Goal: Information Seeking & Learning: Learn about a topic

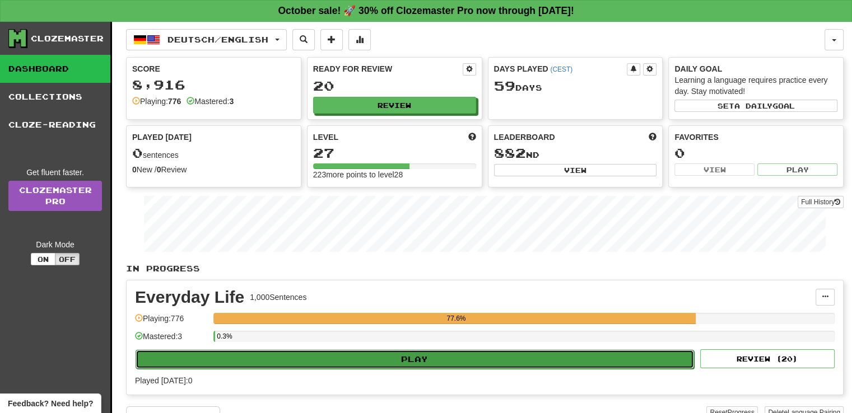
click at [415, 360] on button "Play" at bounding box center [415, 359] width 559 height 19
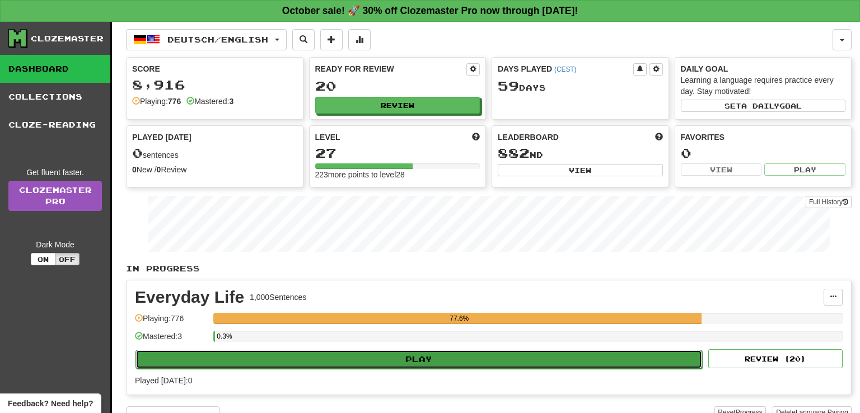
select select "**"
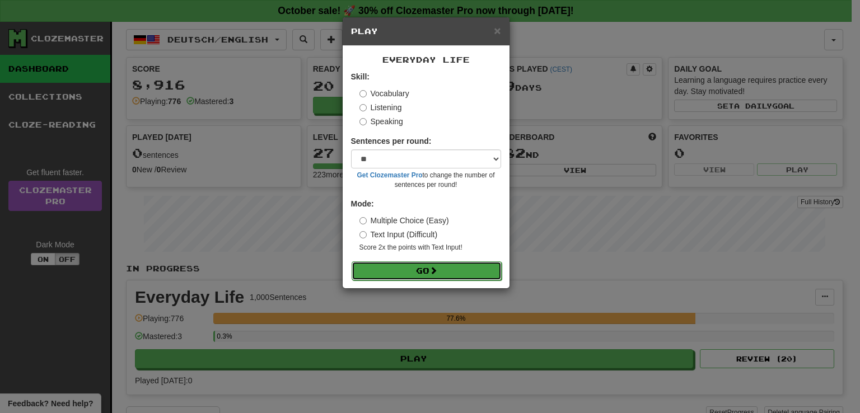
click at [437, 276] on button "Go" at bounding box center [427, 271] width 150 height 19
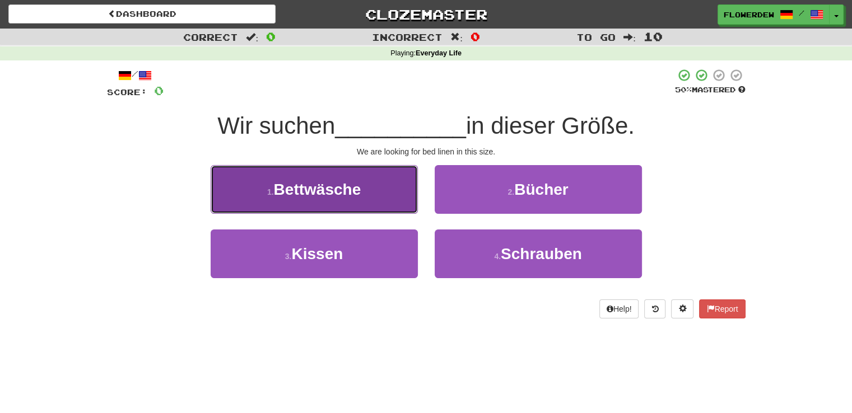
click at [361, 197] on span "Bettwäsche" at bounding box center [317, 189] width 87 height 17
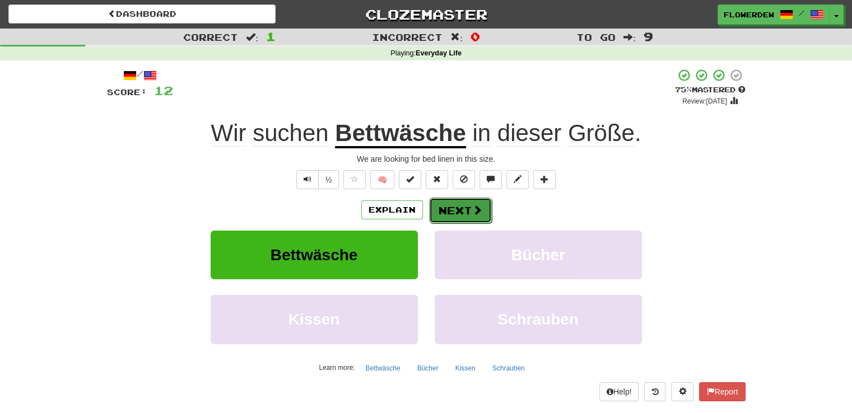
click at [476, 214] on span at bounding box center [477, 210] width 10 height 10
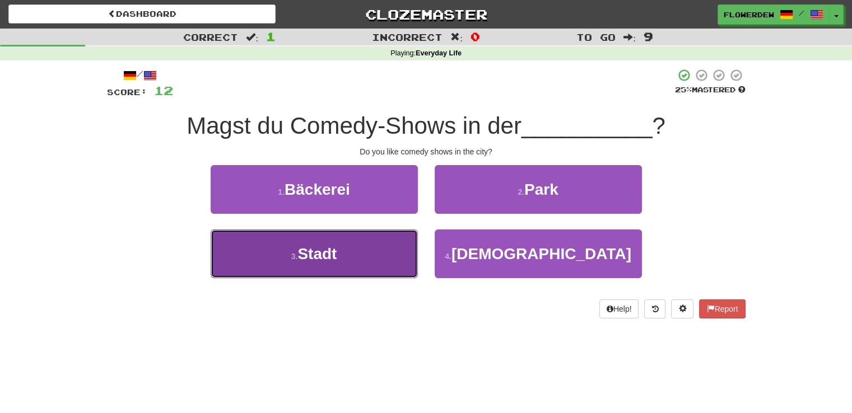
click at [369, 253] on button "3 . Stadt" at bounding box center [314, 254] width 207 height 49
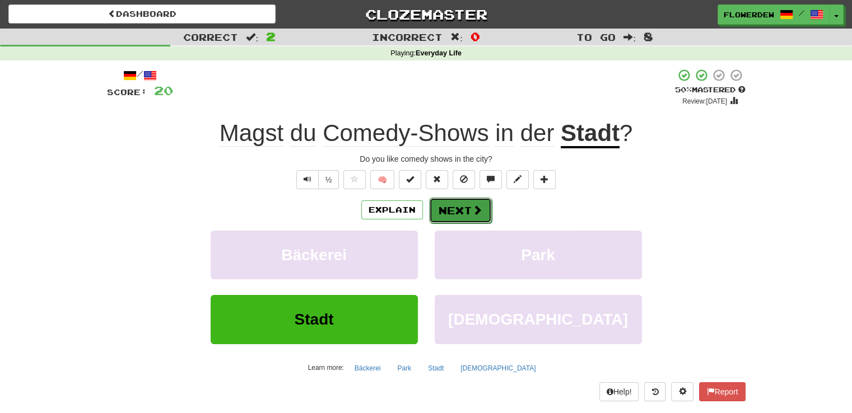
click at [440, 206] on button "Next" at bounding box center [460, 211] width 63 height 26
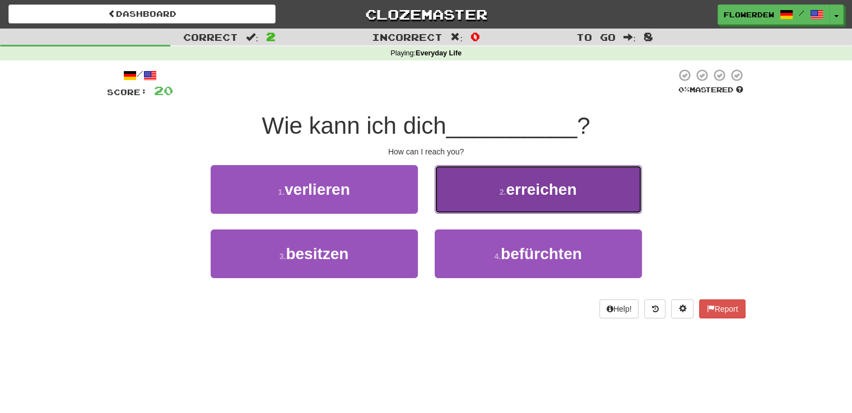
click at [490, 198] on button "2 . erreichen" at bounding box center [538, 189] width 207 height 49
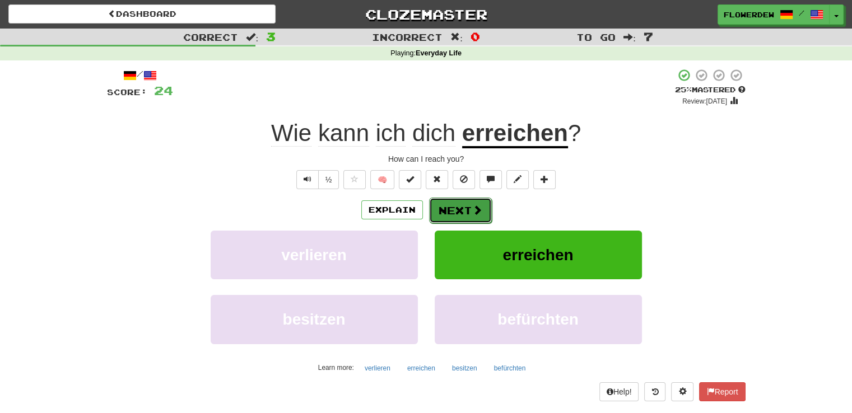
click at [472, 212] on span at bounding box center [477, 210] width 10 height 10
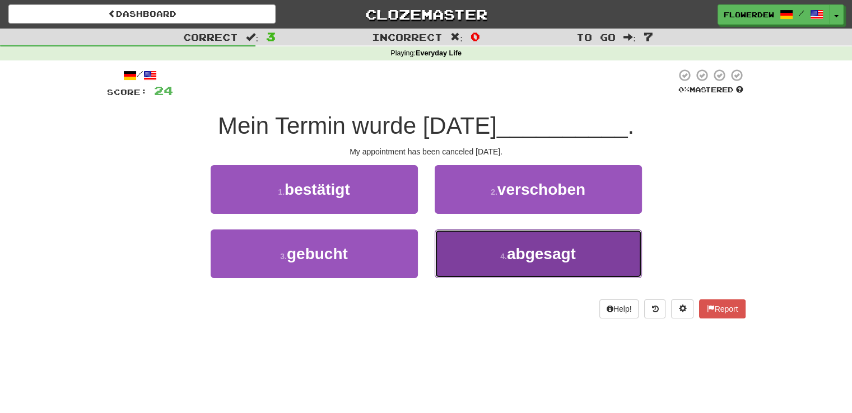
click at [474, 257] on button "4 . abgesagt" at bounding box center [538, 254] width 207 height 49
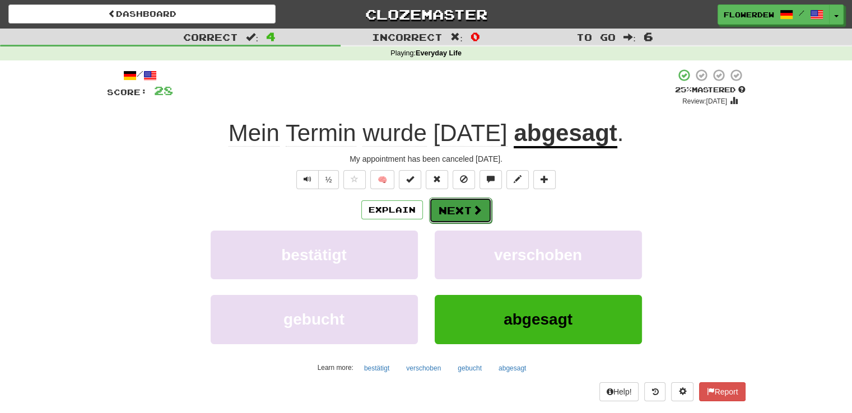
click at [474, 213] on span at bounding box center [477, 210] width 10 height 10
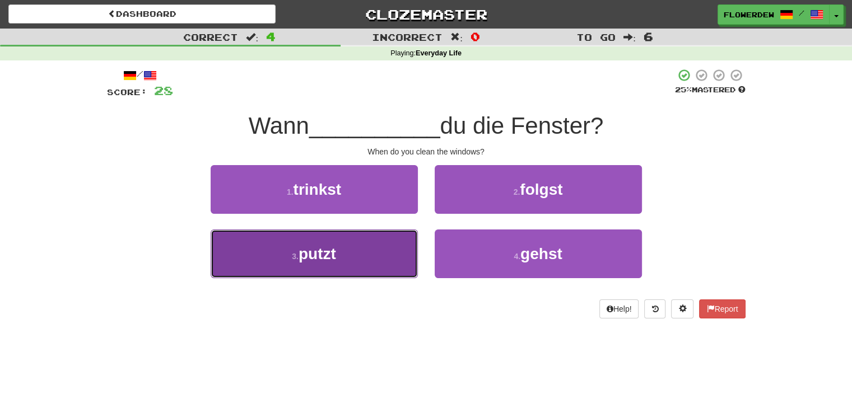
click at [356, 249] on button "3 . putzt" at bounding box center [314, 254] width 207 height 49
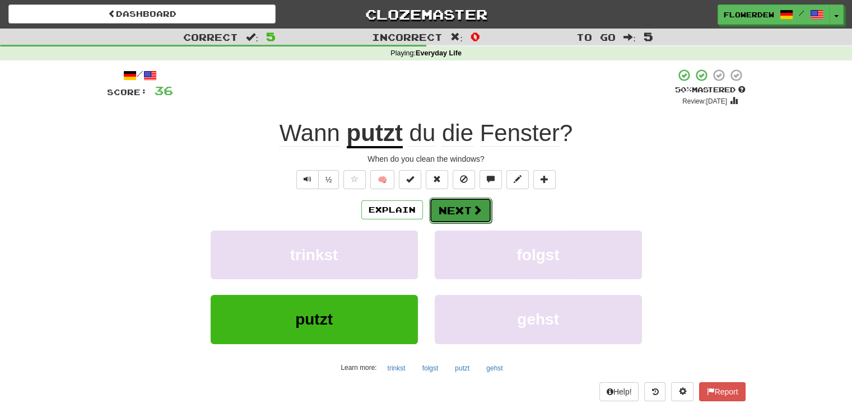
click at [453, 206] on button "Next" at bounding box center [460, 211] width 63 height 26
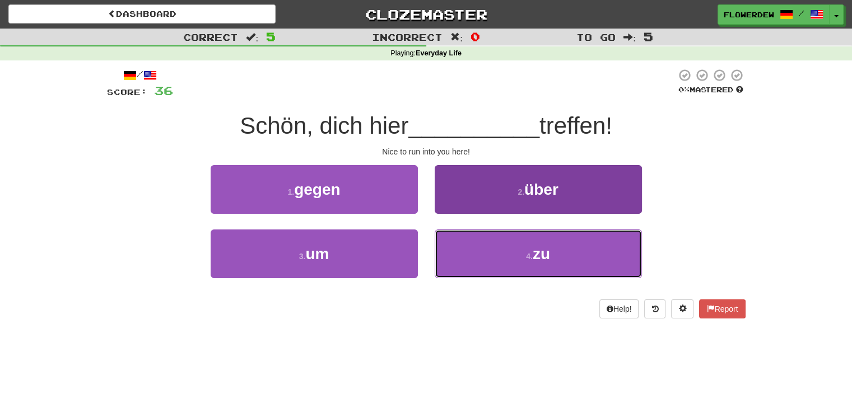
click at [449, 241] on button "4 . zu" at bounding box center [538, 254] width 207 height 49
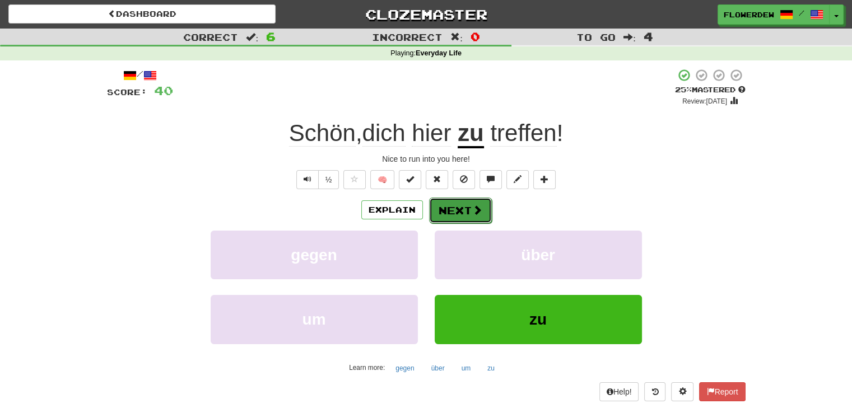
click at [468, 208] on button "Next" at bounding box center [460, 211] width 63 height 26
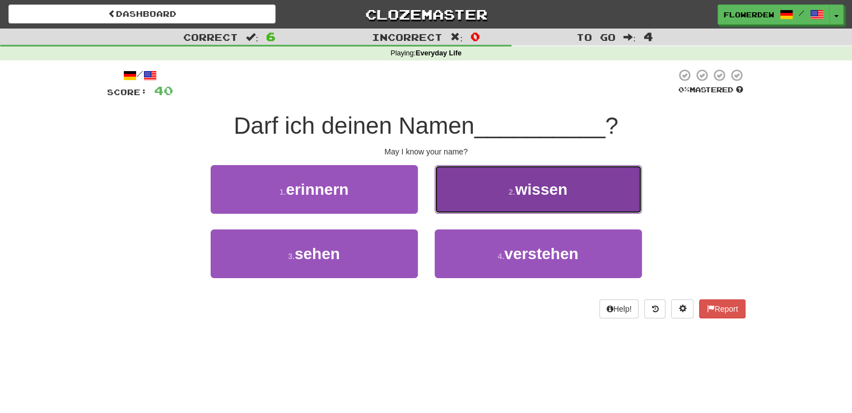
click at [453, 189] on button "2 . wissen" at bounding box center [538, 189] width 207 height 49
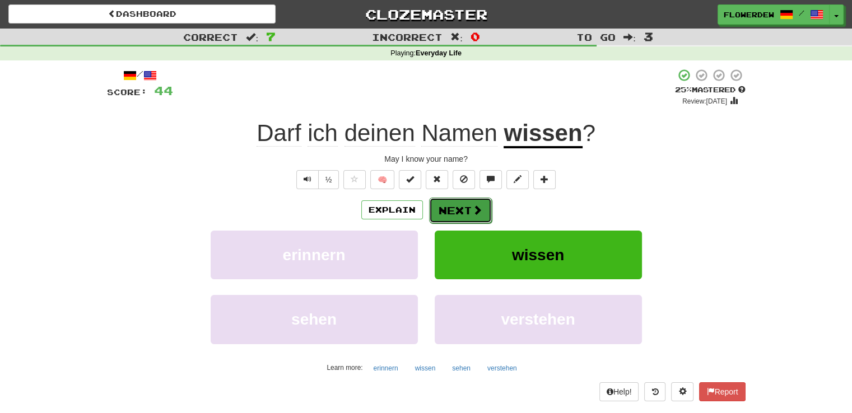
click at [455, 216] on button "Next" at bounding box center [460, 211] width 63 height 26
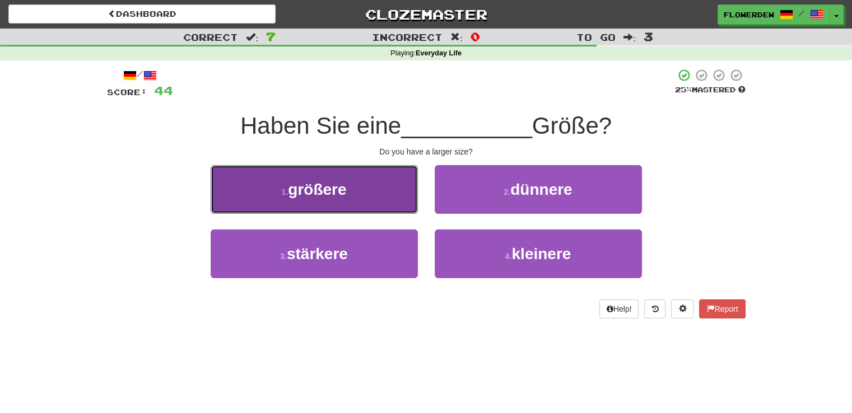
click at [359, 204] on button "1 . größere" at bounding box center [314, 189] width 207 height 49
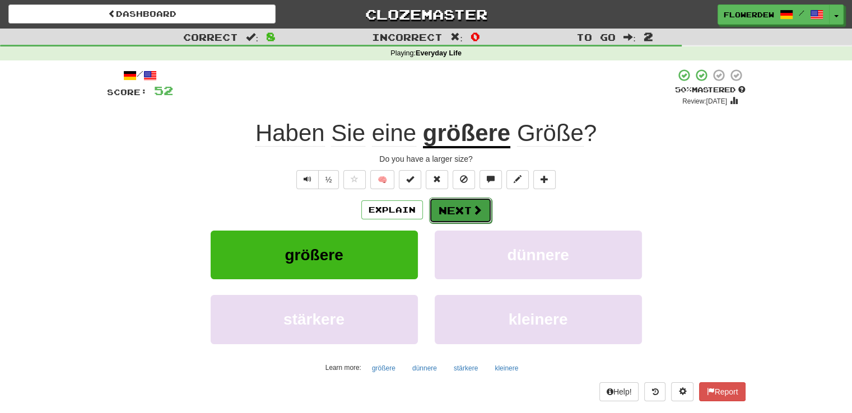
click at [466, 204] on button "Next" at bounding box center [460, 211] width 63 height 26
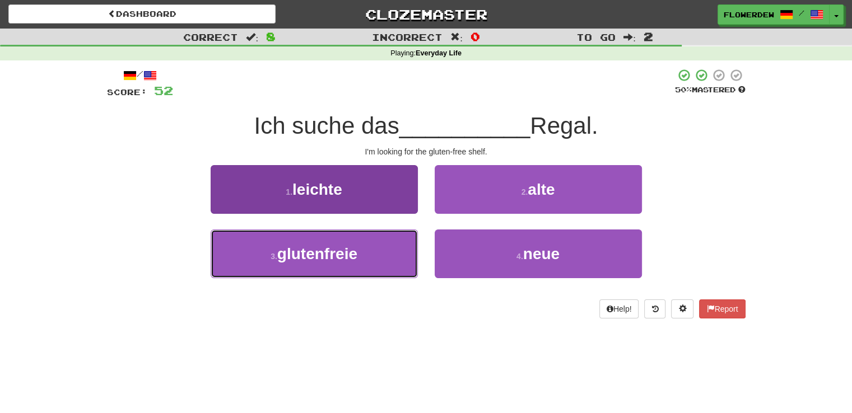
click at [373, 260] on button "3 . glutenfreie" at bounding box center [314, 254] width 207 height 49
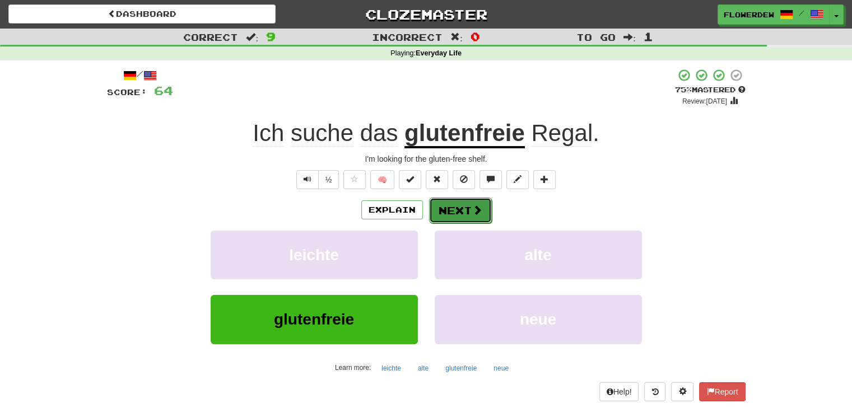
click at [445, 217] on button "Next" at bounding box center [460, 211] width 63 height 26
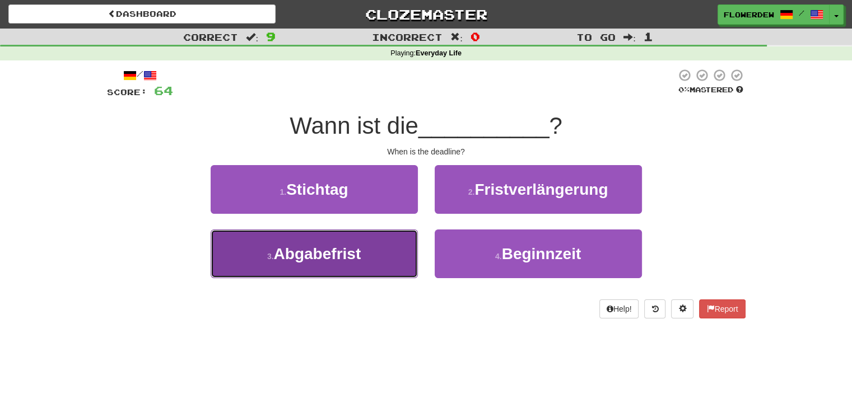
click at [403, 244] on button "3 . Abgabefrist" at bounding box center [314, 254] width 207 height 49
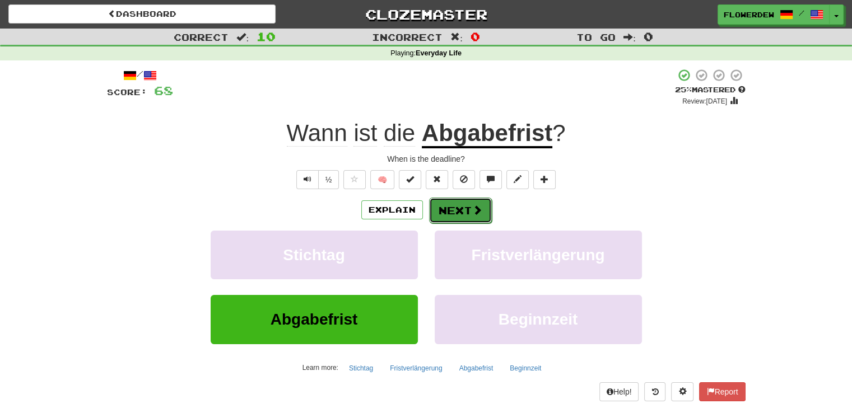
click at [454, 213] on button "Next" at bounding box center [460, 211] width 63 height 26
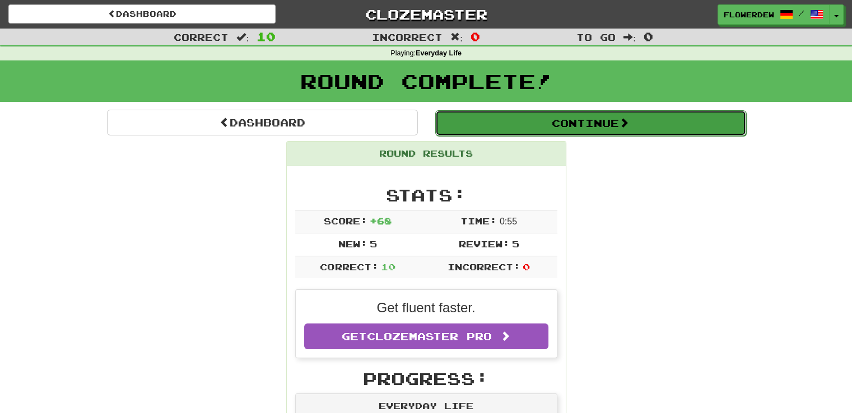
click at [545, 133] on button "Continue" at bounding box center [590, 123] width 311 height 26
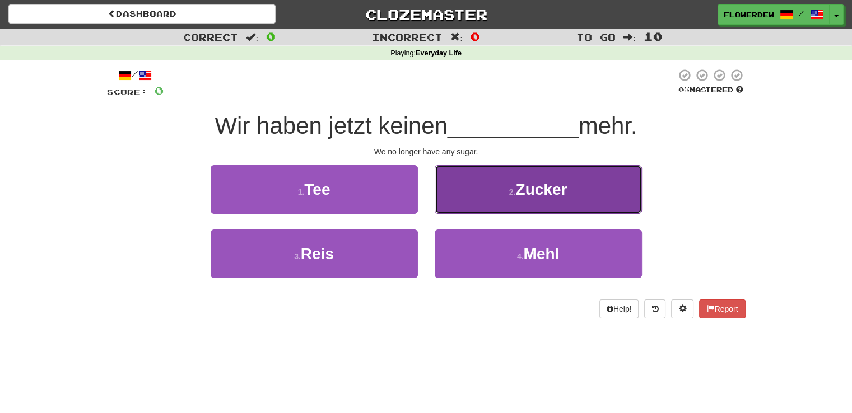
click at [459, 206] on button "2 . Zucker" at bounding box center [538, 189] width 207 height 49
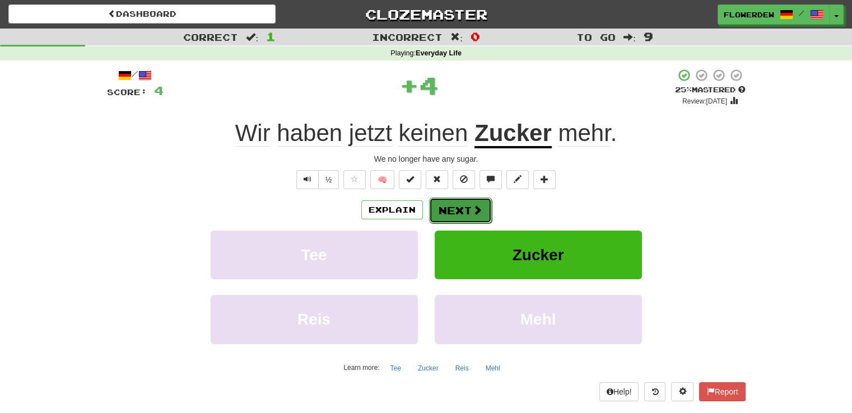
click at [469, 211] on button "Next" at bounding box center [460, 211] width 63 height 26
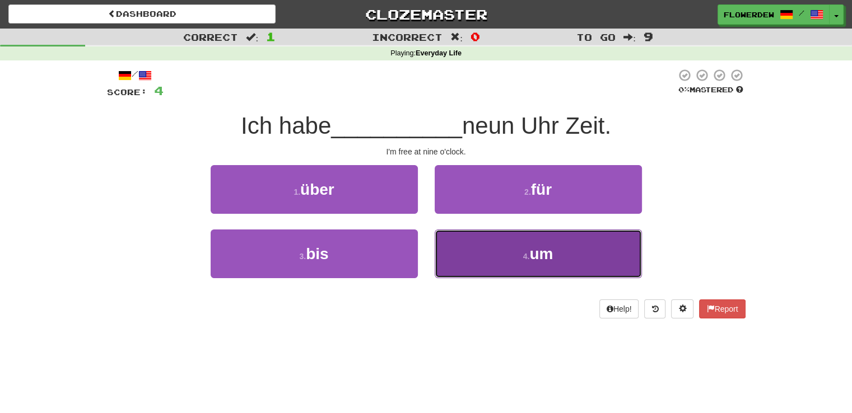
click at [476, 259] on button "4 . um" at bounding box center [538, 254] width 207 height 49
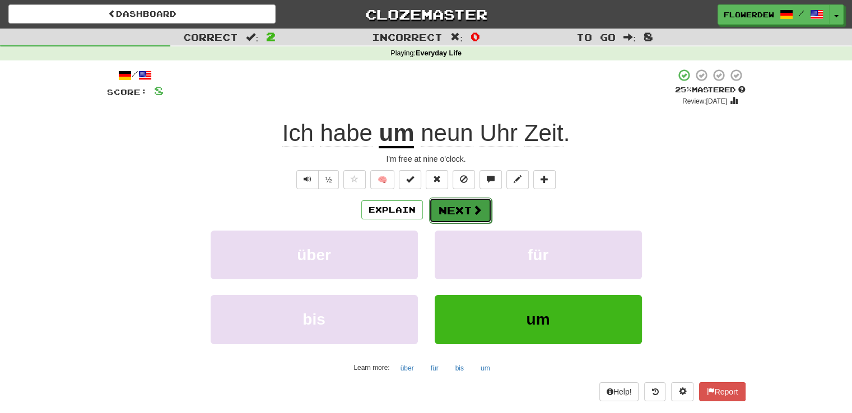
click at [472, 209] on span at bounding box center [477, 210] width 10 height 10
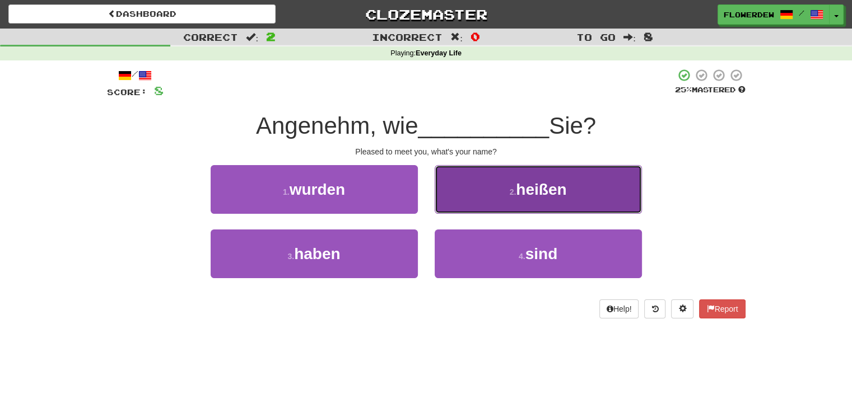
click at [477, 186] on button "2 . heißen" at bounding box center [538, 189] width 207 height 49
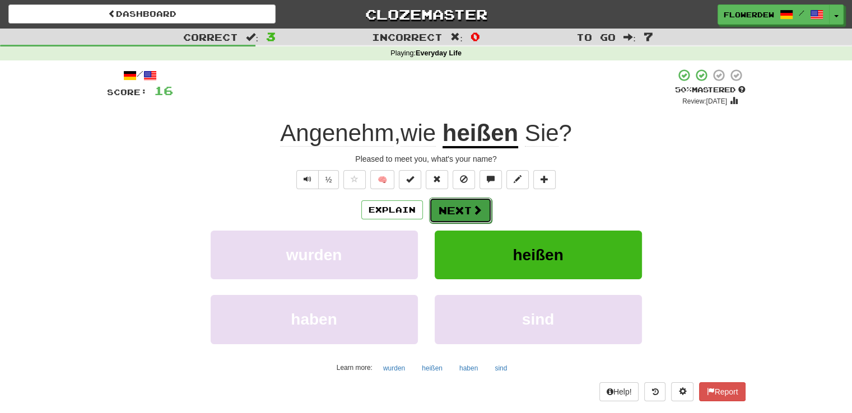
click at [464, 211] on button "Next" at bounding box center [460, 211] width 63 height 26
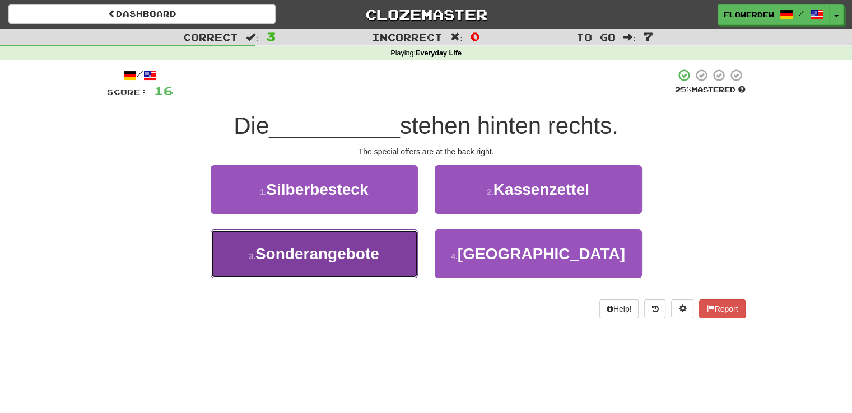
click at [404, 256] on button "3 . Sonderangebote" at bounding box center [314, 254] width 207 height 49
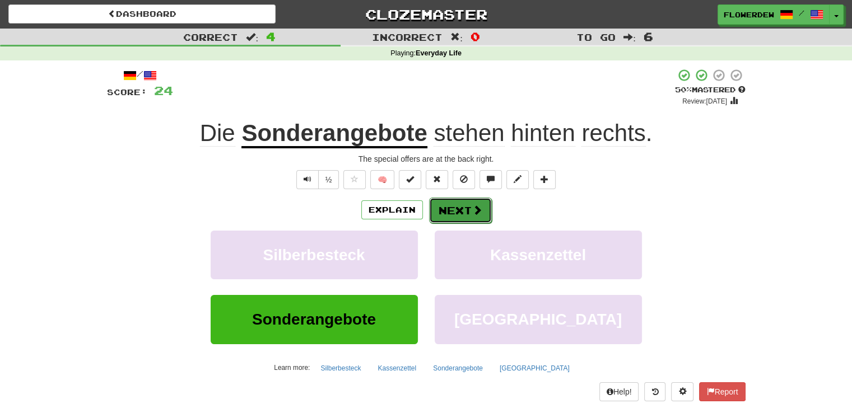
click at [472, 207] on span at bounding box center [477, 210] width 10 height 10
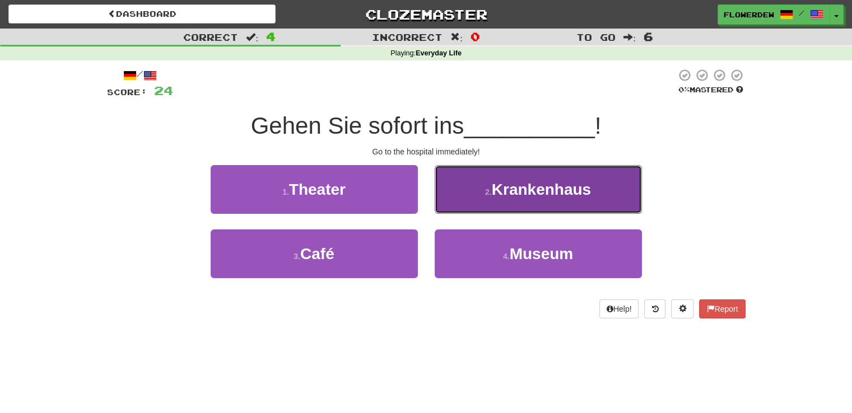
click at [476, 193] on button "2 . Krankenhaus" at bounding box center [538, 189] width 207 height 49
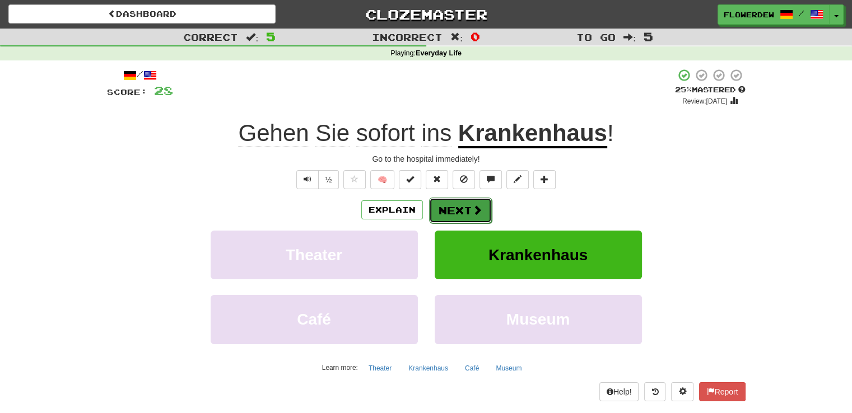
click at [474, 211] on span at bounding box center [477, 210] width 10 height 10
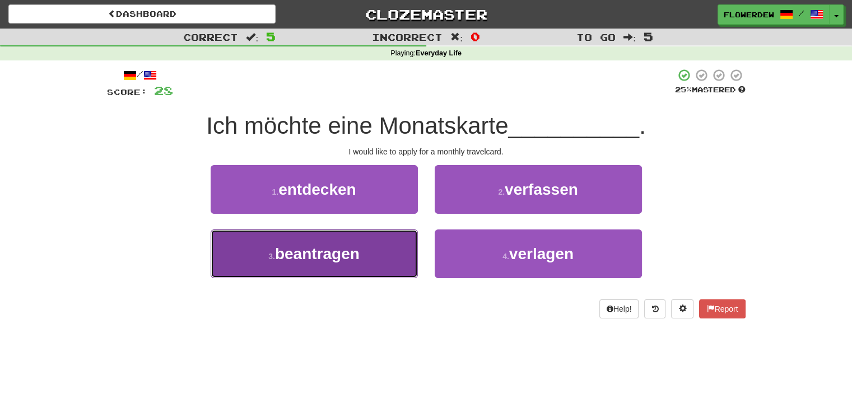
click at [384, 265] on button "3 . beantragen" at bounding box center [314, 254] width 207 height 49
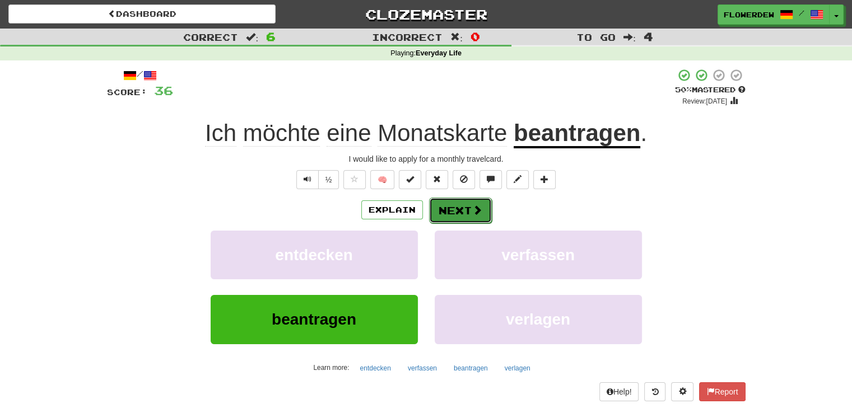
click at [477, 211] on span at bounding box center [477, 210] width 10 height 10
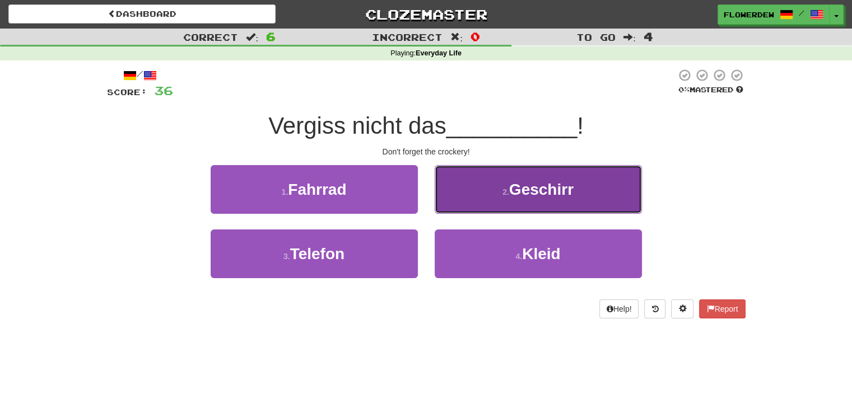
click at [483, 202] on button "2 . Geschirr" at bounding box center [538, 189] width 207 height 49
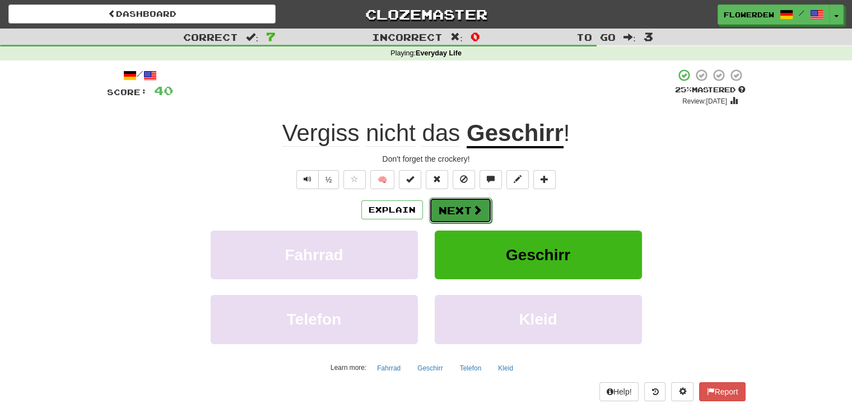
click at [474, 208] on span at bounding box center [477, 210] width 10 height 10
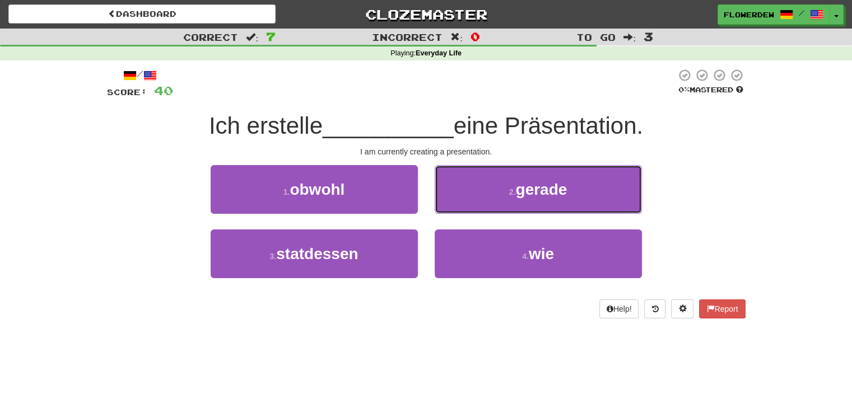
click at [474, 208] on button "2 . gerade" at bounding box center [538, 189] width 207 height 49
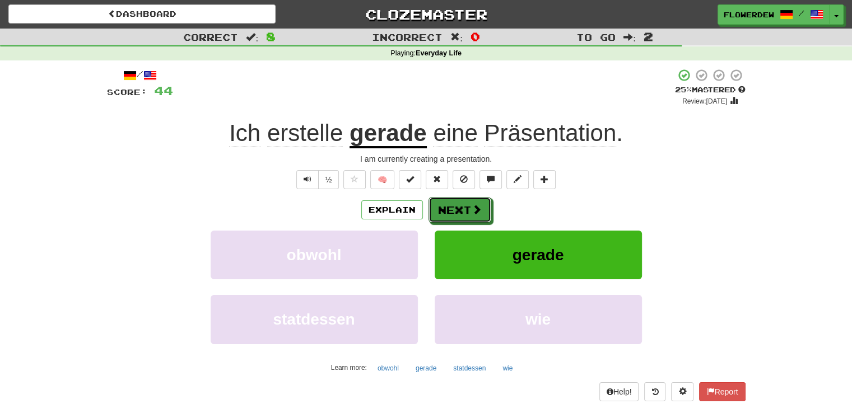
click at [474, 208] on span at bounding box center [477, 209] width 10 height 10
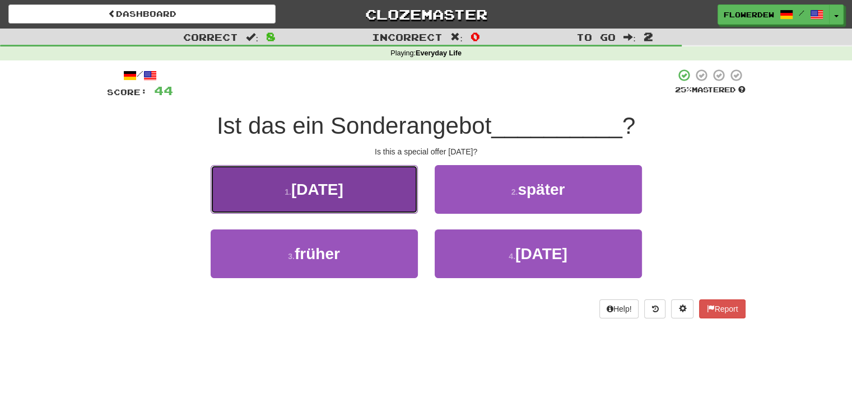
click at [369, 190] on button "1 . heute" at bounding box center [314, 189] width 207 height 49
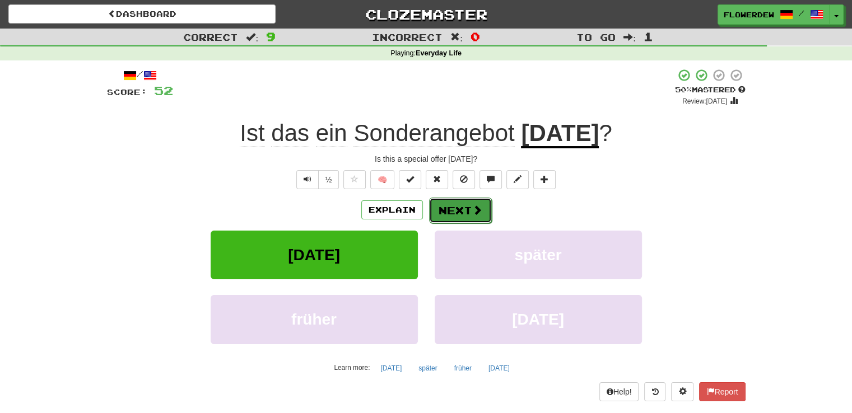
click at [463, 207] on button "Next" at bounding box center [460, 211] width 63 height 26
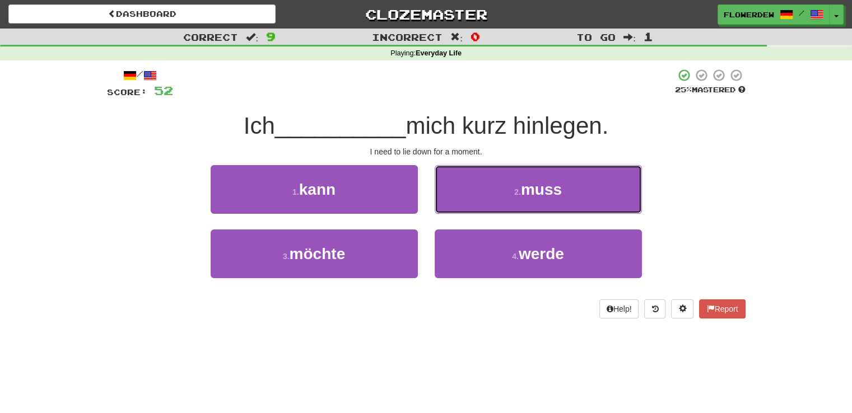
click at [463, 207] on button "2 . muss" at bounding box center [538, 189] width 207 height 49
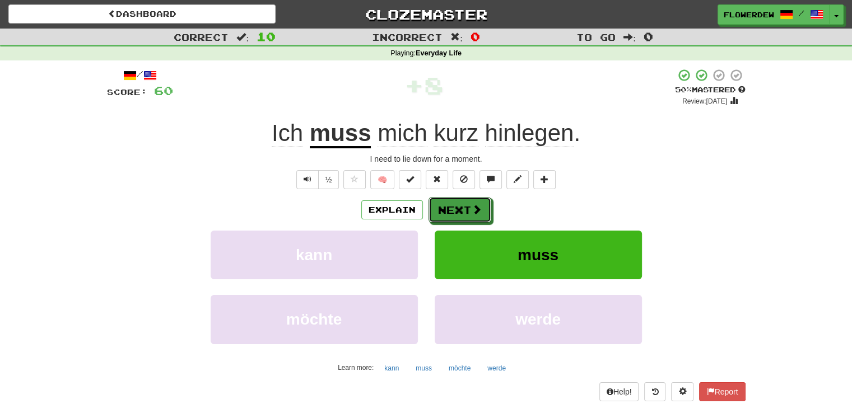
click at [463, 207] on button "Next" at bounding box center [460, 210] width 63 height 26
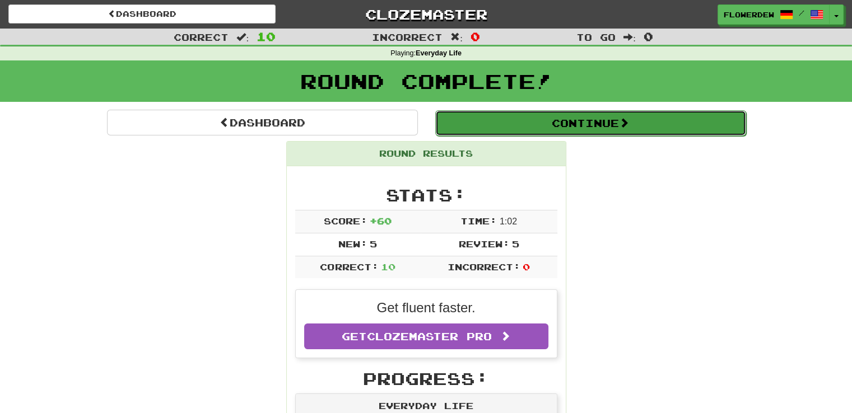
click at [531, 117] on button "Continue" at bounding box center [590, 123] width 311 height 26
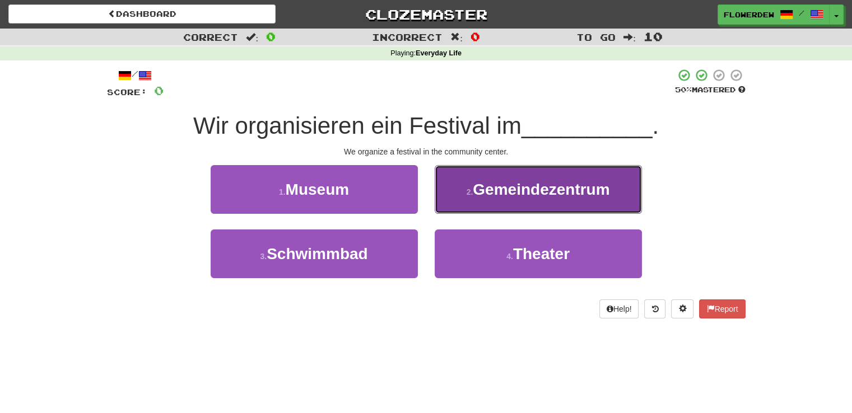
click at [505, 202] on button "2 . Gemeindezentrum" at bounding box center [538, 189] width 207 height 49
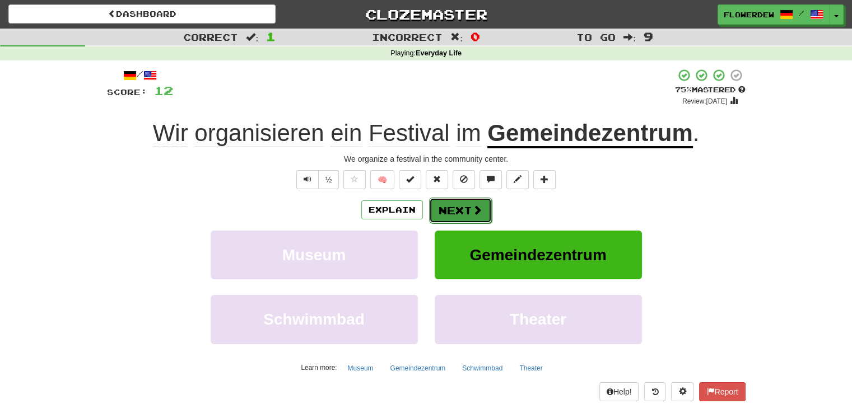
click at [464, 203] on button "Next" at bounding box center [460, 211] width 63 height 26
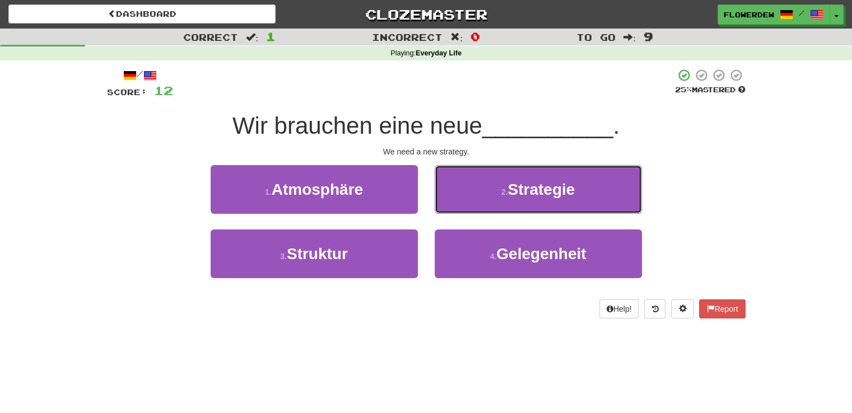
click at [464, 203] on button "2 . Strategie" at bounding box center [538, 189] width 207 height 49
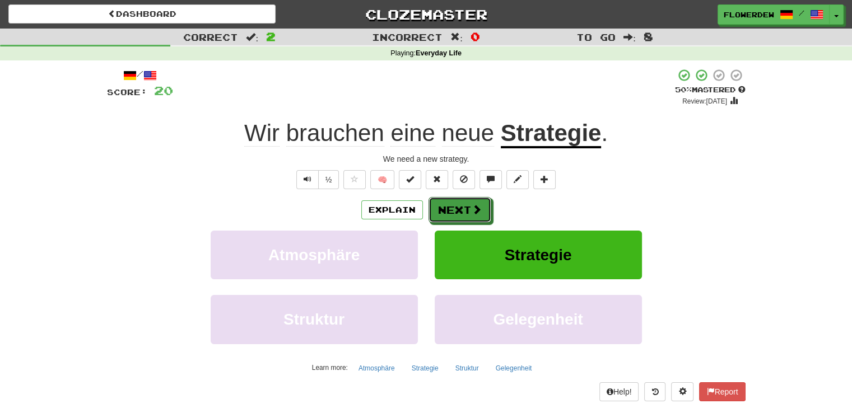
click at [464, 203] on button "Next" at bounding box center [460, 210] width 63 height 26
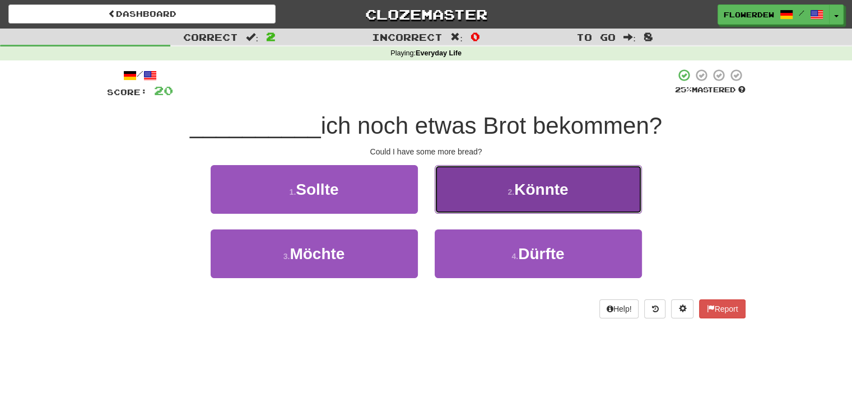
click at [497, 196] on button "2 . Könnte" at bounding box center [538, 189] width 207 height 49
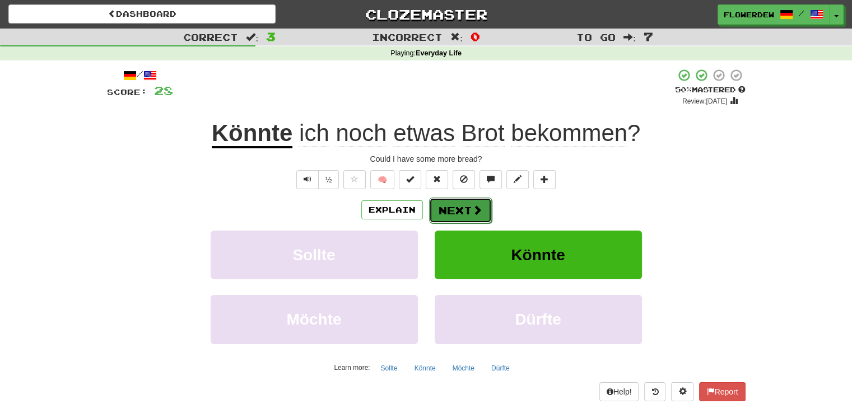
click at [467, 204] on button "Next" at bounding box center [460, 211] width 63 height 26
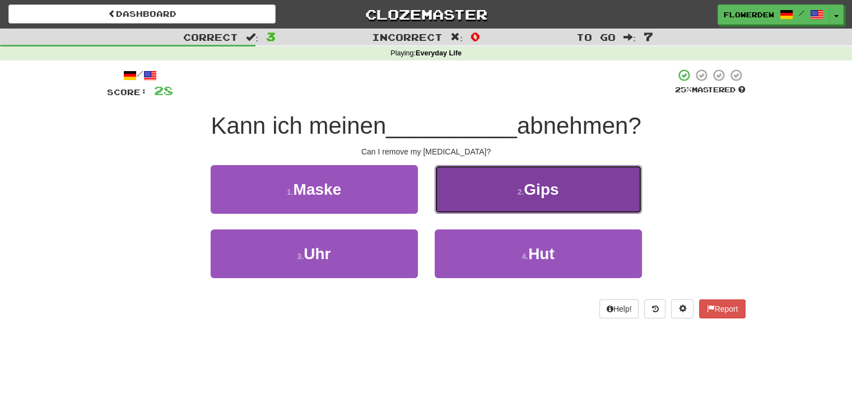
click at [475, 202] on button "2 . Gips" at bounding box center [538, 189] width 207 height 49
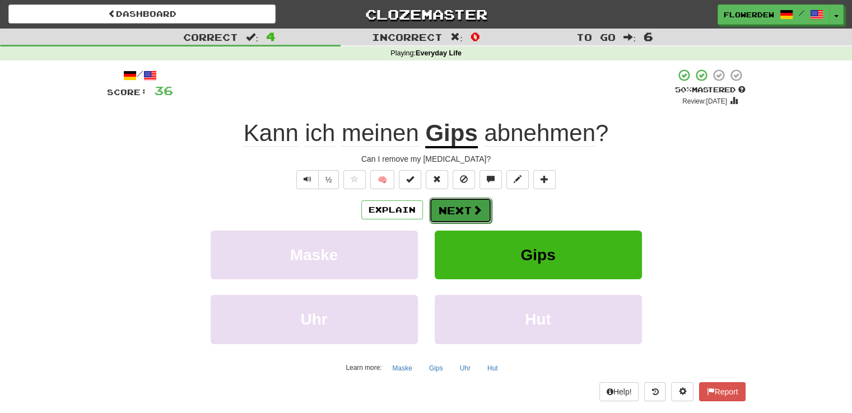
click at [472, 214] on span at bounding box center [477, 210] width 10 height 10
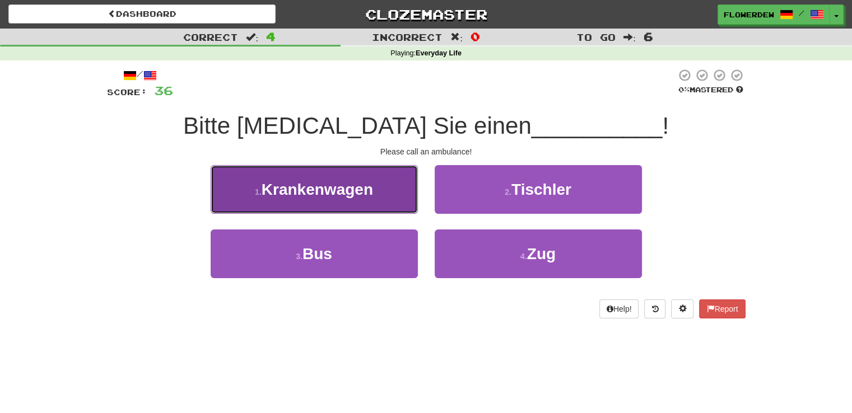
click at [360, 194] on span "Krankenwagen" at bounding box center [317, 189] width 111 height 17
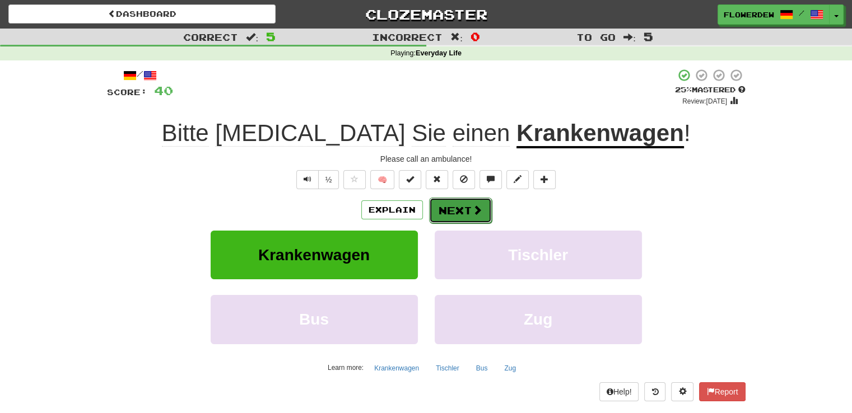
click at [441, 208] on button "Next" at bounding box center [460, 211] width 63 height 26
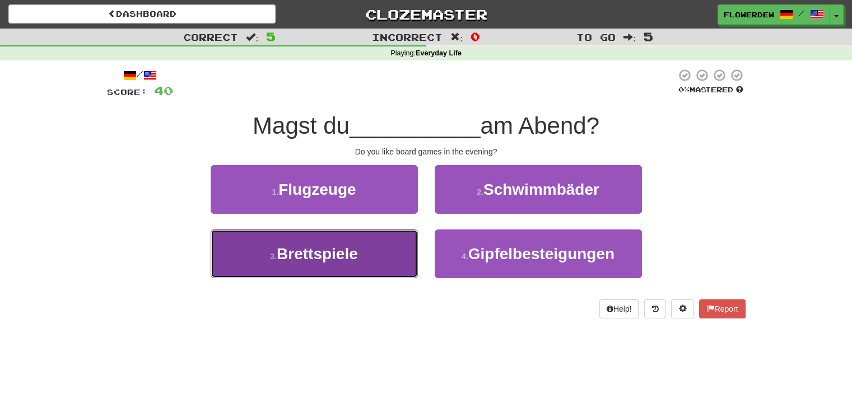
click at [364, 246] on button "3 . Brettspiele" at bounding box center [314, 254] width 207 height 49
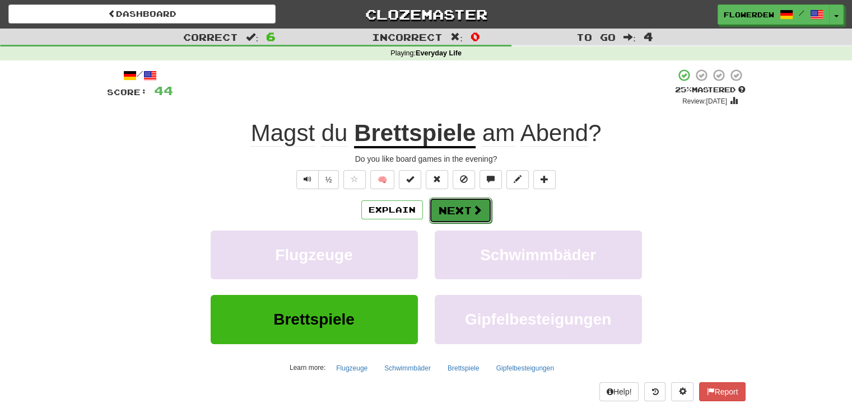
click at [449, 203] on button "Next" at bounding box center [460, 211] width 63 height 26
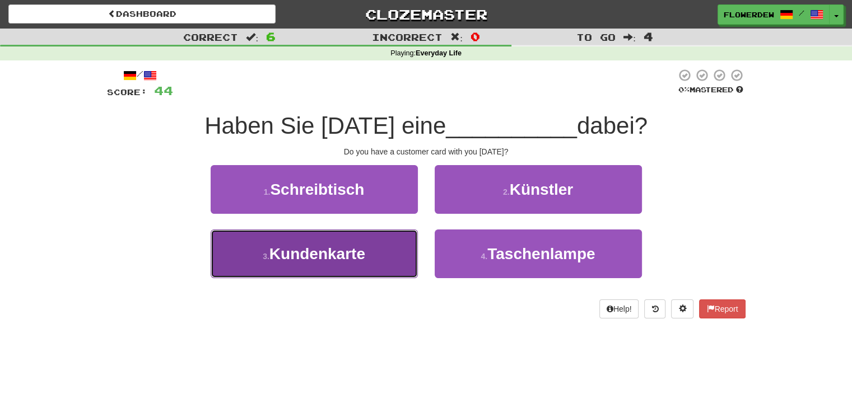
click at [399, 248] on button "3 . Kundenkarte" at bounding box center [314, 254] width 207 height 49
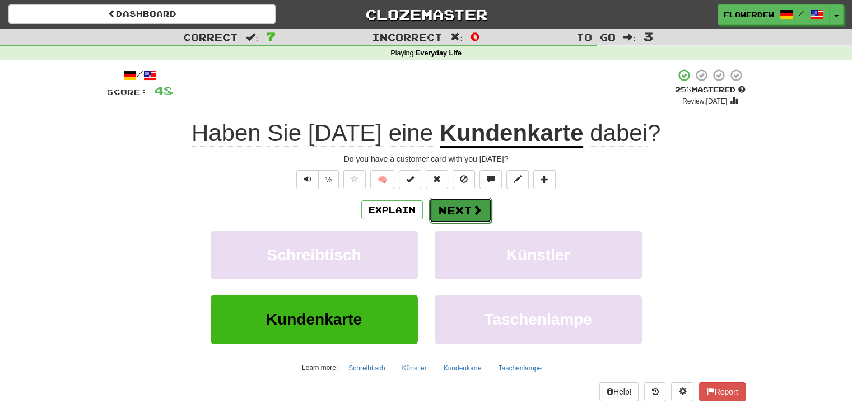
click at [451, 211] on button "Next" at bounding box center [460, 211] width 63 height 26
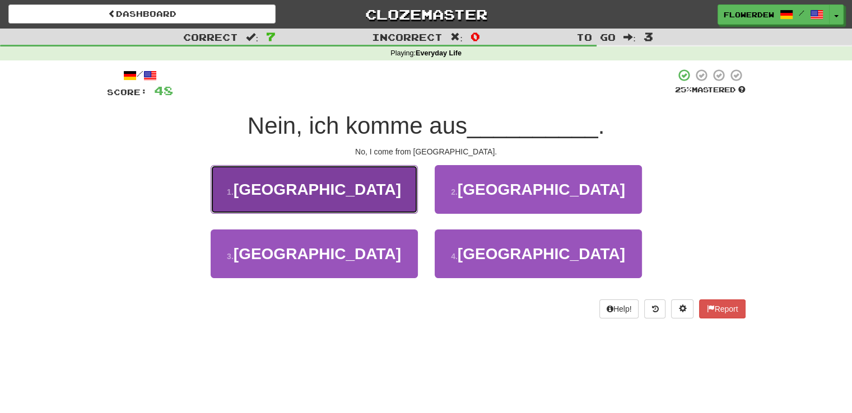
click at [383, 200] on button "1 . Österreich" at bounding box center [314, 189] width 207 height 49
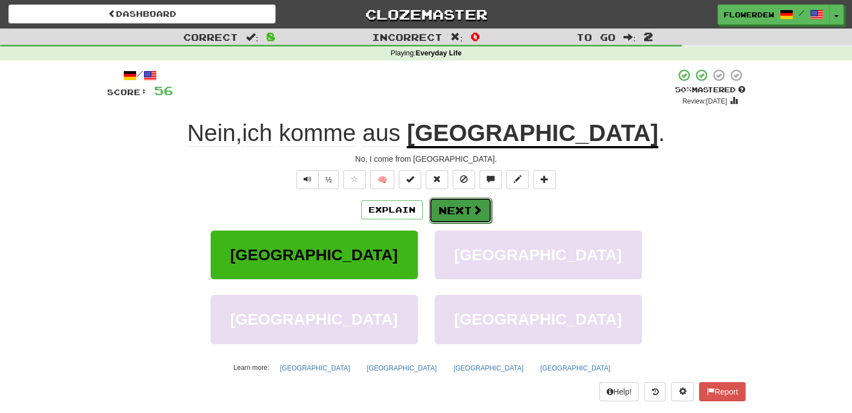
click at [441, 206] on button "Next" at bounding box center [460, 211] width 63 height 26
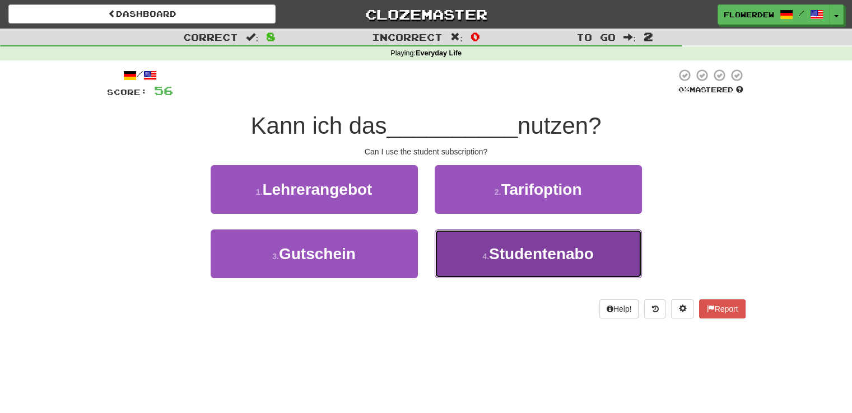
click at [439, 260] on button "4 . Studentenabo" at bounding box center [538, 254] width 207 height 49
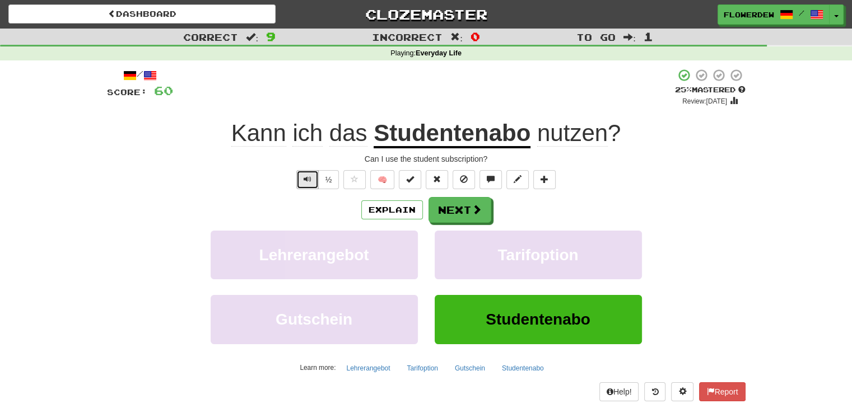
click at [314, 174] on button "Text-to-speech controls" at bounding box center [307, 179] width 22 height 19
click at [470, 211] on button "Next" at bounding box center [460, 211] width 63 height 26
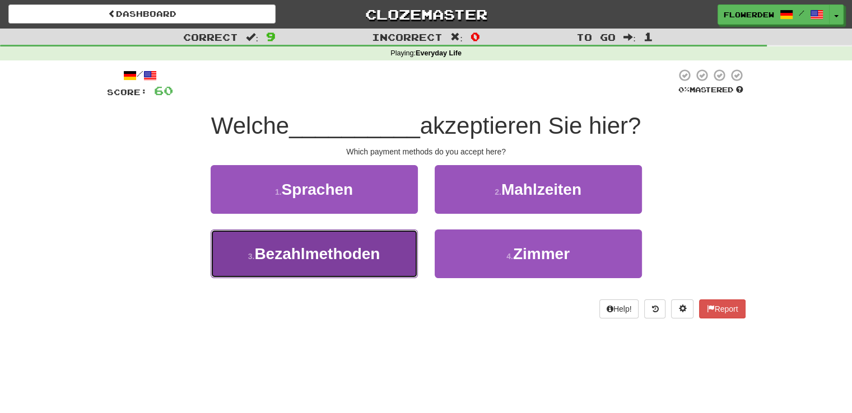
click at [390, 260] on button "3 . Bezahlmethoden" at bounding box center [314, 254] width 207 height 49
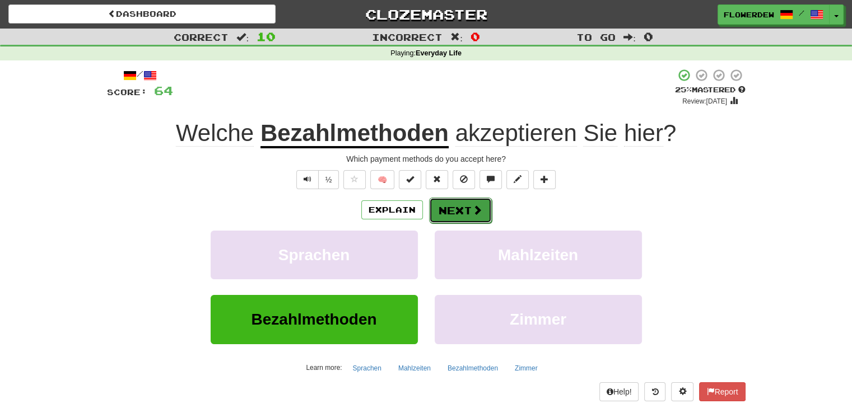
click at [473, 212] on span at bounding box center [477, 210] width 10 height 10
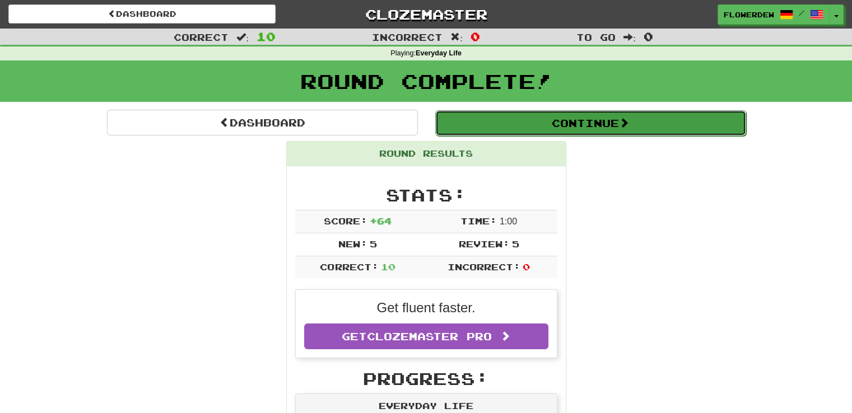
click at [520, 135] on button "Continue" at bounding box center [590, 123] width 311 height 26
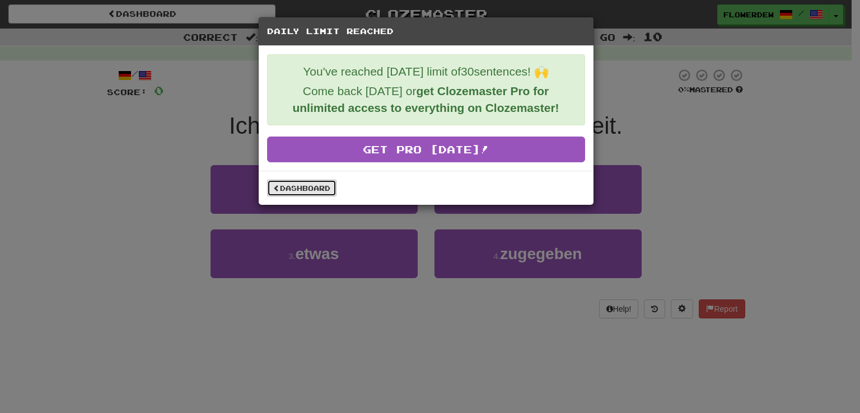
click at [306, 182] on link "Dashboard" at bounding box center [301, 188] width 69 height 17
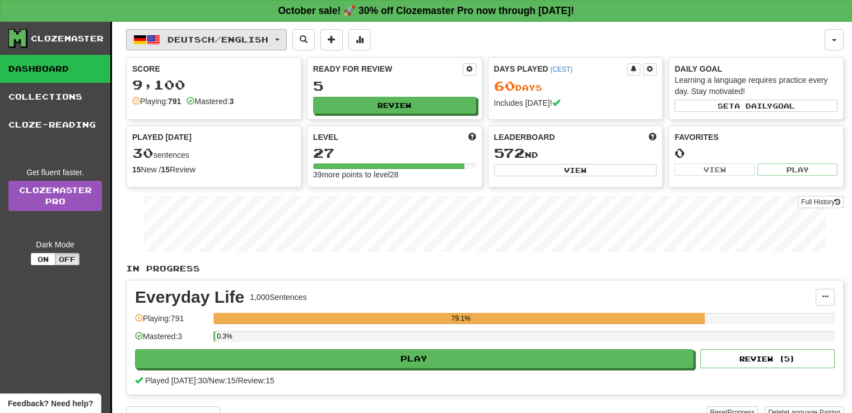
click at [197, 43] on span "Deutsch / English" at bounding box center [217, 40] width 101 height 10
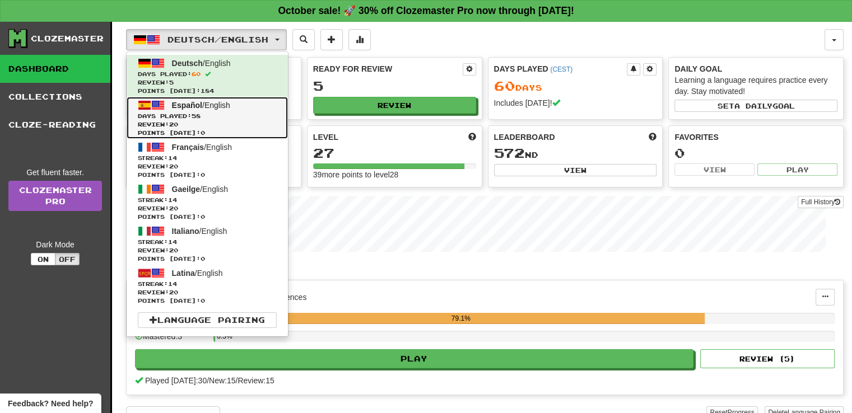
click at [224, 110] on link "Español / English Days Played: 58 Review: 20 Points today: 0" at bounding box center [207, 118] width 161 height 42
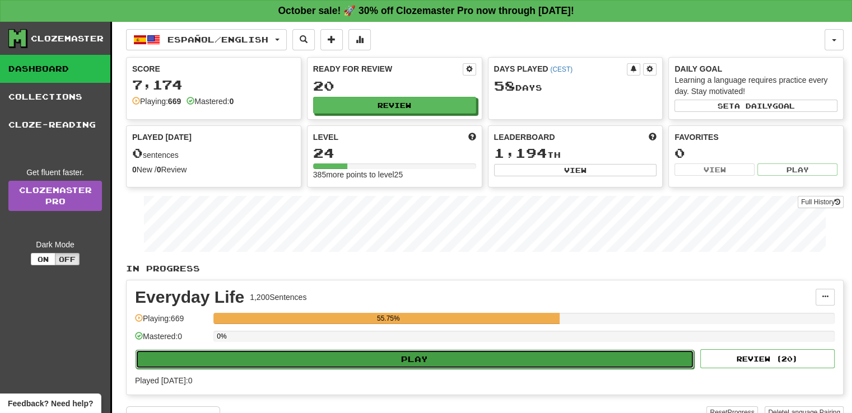
click at [462, 354] on button "Play" at bounding box center [415, 359] width 559 height 19
select select "**"
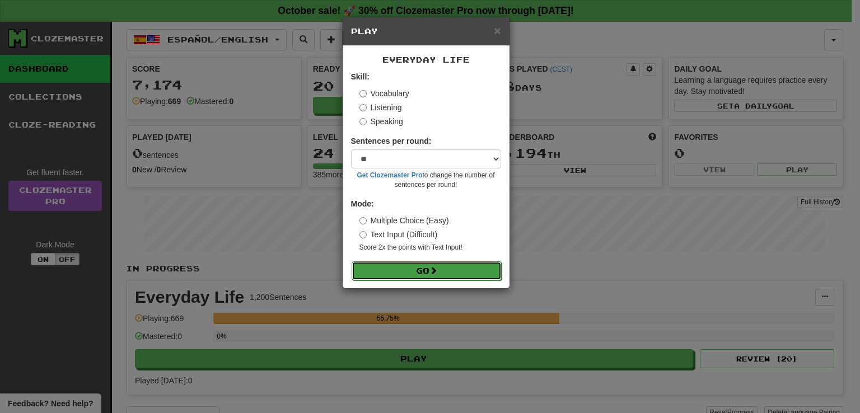
click at [460, 267] on button "Go" at bounding box center [427, 271] width 150 height 19
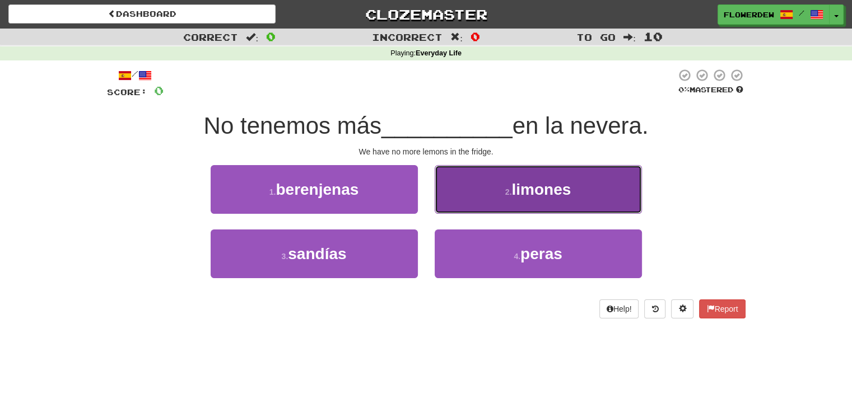
click at [481, 200] on button "2 . limones" at bounding box center [538, 189] width 207 height 49
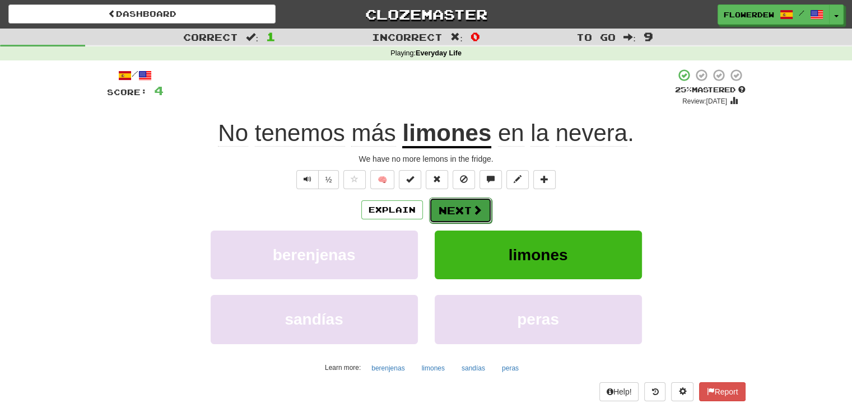
click at [452, 218] on button "Next" at bounding box center [460, 211] width 63 height 26
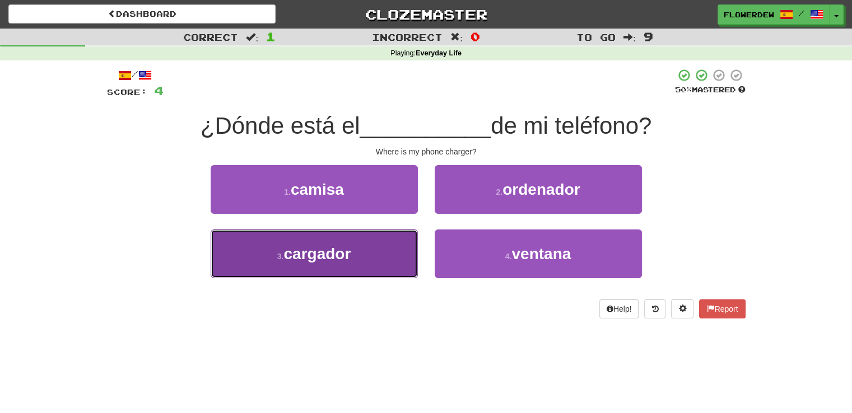
click at [369, 254] on button "3 . cargador" at bounding box center [314, 254] width 207 height 49
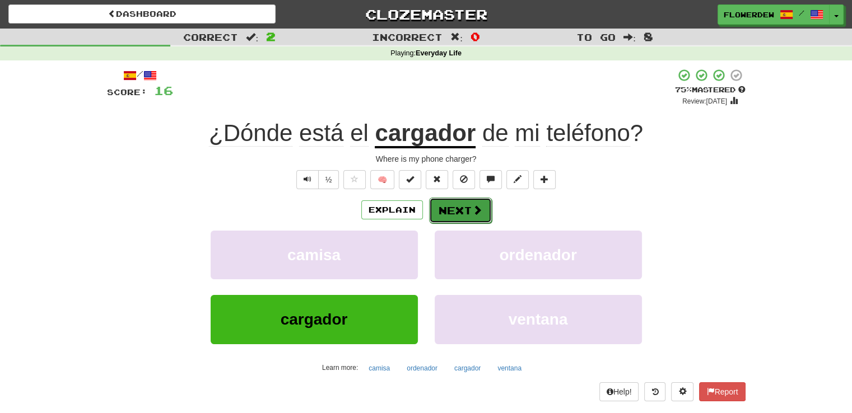
click at [467, 209] on button "Next" at bounding box center [460, 211] width 63 height 26
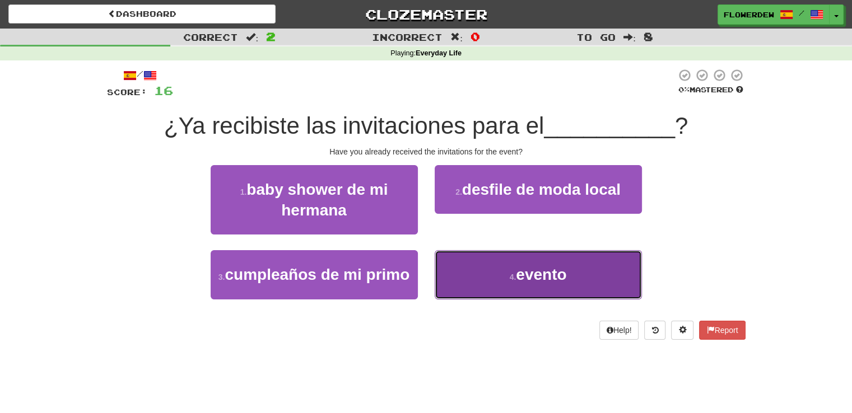
click at [447, 267] on button "4 . evento" at bounding box center [538, 274] width 207 height 49
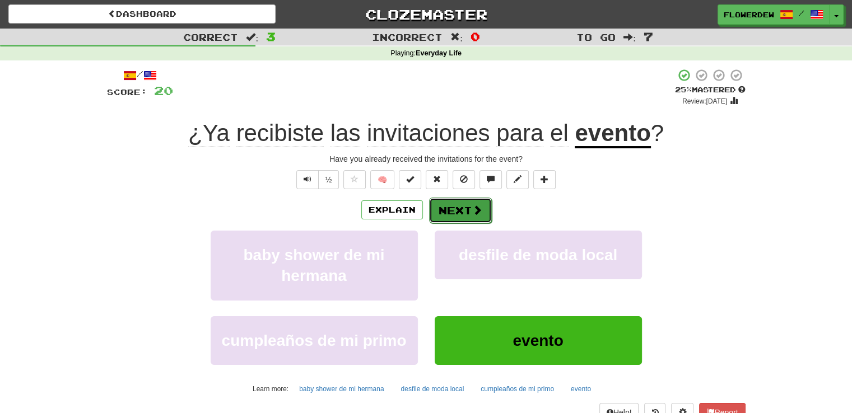
click at [481, 216] on button "Next" at bounding box center [460, 211] width 63 height 26
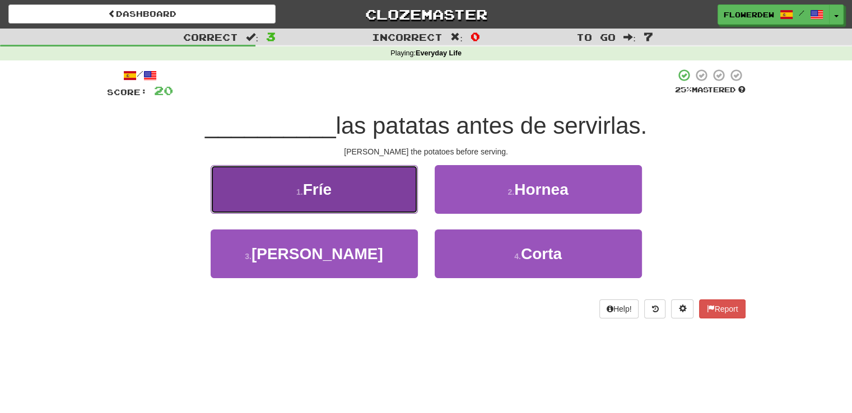
click at [410, 206] on button "1 . Fríe" at bounding box center [314, 189] width 207 height 49
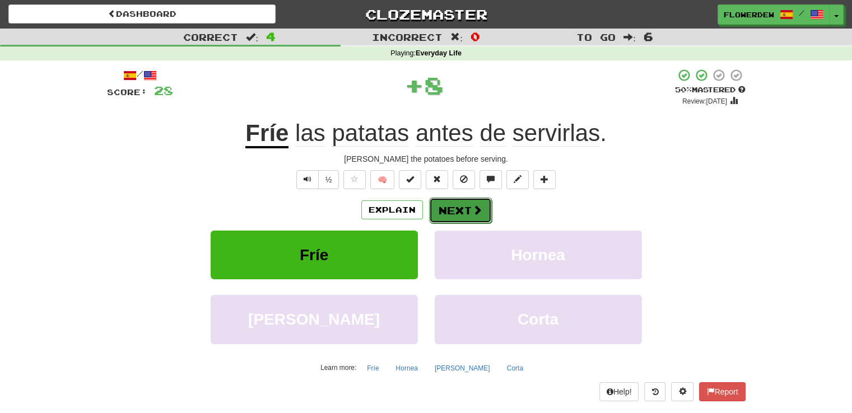
click at [468, 200] on button "Next" at bounding box center [460, 211] width 63 height 26
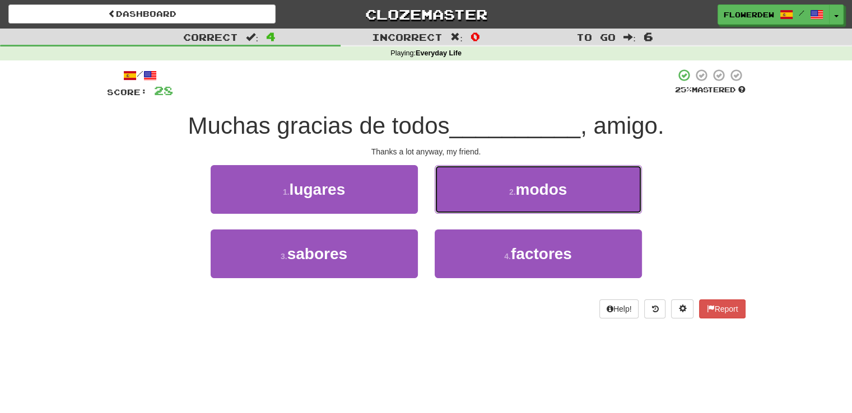
click at [468, 200] on button "2 . modos" at bounding box center [538, 189] width 207 height 49
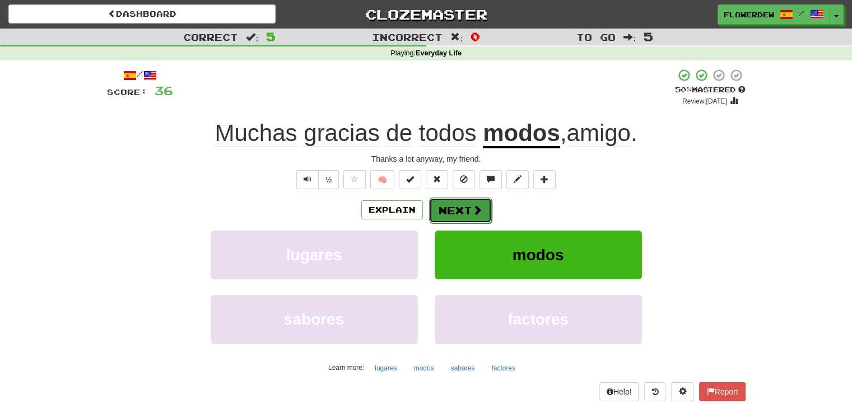
click at [463, 213] on button "Next" at bounding box center [460, 211] width 63 height 26
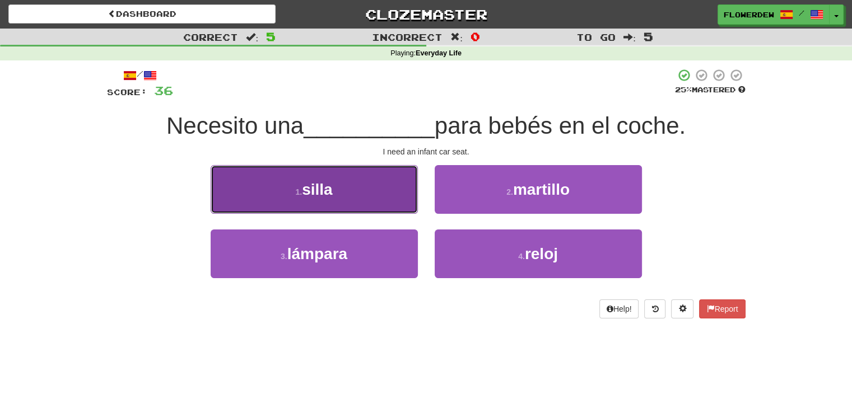
click at [381, 188] on button "1 . silla" at bounding box center [314, 189] width 207 height 49
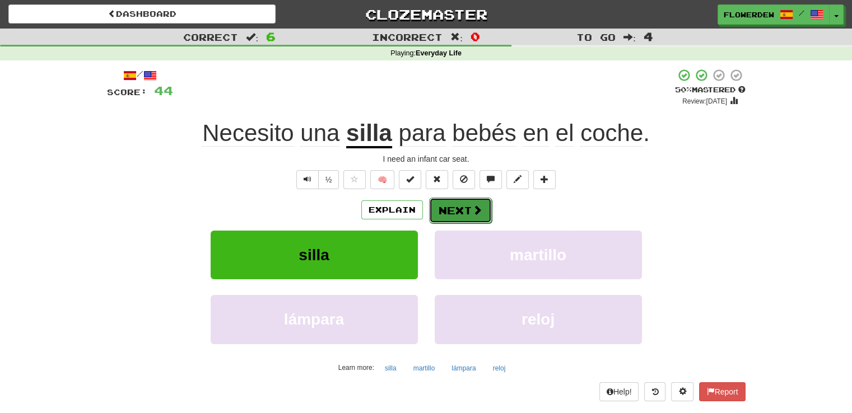
click at [456, 209] on button "Next" at bounding box center [460, 211] width 63 height 26
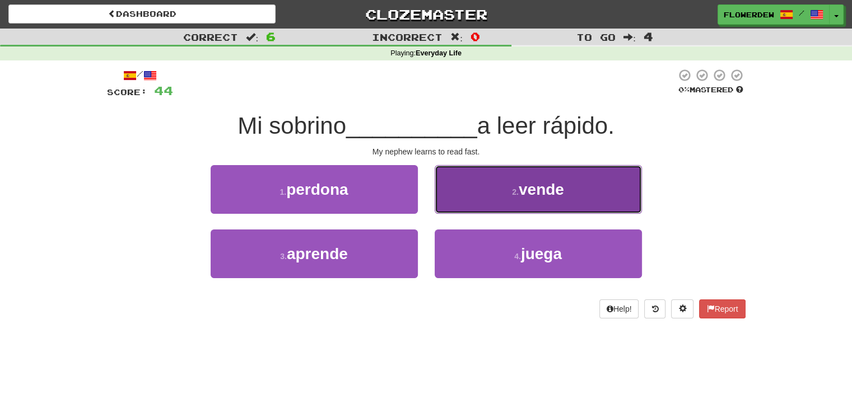
click at [487, 189] on button "2 . vende" at bounding box center [538, 189] width 207 height 49
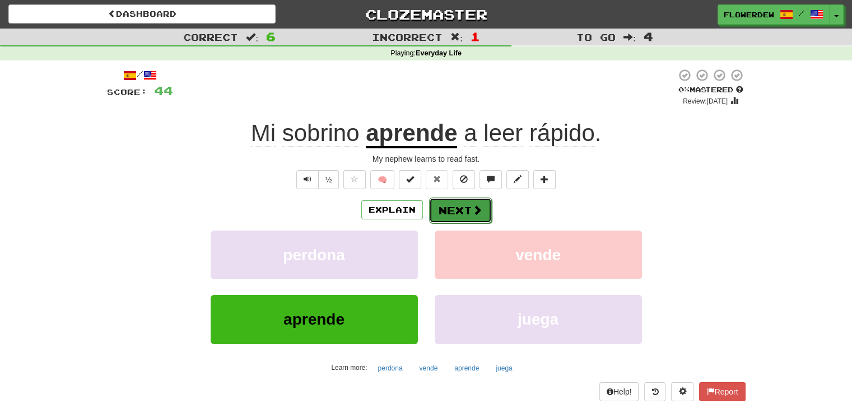
click at [451, 202] on button "Next" at bounding box center [460, 211] width 63 height 26
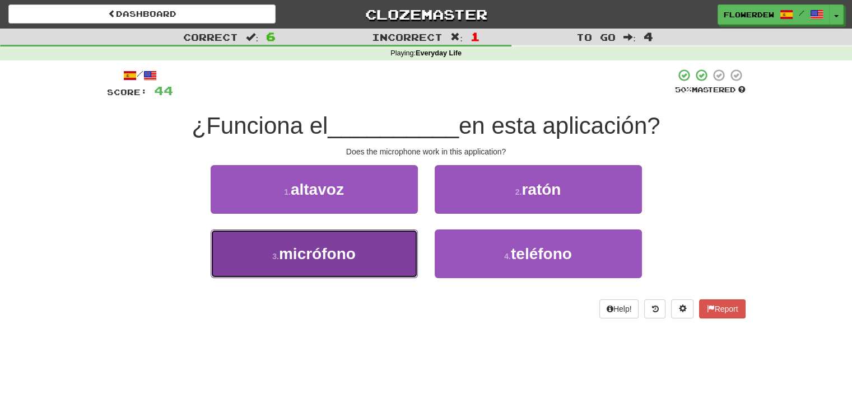
click at [406, 243] on button "3 . micrófono" at bounding box center [314, 254] width 207 height 49
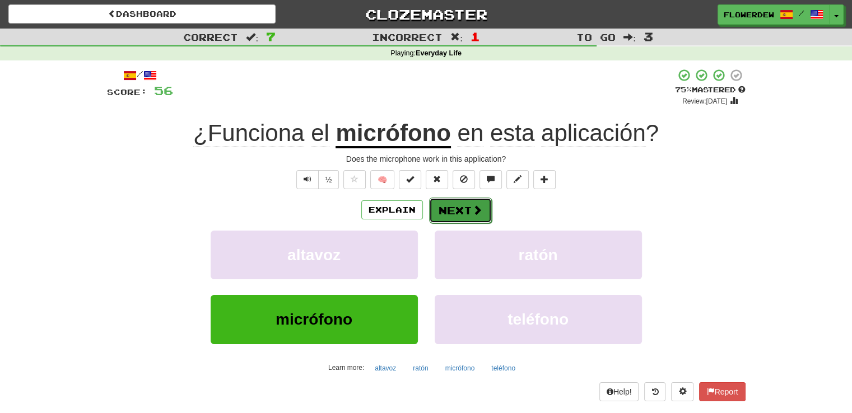
click at [481, 209] on span at bounding box center [477, 210] width 10 height 10
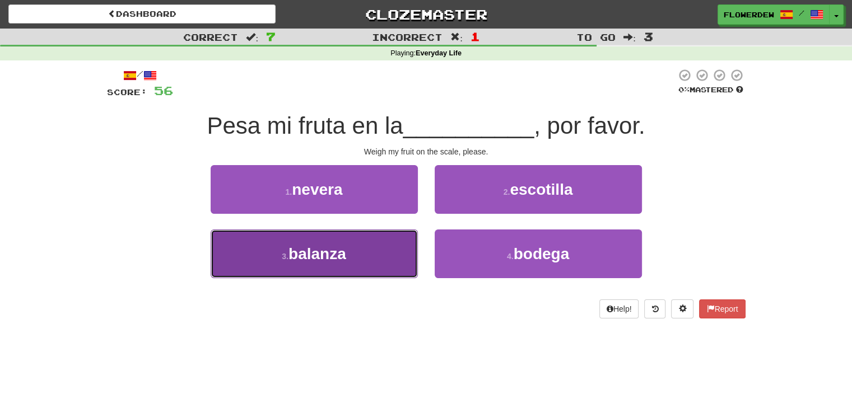
click at [387, 245] on button "3 . balanza" at bounding box center [314, 254] width 207 height 49
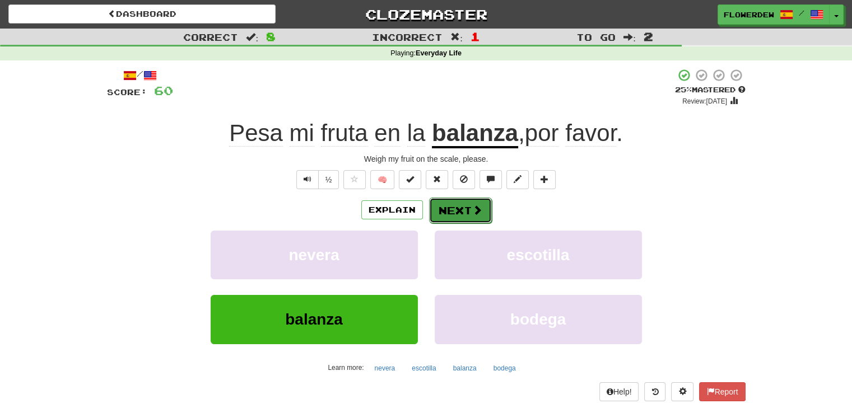
click at [464, 210] on button "Next" at bounding box center [460, 211] width 63 height 26
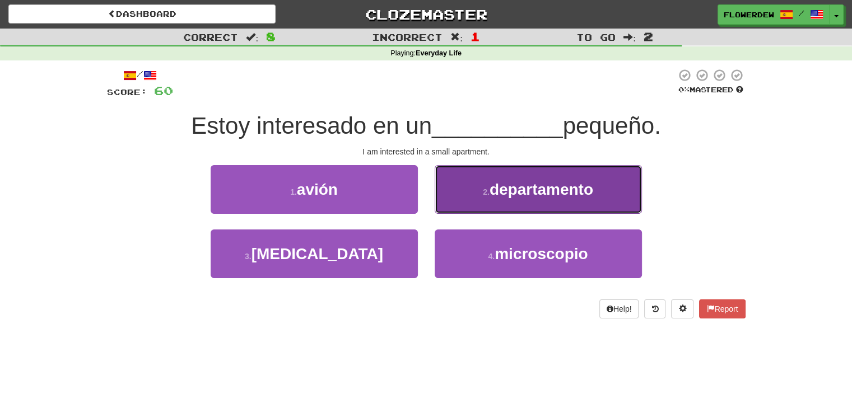
click at [444, 197] on button "2 . departamento" at bounding box center [538, 189] width 207 height 49
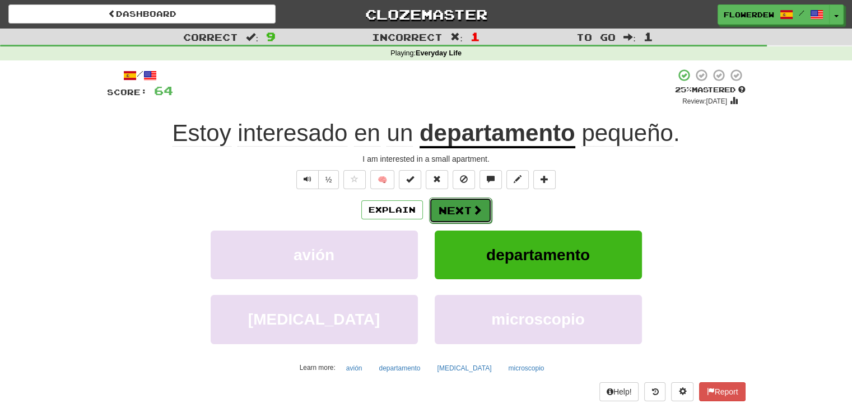
click at [444, 211] on button "Next" at bounding box center [460, 211] width 63 height 26
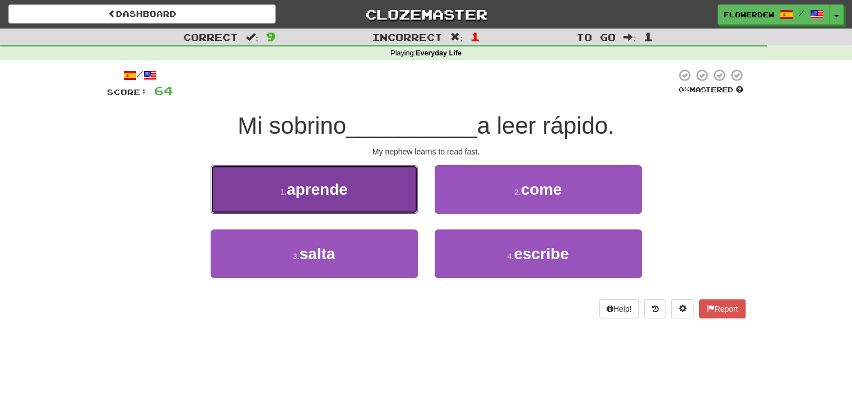
click at [402, 188] on button "1 . aprende" at bounding box center [314, 189] width 207 height 49
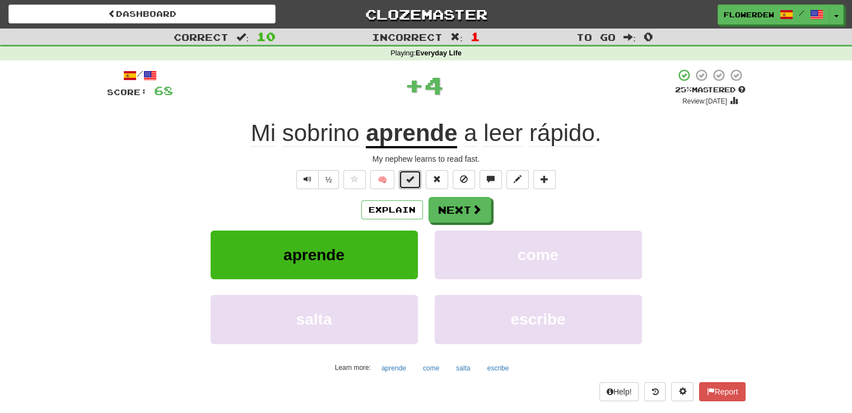
click at [402, 188] on button at bounding box center [410, 179] width 22 height 19
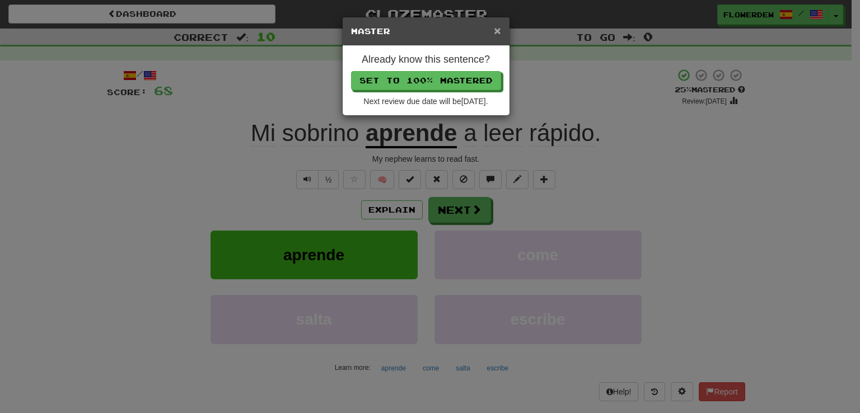
click at [500, 31] on span "×" at bounding box center [497, 30] width 7 height 13
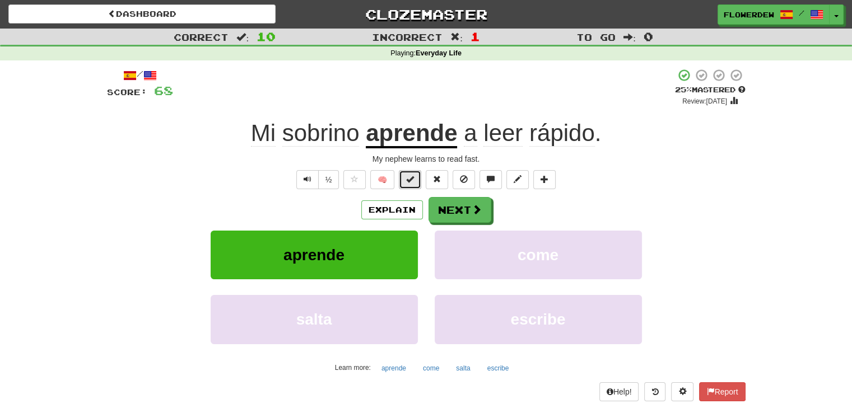
click at [418, 181] on button at bounding box center [410, 179] width 22 height 19
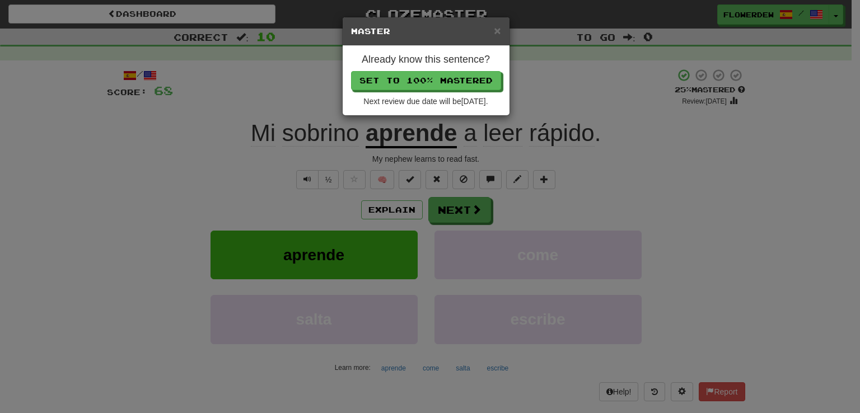
click at [491, 32] on h5 "Master" at bounding box center [426, 31] width 150 height 11
click at [497, 31] on span "×" at bounding box center [497, 30] width 7 height 13
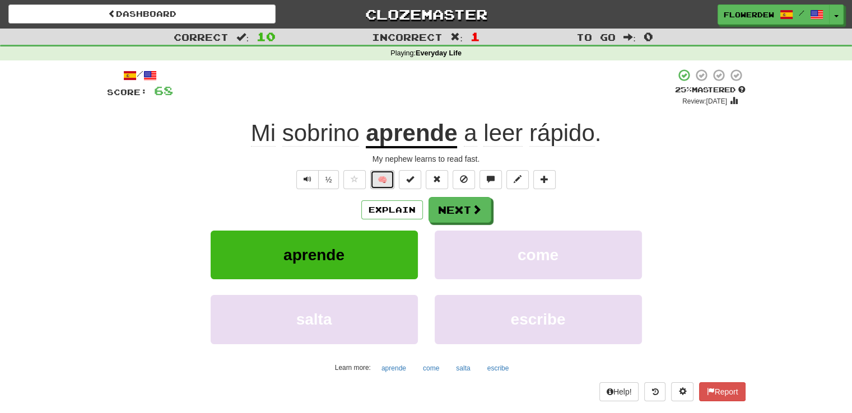
click at [378, 180] on button "🧠" at bounding box center [382, 179] width 24 height 19
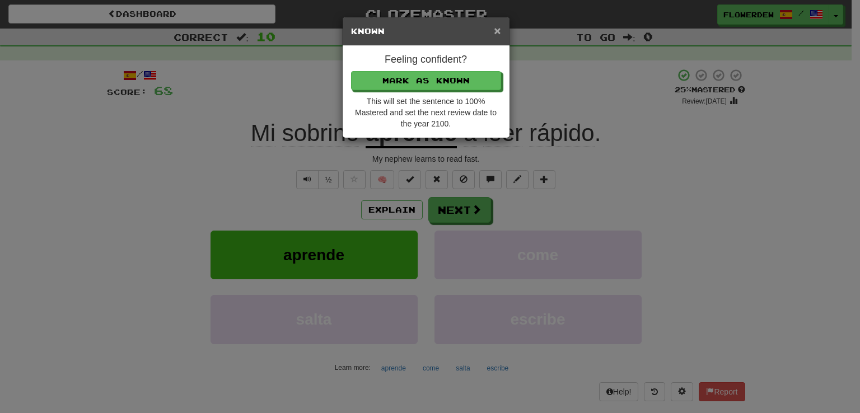
click at [495, 32] on span "×" at bounding box center [497, 30] width 7 height 13
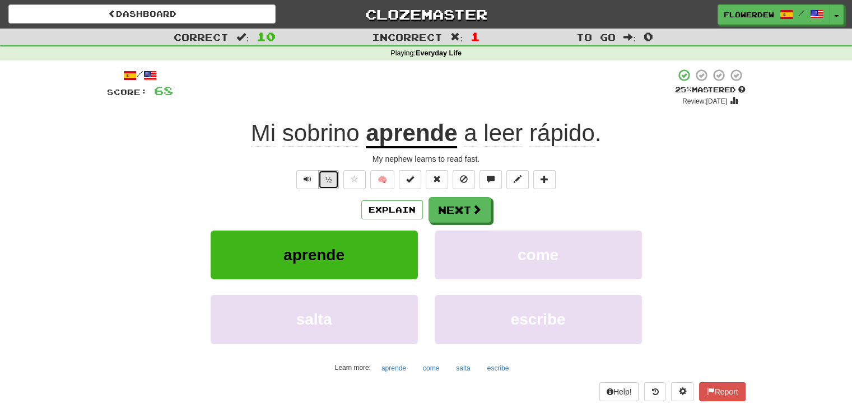
click at [326, 182] on button "½" at bounding box center [328, 179] width 21 height 19
click at [592, 202] on div "Explain Next" at bounding box center [426, 210] width 639 height 26
click at [490, 214] on button "Next" at bounding box center [460, 211] width 63 height 26
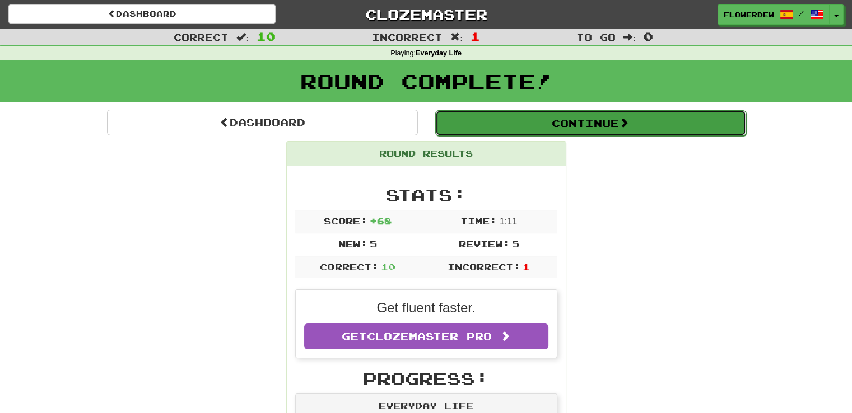
click at [513, 123] on button "Continue" at bounding box center [590, 123] width 311 height 26
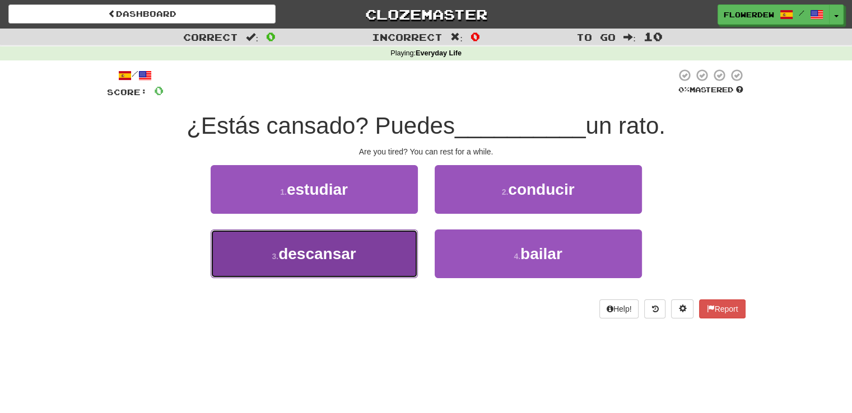
click at [388, 241] on button "3 . descansar" at bounding box center [314, 254] width 207 height 49
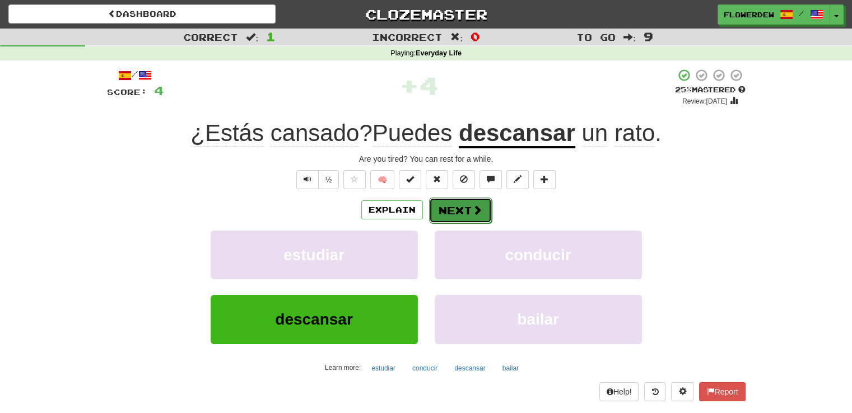
click at [471, 202] on button "Next" at bounding box center [460, 211] width 63 height 26
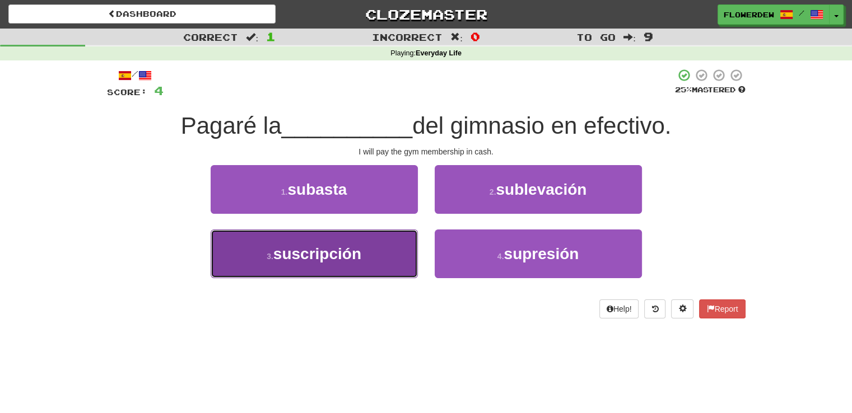
click at [405, 250] on button "3 . suscripción" at bounding box center [314, 254] width 207 height 49
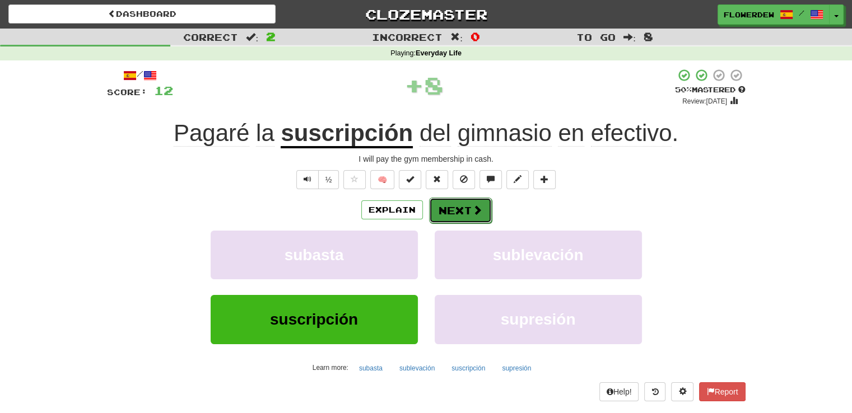
click at [483, 206] on button "Next" at bounding box center [460, 211] width 63 height 26
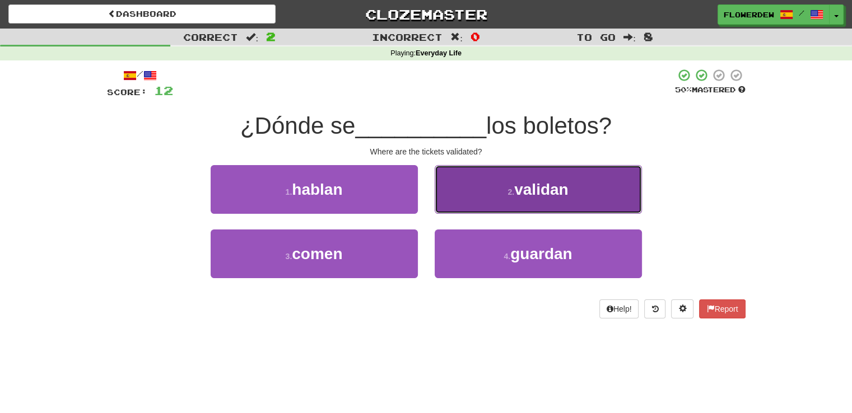
click at [481, 203] on button "2 . validan" at bounding box center [538, 189] width 207 height 49
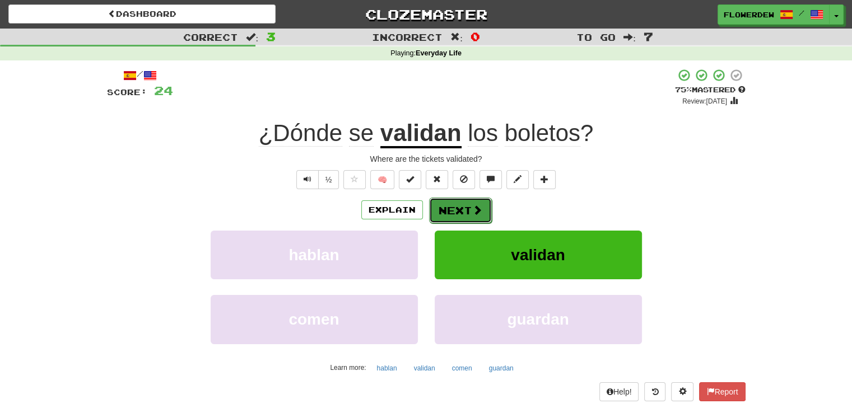
click at [480, 208] on span at bounding box center [477, 210] width 10 height 10
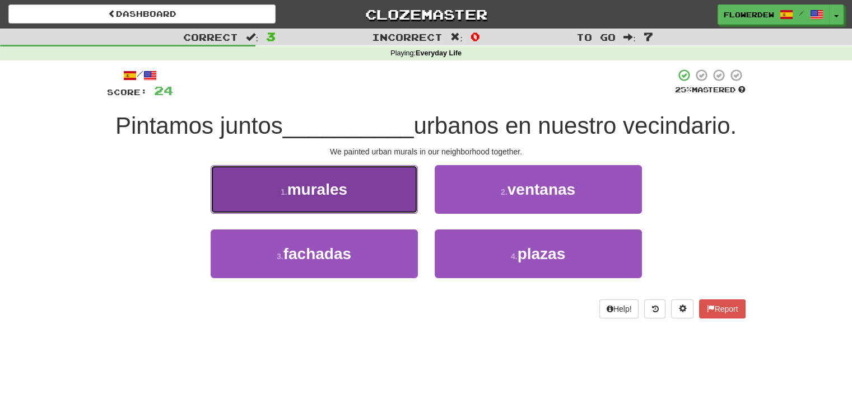
click at [405, 204] on button "1 . murales" at bounding box center [314, 189] width 207 height 49
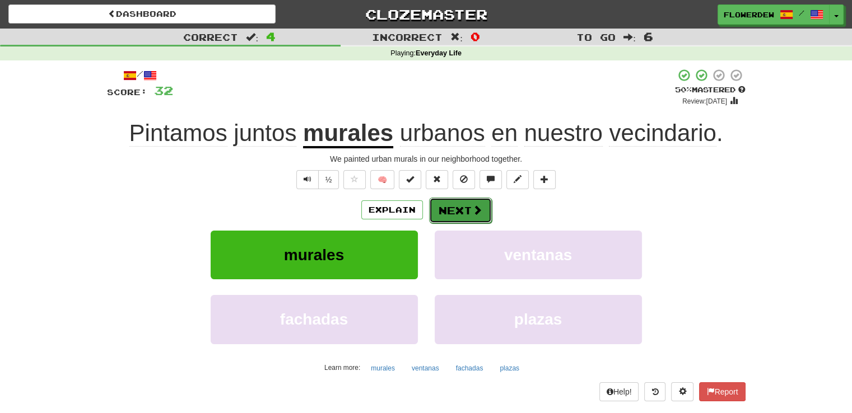
click at [458, 210] on button "Next" at bounding box center [460, 211] width 63 height 26
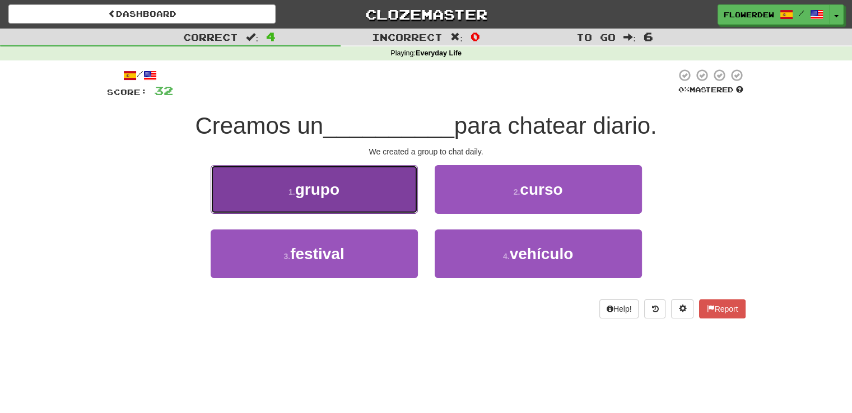
click at [376, 201] on button "1 . grupo" at bounding box center [314, 189] width 207 height 49
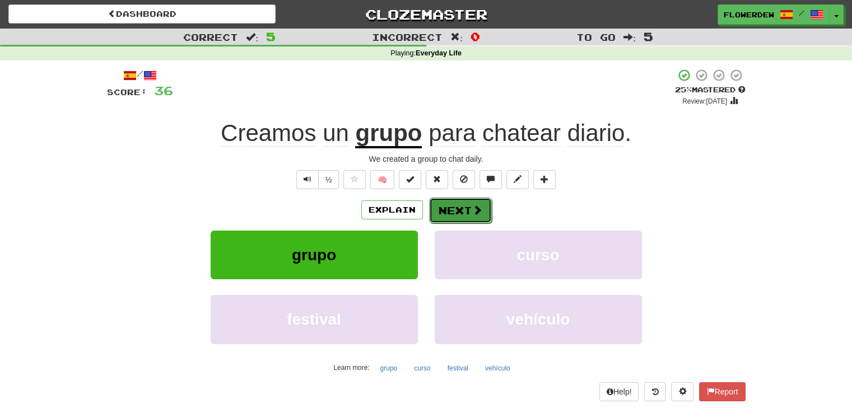
click at [453, 207] on button "Next" at bounding box center [460, 211] width 63 height 26
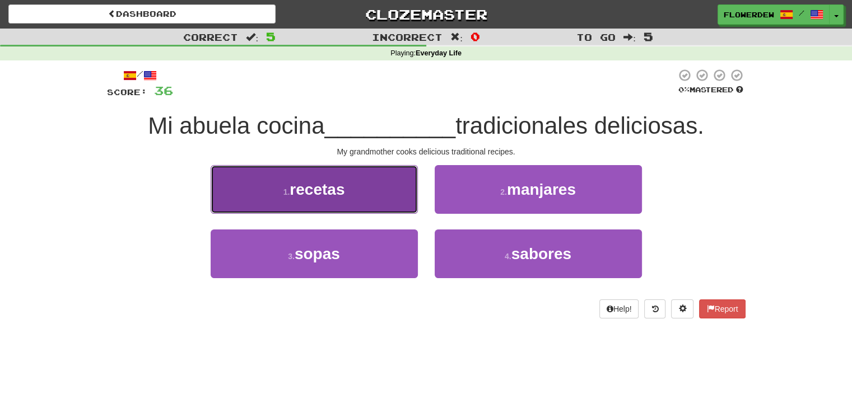
click at [386, 201] on button "1 . recetas" at bounding box center [314, 189] width 207 height 49
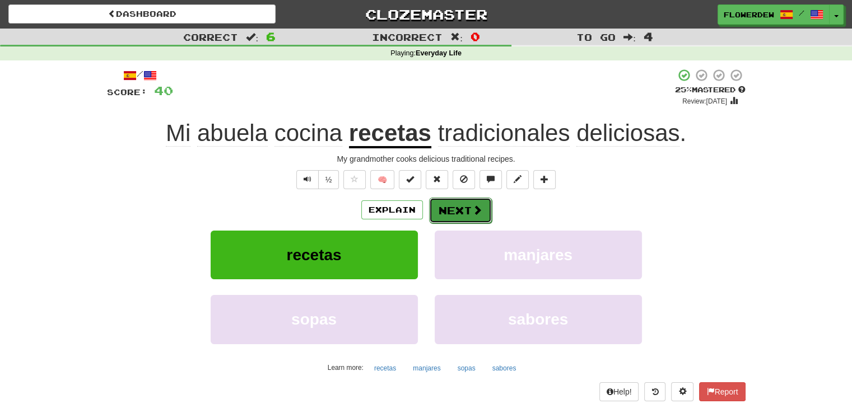
click at [450, 205] on button "Next" at bounding box center [460, 211] width 63 height 26
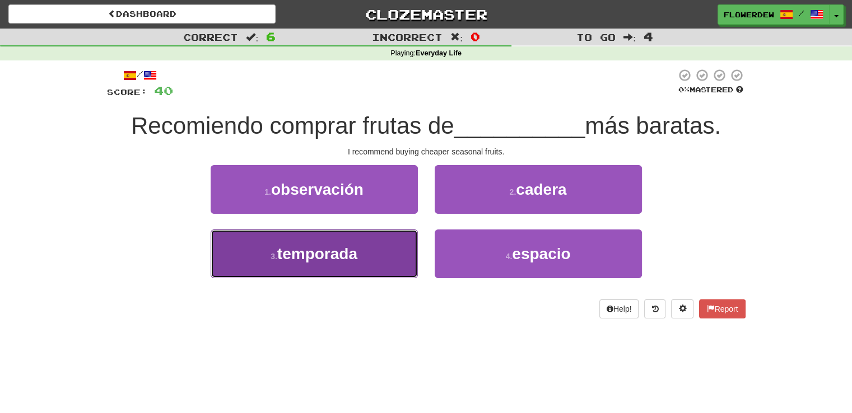
click at [376, 253] on button "3 . temporada" at bounding box center [314, 254] width 207 height 49
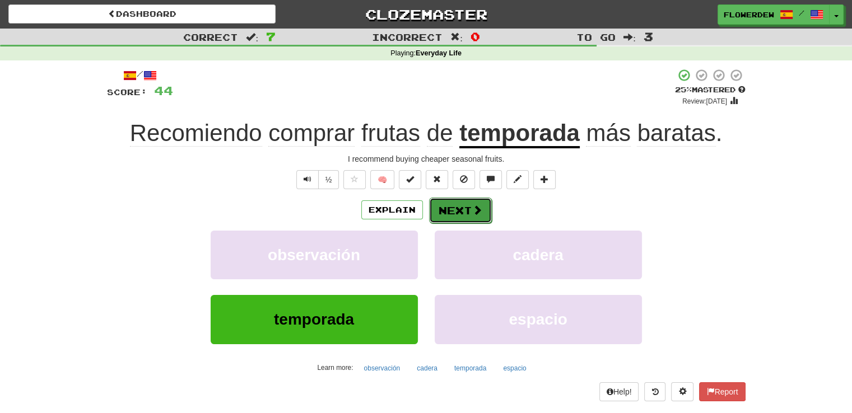
click at [458, 213] on button "Next" at bounding box center [460, 211] width 63 height 26
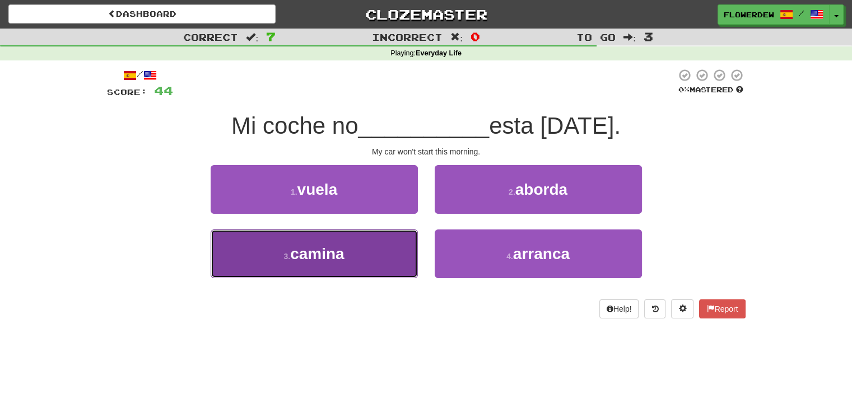
click at [401, 247] on button "3 . camina" at bounding box center [314, 254] width 207 height 49
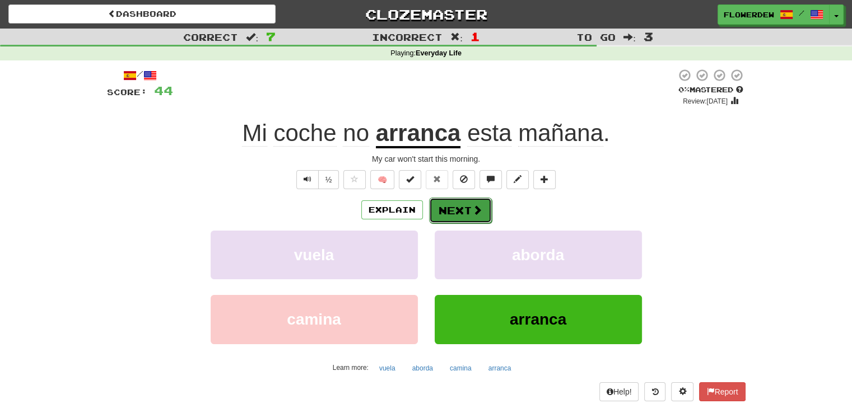
click at [448, 214] on button "Next" at bounding box center [460, 211] width 63 height 26
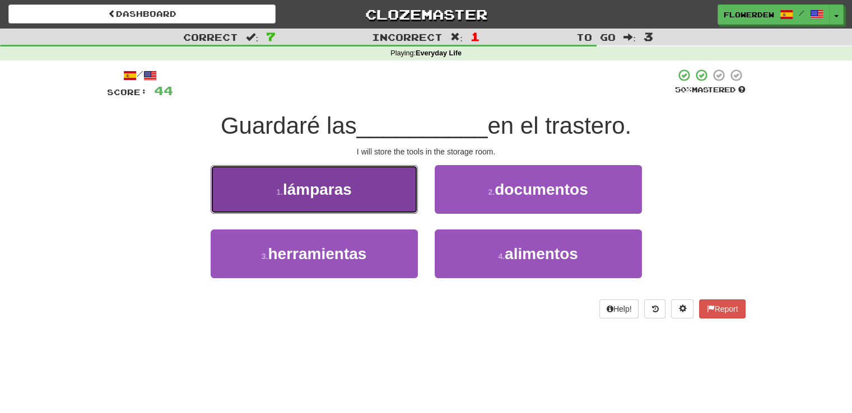
click at [388, 195] on button "1 . lámparas" at bounding box center [314, 189] width 207 height 49
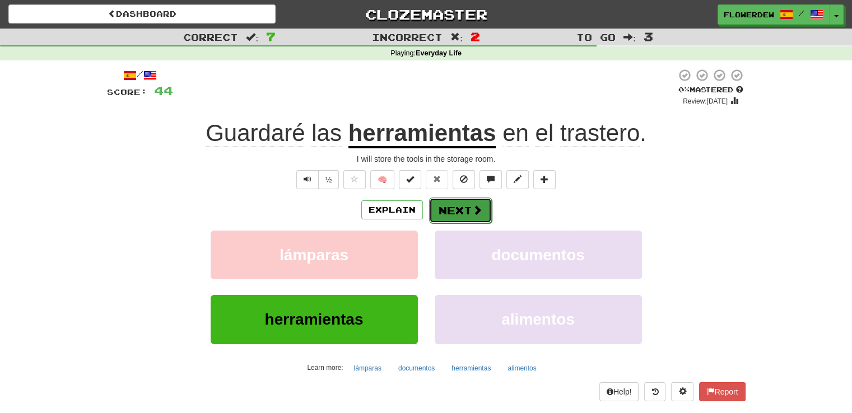
click at [455, 209] on button "Next" at bounding box center [460, 211] width 63 height 26
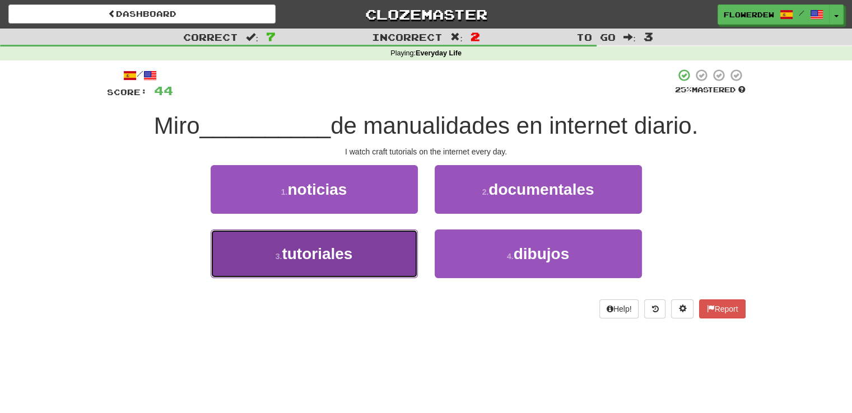
click at [385, 256] on button "3 . tutoriales" at bounding box center [314, 254] width 207 height 49
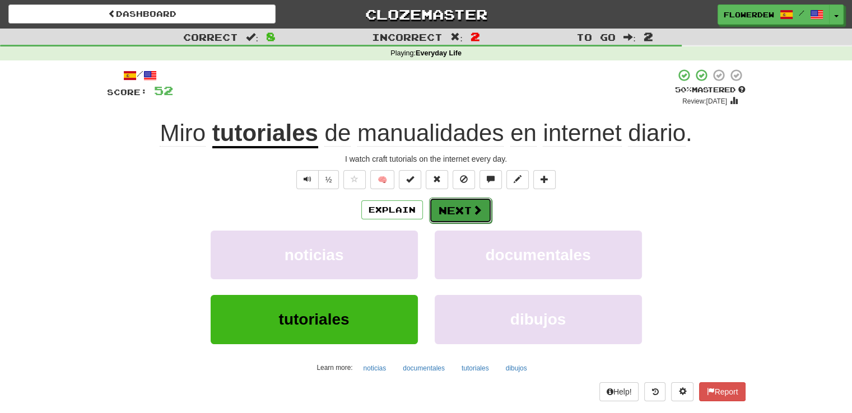
click at [453, 213] on button "Next" at bounding box center [460, 211] width 63 height 26
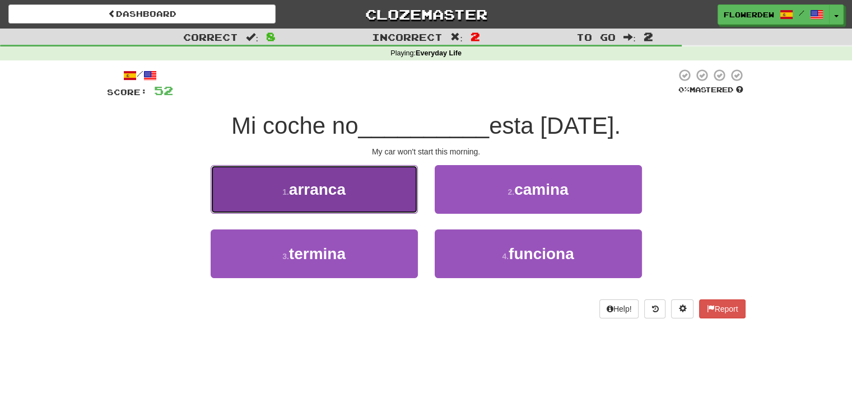
click at [398, 189] on button "1 . arranca" at bounding box center [314, 189] width 207 height 49
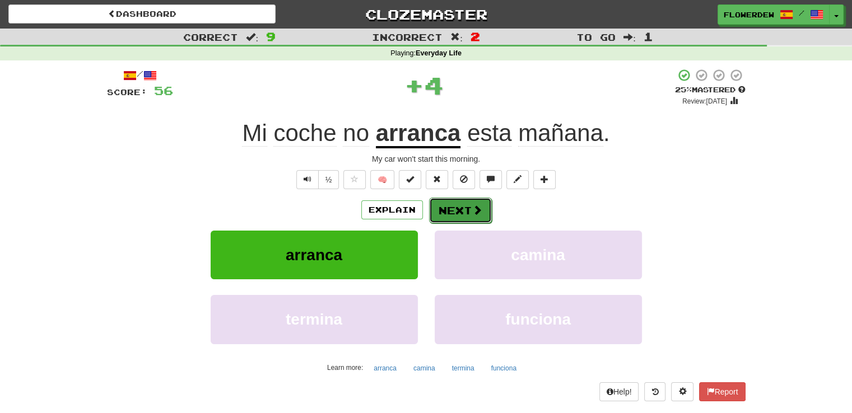
click at [441, 208] on button "Next" at bounding box center [460, 211] width 63 height 26
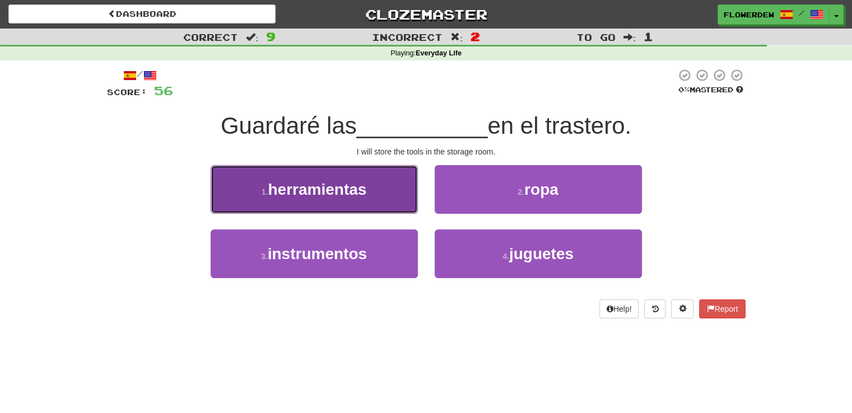
click at [389, 204] on button "1 . herramientas" at bounding box center [314, 189] width 207 height 49
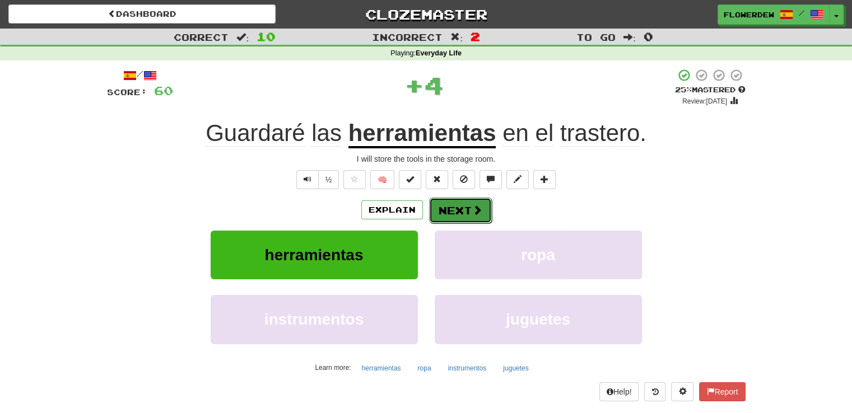
click at [441, 208] on button "Next" at bounding box center [460, 211] width 63 height 26
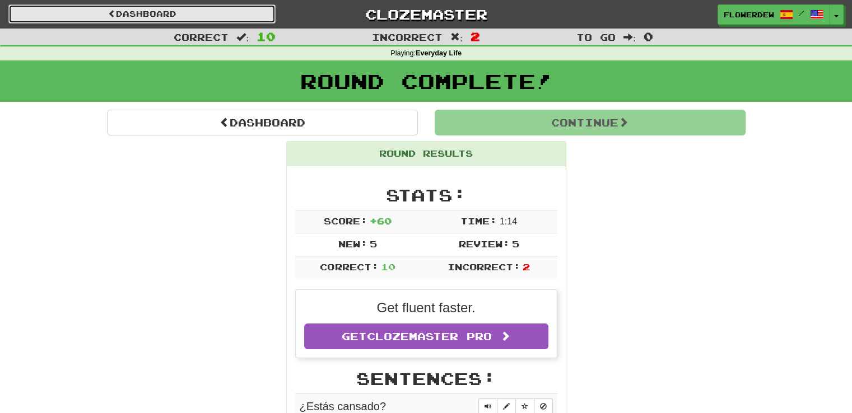
click at [224, 11] on link "Dashboard" at bounding box center [141, 13] width 267 height 19
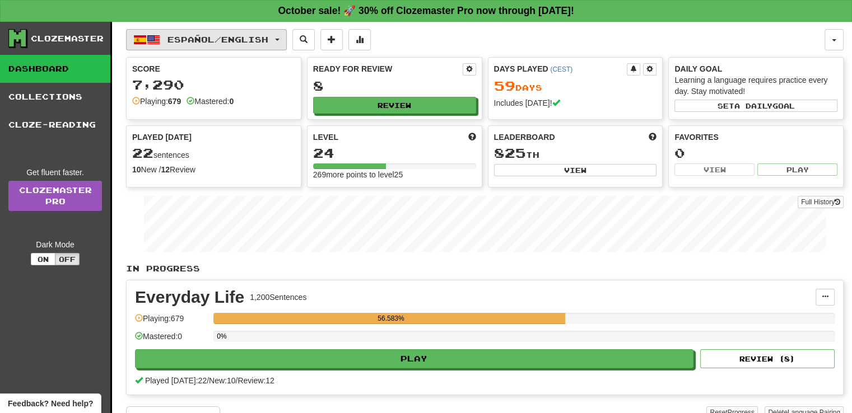
click at [226, 43] on span "Español / English" at bounding box center [217, 40] width 101 height 10
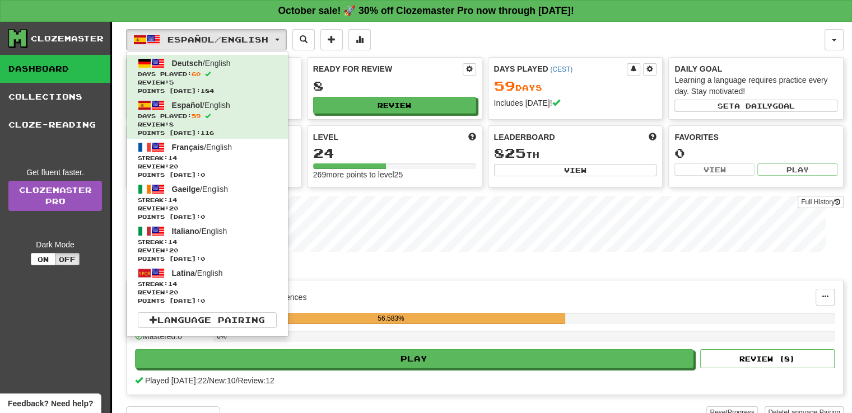
click at [581, 306] on div "Everyday Life 1,200 Sentences Manage Sentences Unpin from Dashboard Playing: 67…" at bounding box center [485, 338] width 716 height 114
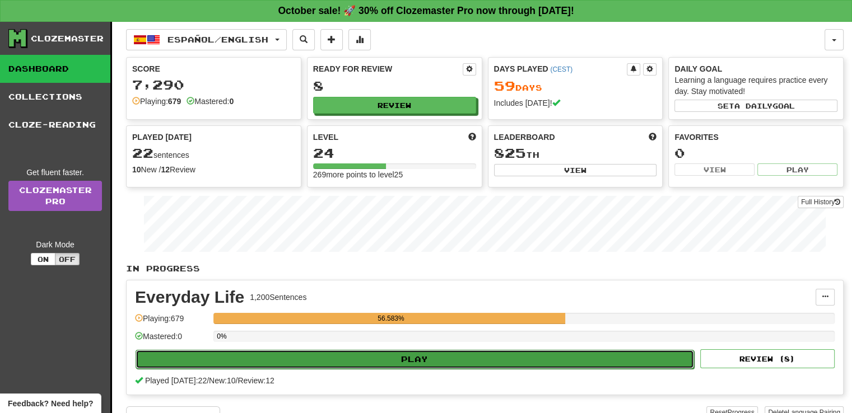
click at [564, 351] on button "Play" at bounding box center [415, 359] width 559 height 19
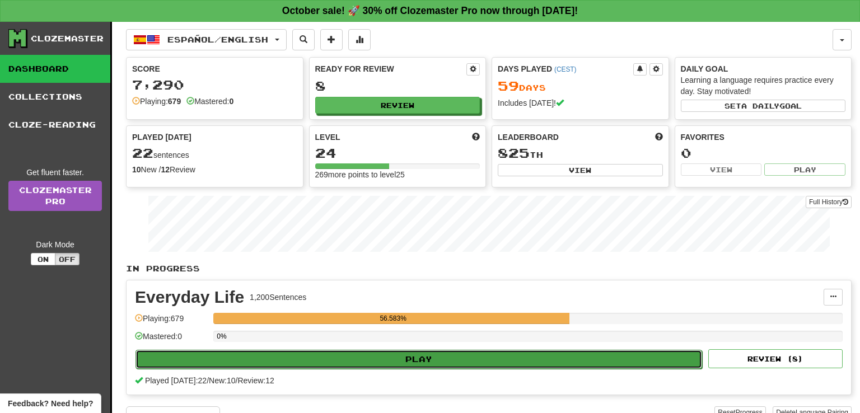
select select "**"
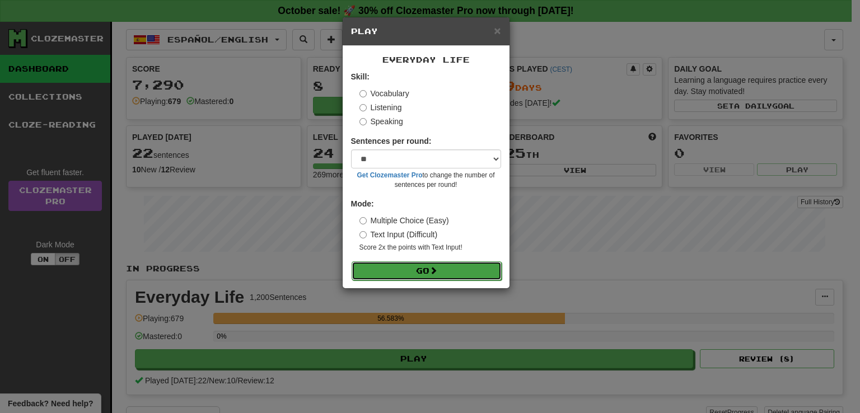
click at [469, 274] on button "Go" at bounding box center [427, 271] width 150 height 19
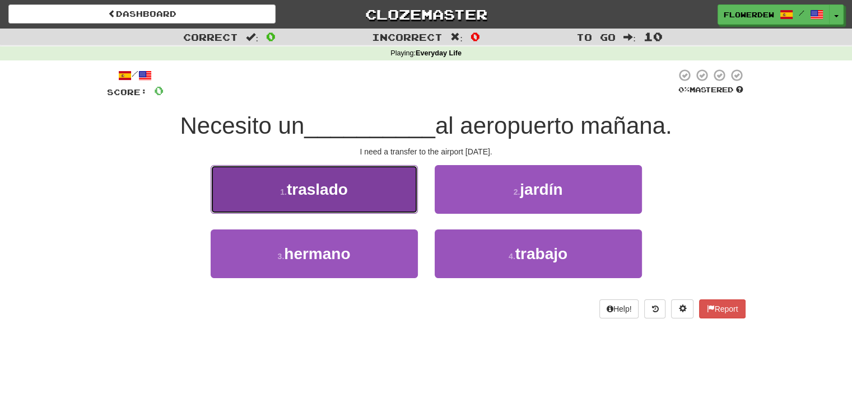
click at [410, 183] on button "1 . traslado" at bounding box center [314, 189] width 207 height 49
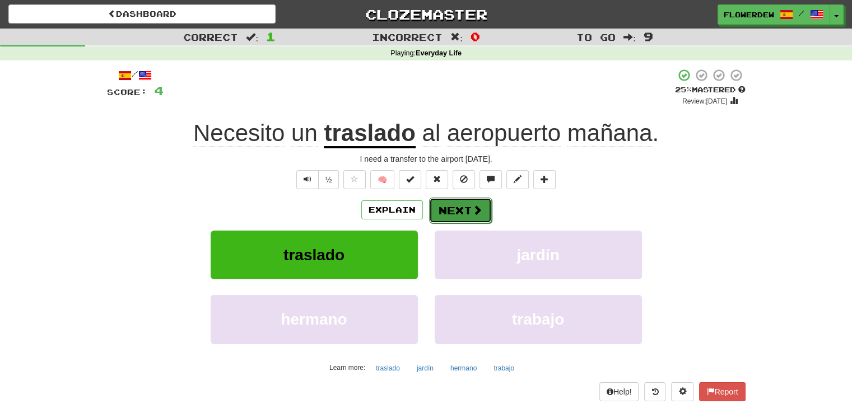
click at [473, 211] on span at bounding box center [477, 210] width 10 height 10
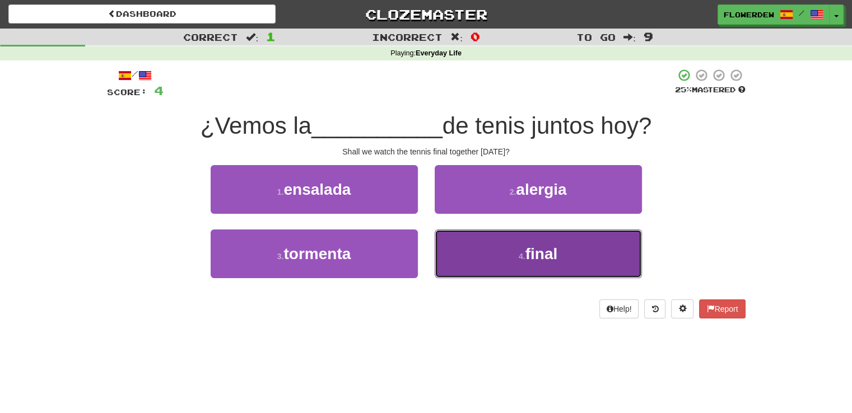
click at [457, 252] on button "4 . final" at bounding box center [538, 254] width 207 height 49
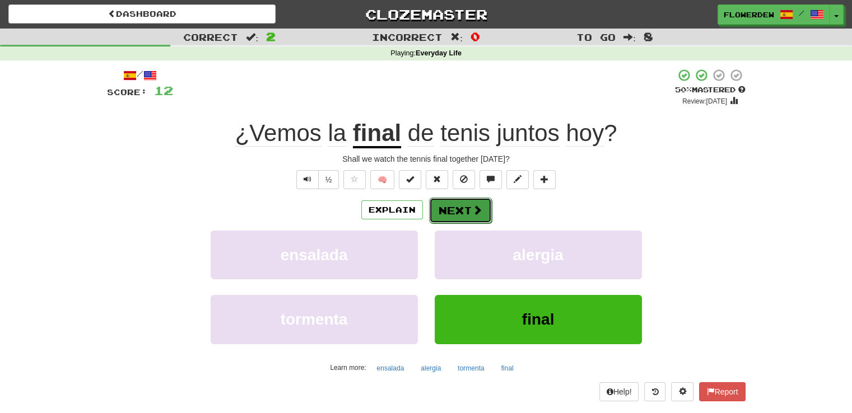
click at [468, 214] on button "Next" at bounding box center [460, 211] width 63 height 26
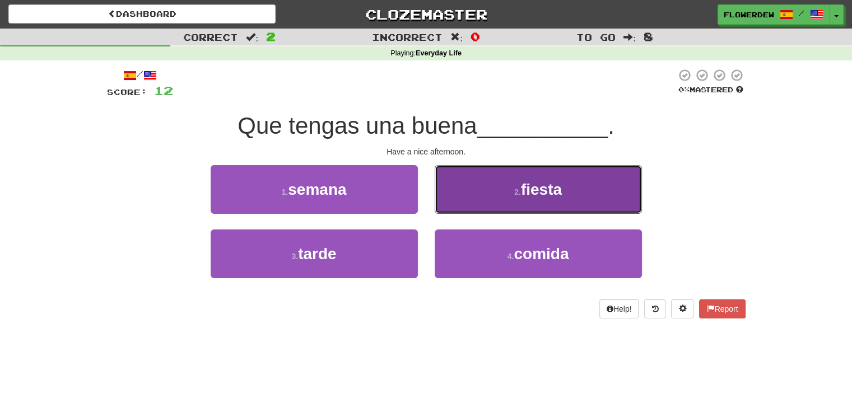
click at [488, 193] on button "2 . fiesta" at bounding box center [538, 189] width 207 height 49
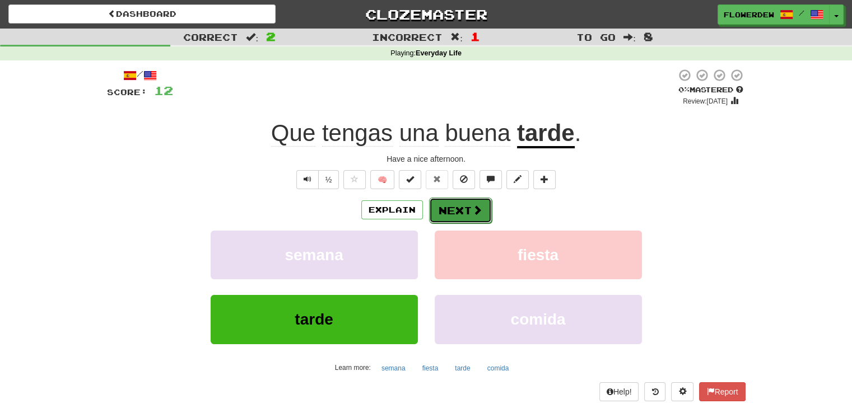
click at [476, 205] on span at bounding box center [477, 210] width 10 height 10
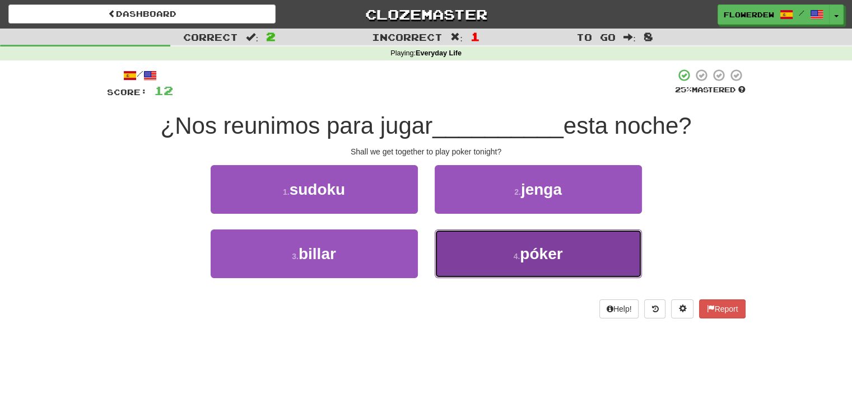
click at [496, 252] on button "4 . póker" at bounding box center [538, 254] width 207 height 49
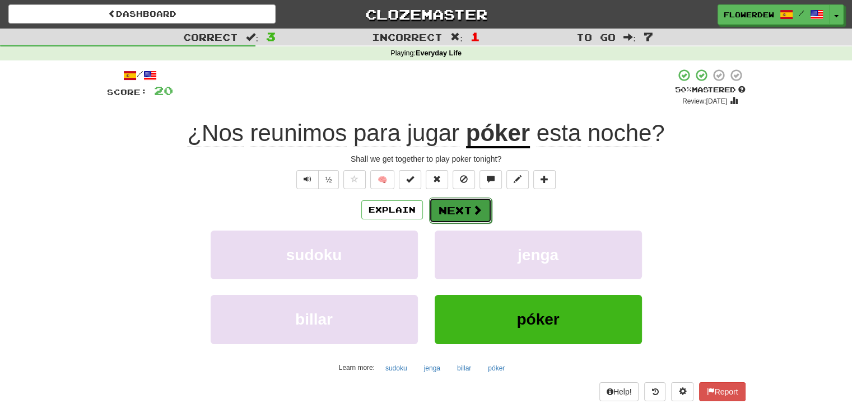
click at [474, 209] on span at bounding box center [477, 210] width 10 height 10
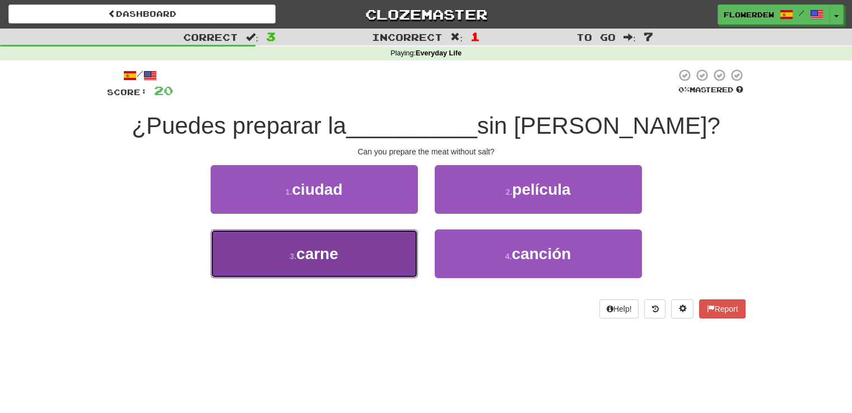
click at [381, 252] on button "3 . carne" at bounding box center [314, 254] width 207 height 49
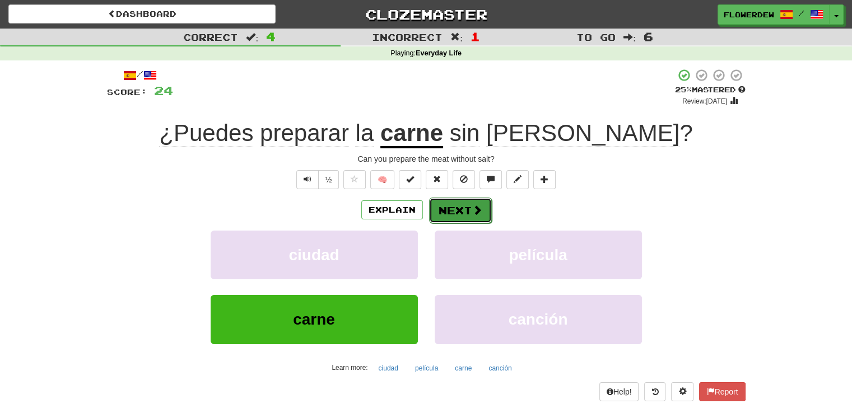
click at [451, 213] on button "Next" at bounding box center [460, 211] width 63 height 26
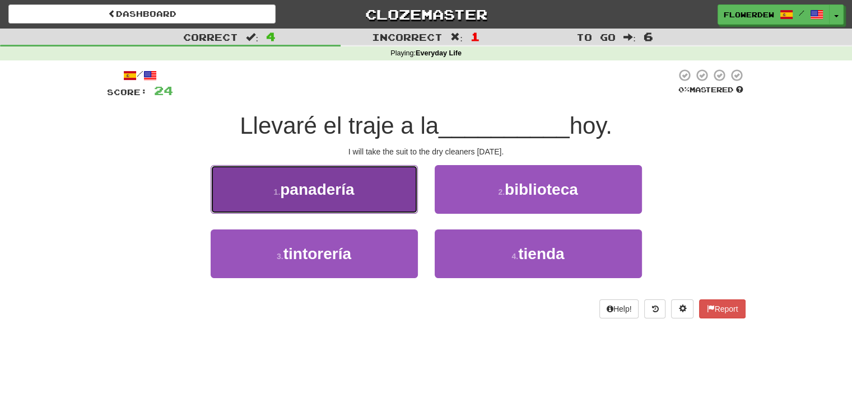
click at [402, 202] on button "1 . panadería" at bounding box center [314, 189] width 207 height 49
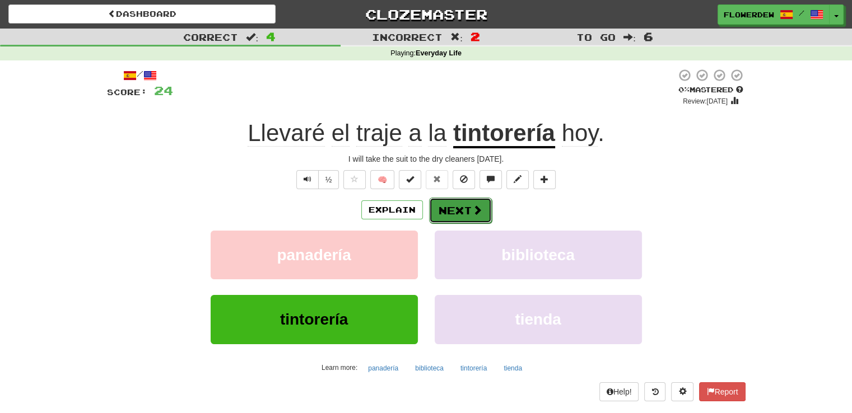
click at [473, 213] on span at bounding box center [477, 210] width 10 height 10
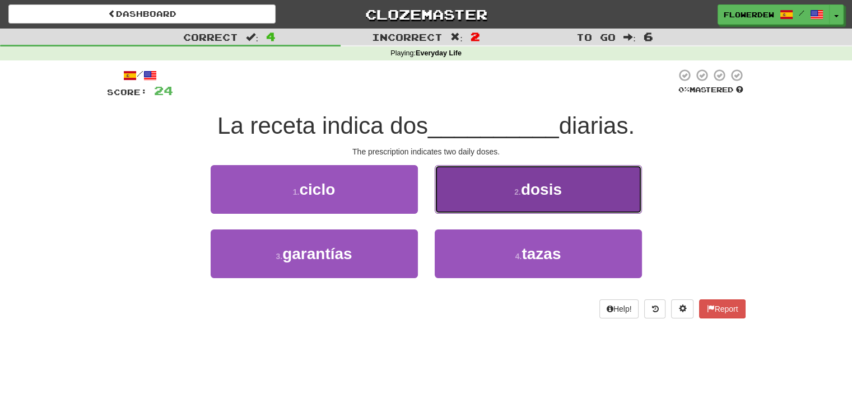
click at [470, 189] on button "2 . dosis" at bounding box center [538, 189] width 207 height 49
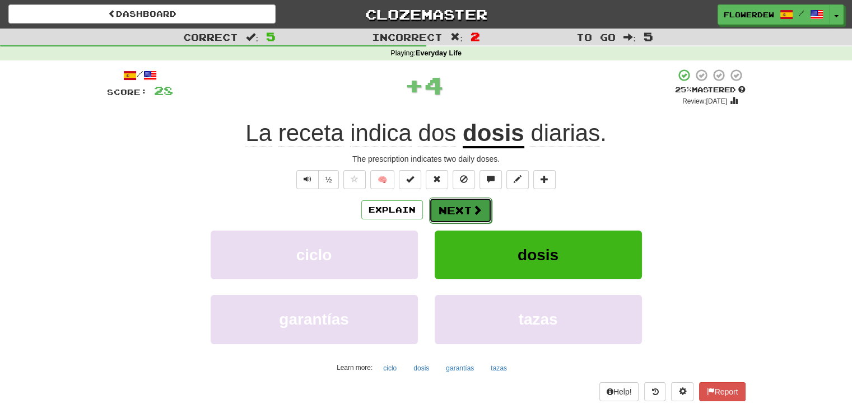
click at [468, 202] on button "Next" at bounding box center [460, 211] width 63 height 26
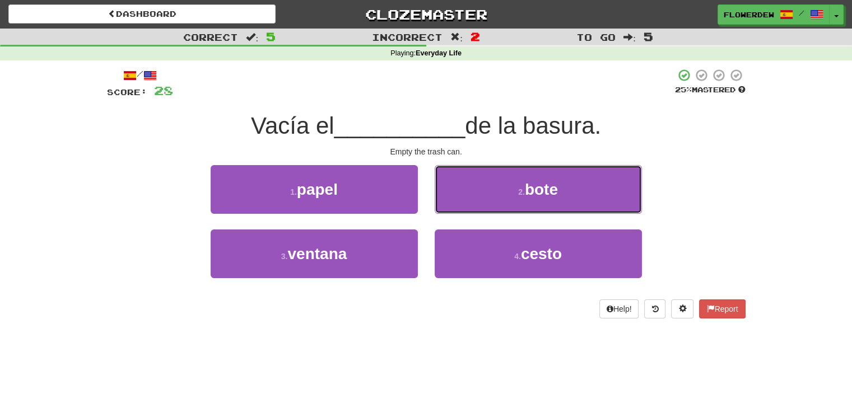
click at [468, 202] on button "2 . bote" at bounding box center [538, 189] width 207 height 49
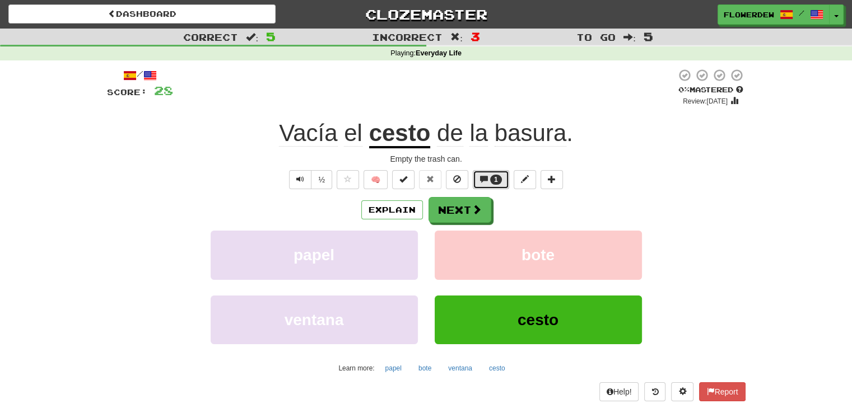
click at [488, 182] on button "1" at bounding box center [491, 179] width 36 height 19
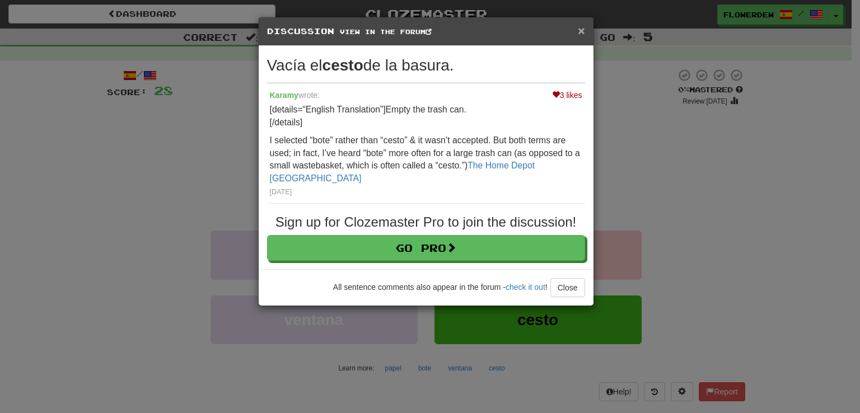
click at [580, 31] on span "×" at bounding box center [581, 30] width 7 height 13
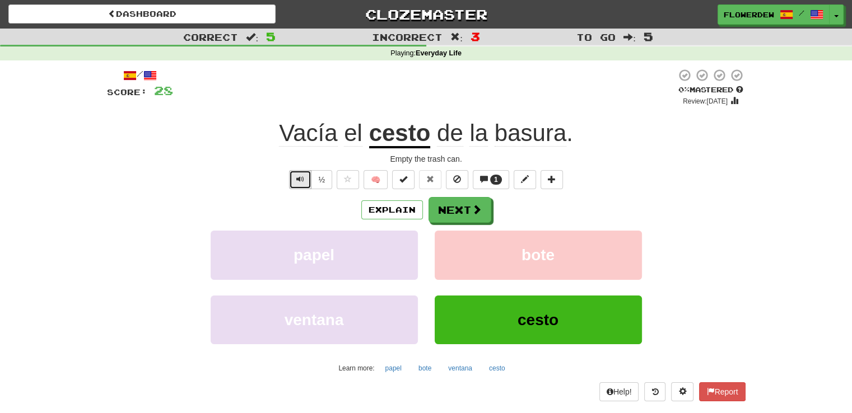
click at [305, 185] on button "Text-to-speech controls" at bounding box center [300, 179] width 22 height 19
click at [468, 207] on button "Next" at bounding box center [460, 211] width 63 height 26
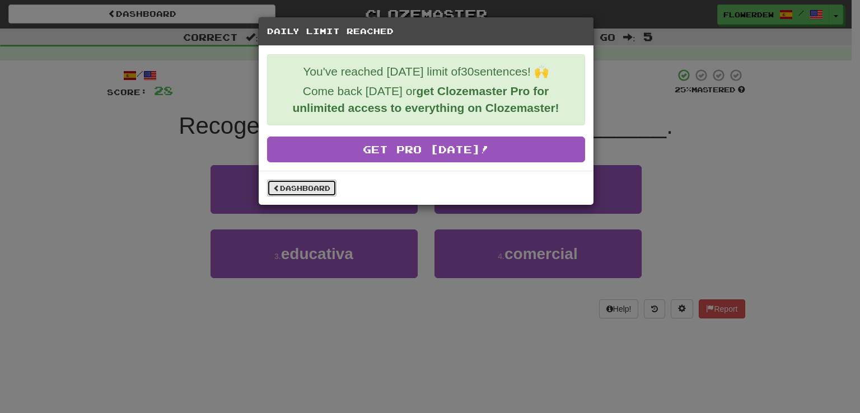
click at [315, 183] on link "Dashboard" at bounding box center [301, 188] width 69 height 17
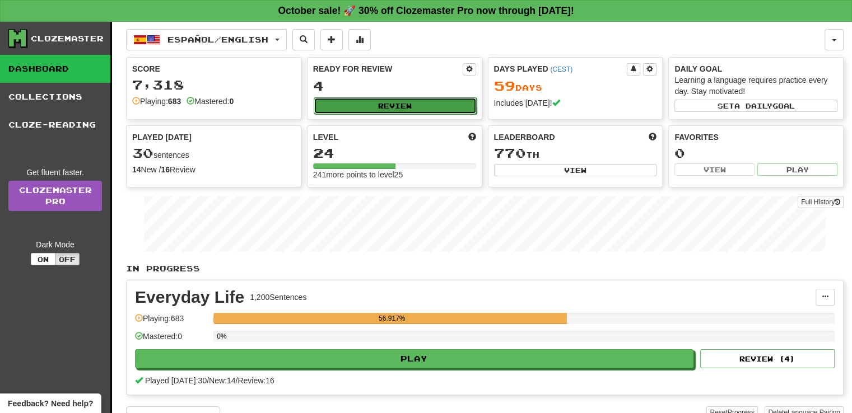
click at [372, 100] on button "Review" at bounding box center [395, 105] width 163 height 17
select select "**"
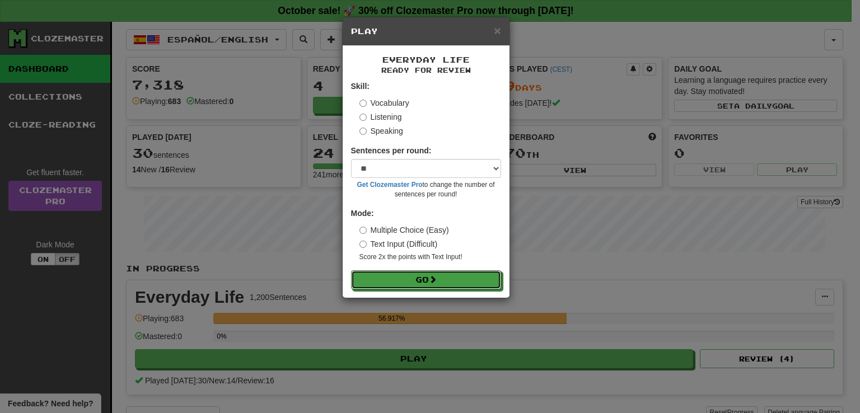
drag, startPoint x: 410, startPoint y: 281, endPoint x: 480, endPoint y: 76, distance: 216.1
click at [480, 76] on div "Everyday Life Ready for Review Skill: Vocabulary Listening Speaking Sentences p…" at bounding box center [426, 172] width 167 height 252
click at [497, 31] on span "×" at bounding box center [497, 30] width 7 height 13
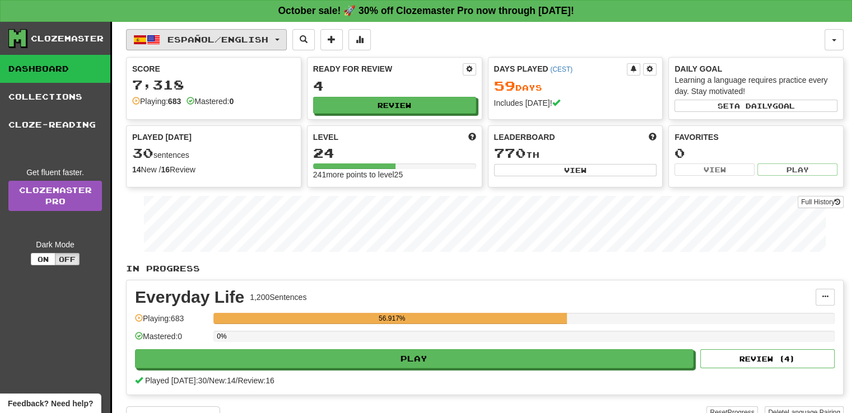
click at [256, 41] on span "Español / English" at bounding box center [217, 40] width 101 height 10
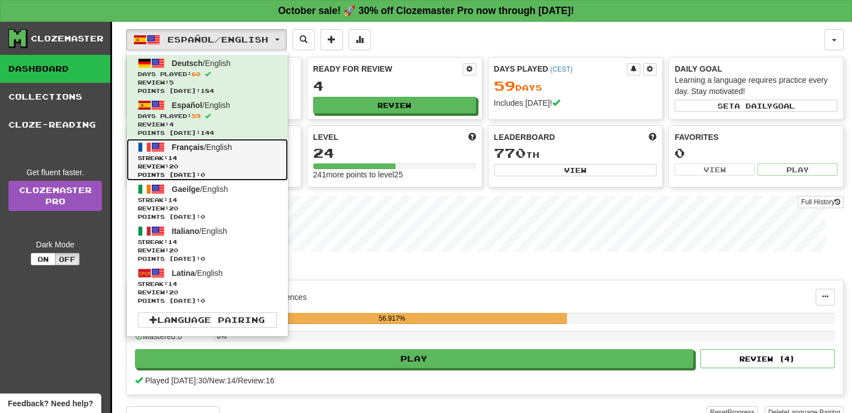
click at [213, 149] on span "Français / English" at bounding box center [202, 147] width 60 height 9
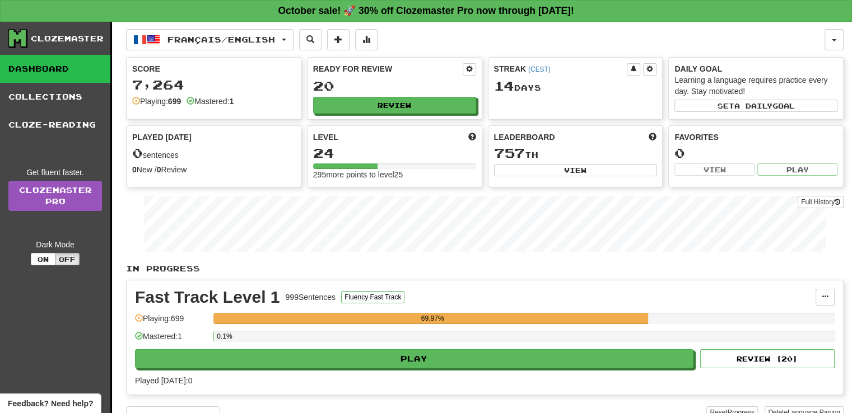
click at [350, 375] on div "Played [DATE]: 0" at bounding box center [485, 380] width 700 height 11
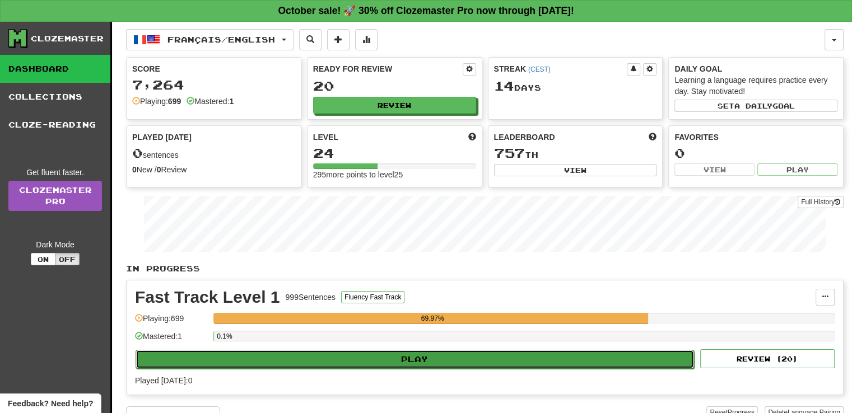
click at [380, 361] on button "Play" at bounding box center [415, 359] width 559 height 19
select select "**"
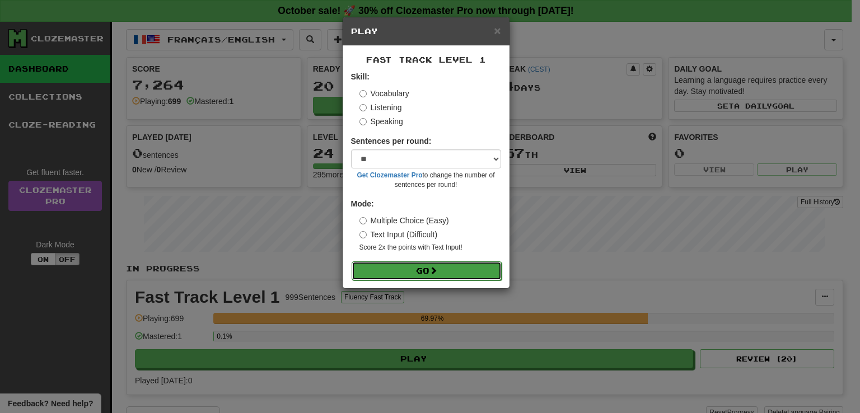
click at [453, 272] on button "Go" at bounding box center [427, 271] width 150 height 19
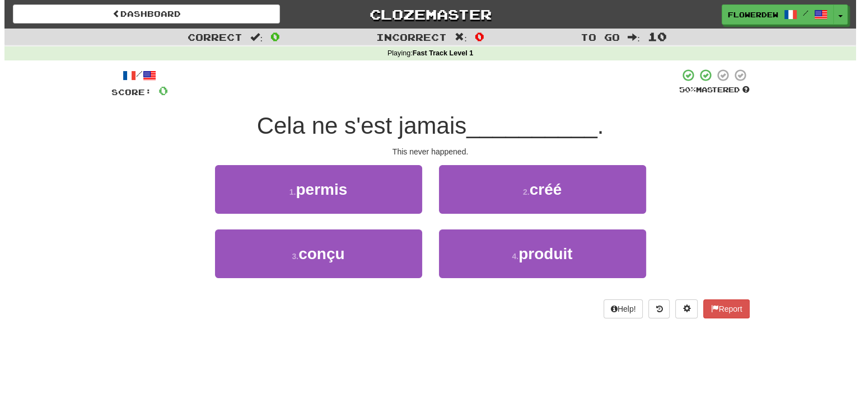
scroll to position [7, 0]
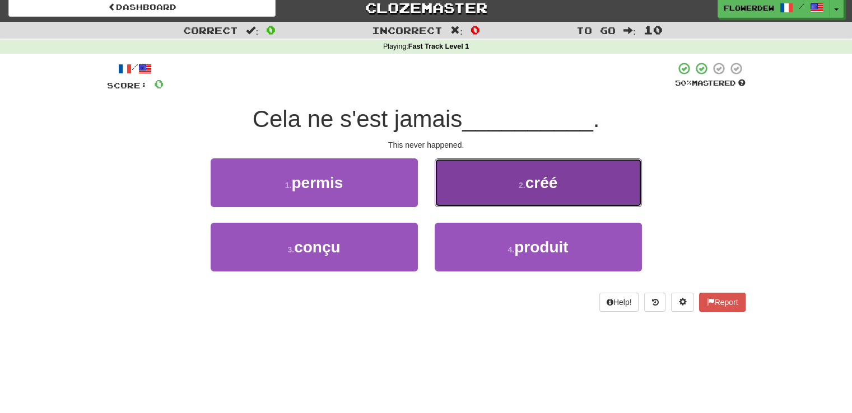
click at [483, 201] on button "2 . créé" at bounding box center [538, 183] width 207 height 49
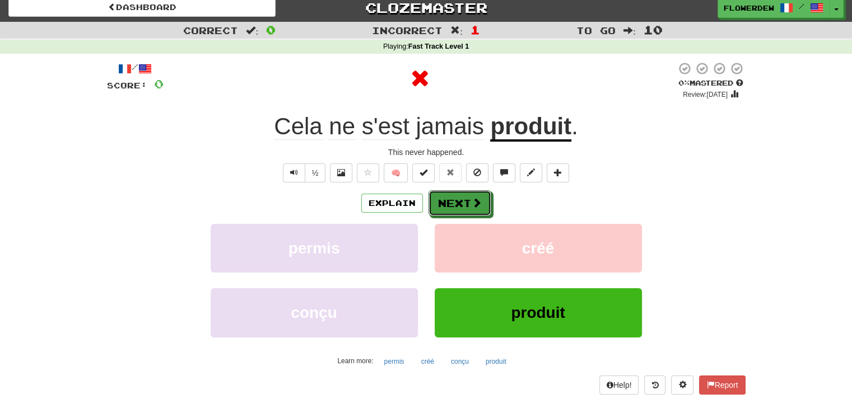
click at [483, 201] on button "Next" at bounding box center [460, 203] width 63 height 26
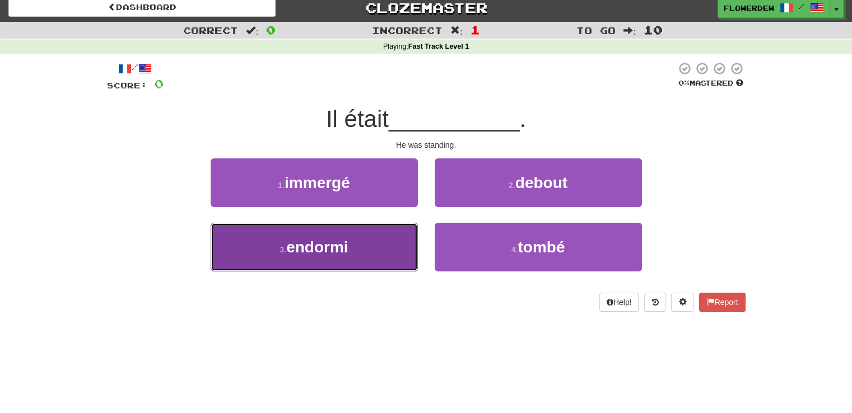
click at [384, 239] on button "3 . endormi" at bounding box center [314, 247] width 207 height 49
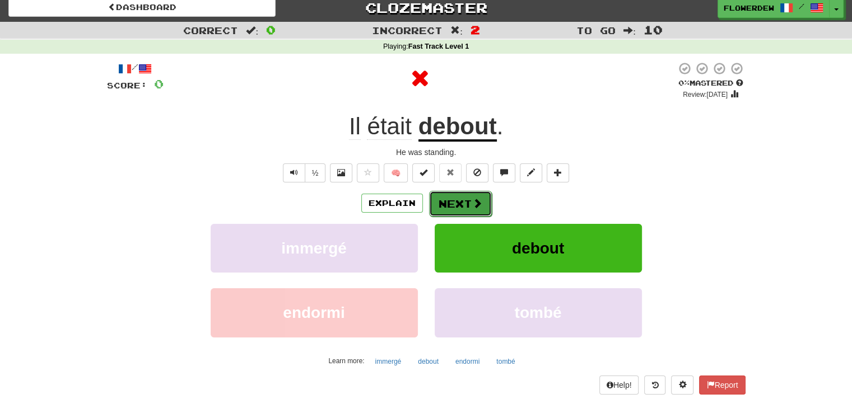
click at [469, 206] on button "Next" at bounding box center [460, 204] width 63 height 26
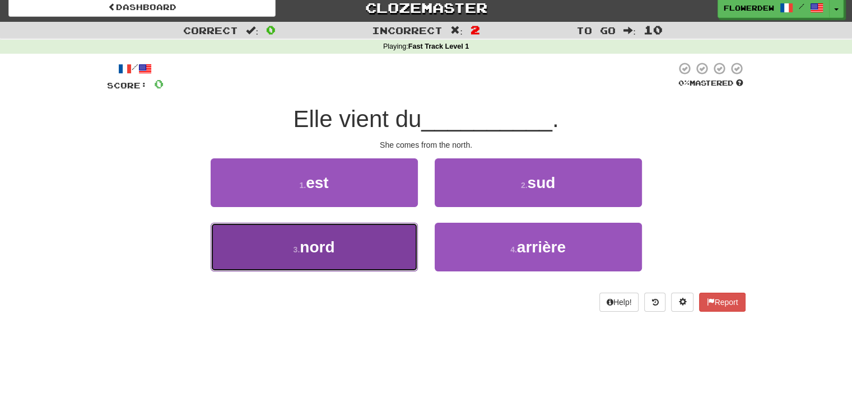
click at [365, 250] on button "3 . nord" at bounding box center [314, 247] width 207 height 49
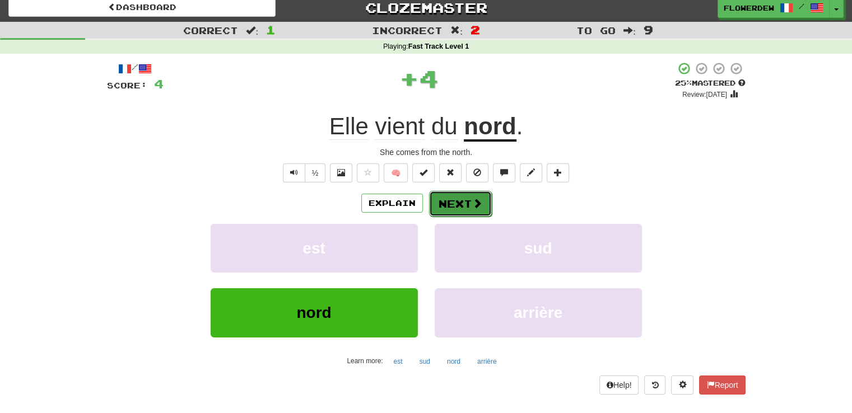
click at [459, 200] on button "Next" at bounding box center [460, 204] width 63 height 26
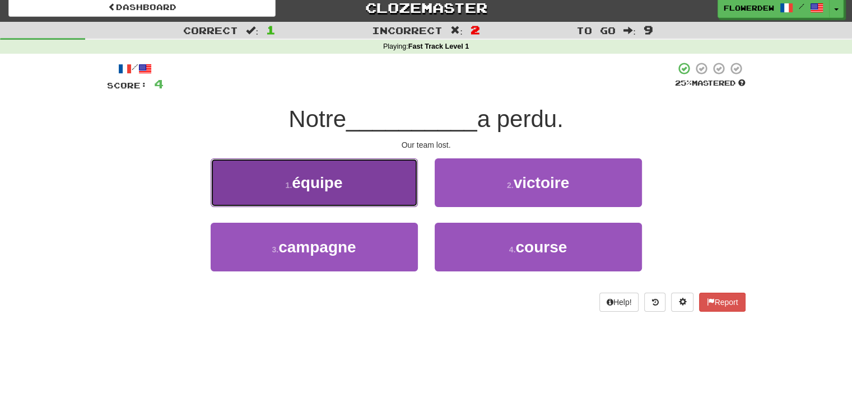
drag, startPoint x: 394, startPoint y: 184, endPoint x: 356, endPoint y: 190, distance: 39.1
click at [356, 190] on button "1 . équipe" at bounding box center [314, 183] width 207 height 49
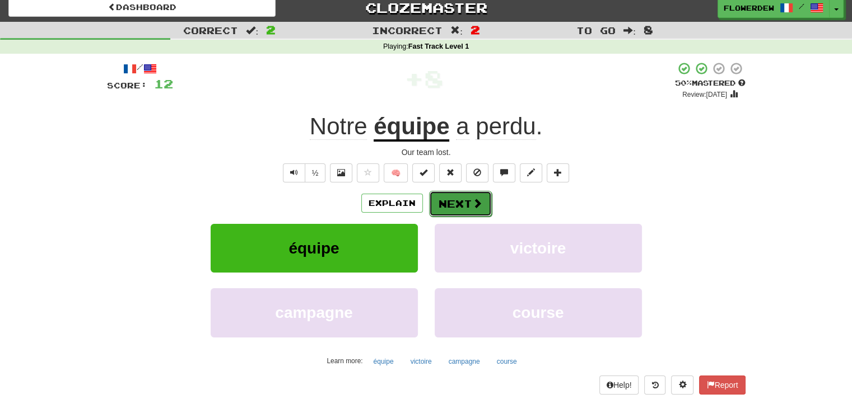
click at [457, 207] on button "Next" at bounding box center [460, 204] width 63 height 26
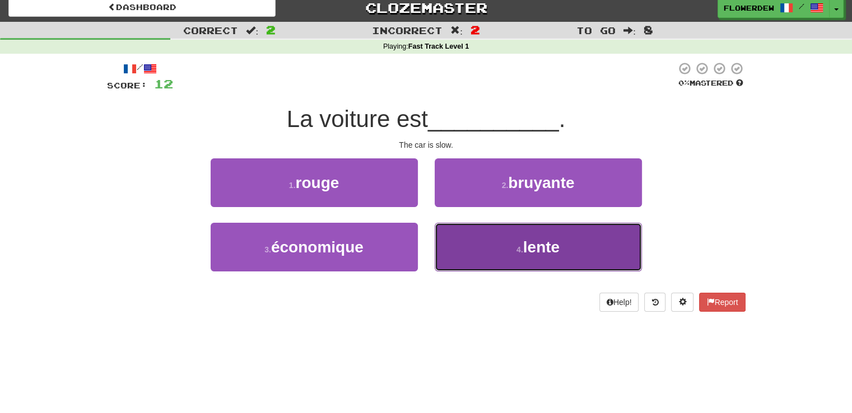
click at [446, 256] on button "4 . lente" at bounding box center [538, 247] width 207 height 49
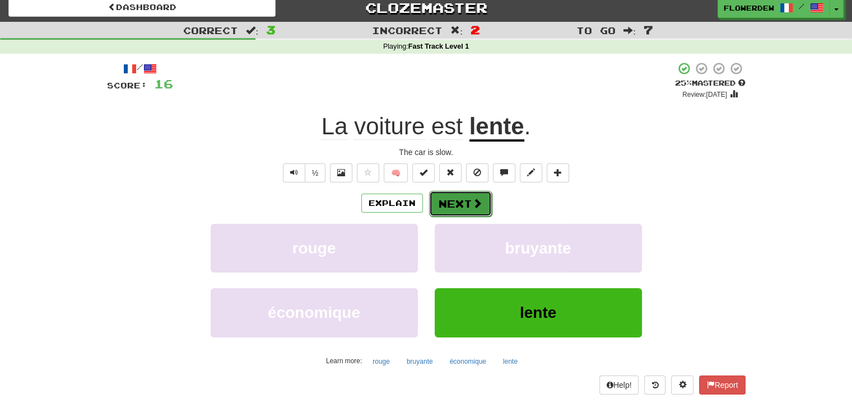
click at [471, 212] on button "Next" at bounding box center [460, 204] width 63 height 26
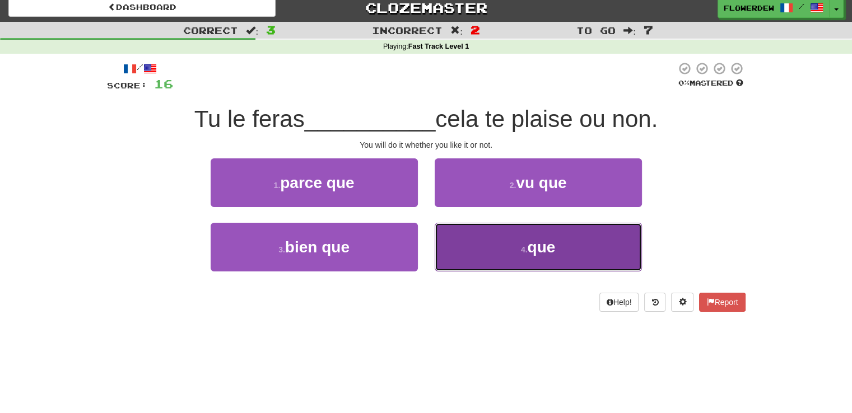
click at [471, 247] on button "4 . que" at bounding box center [538, 247] width 207 height 49
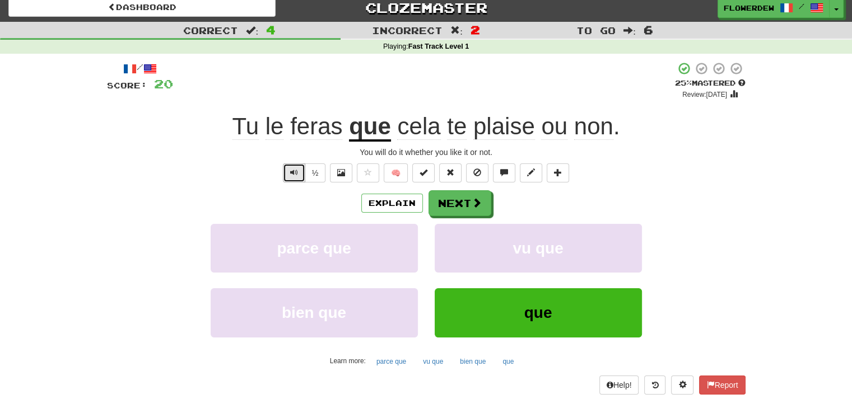
click at [304, 165] on button "Text-to-speech controls" at bounding box center [294, 173] width 22 height 19
click at [461, 203] on button "Next" at bounding box center [460, 204] width 63 height 26
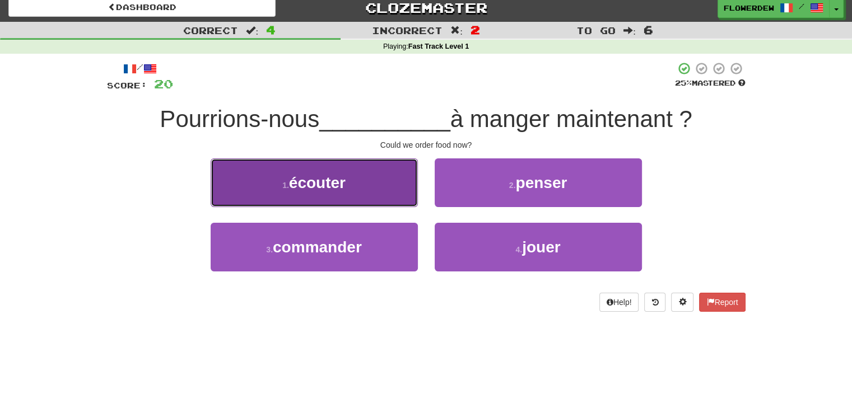
click at [379, 176] on button "1 . écouter" at bounding box center [314, 183] width 207 height 49
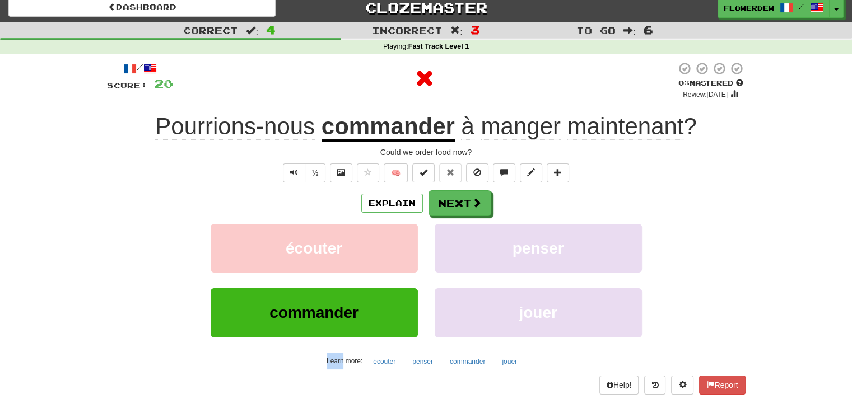
click at [379, 176] on span "🧠" at bounding box center [463, 172] width 217 height 9
click at [462, 197] on button "Next" at bounding box center [460, 204] width 63 height 26
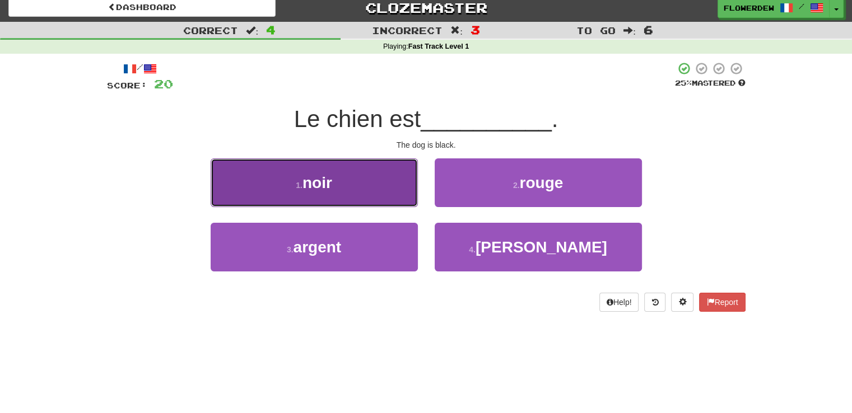
click at [393, 182] on button "1 . noir" at bounding box center [314, 183] width 207 height 49
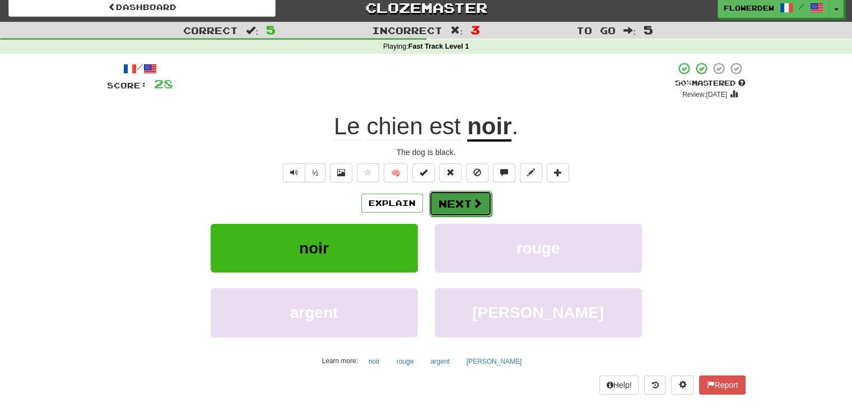
click at [456, 207] on button "Next" at bounding box center [460, 204] width 63 height 26
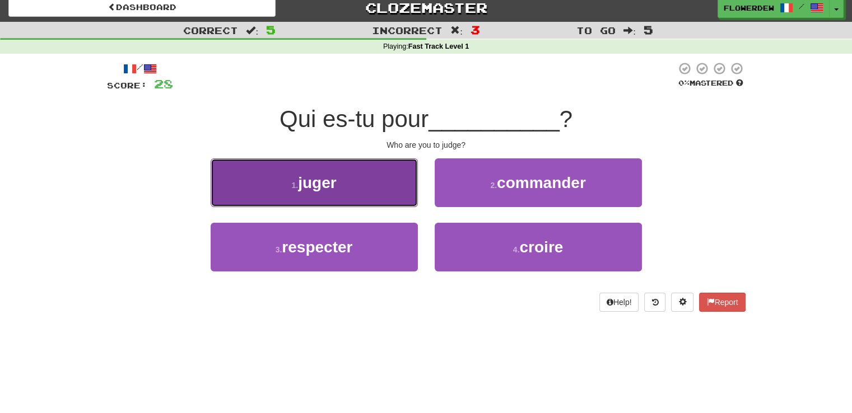
click at [392, 174] on button "1 . juger" at bounding box center [314, 183] width 207 height 49
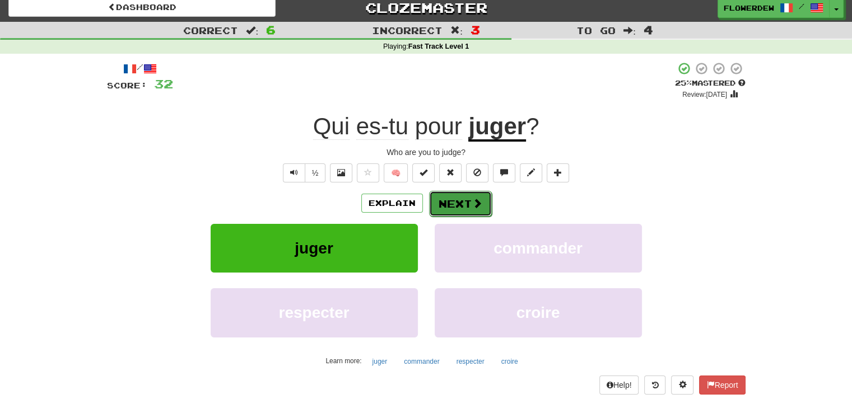
click at [473, 200] on span at bounding box center [477, 203] width 10 height 10
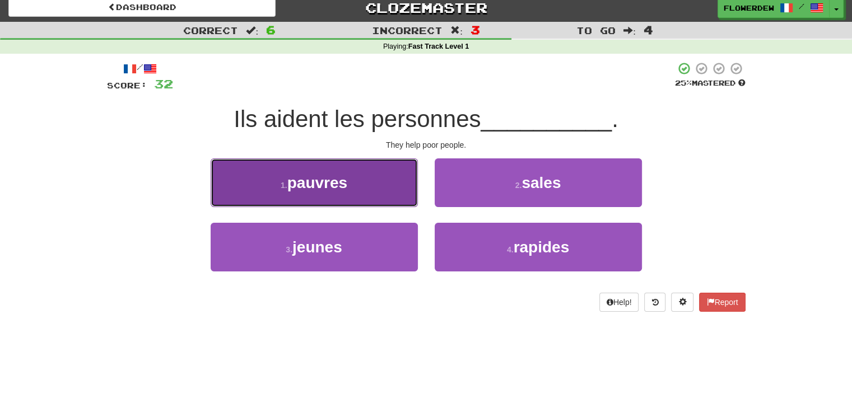
click at [379, 194] on button "1 . pauvres" at bounding box center [314, 183] width 207 height 49
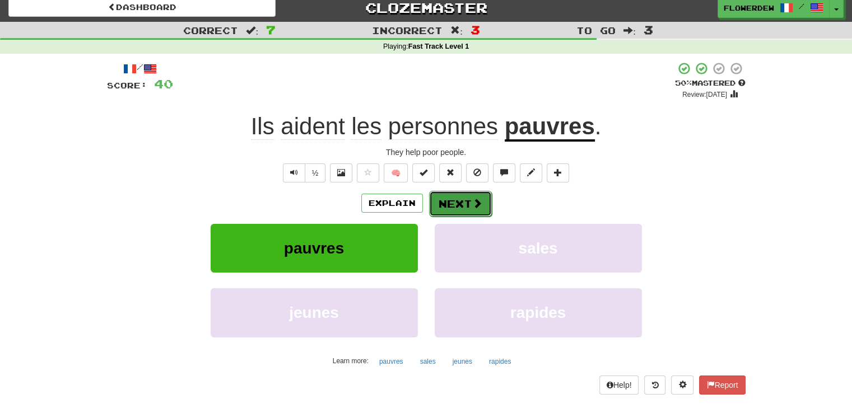
click at [475, 203] on span at bounding box center [477, 203] width 10 height 10
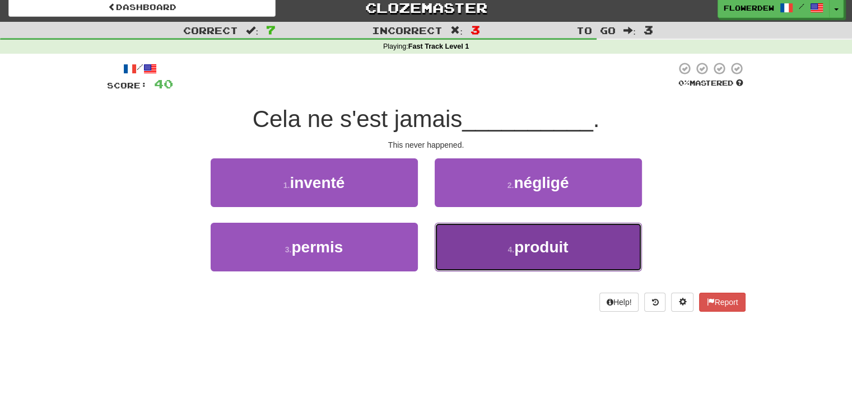
click at [504, 257] on button "4 . produit" at bounding box center [538, 247] width 207 height 49
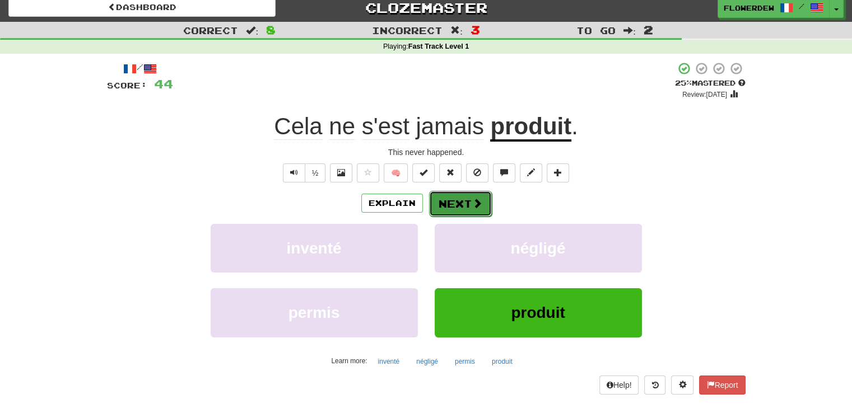
click at [462, 197] on button "Next" at bounding box center [460, 204] width 63 height 26
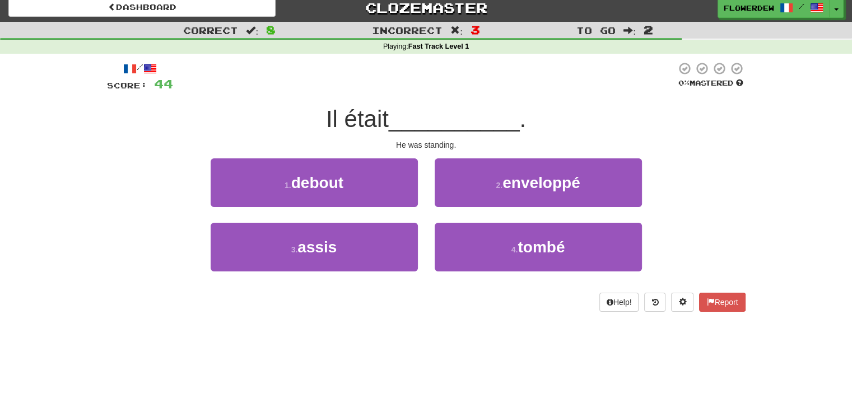
click at [448, 136] on div "/ Score: 44 0 % Mastered Il était __________ . He was standing. 1 . debout 2 . …" at bounding box center [426, 187] width 639 height 250
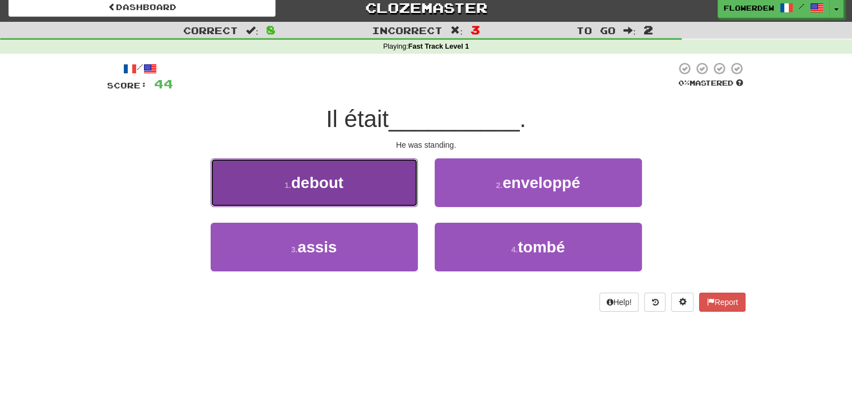
click at [394, 180] on button "1 . debout" at bounding box center [314, 183] width 207 height 49
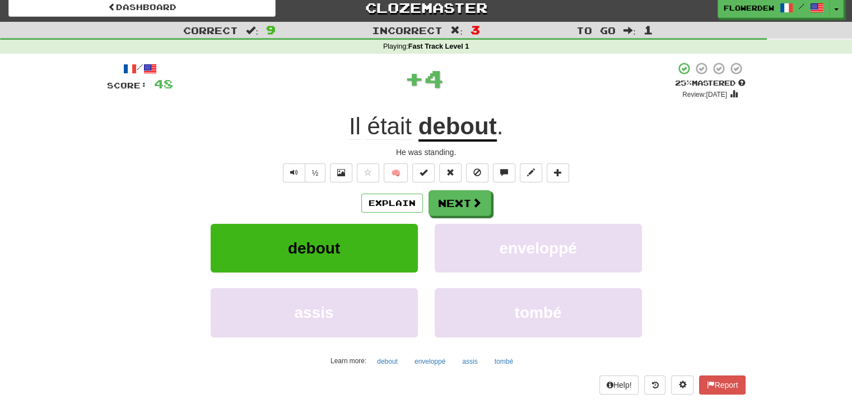
click at [394, 180] on button "🧠" at bounding box center [396, 173] width 24 height 19
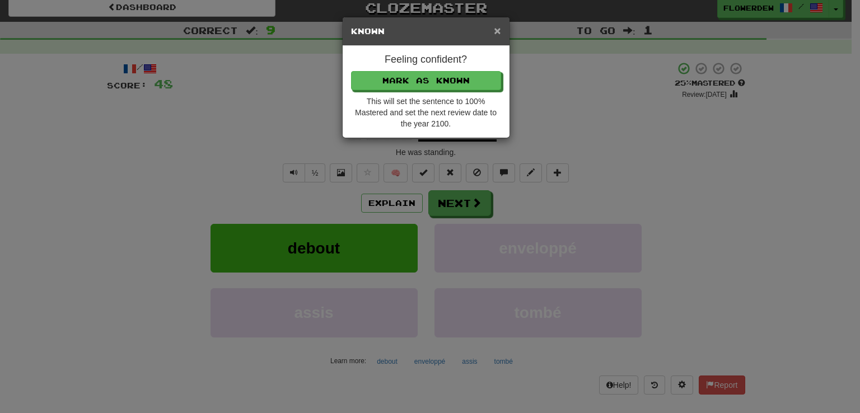
click at [495, 29] on span "×" at bounding box center [497, 30] width 7 height 13
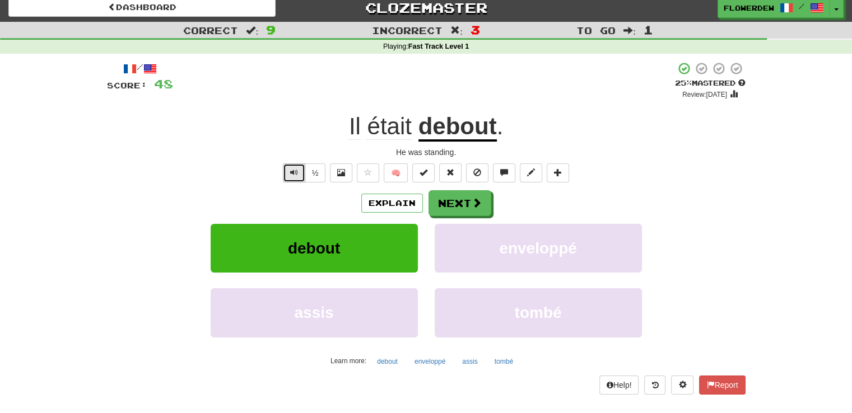
click at [300, 172] on button "Text-to-speech controls" at bounding box center [294, 173] width 22 height 19
click at [458, 207] on button "Next" at bounding box center [460, 204] width 63 height 26
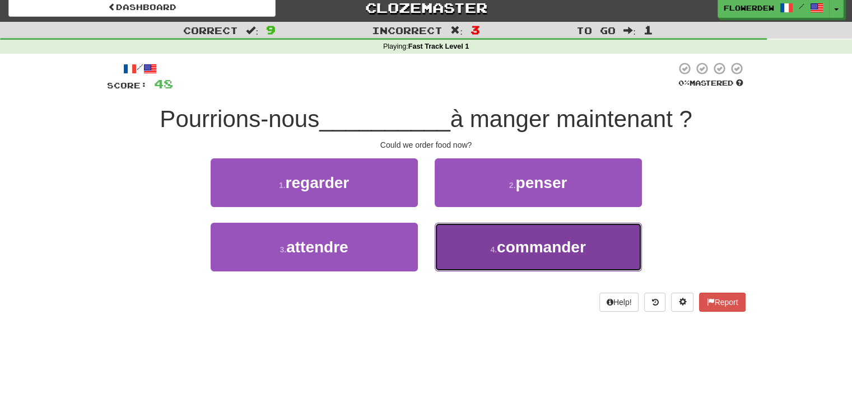
click at [484, 242] on button "4 . commander" at bounding box center [538, 247] width 207 height 49
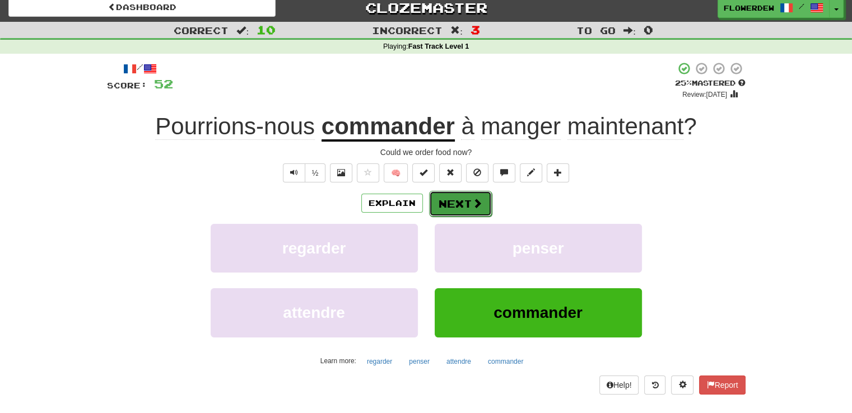
click at [474, 198] on span at bounding box center [477, 203] width 10 height 10
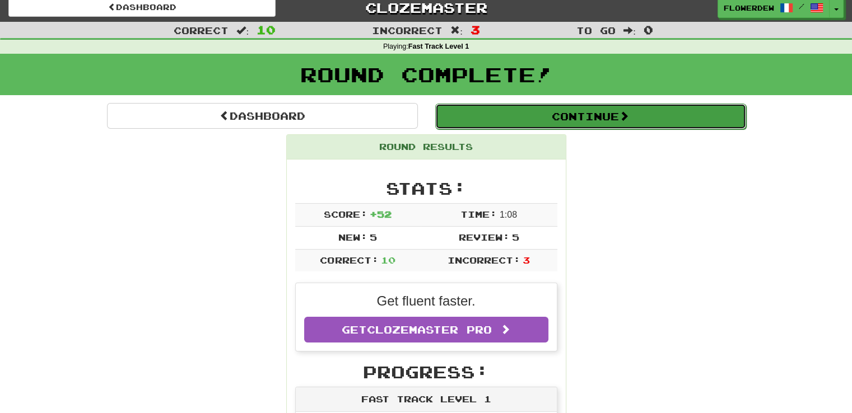
click at [517, 112] on button "Continue" at bounding box center [590, 117] width 311 height 26
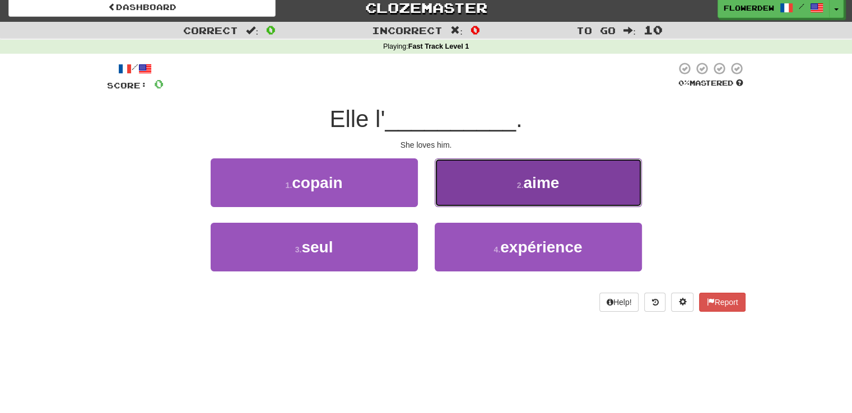
click at [463, 198] on button "2 . aime" at bounding box center [538, 183] width 207 height 49
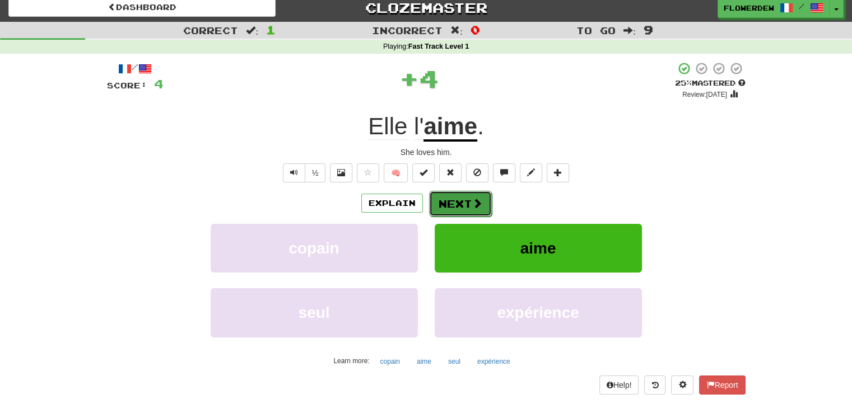
click at [463, 199] on button "Next" at bounding box center [460, 204] width 63 height 26
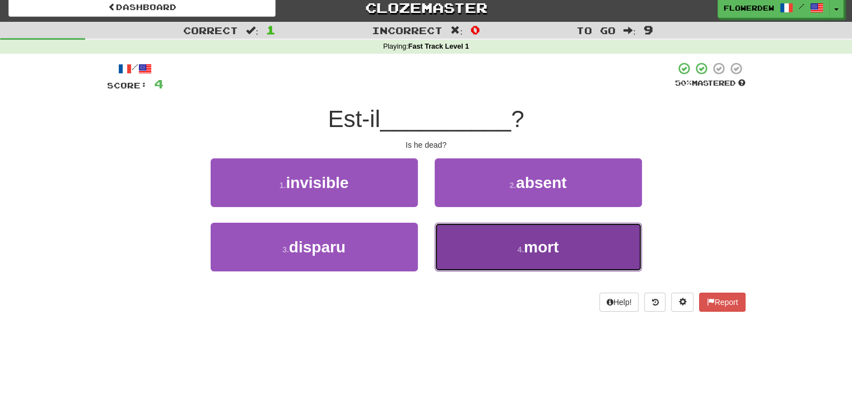
click at [453, 244] on button "4 . mort" at bounding box center [538, 247] width 207 height 49
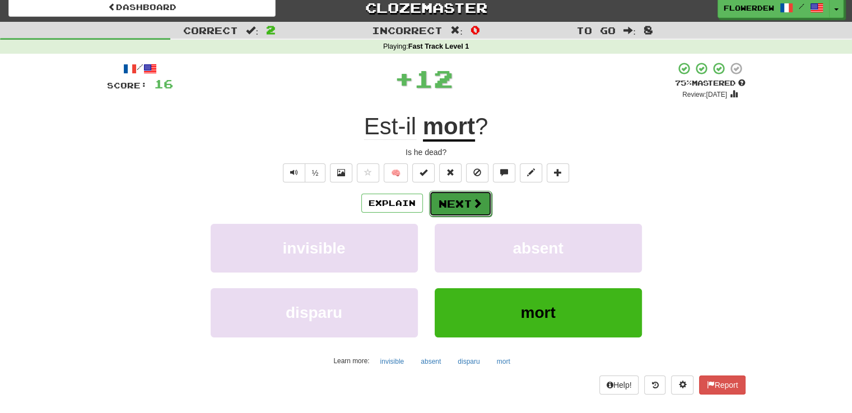
click at [465, 209] on button "Next" at bounding box center [460, 204] width 63 height 26
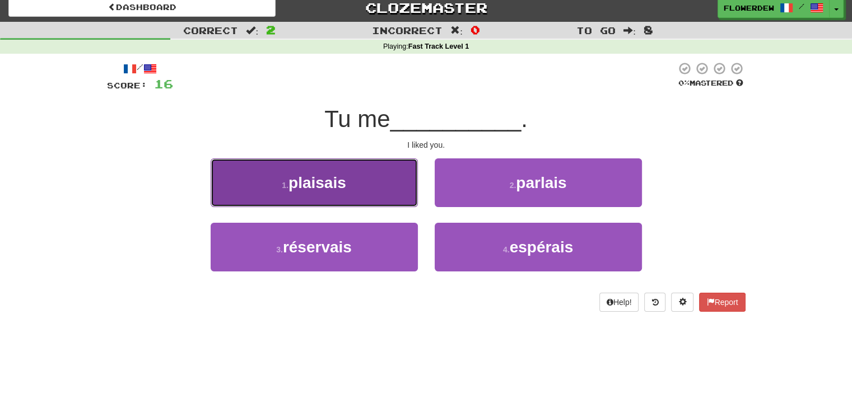
click at [387, 186] on button "1 . plaisais" at bounding box center [314, 183] width 207 height 49
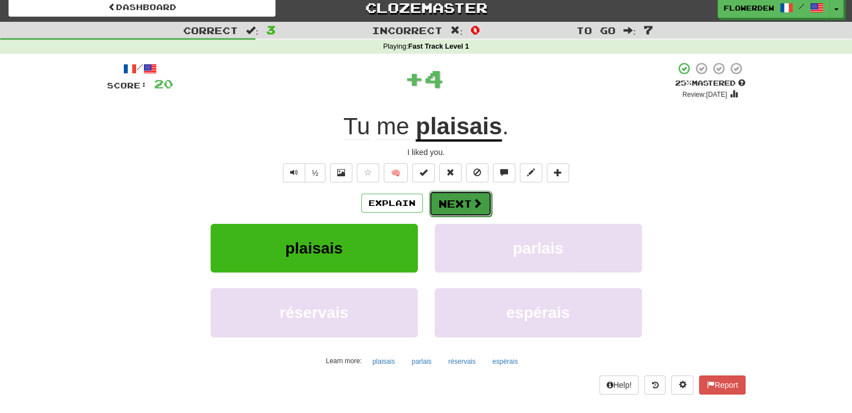
click at [464, 196] on button "Next" at bounding box center [460, 204] width 63 height 26
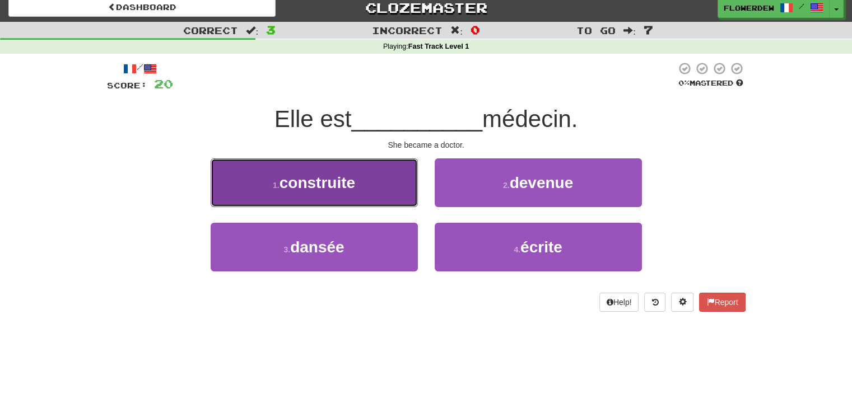
click at [403, 192] on button "1 . construite" at bounding box center [314, 183] width 207 height 49
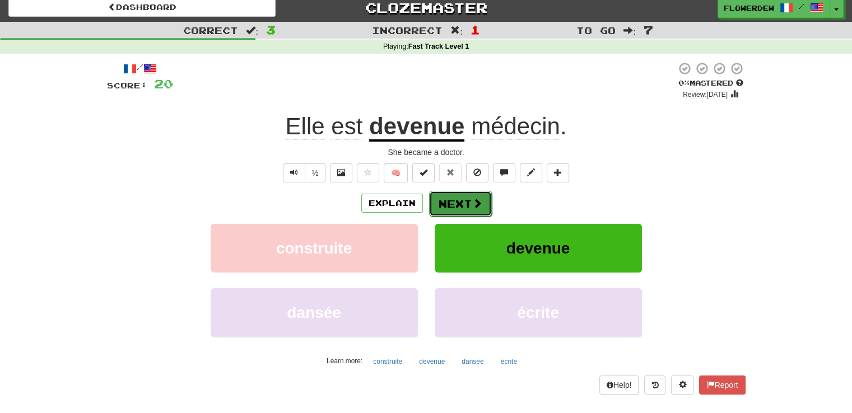
click at [448, 201] on button "Next" at bounding box center [460, 204] width 63 height 26
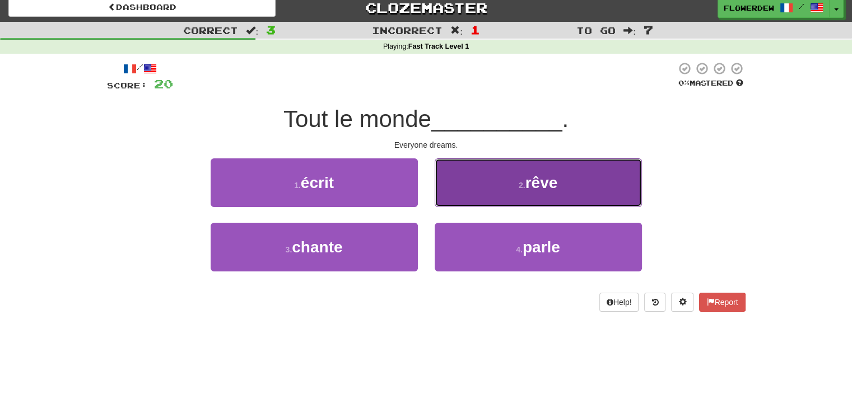
click at [452, 190] on button "2 . rêve" at bounding box center [538, 183] width 207 height 49
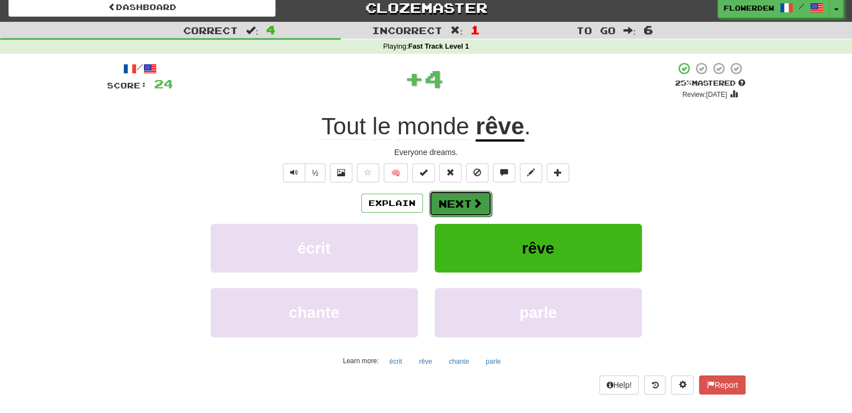
click at [458, 201] on button "Next" at bounding box center [460, 204] width 63 height 26
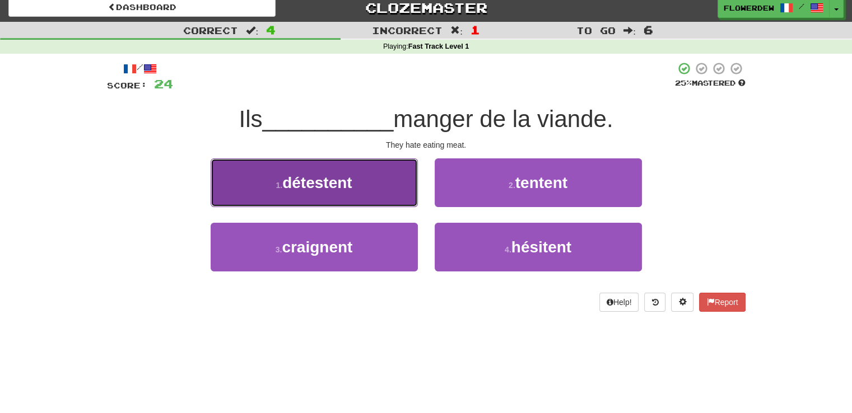
click at [374, 190] on button "1 . détestent" at bounding box center [314, 183] width 207 height 49
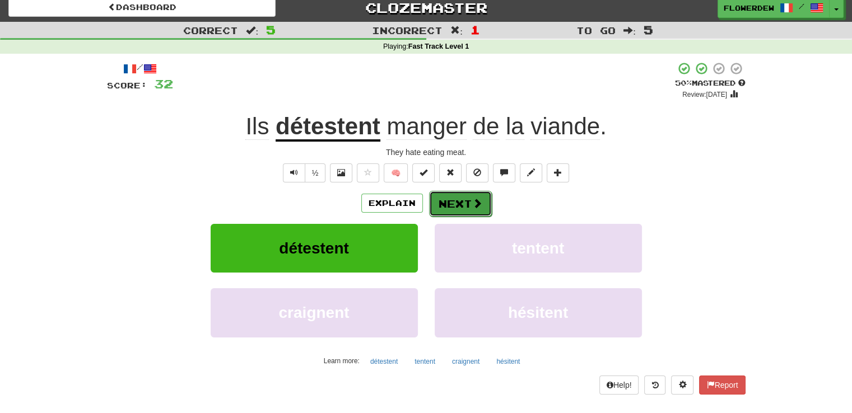
click at [463, 196] on button "Next" at bounding box center [460, 204] width 63 height 26
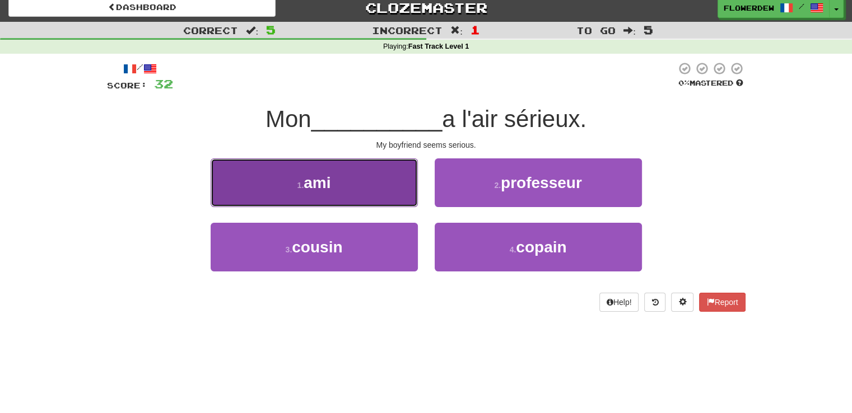
click at [401, 196] on button "1 . ami" at bounding box center [314, 183] width 207 height 49
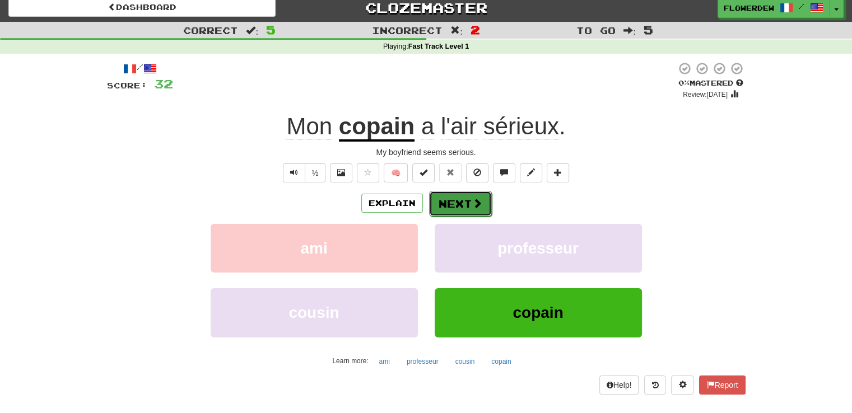
click at [462, 207] on button "Next" at bounding box center [460, 204] width 63 height 26
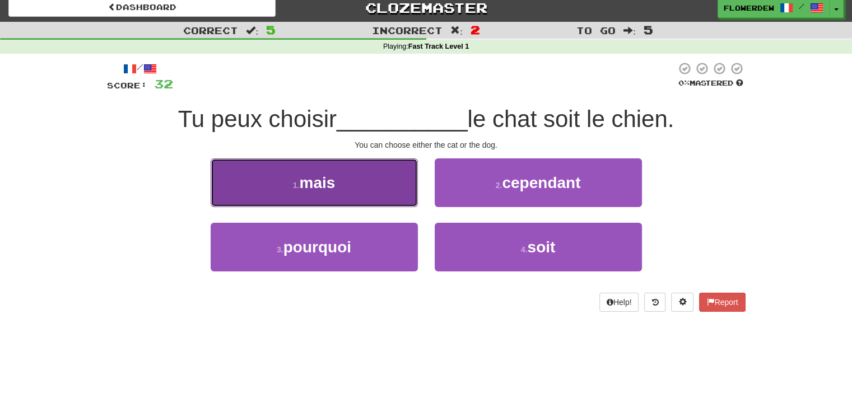
click at [380, 193] on button "1 . mais" at bounding box center [314, 183] width 207 height 49
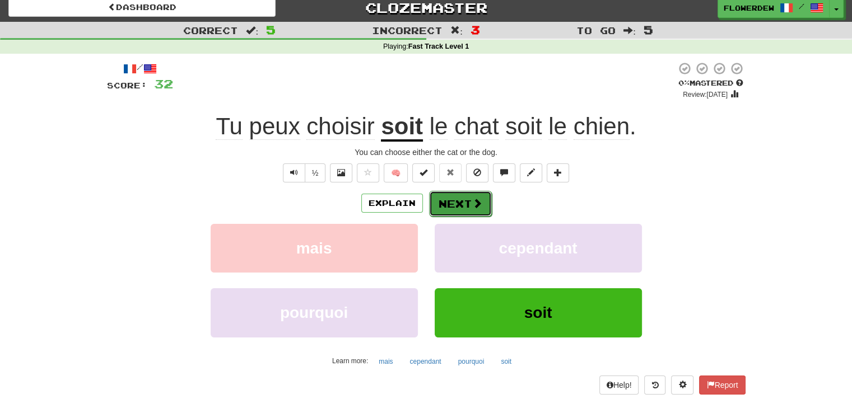
click at [436, 208] on button "Next" at bounding box center [460, 204] width 63 height 26
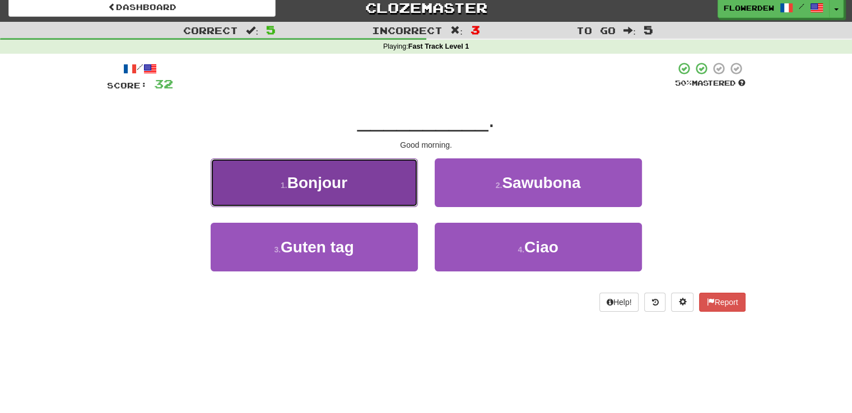
click at [392, 206] on button "1 . Bonjour" at bounding box center [314, 183] width 207 height 49
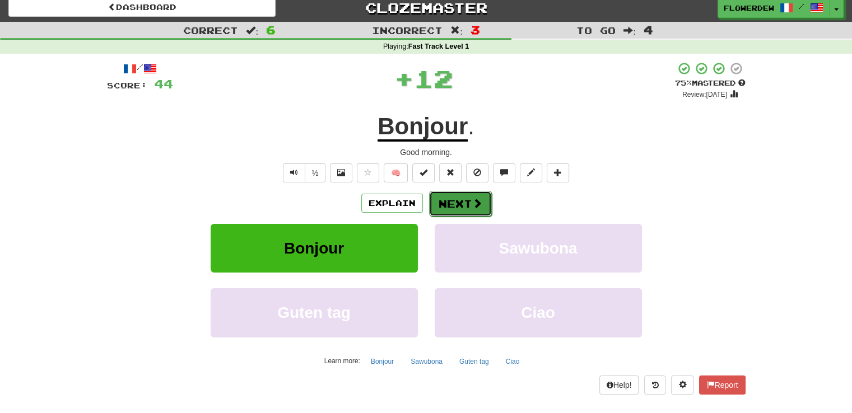
click at [464, 211] on button "Next" at bounding box center [460, 204] width 63 height 26
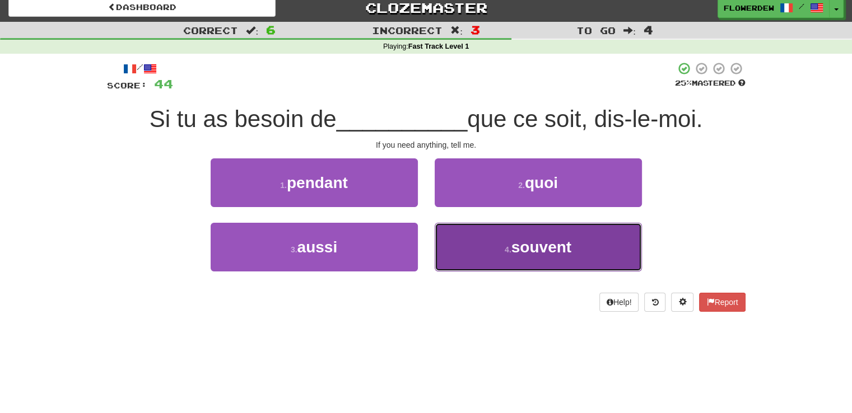
click at [453, 248] on button "4 . souvent" at bounding box center [538, 247] width 207 height 49
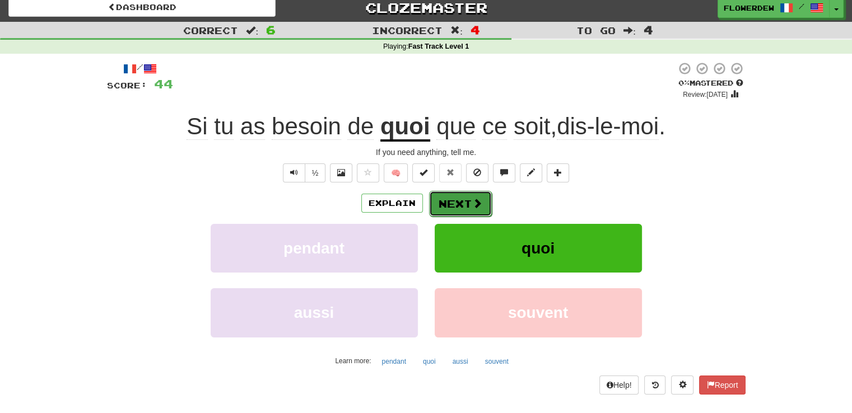
click at [454, 204] on button "Next" at bounding box center [460, 204] width 63 height 26
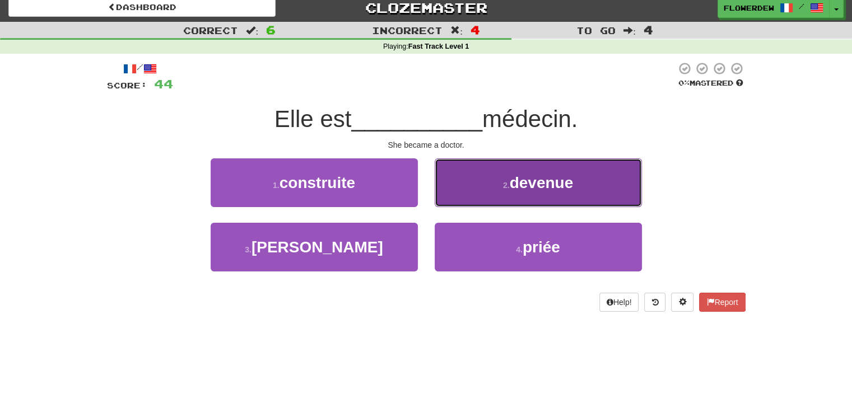
click at [462, 185] on button "2 . devenue" at bounding box center [538, 183] width 207 height 49
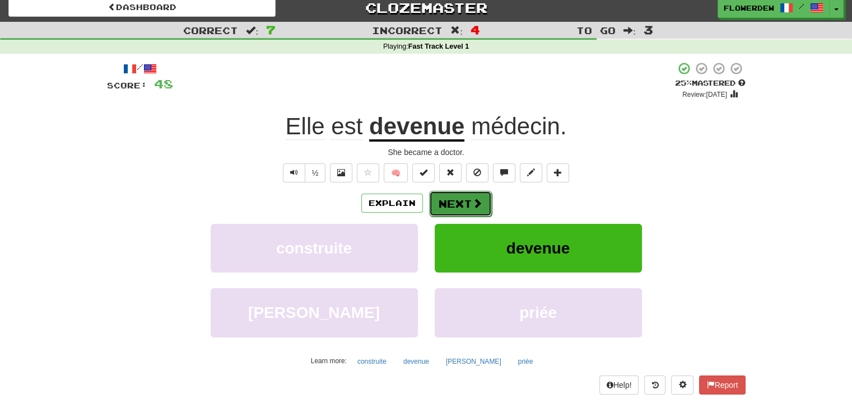
click at [459, 198] on button "Next" at bounding box center [460, 204] width 63 height 26
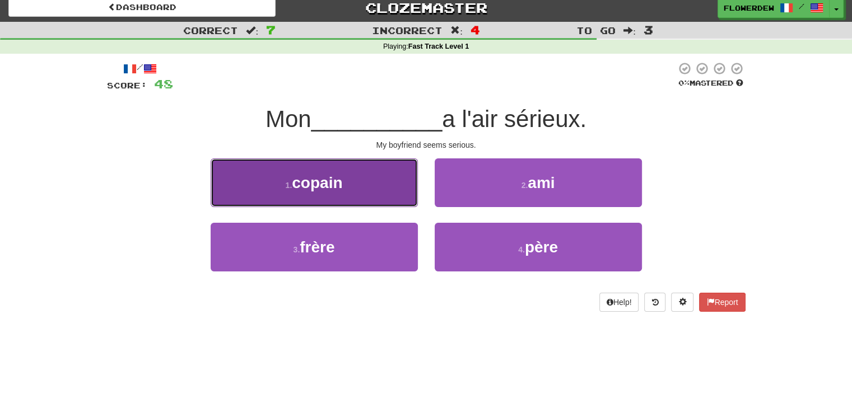
click at [388, 184] on button "1 . copain" at bounding box center [314, 183] width 207 height 49
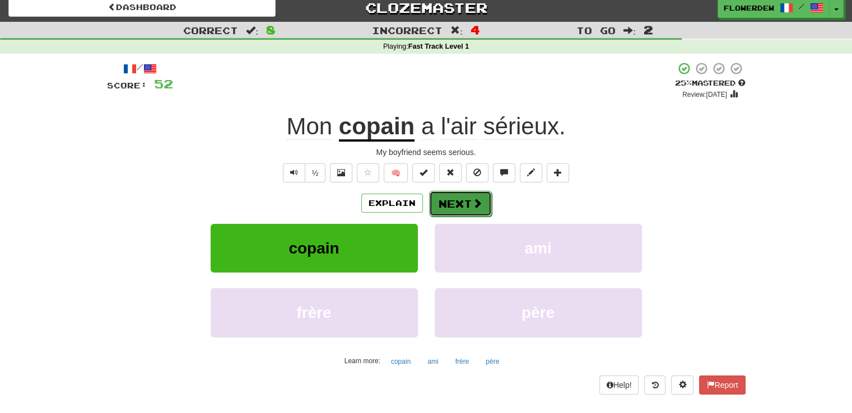
click at [456, 197] on button "Next" at bounding box center [460, 204] width 63 height 26
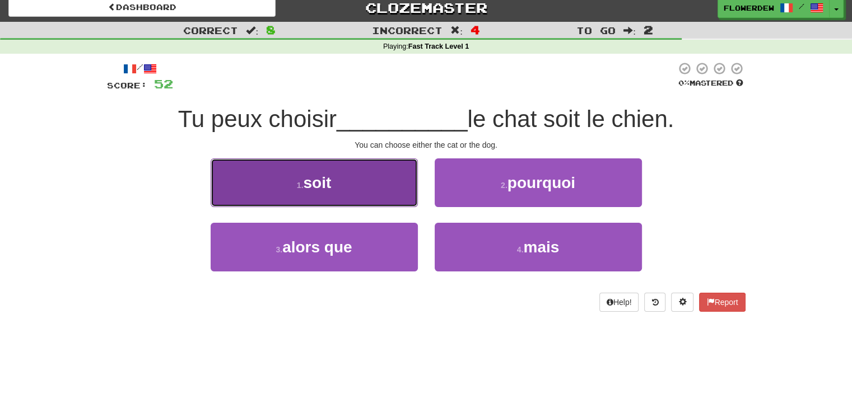
click at [401, 188] on button "1 . soit" at bounding box center [314, 183] width 207 height 49
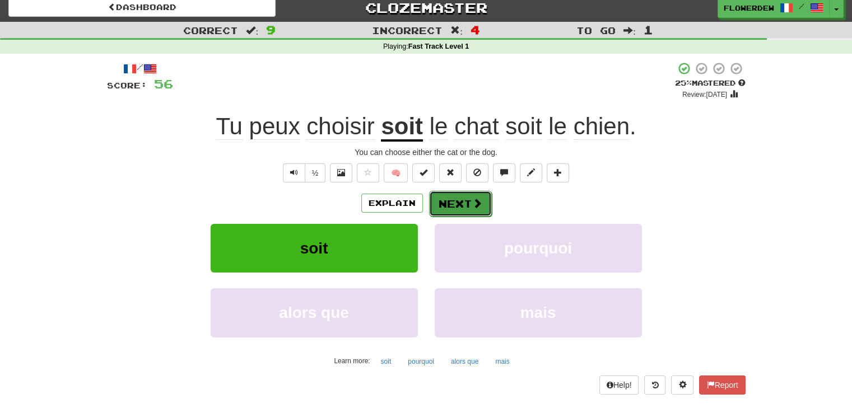
click at [445, 196] on button "Next" at bounding box center [460, 204] width 63 height 26
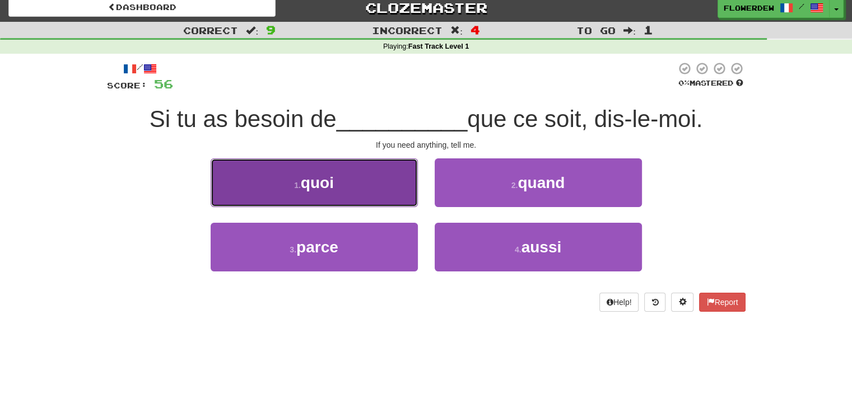
click at [376, 196] on button "1 . quoi" at bounding box center [314, 183] width 207 height 49
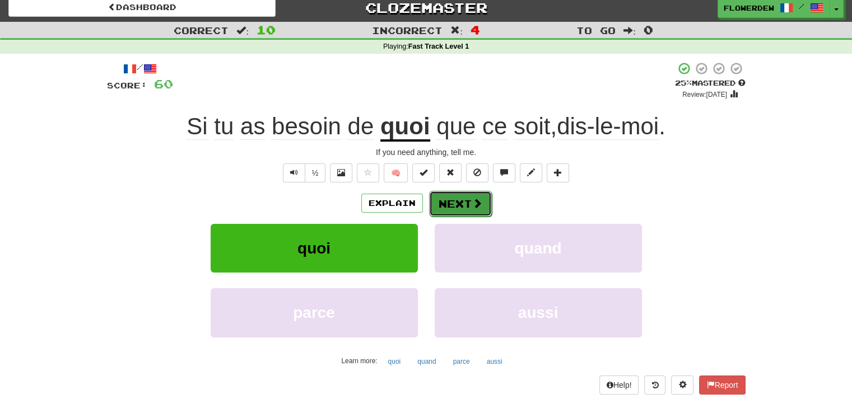
click at [430, 203] on button "Next" at bounding box center [460, 204] width 63 height 26
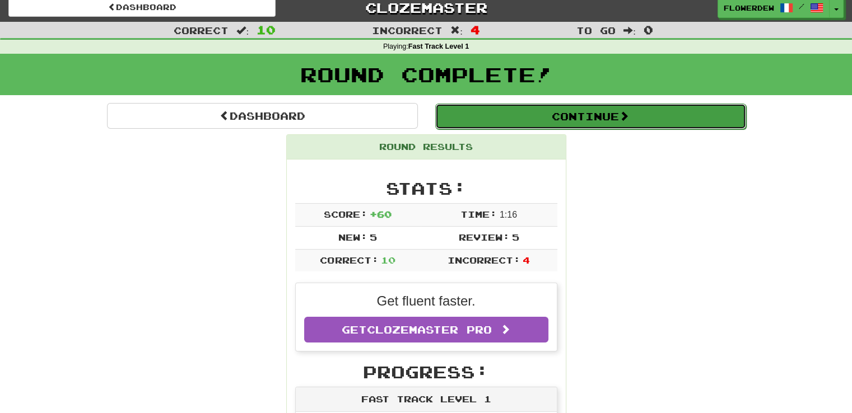
click at [472, 126] on button "Continue" at bounding box center [590, 117] width 311 height 26
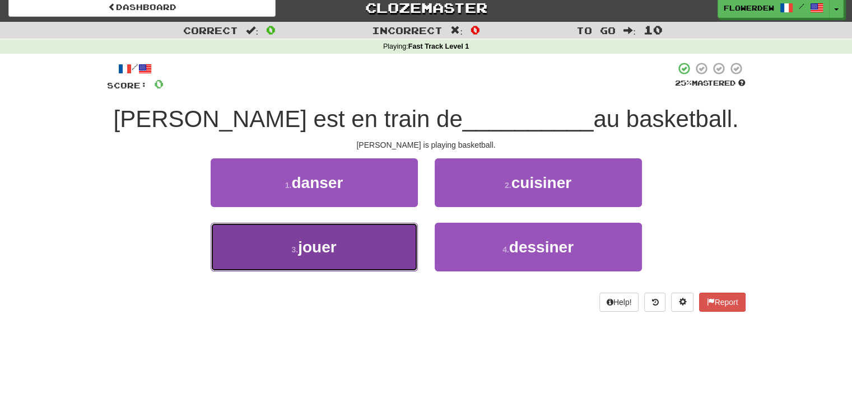
click at [415, 242] on button "3 . jouer" at bounding box center [314, 247] width 207 height 49
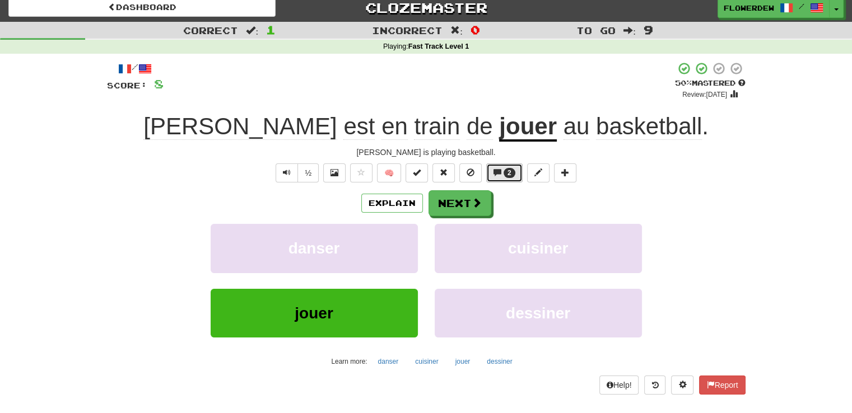
click at [513, 175] on span "2" at bounding box center [510, 173] width 12 height 10
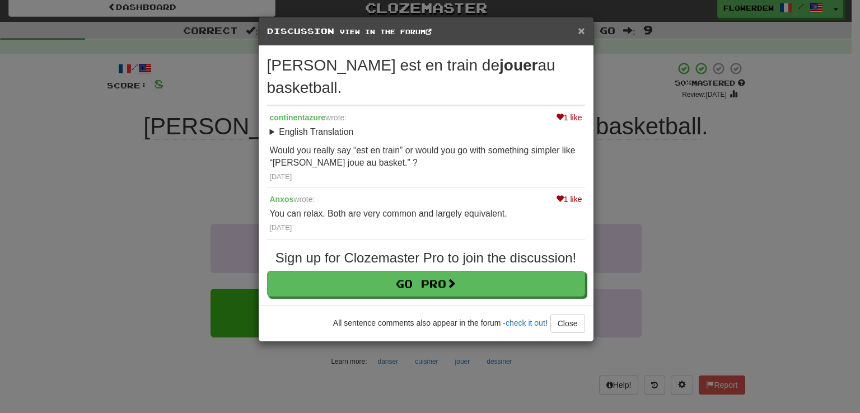
click at [580, 34] on span "×" at bounding box center [581, 30] width 7 height 13
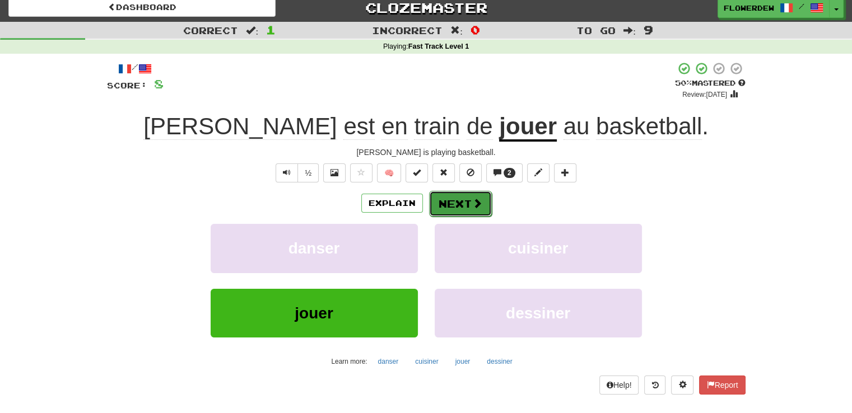
click at [469, 196] on button "Next" at bounding box center [460, 204] width 63 height 26
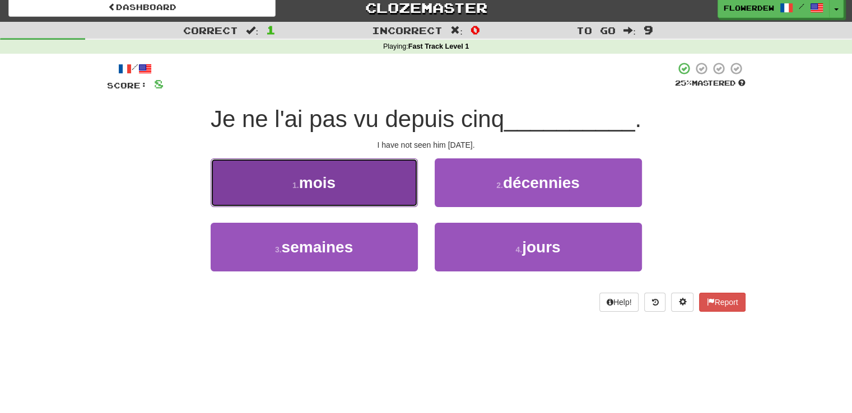
click at [403, 191] on button "1 . mois" at bounding box center [314, 183] width 207 height 49
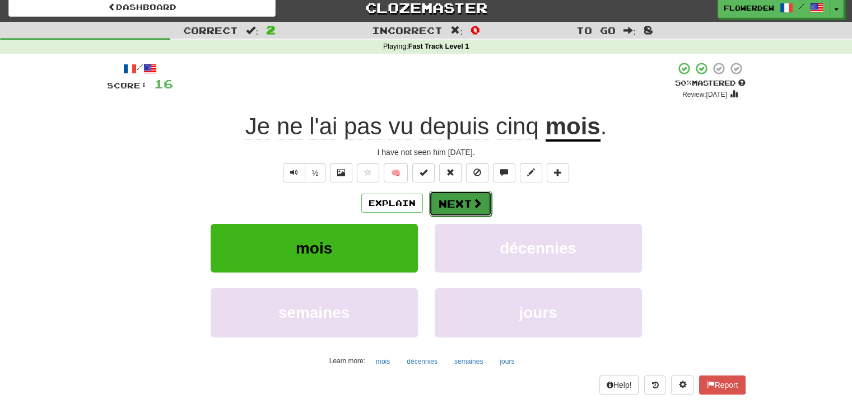
click at [473, 200] on span at bounding box center [477, 203] width 10 height 10
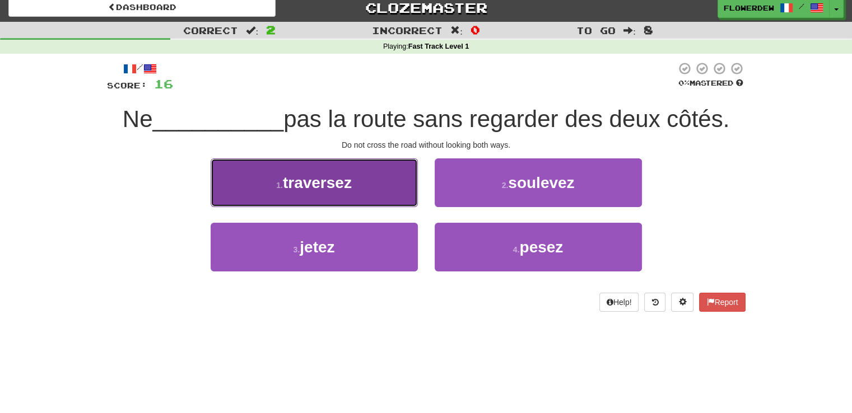
click at [395, 186] on button "1 . traversez" at bounding box center [314, 183] width 207 height 49
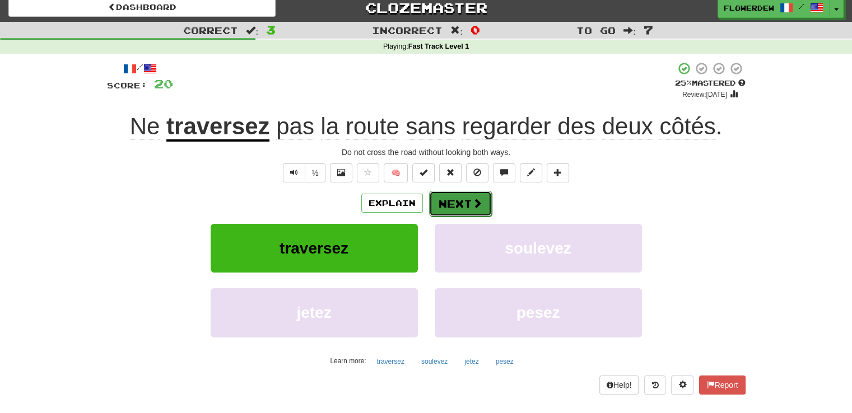
click at [467, 206] on button "Next" at bounding box center [460, 204] width 63 height 26
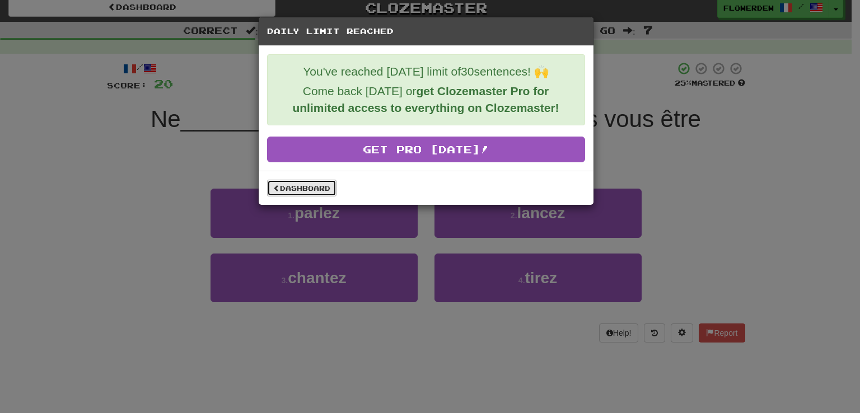
click at [325, 181] on link "Dashboard" at bounding box center [301, 188] width 69 height 17
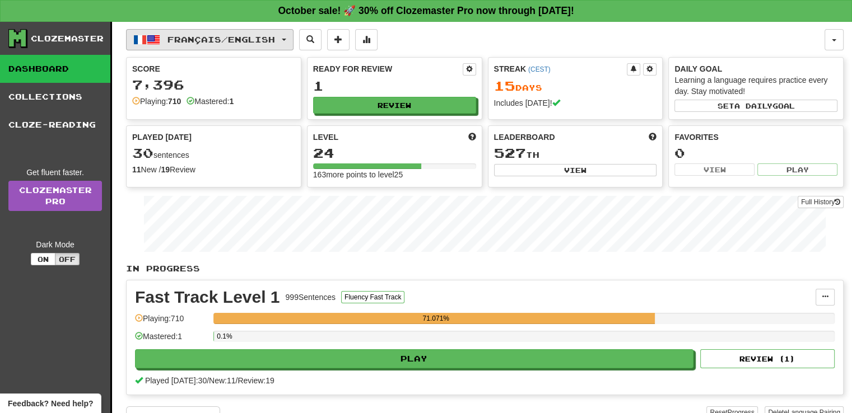
click at [267, 31] on button "Français / English" at bounding box center [209, 39] width 167 height 21
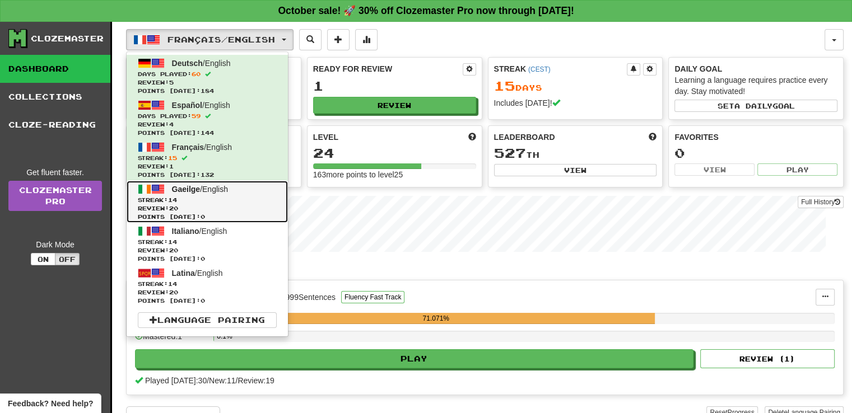
click at [232, 207] on span "Review: 20" at bounding box center [207, 208] width 139 height 8
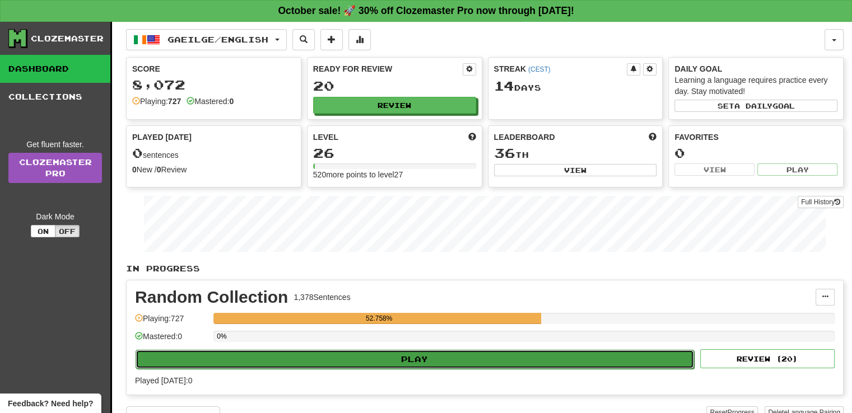
click at [285, 350] on button "Play" at bounding box center [415, 359] width 559 height 19
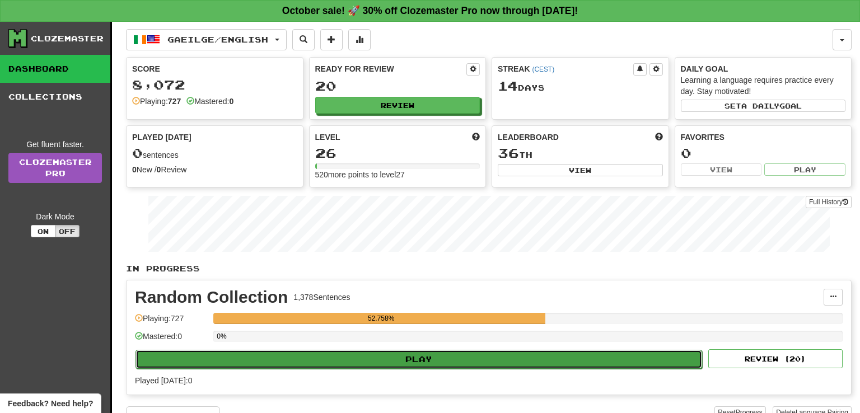
select select "**"
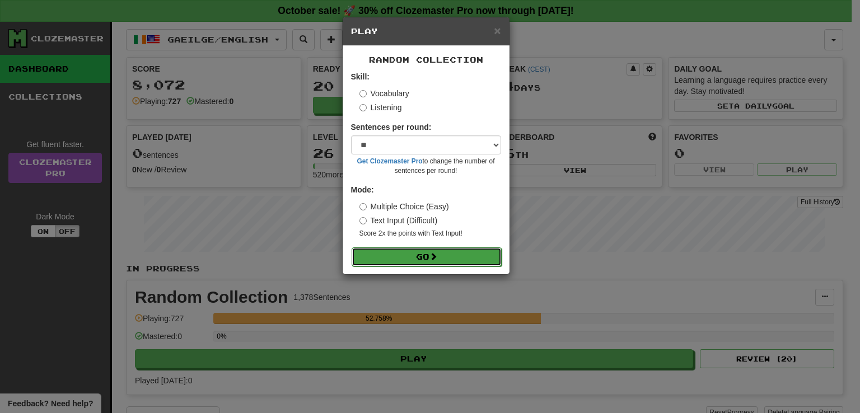
click at [444, 265] on button "Go" at bounding box center [427, 257] width 150 height 19
click at [495, 32] on span "×" at bounding box center [497, 30] width 7 height 13
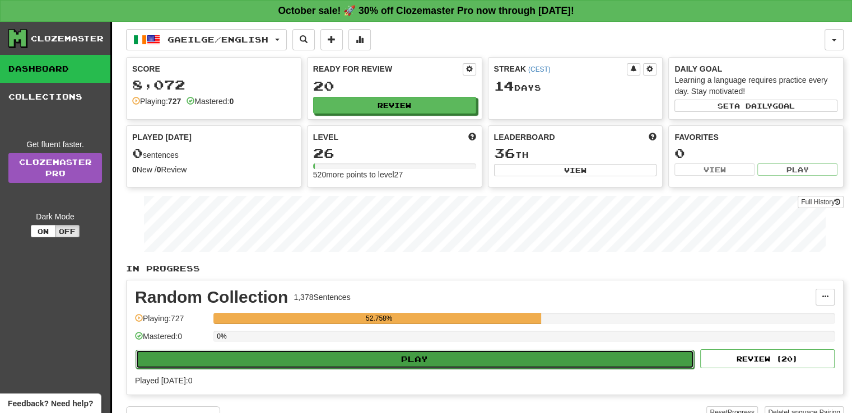
click at [463, 354] on button "Play" at bounding box center [415, 359] width 559 height 19
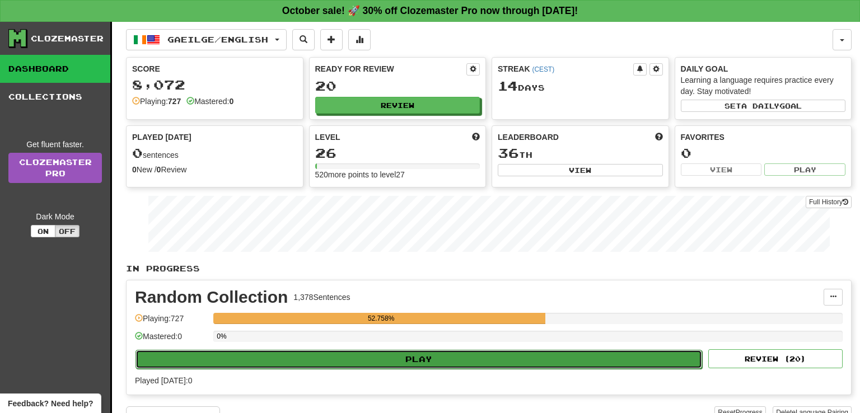
select select "**"
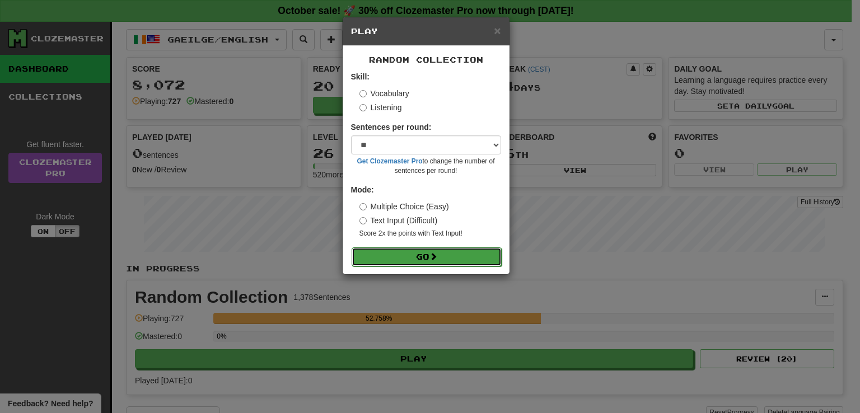
click at [407, 258] on button "Go" at bounding box center [427, 257] width 150 height 19
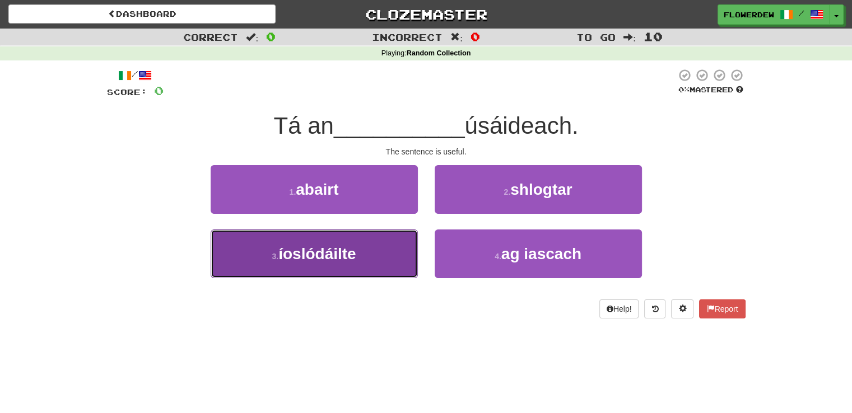
click at [390, 259] on button "3 . íoslódáilte" at bounding box center [314, 254] width 207 height 49
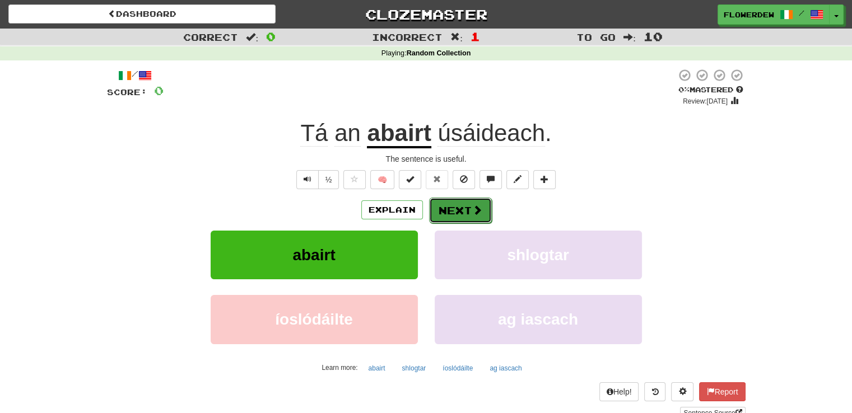
click at [466, 208] on button "Next" at bounding box center [460, 211] width 63 height 26
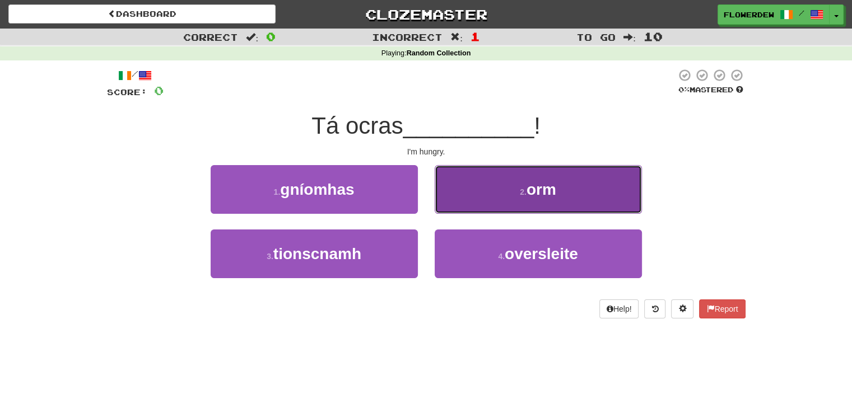
click at [477, 190] on button "2 . orm" at bounding box center [538, 189] width 207 height 49
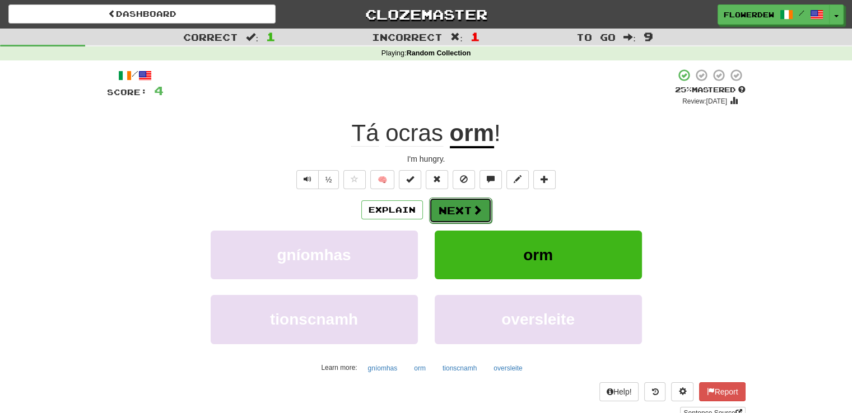
click at [458, 206] on button "Next" at bounding box center [460, 211] width 63 height 26
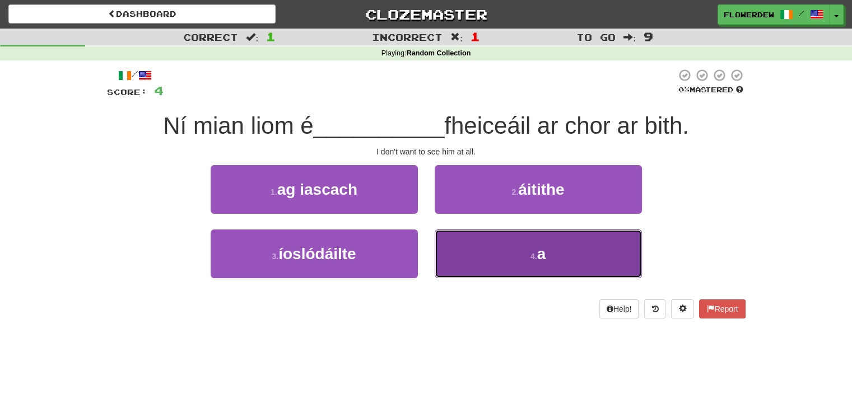
click at [464, 241] on button "4 . a" at bounding box center [538, 254] width 207 height 49
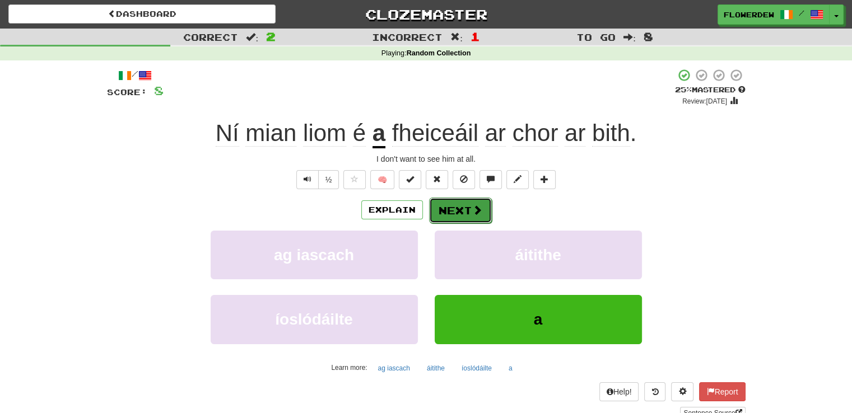
click at [444, 208] on button "Next" at bounding box center [460, 211] width 63 height 26
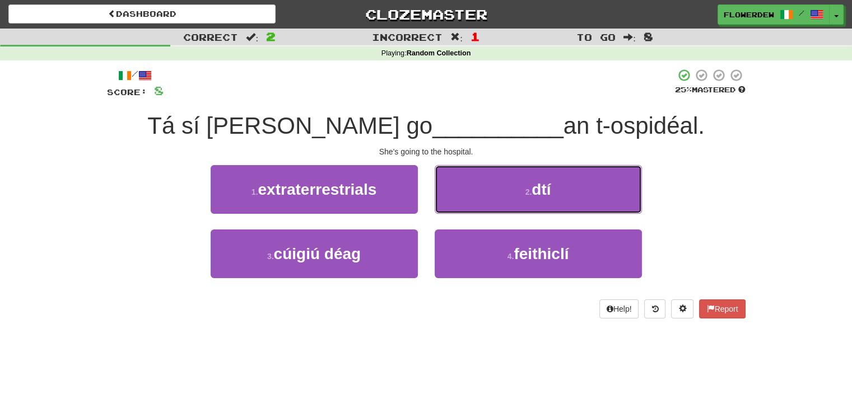
click at [444, 208] on button "2 . dtí" at bounding box center [538, 189] width 207 height 49
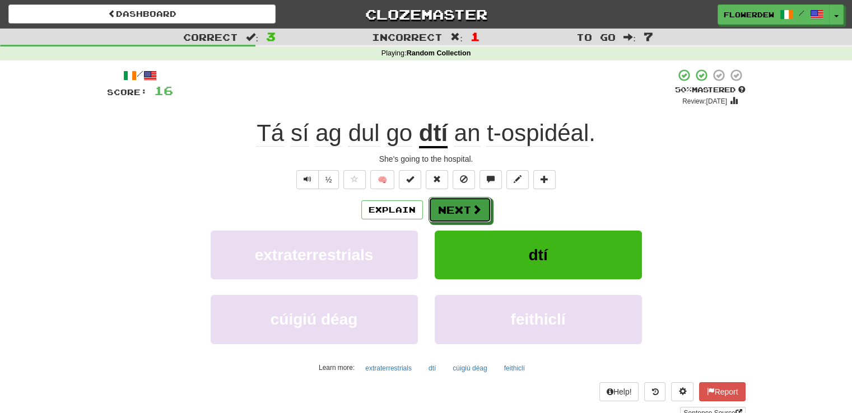
click at [444, 208] on button "Next" at bounding box center [460, 210] width 63 height 26
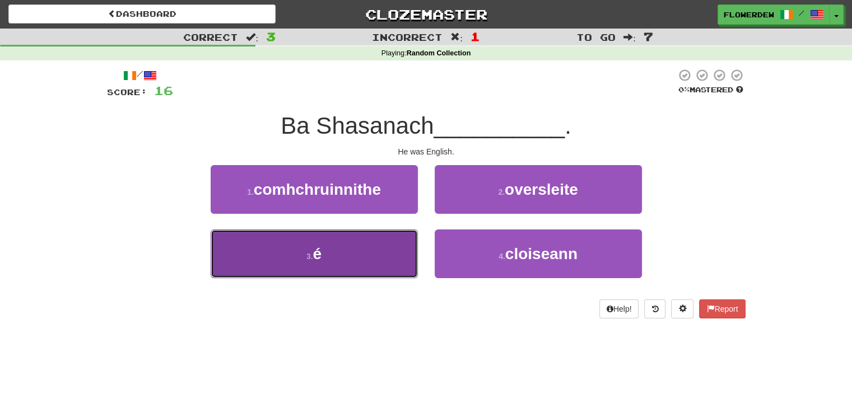
click at [386, 242] on button "3 . é" at bounding box center [314, 254] width 207 height 49
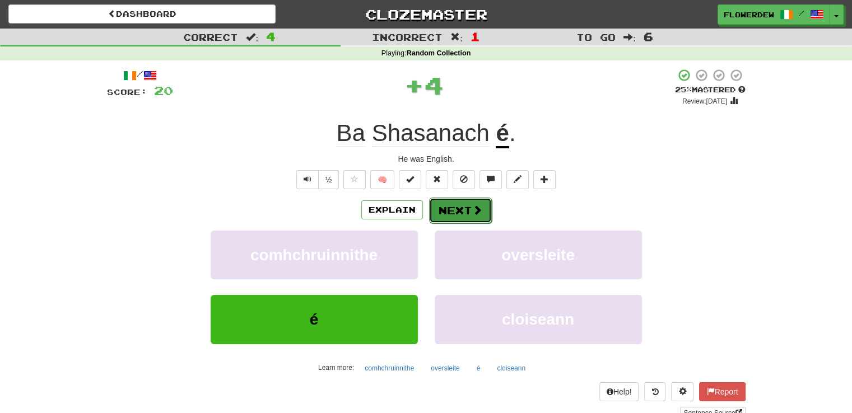
click at [478, 219] on button "Next" at bounding box center [460, 211] width 63 height 26
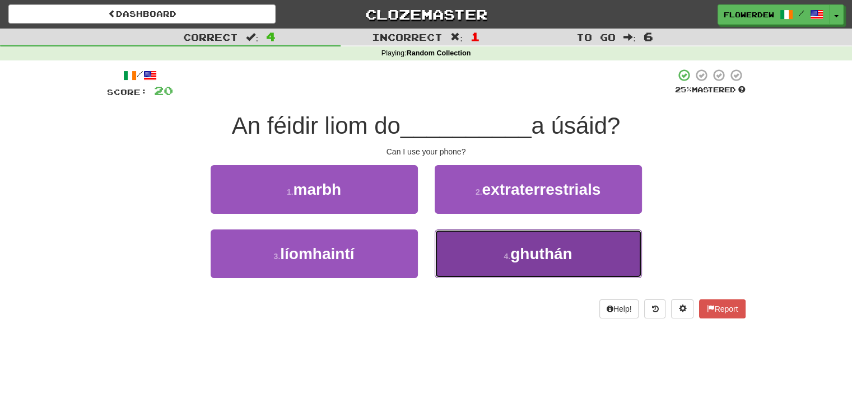
click at [471, 238] on button "4 . ghuthán" at bounding box center [538, 254] width 207 height 49
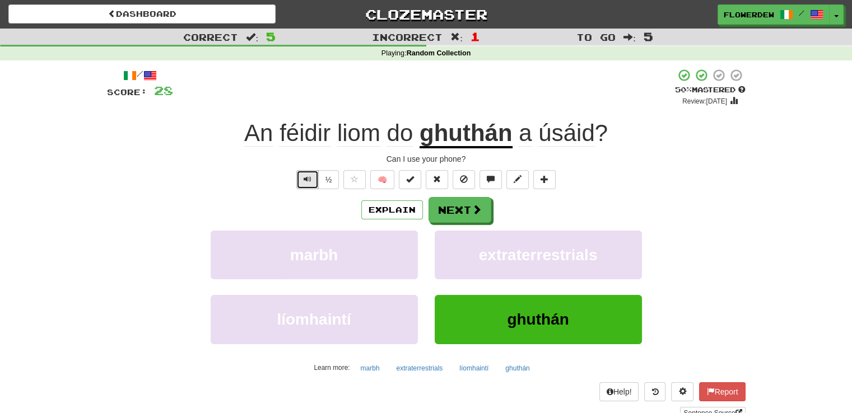
click at [315, 182] on button "Text-to-speech controls" at bounding box center [307, 179] width 22 height 19
click at [447, 218] on button "Next" at bounding box center [460, 211] width 63 height 26
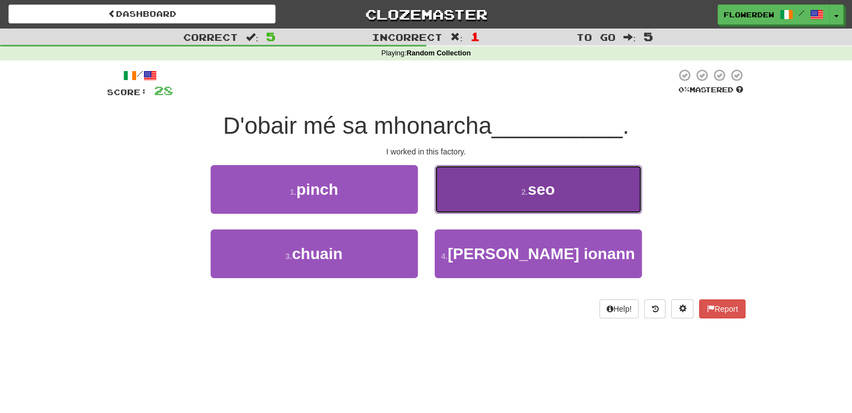
click at [473, 212] on button "2 . seo" at bounding box center [538, 189] width 207 height 49
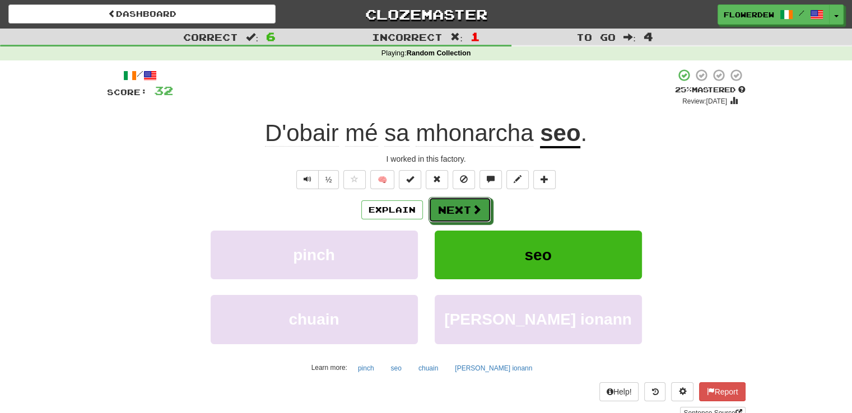
click at [473, 212] on span at bounding box center [477, 209] width 10 height 10
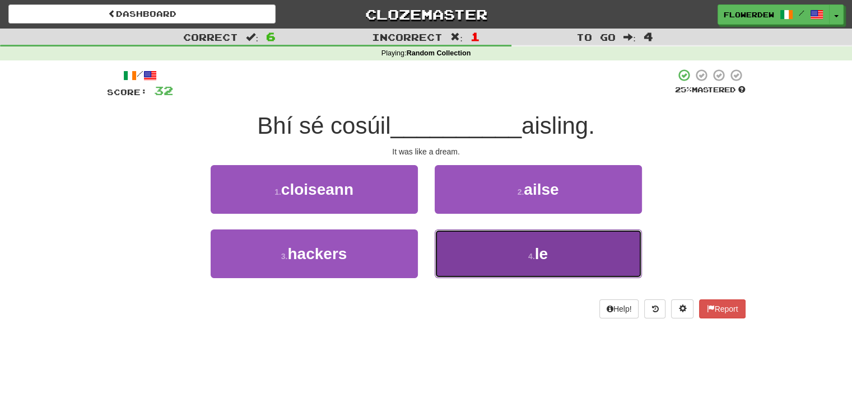
click at [473, 268] on button "4 . le" at bounding box center [538, 254] width 207 height 49
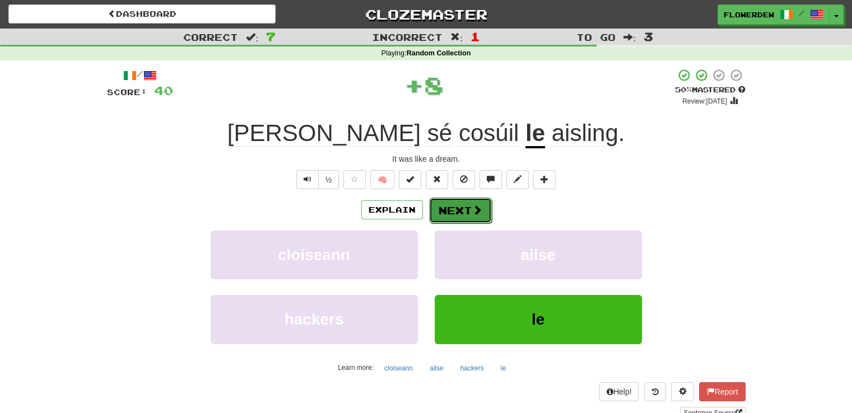
click at [456, 206] on button "Next" at bounding box center [460, 211] width 63 height 26
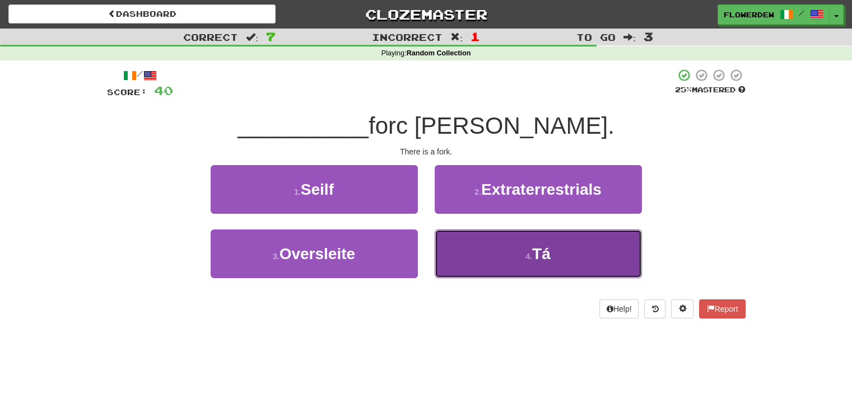
click at [456, 237] on button "4 . Tá" at bounding box center [538, 254] width 207 height 49
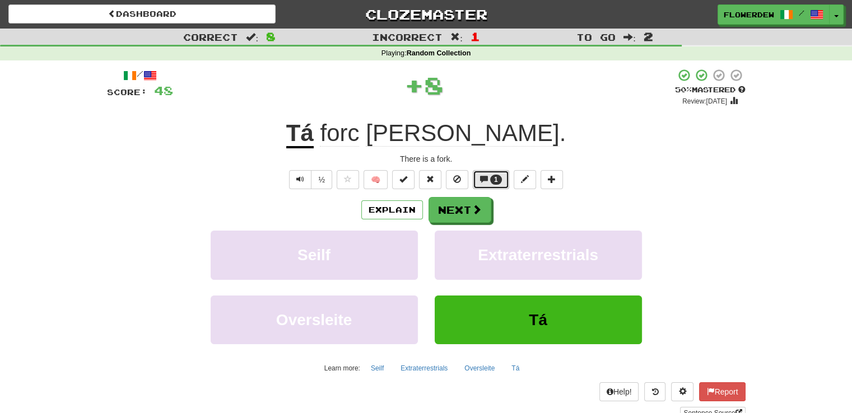
click at [487, 176] on span at bounding box center [484, 179] width 8 height 8
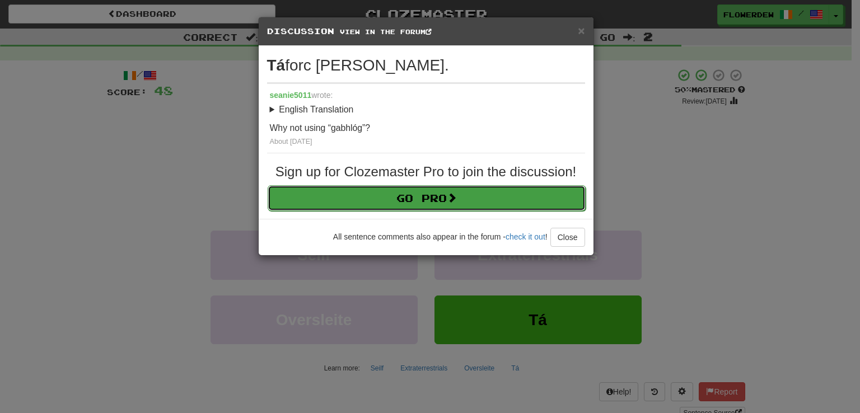
click at [485, 193] on link "Go Pro" at bounding box center [427, 198] width 318 height 26
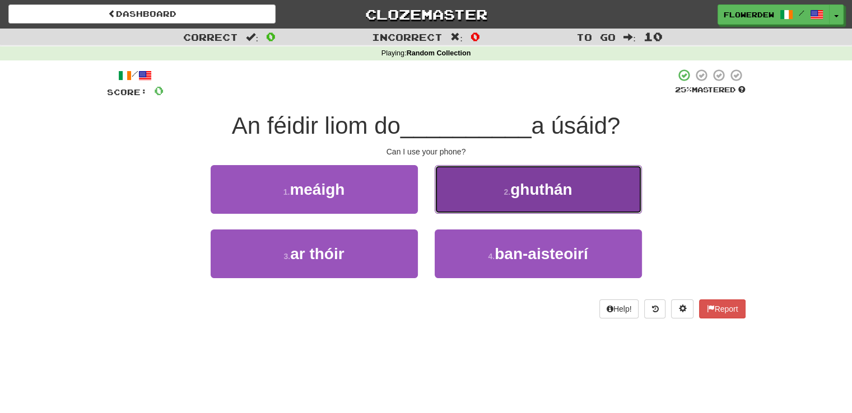
click at [462, 196] on button "2 . ghuthán" at bounding box center [538, 189] width 207 height 49
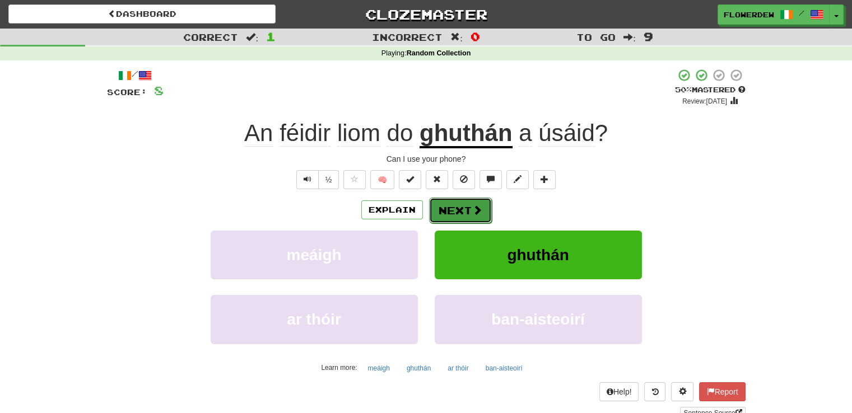
click at [459, 205] on button "Next" at bounding box center [460, 211] width 63 height 26
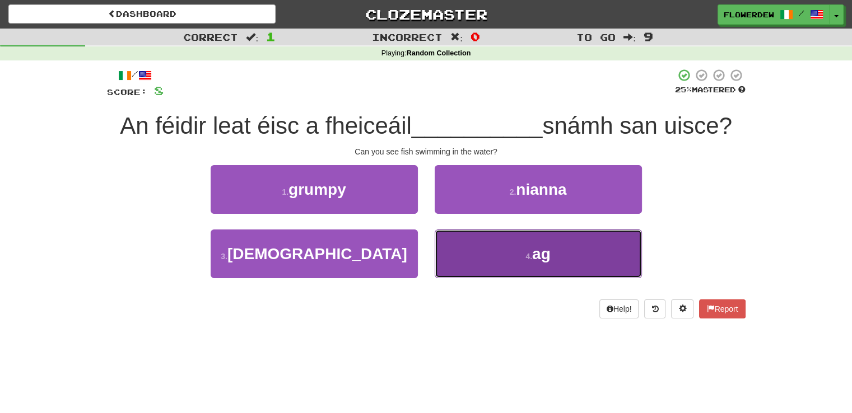
click at [459, 246] on button "4 . ag" at bounding box center [538, 254] width 207 height 49
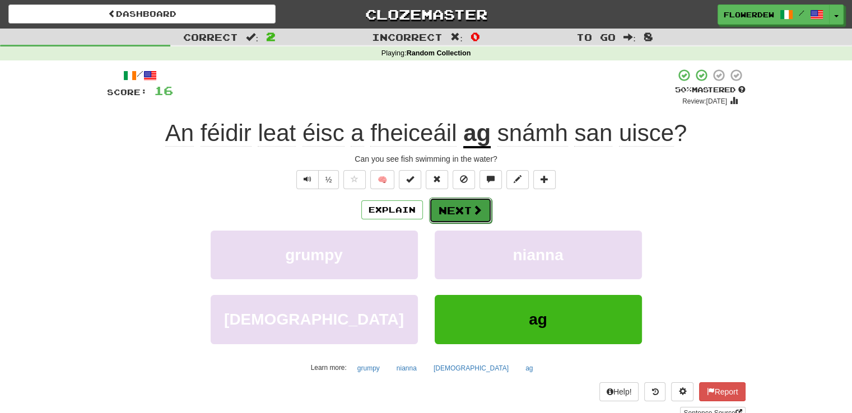
click at [453, 211] on button "Next" at bounding box center [460, 211] width 63 height 26
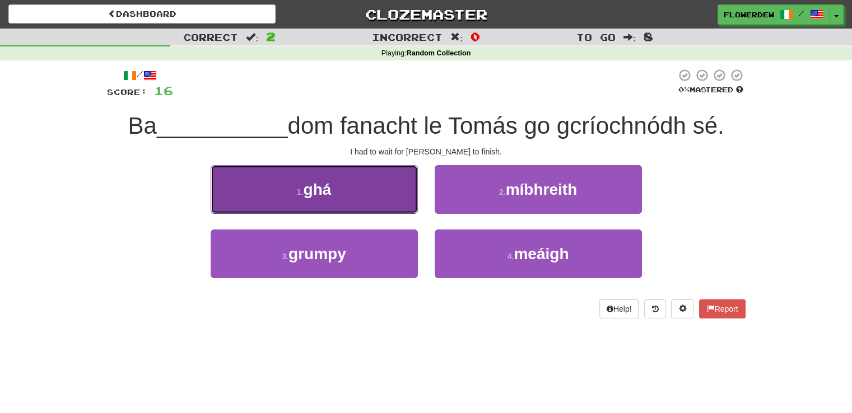
click at [392, 194] on button "1 . ghá" at bounding box center [314, 189] width 207 height 49
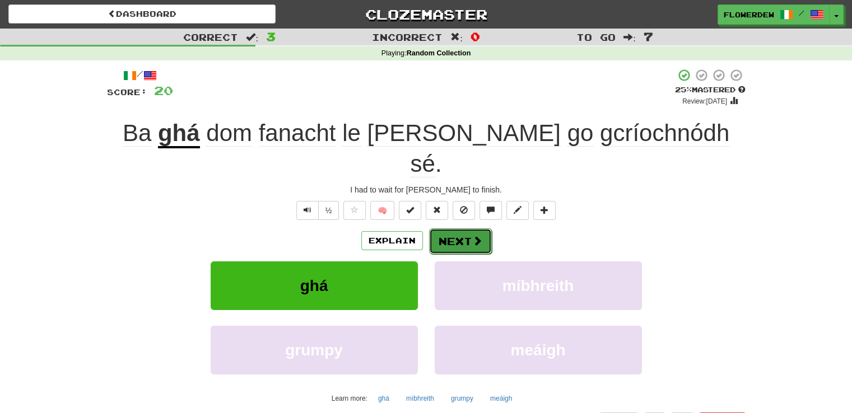
click at [455, 229] on button "Next" at bounding box center [460, 242] width 63 height 26
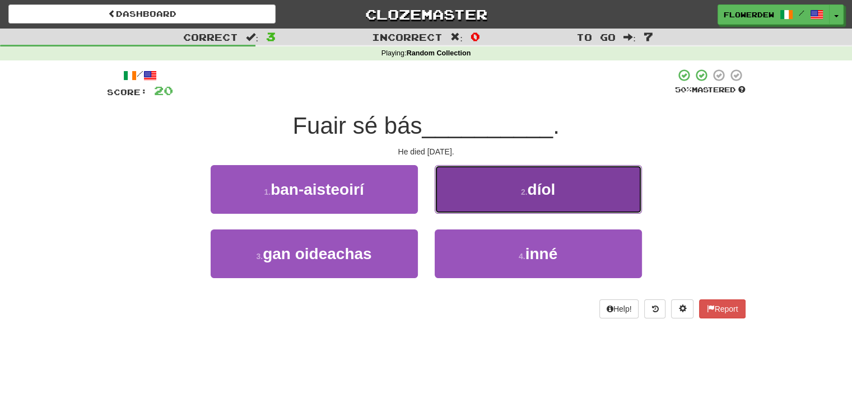
click at [459, 193] on button "2 . díol" at bounding box center [538, 189] width 207 height 49
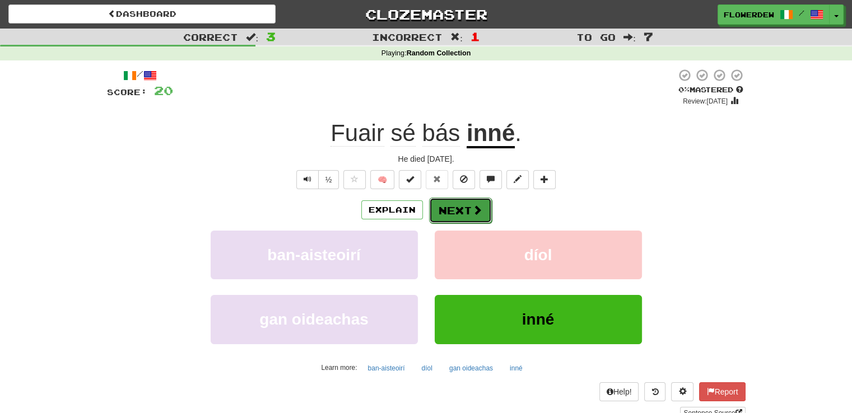
click at [460, 207] on button "Next" at bounding box center [460, 211] width 63 height 26
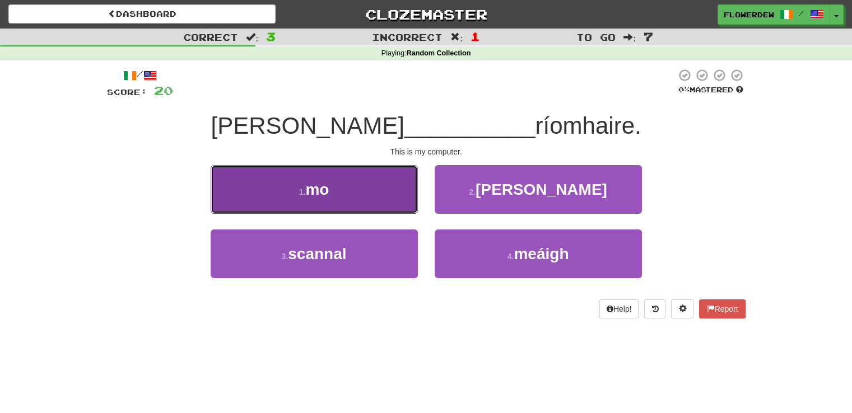
click at [403, 193] on button "1 . mo" at bounding box center [314, 189] width 207 height 49
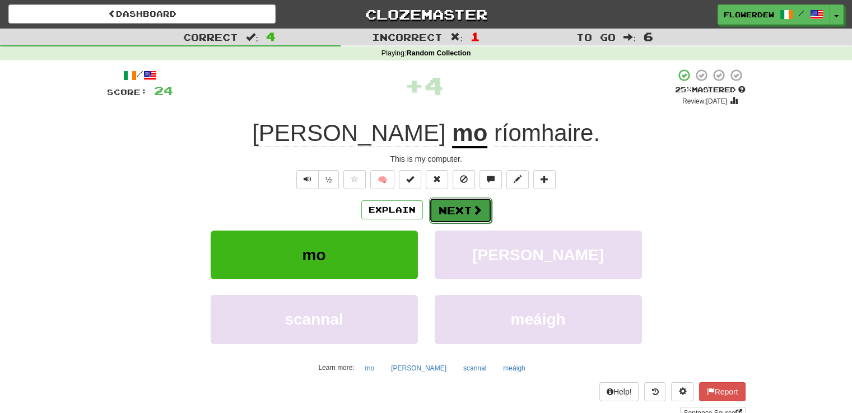
click at [458, 207] on button "Next" at bounding box center [460, 211] width 63 height 26
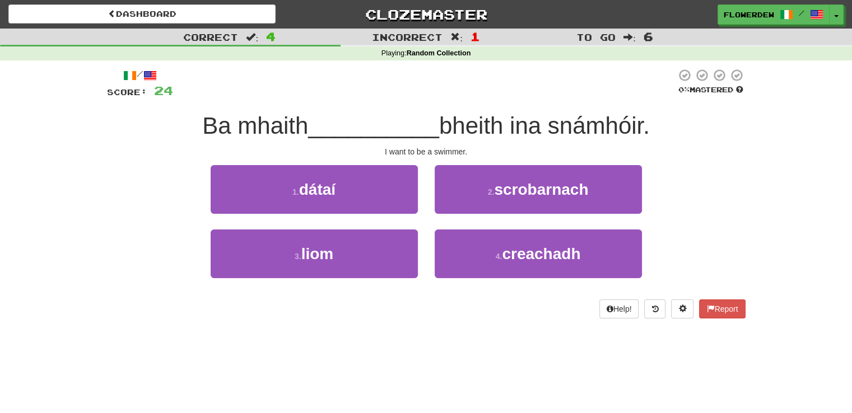
click at [403, 140] on div "Ba mhaith __________ bheith ina snámhóir." at bounding box center [426, 126] width 639 height 31
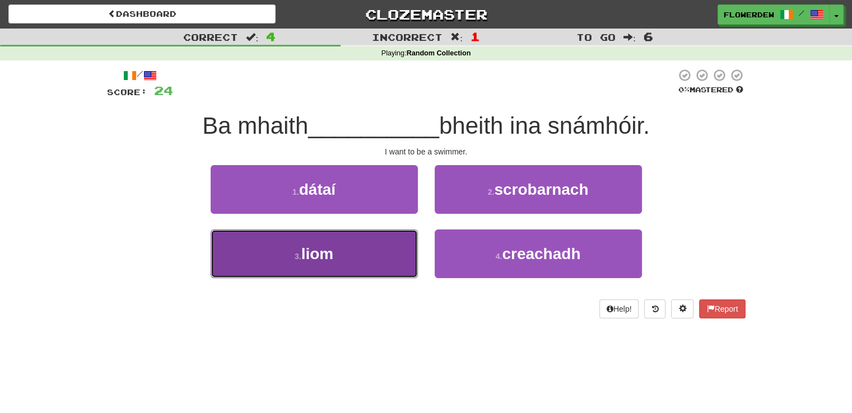
click at [397, 243] on button "3 . liom" at bounding box center [314, 254] width 207 height 49
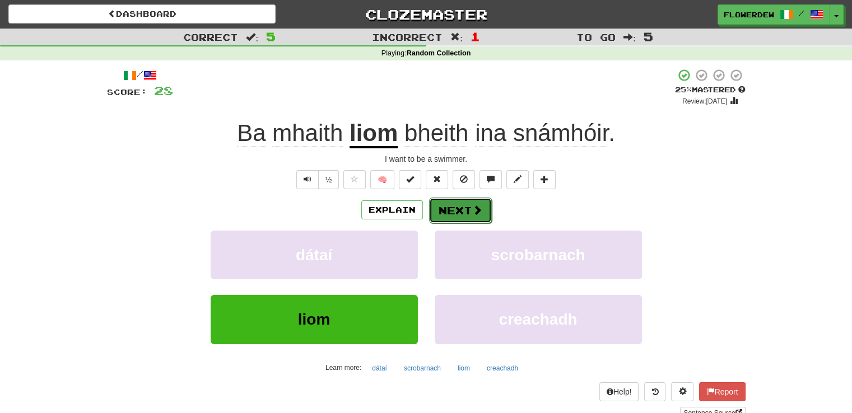
click at [460, 207] on button "Next" at bounding box center [460, 211] width 63 height 26
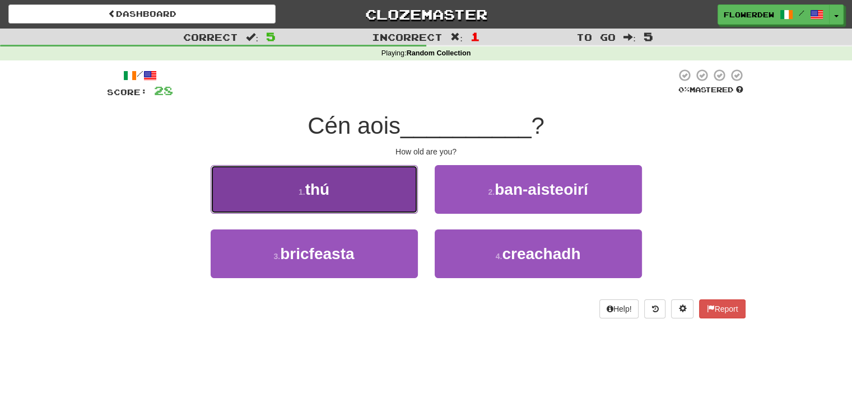
click at [390, 196] on button "1 . thú" at bounding box center [314, 189] width 207 height 49
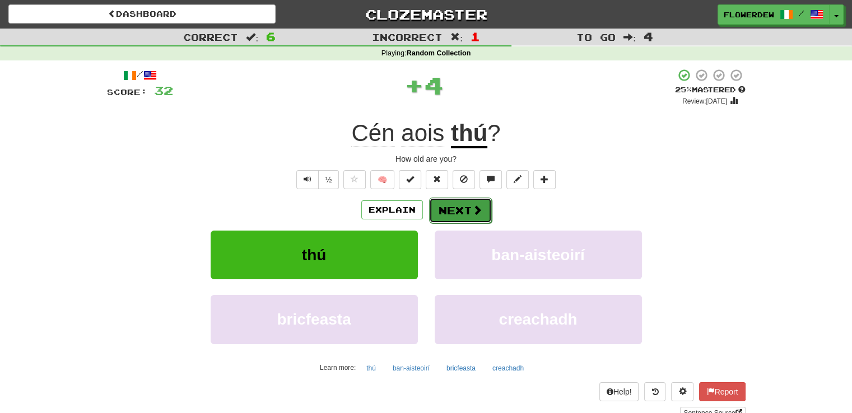
click at [459, 208] on button "Next" at bounding box center [460, 211] width 63 height 26
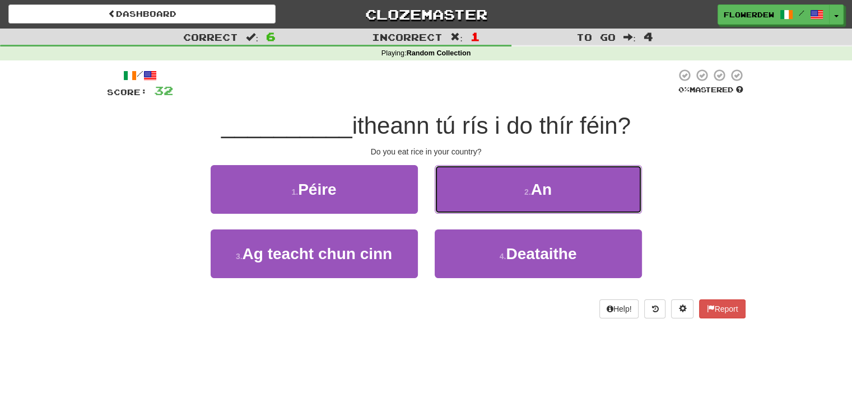
click at [459, 208] on button "2 . An" at bounding box center [538, 189] width 207 height 49
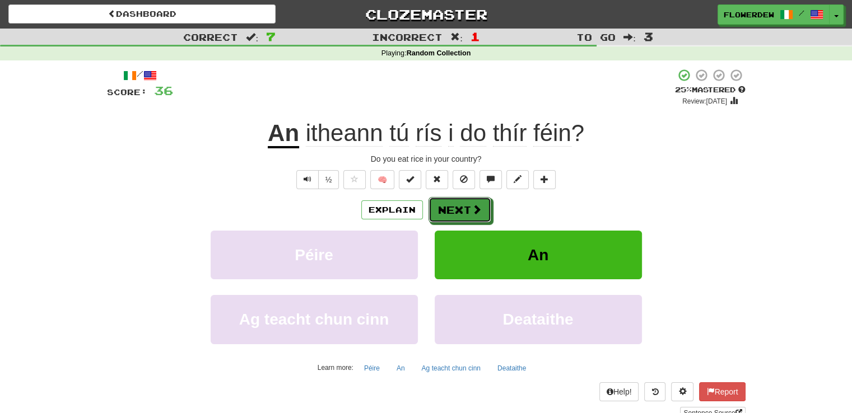
click at [459, 208] on button "Next" at bounding box center [460, 210] width 63 height 26
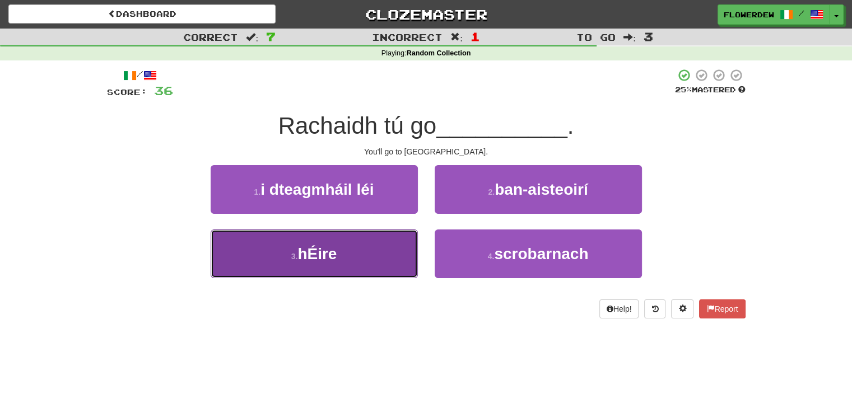
click at [375, 253] on button "3 . hÉire" at bounding box center [314, 254] width 207 height 49
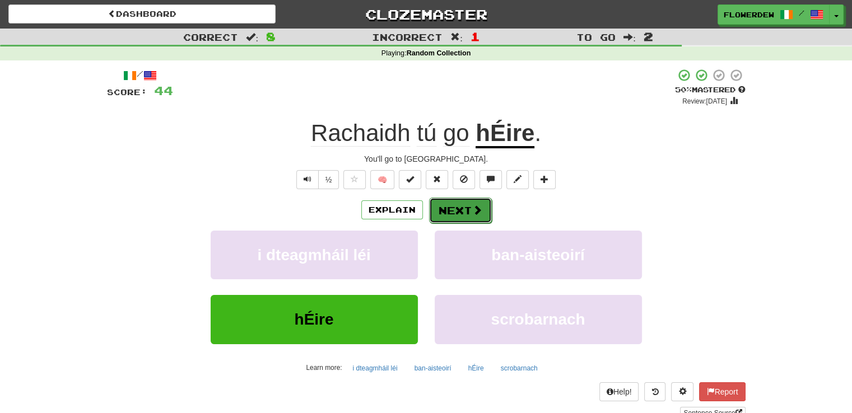
click at [464, 208] on button "Next" at bounding box center [460, 211] width 63 height 26
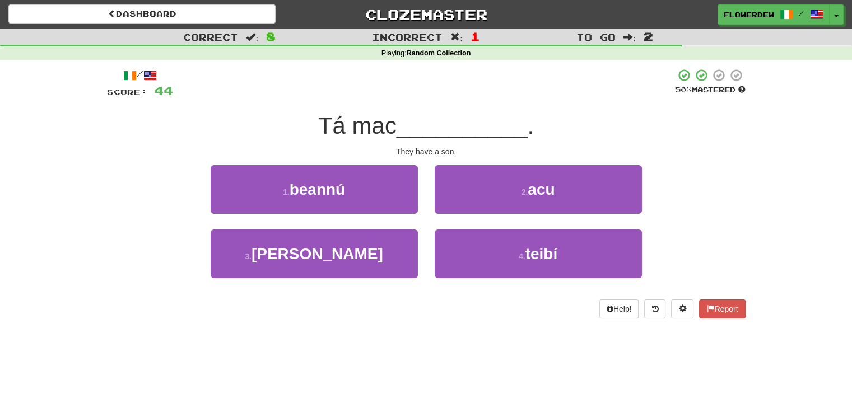
click at [469, 98] on div at bounding box center [424, 83] width 502 height 31
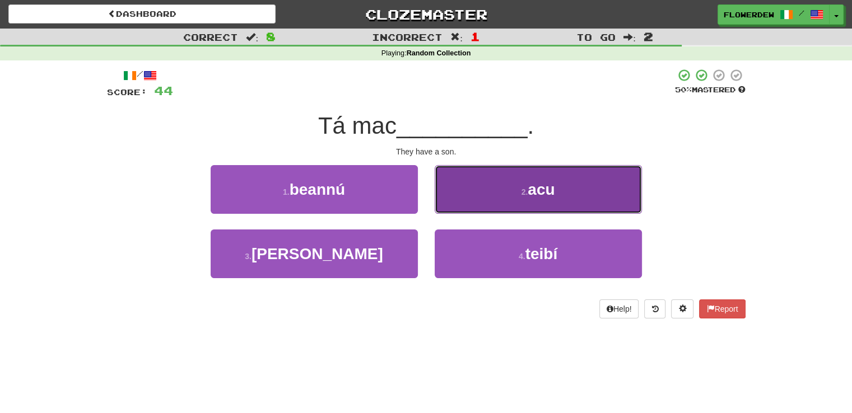
click at [450, 171] on button "2 . acu" at bounding box center [538, 189] width 207 height 49
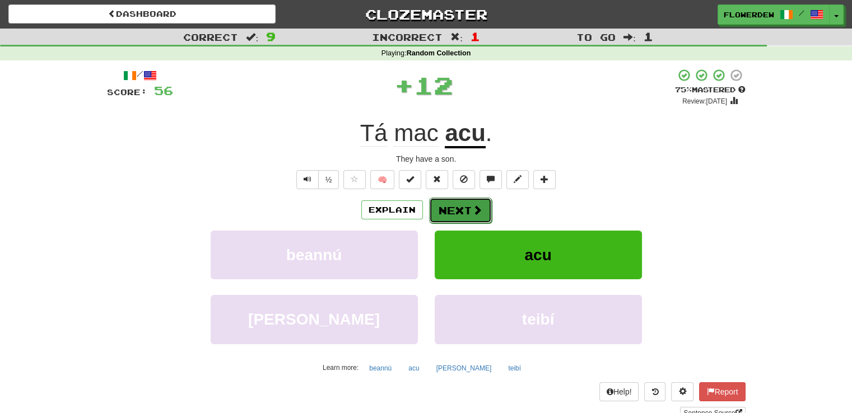
click at [450, 198] on button "Next" at bounding box center [460, 211] width 63 height 26
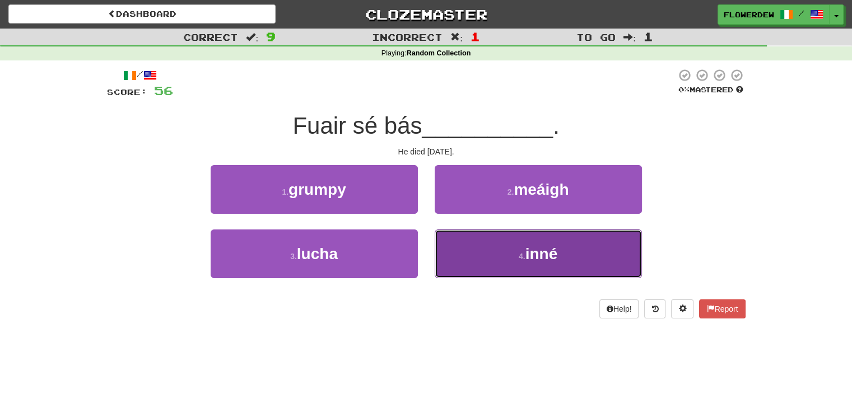
click at [449, 275] on button "4 . inné" at bounding box center [538, 254] width 207 height 49
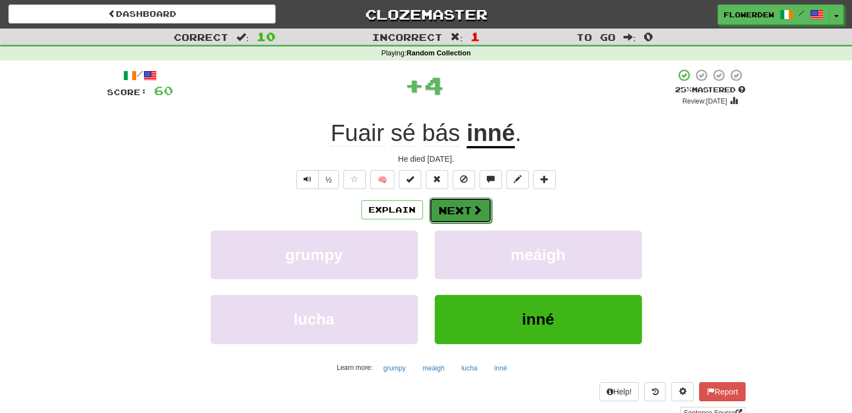
click at [460, 212] on button "Next" at bounding box center [460, 211] width 63 height 26
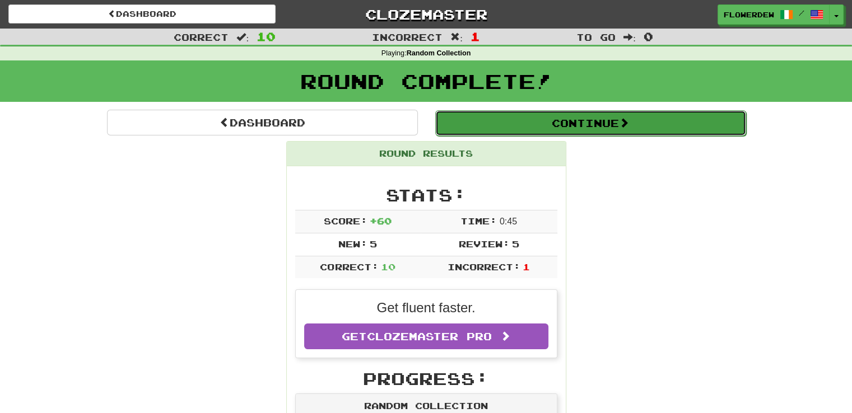
click at [524, 115] on button "Continue" at bounding box center [590, 123] width 311 height 26
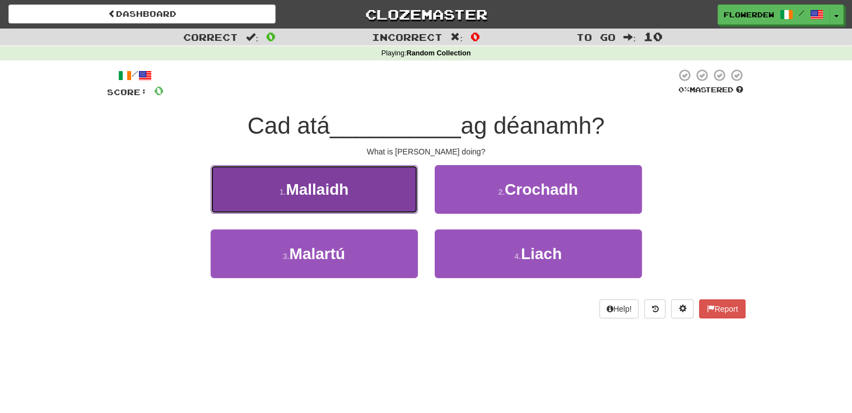
drag, startPoint x: 381, startPoint y: 197, endPoint x: 307, endPoint y: 198, distance: 73.9
click at [307, 198] on button "1 . Mallaidh" at bounding box center [314, 189] width 207 height 49
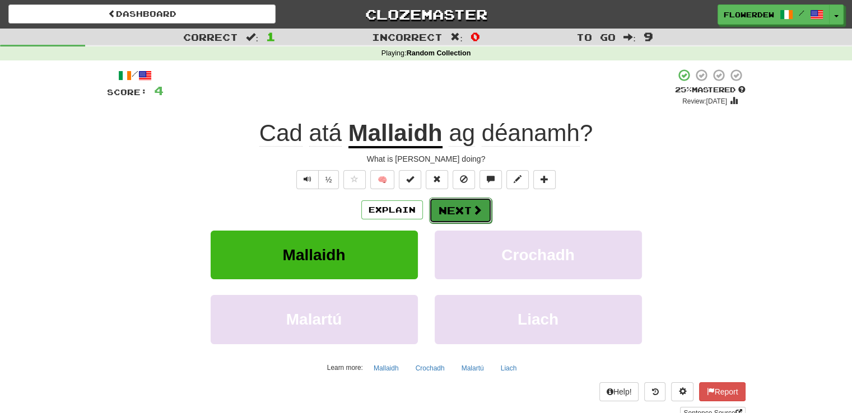
click at [466, 212] on button "Next" at bounding box center [460, 211] width 63 height 26
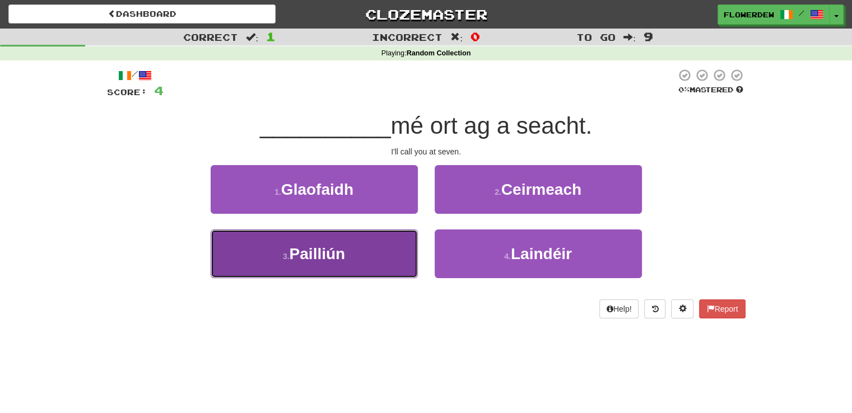
click at [399, 258] on button "3 . Pailliún" at bounding box center [314, 254] width 207 height 49
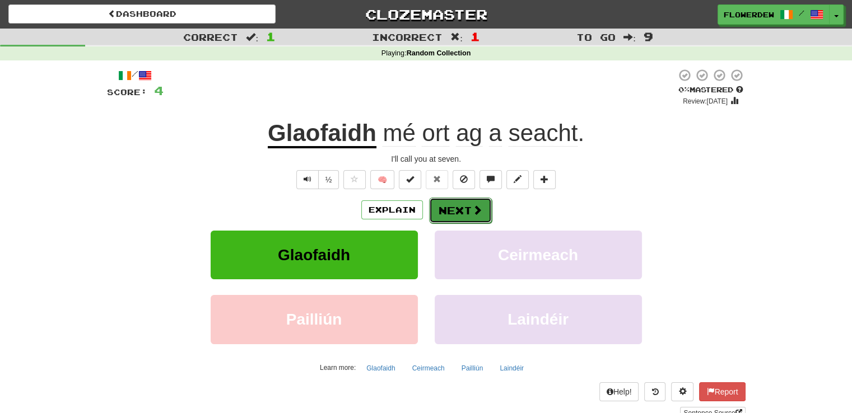
click at [454, 217] on button "Next" at bounding box center [460, 211] width 63 height 26
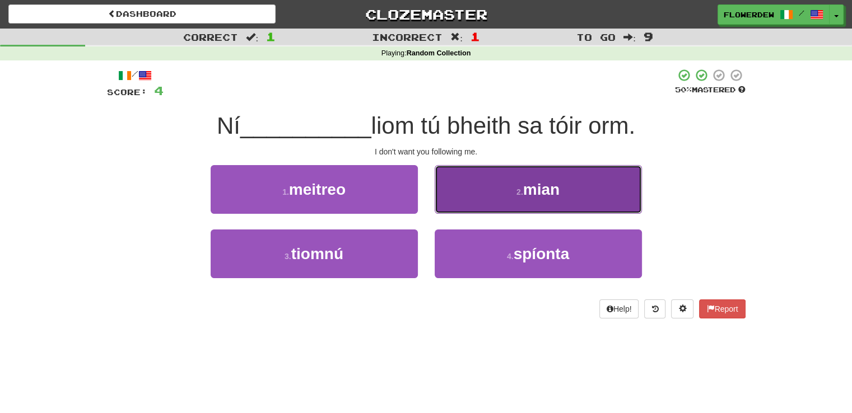
click at [485, 188] on button "2 . mian" at bounding box center [538, 189] width 207 height 49
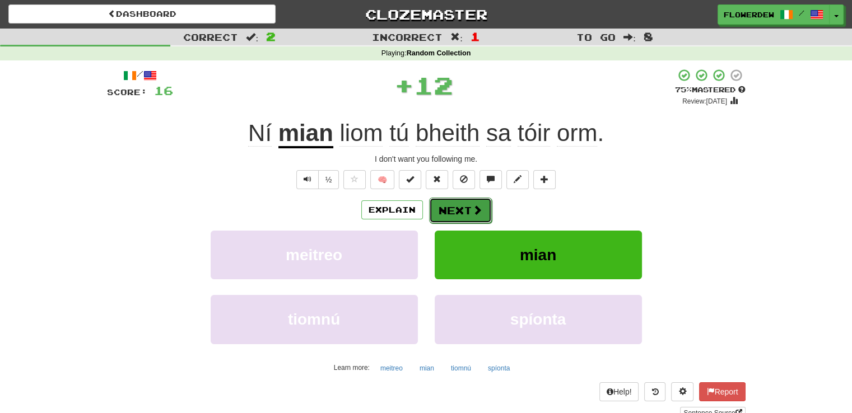
click at [468, 207] on button "Next" at bounding box center [460, 211] width 63 height 26
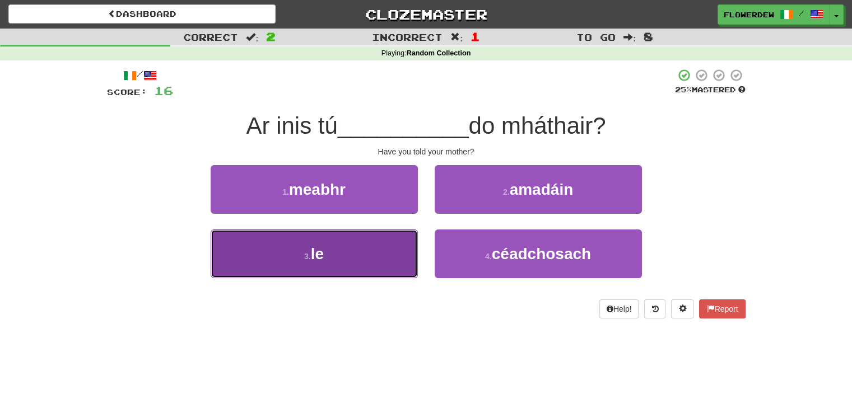
click at [403, 247] on button "3 . le" at bounding box center [314, 254] width 207 height 49
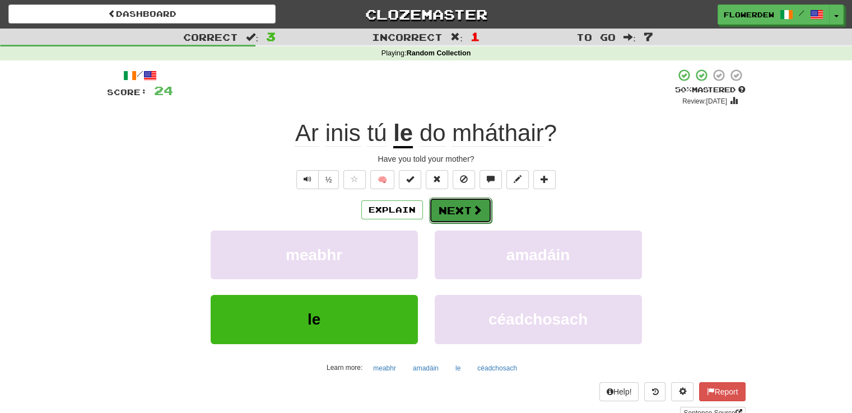
click at [467, 211] on button "Next" at bounding box center [460, 211] width 63 height 26
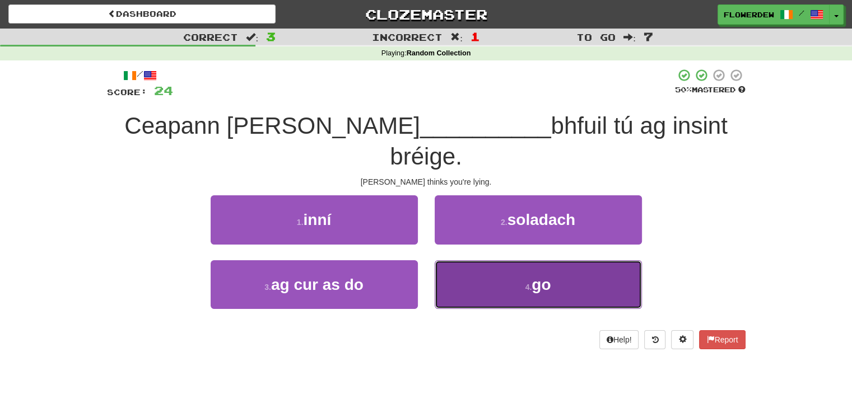
click at [466, 260] on button "4 . go" at bounding box center [538, 284] width 207 height 49
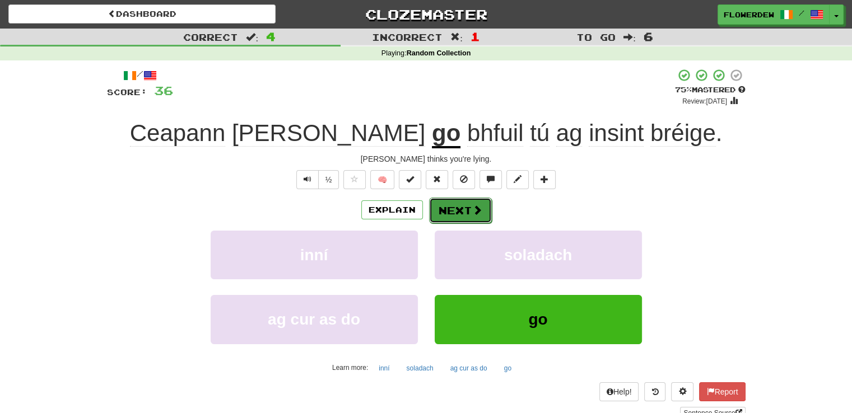
click at [468, 208] on button "Next" at bounding box center [460, 211] width 63 height 26
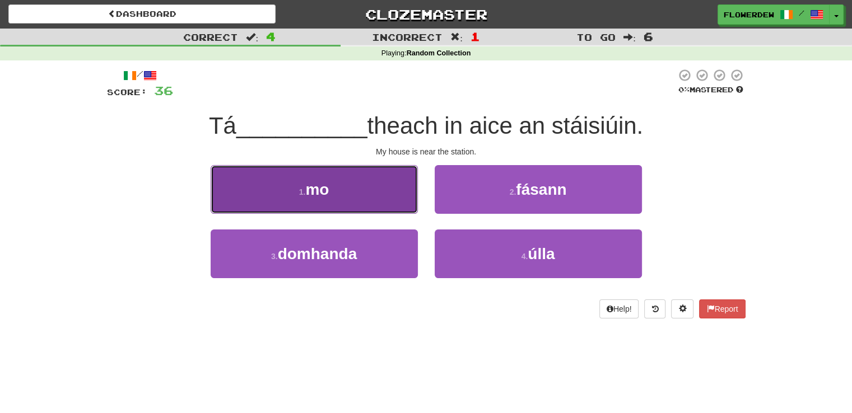
click at [399, 200] on button "1 . mo" at bounding box center [314, 189] width 207 height 49
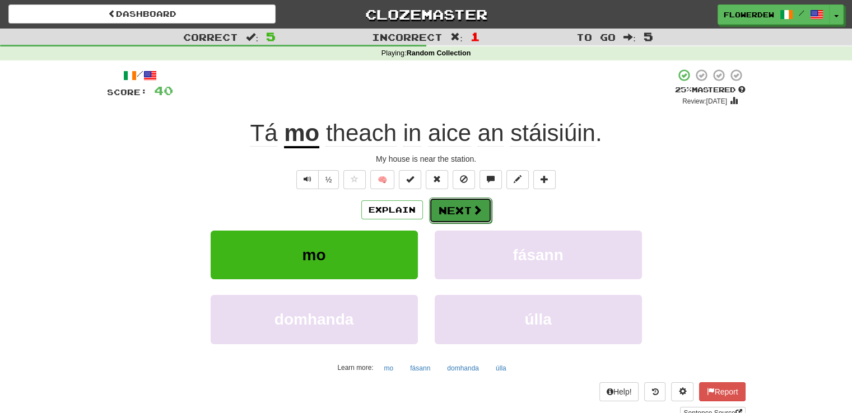
click at [467, 207] on button "Next" at bounding box center [460, 211] width 63 height 26
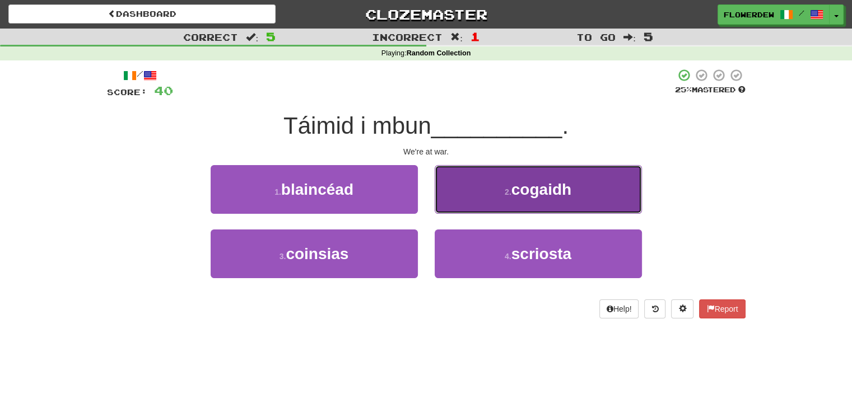
click at [466, 203] on button "2 . cogaidh" at bounding box center [538, 189] width 207 height 49
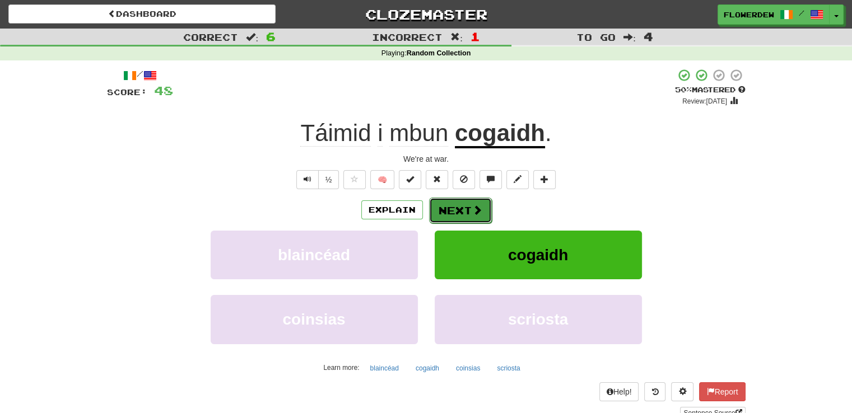
click at [466, 212] on button "Next" at bounding box center [460, 211] width 63 height 26
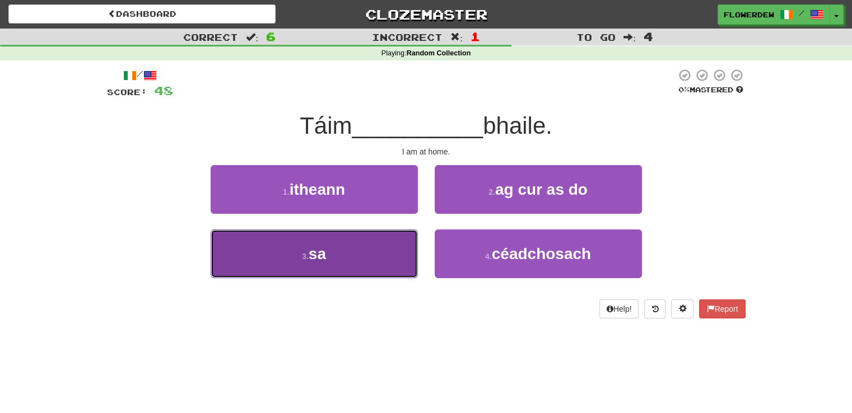
click at [389, 264] on button "3 . sa" at bounding box center [314, 254] width 207 height 49
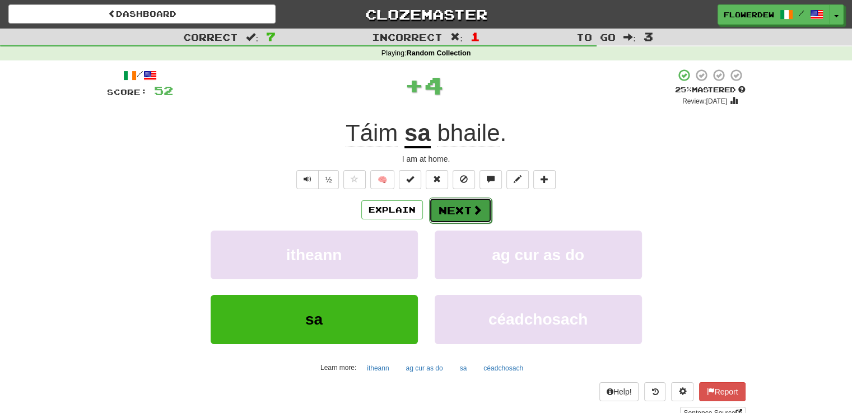
click at [472, 213] on span at bounding box center [477, 210] width 10 height 10
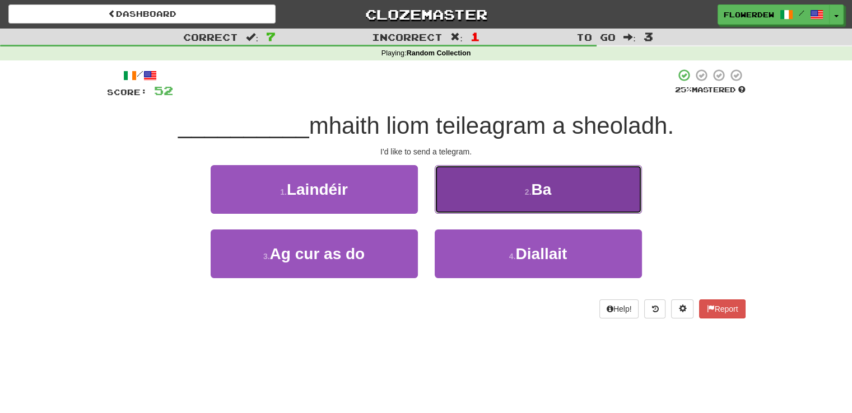
click at [490, 201] on button "2 . Ba" at bounding box center [538, 189] width 207 height 49
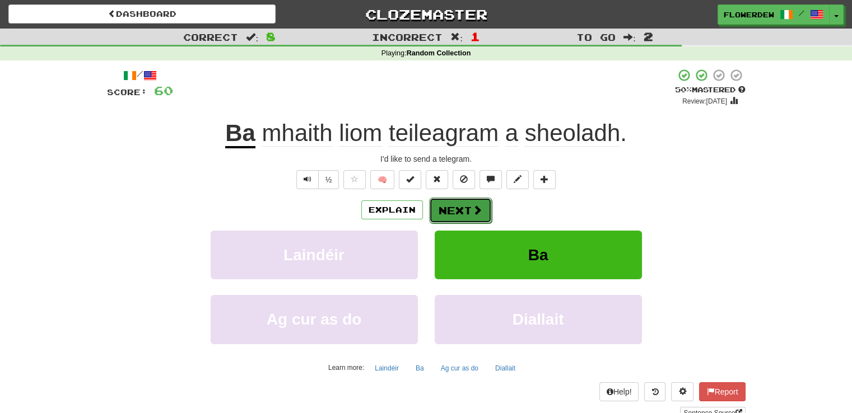
click at [465, 217] on button "Next" at bounding box center [460, 211] width 63 height 26
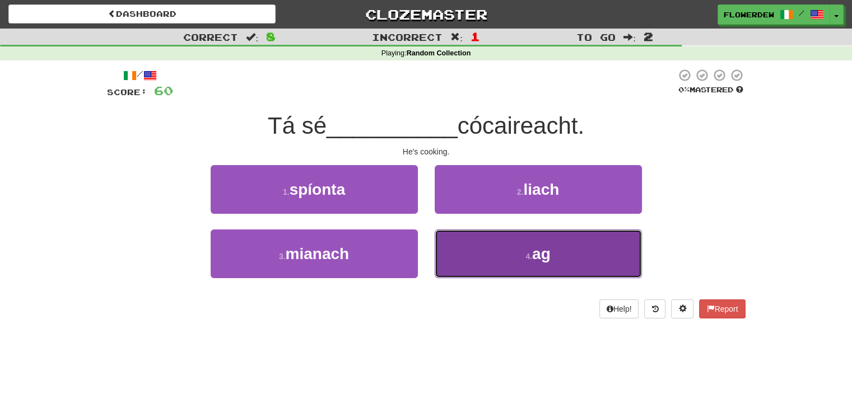
click at [466, 267] on button "4 . ag" at bounding box center [538, 254] width 207 height 49
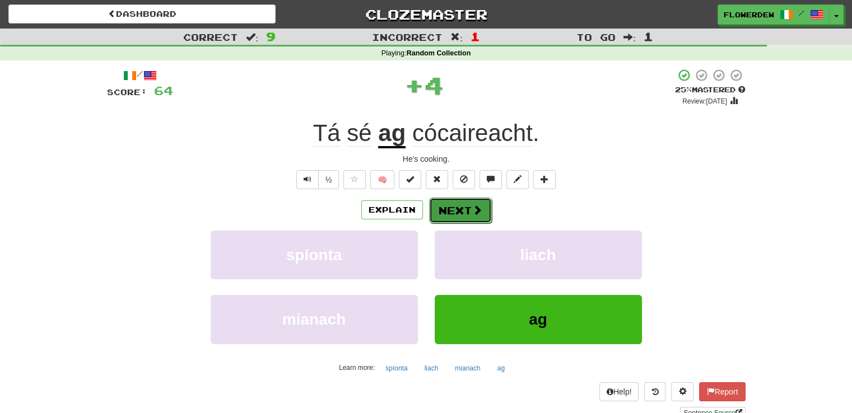
click at [476, 207] on span at bounding box center [477, 210] width 10 height 10
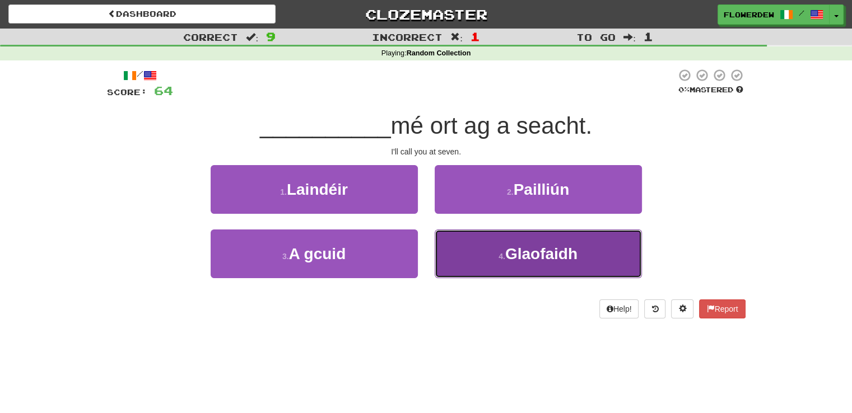
click at [469, 261] on button "4 . Glaofaidh" at bounding box center [538, 254] width 207 height 49
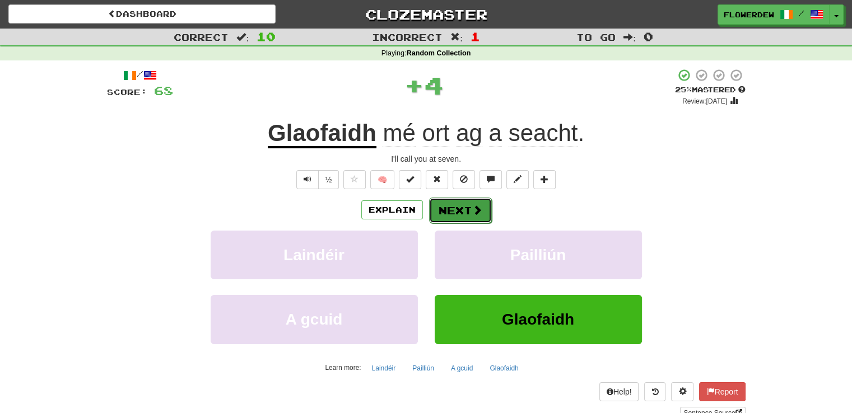
click at [472, 207] on span at bounding box center [477, 210] width 10 height 10
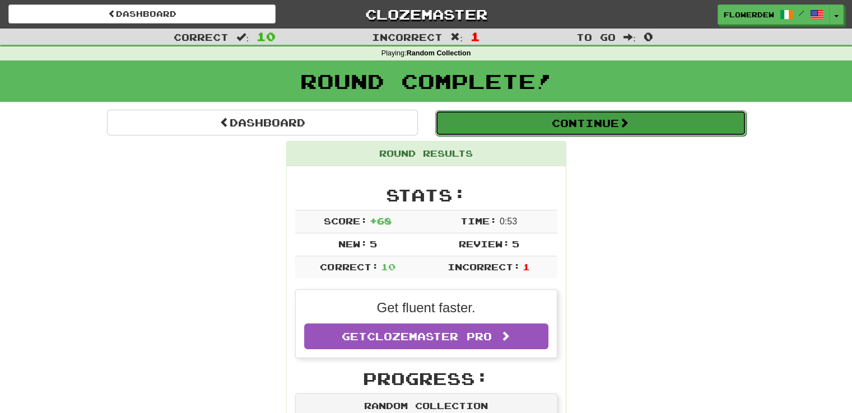
click at [511, 117] on button "Continue" at bounding box center [590, 123] width 311 height 26
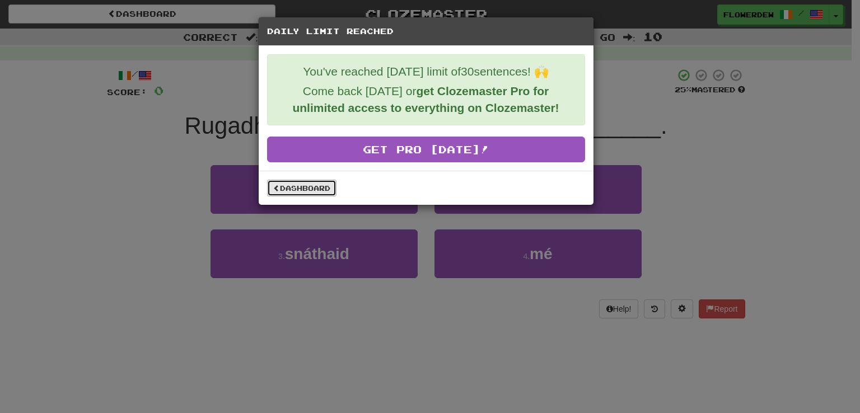
click at [308, 184] on link "Dashboard" at bounding box center [301, 188] width 69 height 17
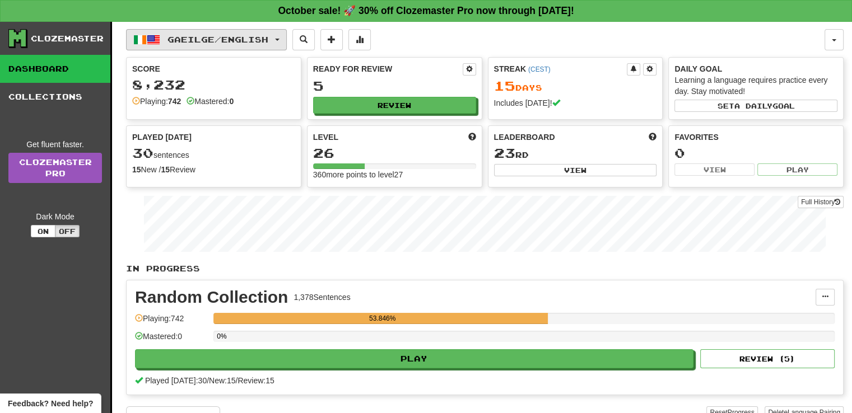
click at [235, 44] on button "Gaeilge / English" at bounding box center [206, 39] width 161 height 21
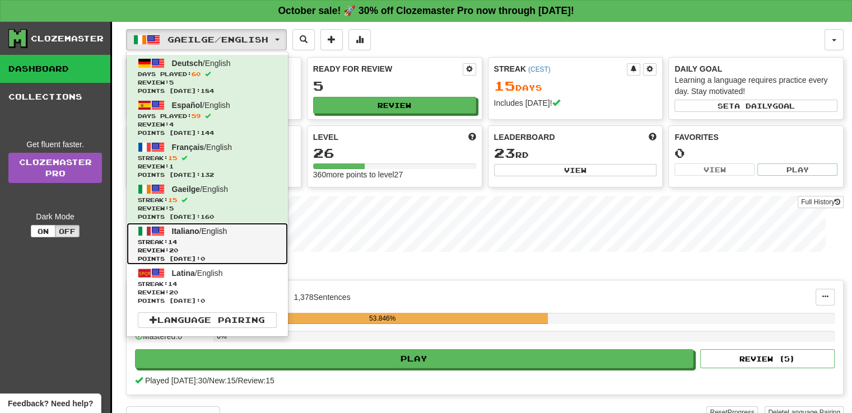
click at [219, 227] on span "Italiano / English" at bounding box center [199, 231] width 55 height 9
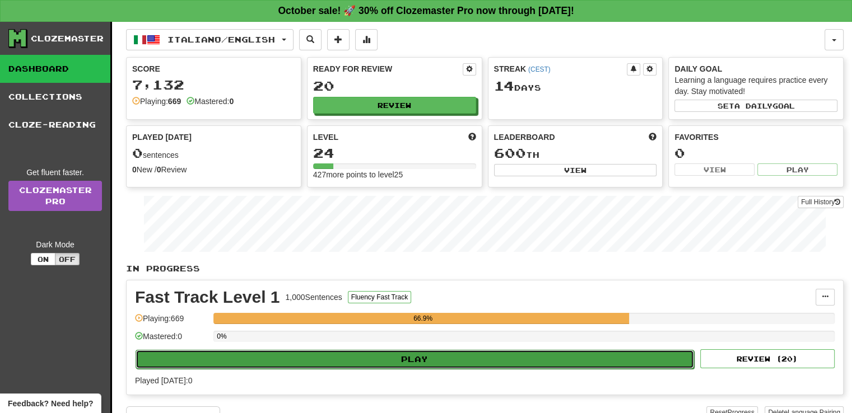
click at [309, 356] on button "Play" at bounding box center [415, 359] width 559 height 19
select select "**"
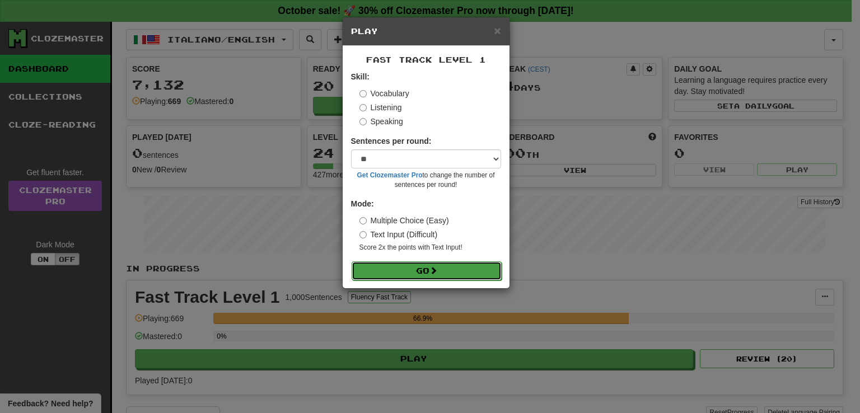
click at [401, 276] on button "Go" at bounding box center [427, 271] width 150 height 19
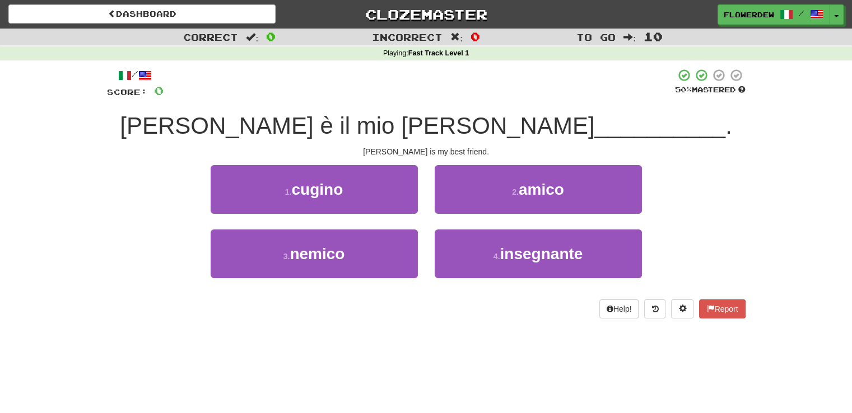
click at [594, 115] on span "__________" at bounding box center [659, 126] width 131 height 26
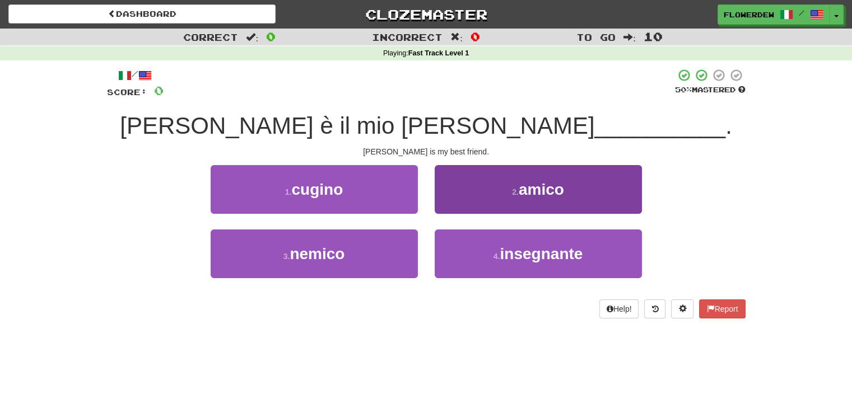
drag, startPoint x: 466, startPoint y: 224, endPoint x: 467, endPoint y: 198, distance: 25.8
click at [467, 198] on div "2 . amico" at bounding box center [538, 197] width 224 height 64
click at [467, 198] on button "2 . amico" at bounding box center [538, 189] width 207 height 49
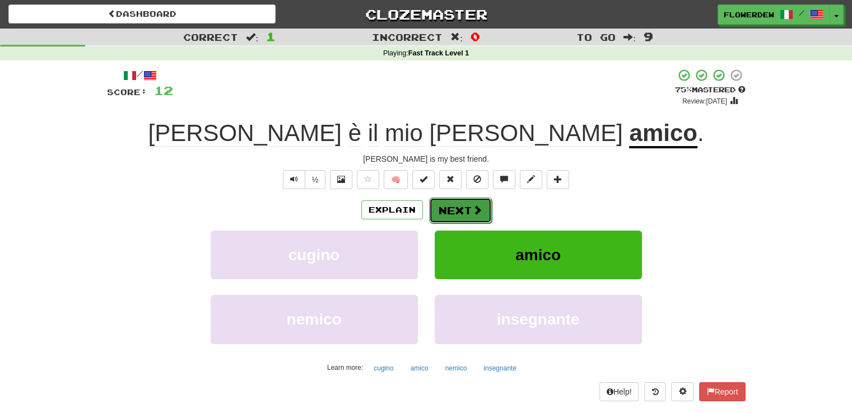
click at [464, 209] on button "Next" at bounding box center [460, 211] width 63 height 26
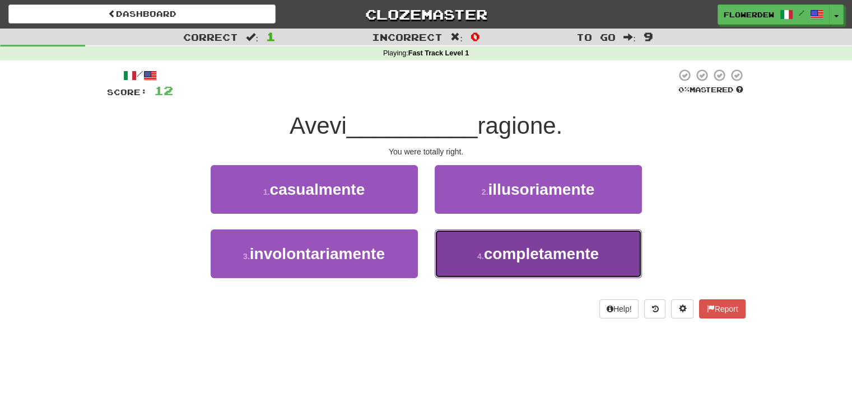
click at [457, 253] on button "4 . completamente" at bounding box center [538, 254] width 207 height 49
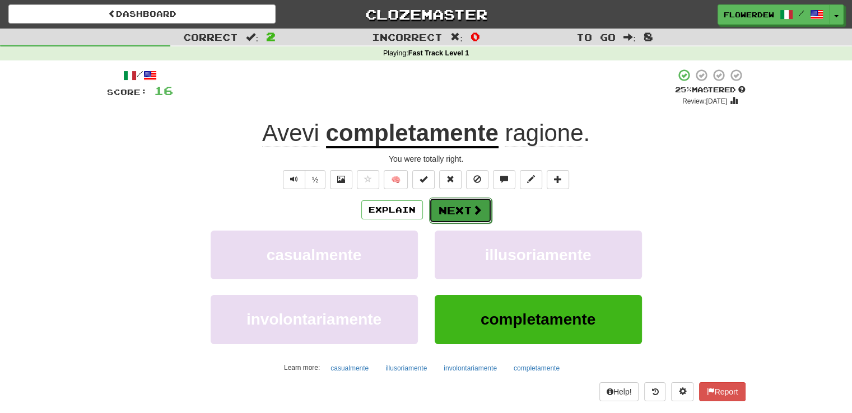
click at [465, 204] on button "Next" at bounding box center [460, 211] width 63 height 26
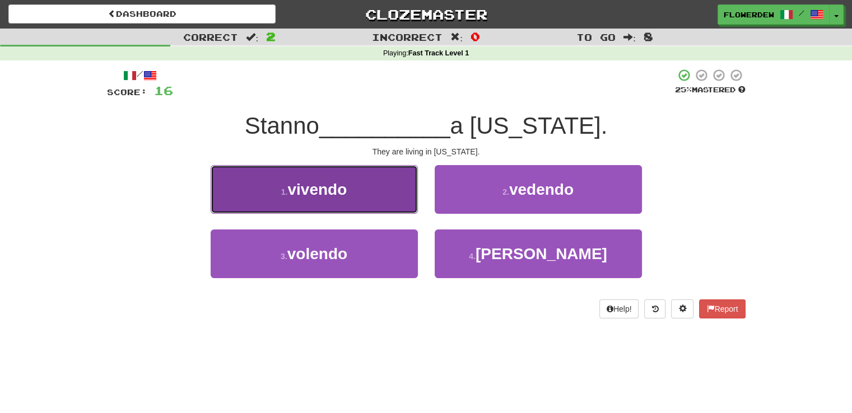
click at [404, 198] on button "1 . vivendo" at bounding box center [314, 189] width 207 height 49
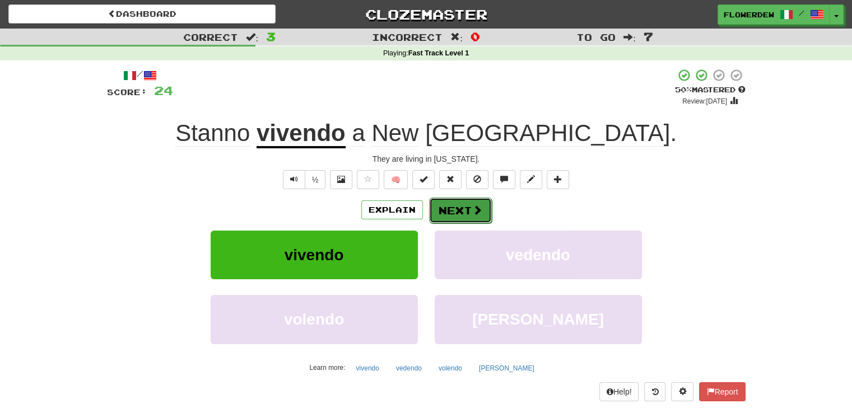
click at [458, 211] on button "Next" at bounding box center [460, 211] width 63 height 26
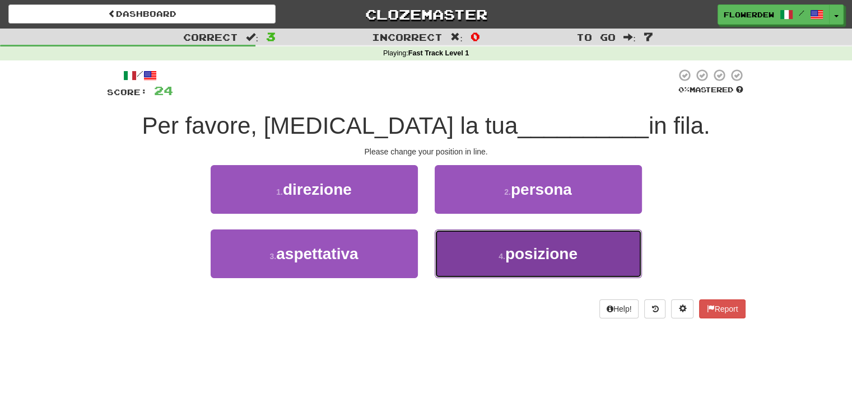
click at [486, 244] on button "4 . posizione" at bounding box center [538, 254] width 207 height 49
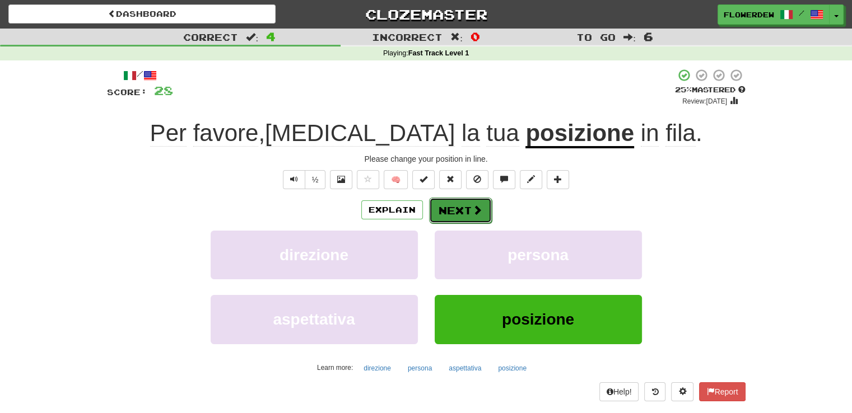
click at [473, 207] on span at bounding box center [477, 210] width 10 height 10
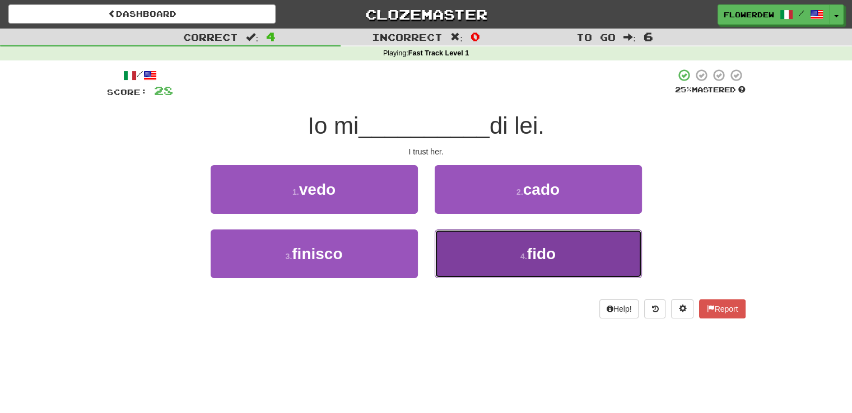
click at [517, 253] on button "4 . fido" at bounding box center [538, 254] width 207 height 49
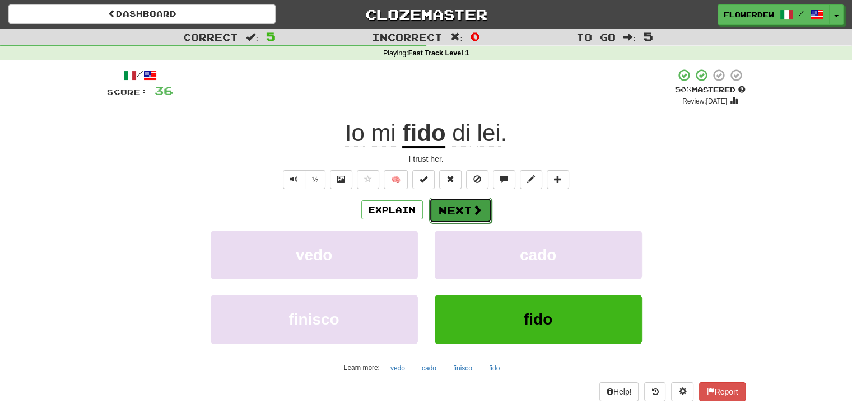
click at [463, 208] on button "Next" at bounding box center [460, 211] width 63 height 26
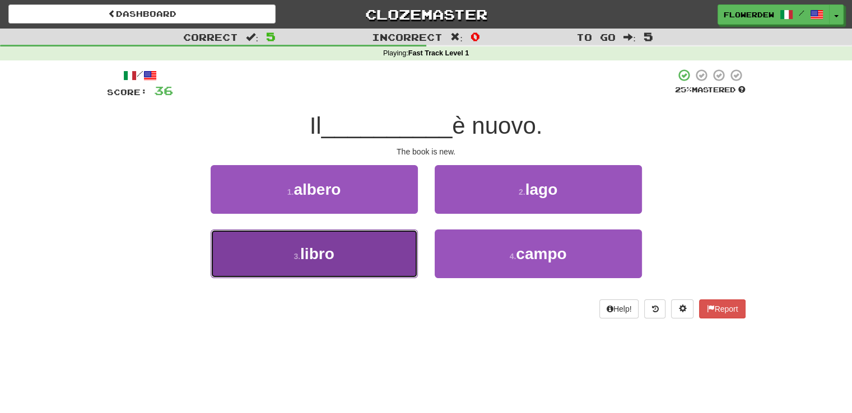
click at [332, 262] on span "libro" at bounding box center [317, 253] width 34 height 17
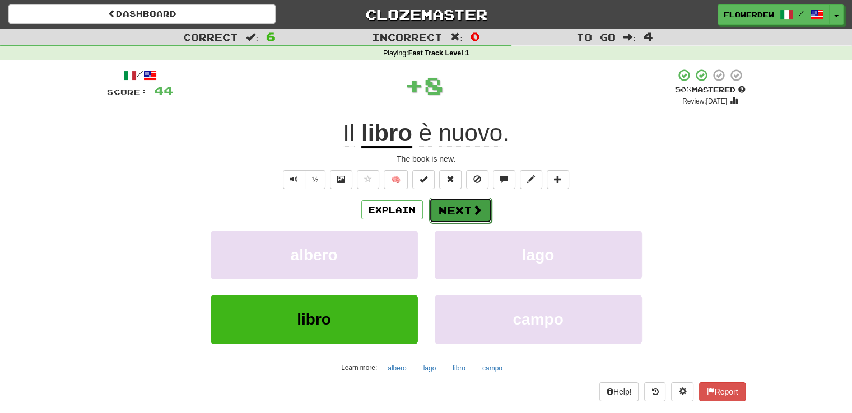
click at [474, 208] on span at bounding box center [477, 210] width 10 height 10
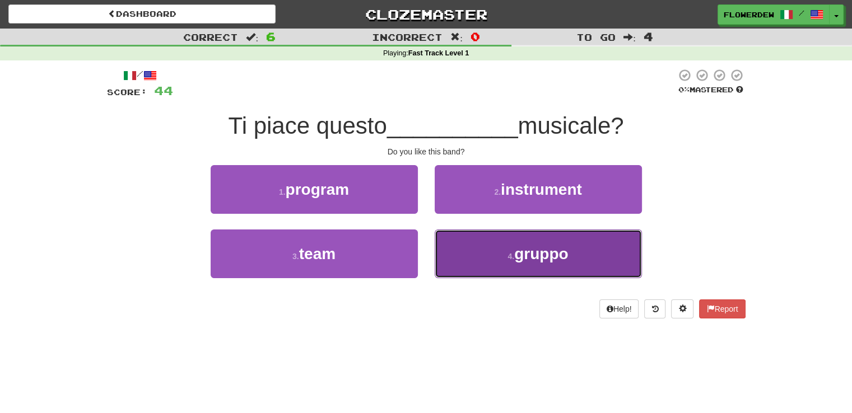
click at [467, 259] on button "4 . gruppo" at bounding box center [538, 254] width 207 height 49
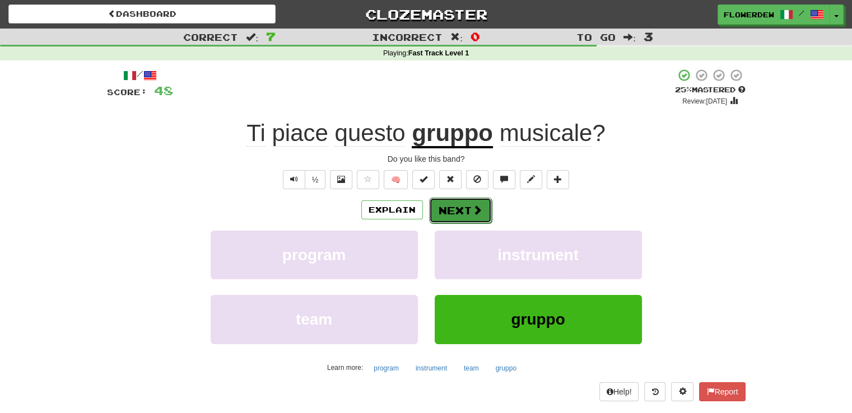
click at [461, 211] on button "Next" at bounding box center [460, 211] width 63 height 26
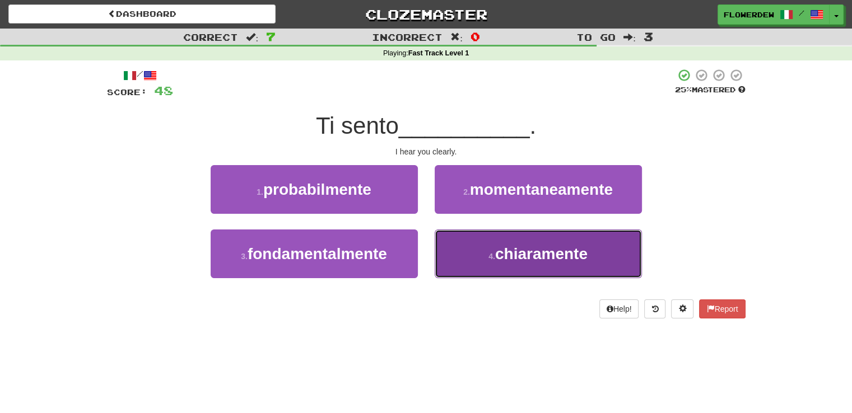
click at [486, 254] on button "4 . chiaramente" at bounding box center [538, 254] width 207 height 49
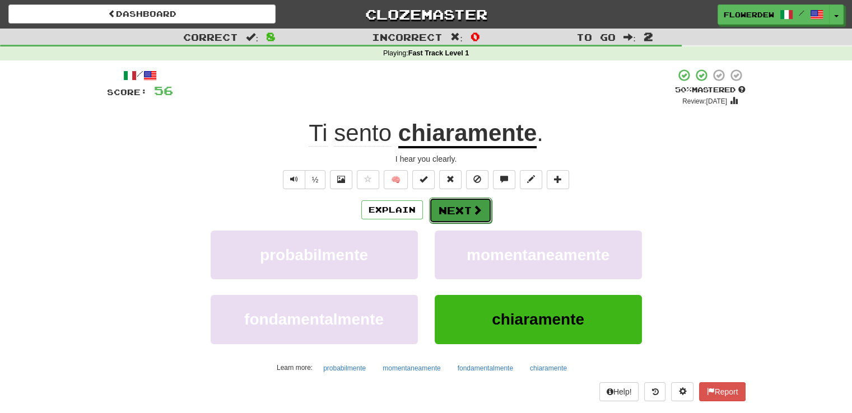
click at [448, 207] on button "Next" at bounding box center [460, 211] width 63 height 26
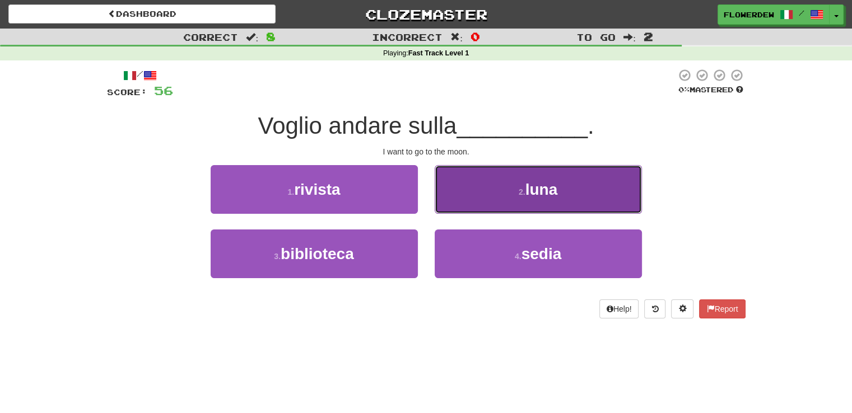
click at [477, 185] on button "2 . luna" at bounding box center [538, 189] width 207 height 49
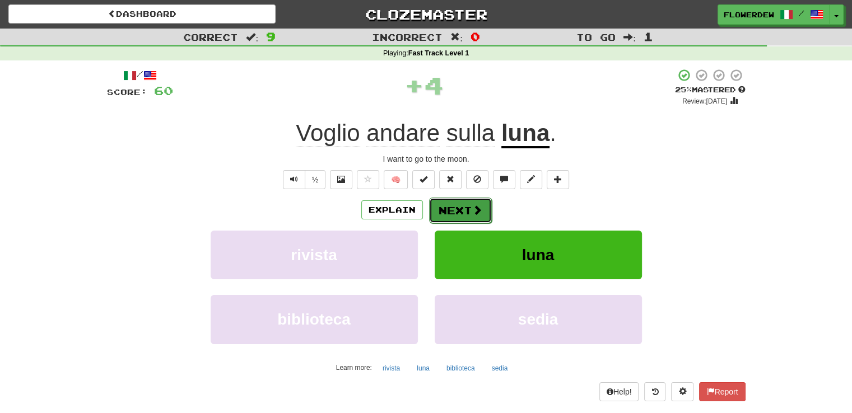
click at [482, 206] on button "Next" at bounding box center [460, 211] width 63 height 26
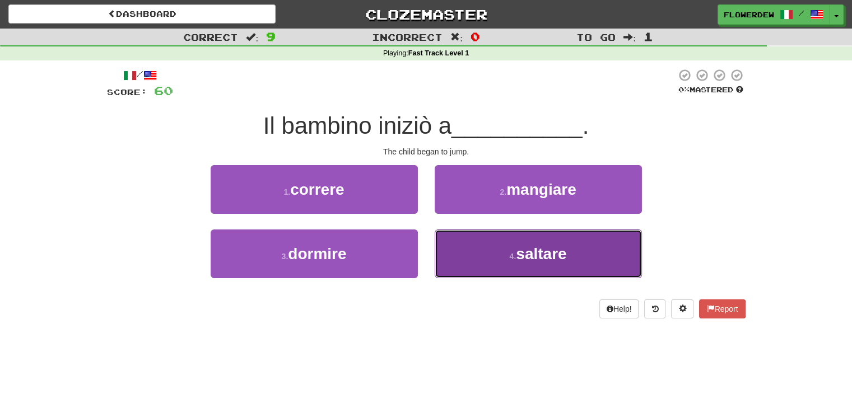
click at [490, 247] on button "4 . saltare" at bounding box center [538, 254] width 207 height 49
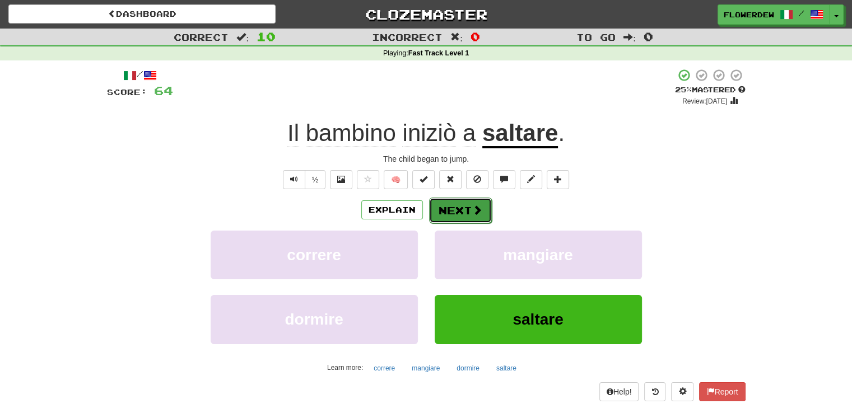
click at [473, 212] on span at bounding box center [477, 210] width 10 height 10
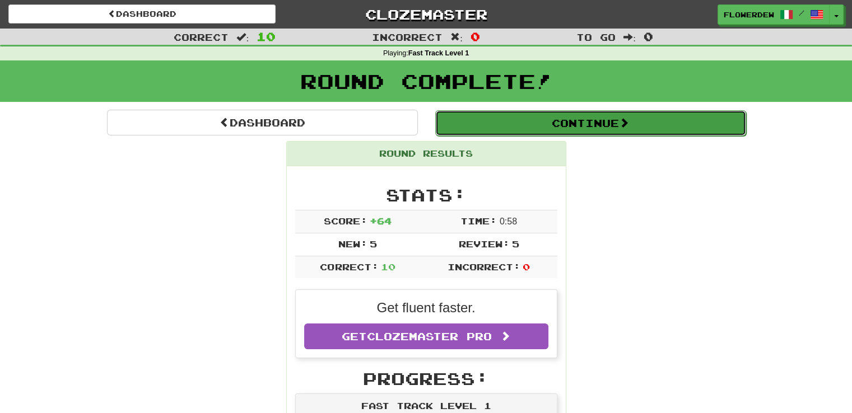
click at [506, 118] on button "Continue" at bounding box center [590, 123] width 311 height 26
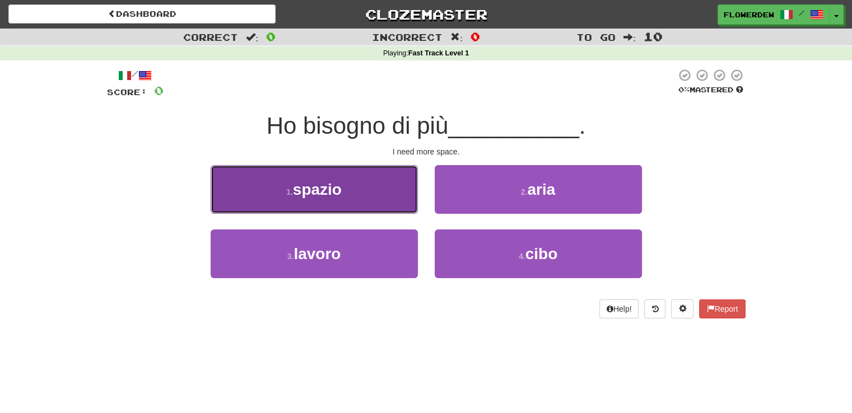
click at [392, 196] on button "1 . spazio" at bounding box center [314, 189] width 207 height 49
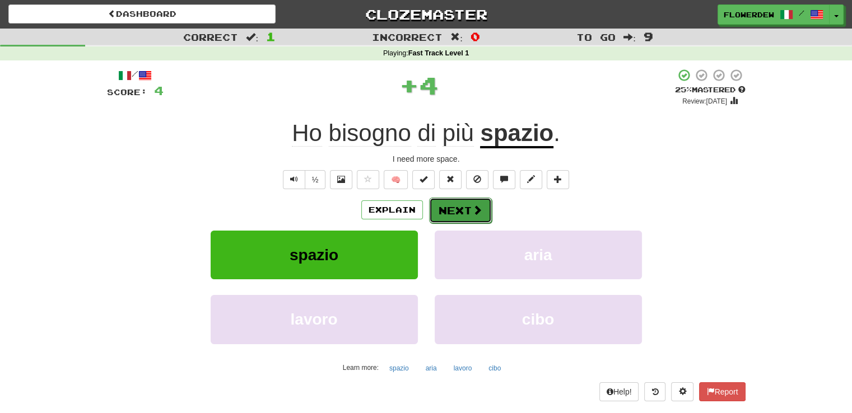
click at [468, 207] on button "Next" at bounding box center [460, 211] width 63 height 26
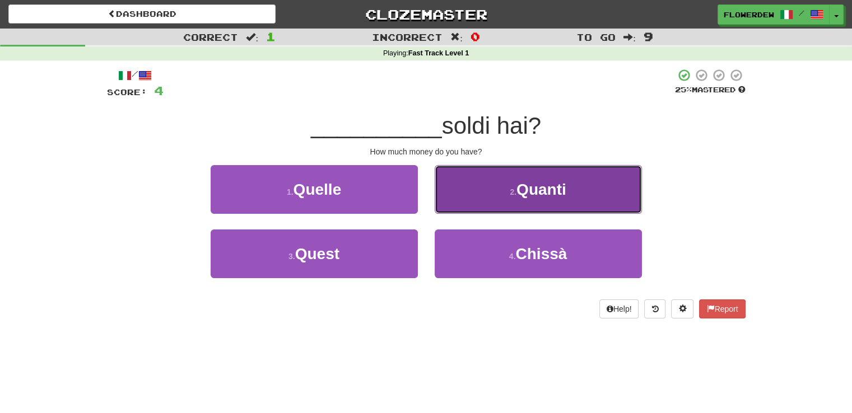
click at [477, 202] on button "2 . Quanti" at bounding box center [538, 189] width 207 height 49
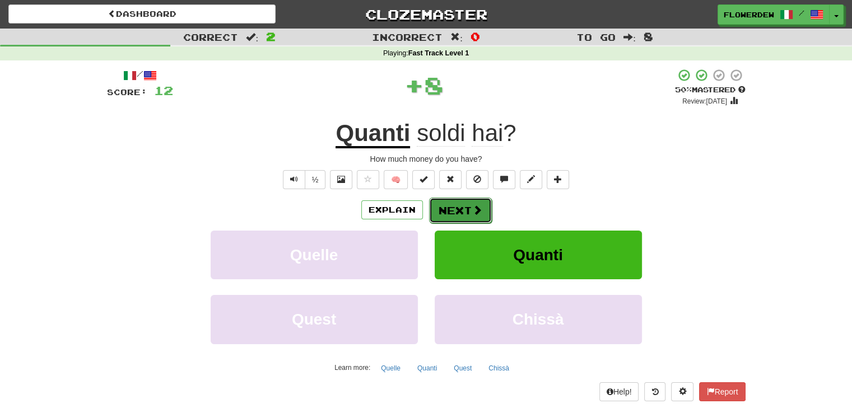
click at [459, 213] on button "Next" at bounding box center [460, 211] width 63 height 26
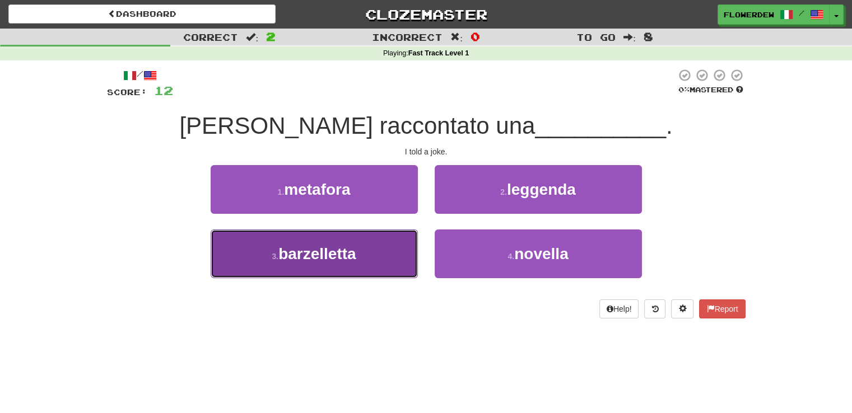
click at [397, 255] on button "3 . barzelletta" at bounding box center [314, 254] width 207 height 49
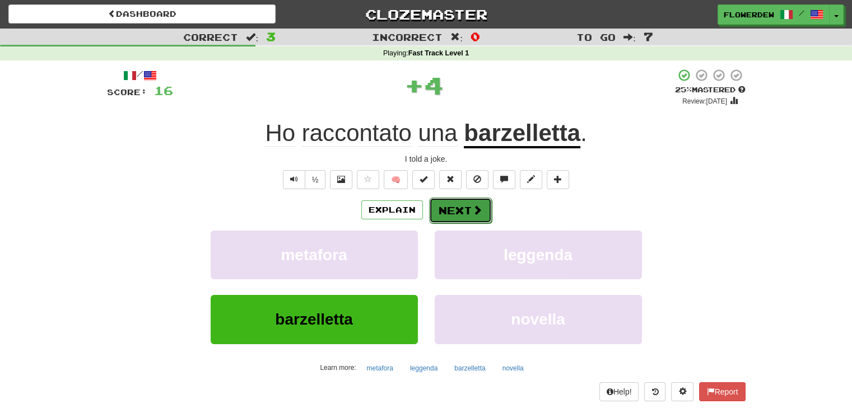
click at [480, 214] on span at bounding box center [477, 210] width 10 height 10
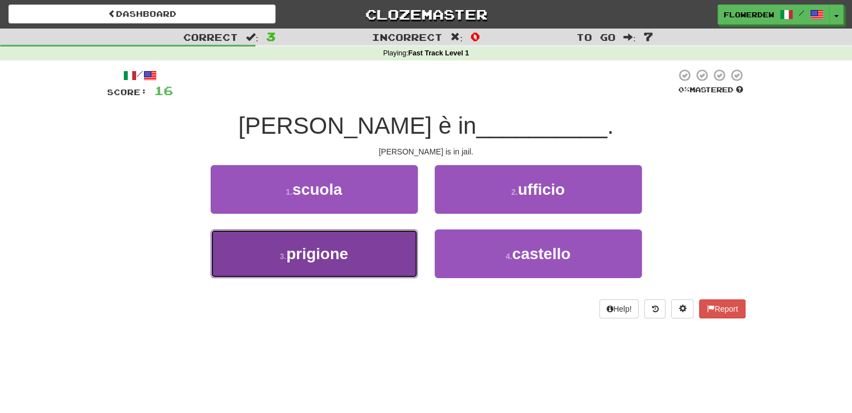
click at [410, 254] on button "3 . prigione" at bounding box center [314, 254] width 207 height 49
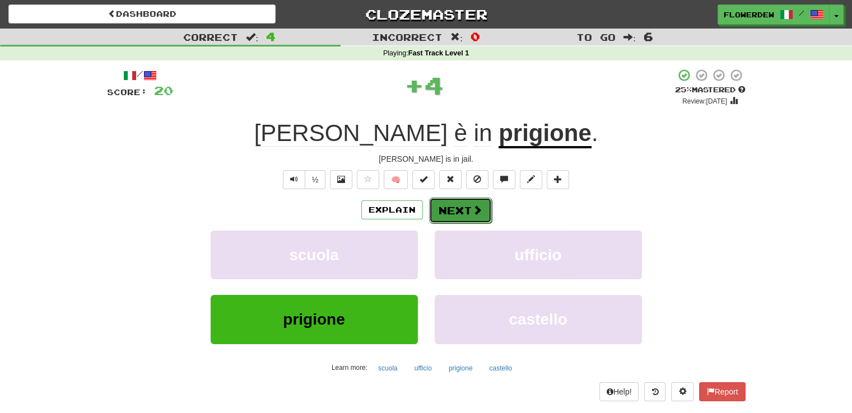
click at [481, 202] on button "Next" at bounding box center [460, 211] width 63 height 26
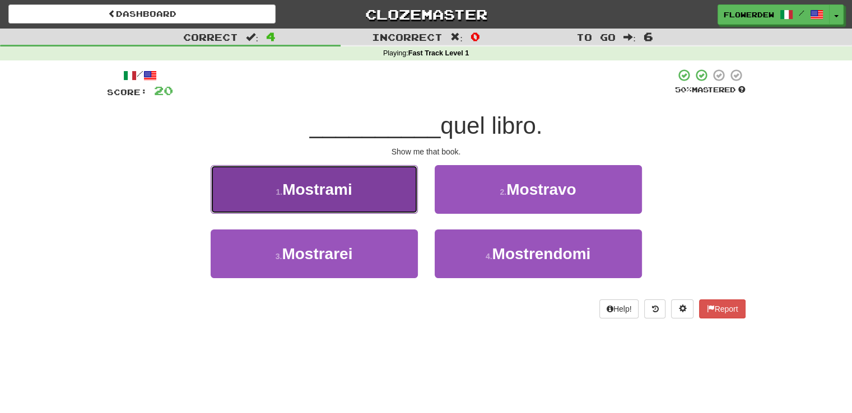
click at [367, 198] on button "1 . Mostrami" at bounding box center [314, 189] width 207 height 49
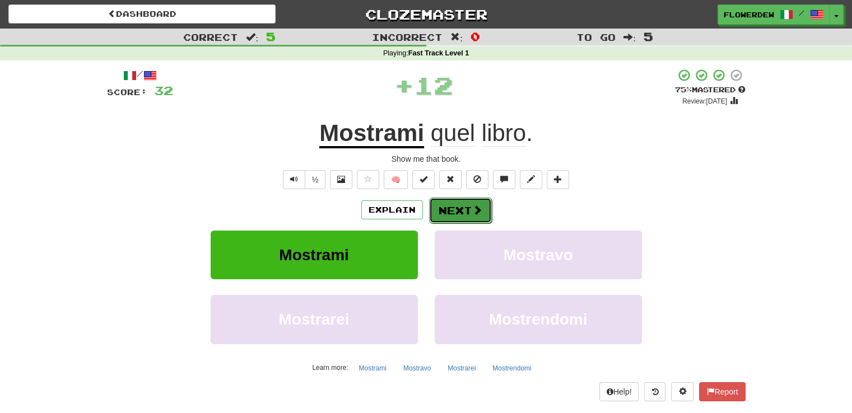
click at [467, 214] on button "Next" at bounding box center [460, 211] width 63 height 26
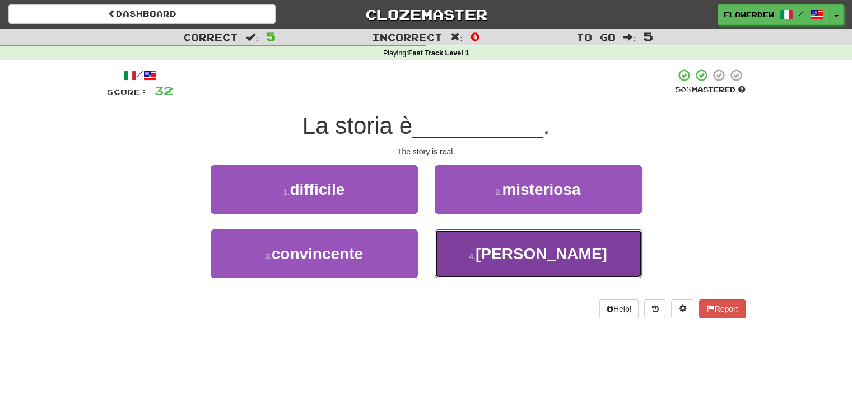
click at [449, 241] on button "4 . vera" at bounding box center [538, 254] width 207 height 49
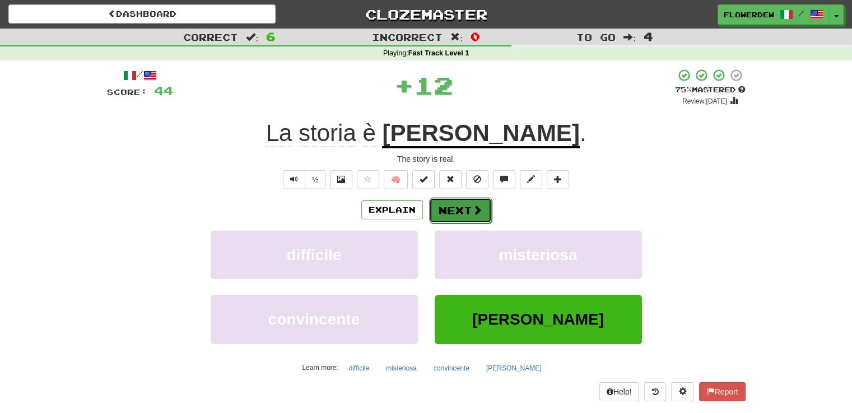
click at [448, 207] on button "Next" at bounding box center [460, 211] width 63 height 26
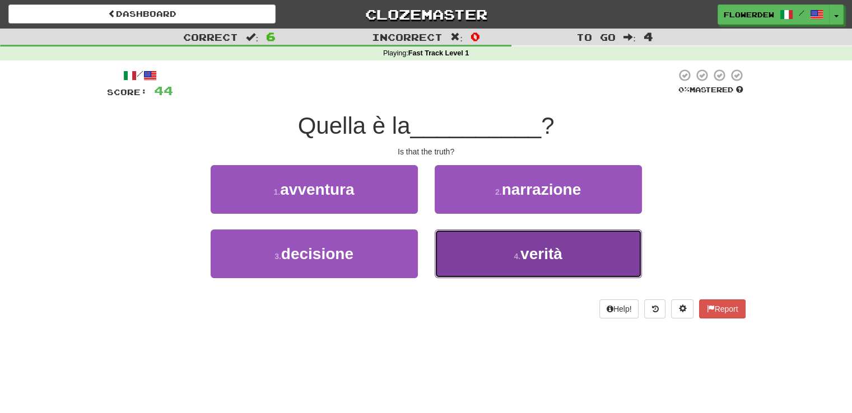
click at [469, 245] on button "4 . verità" at bounding box center [538, 254] width 207 height 49
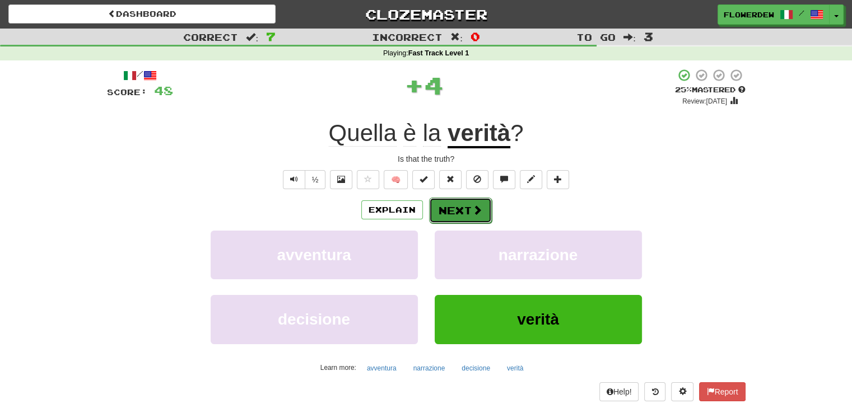
click at [460, 204] on button "Next" at bounding box center [460, 211] width 63 height 26
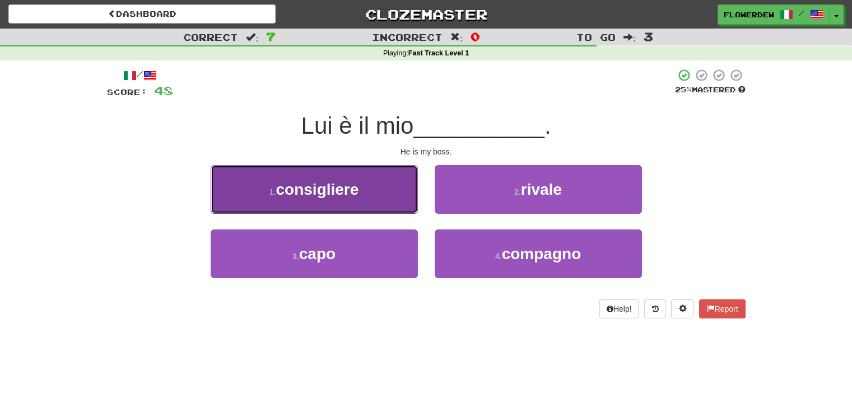
click at [379, 185] on button "1 . consigliere" at bounding box center [314, 189] width 207 height 49
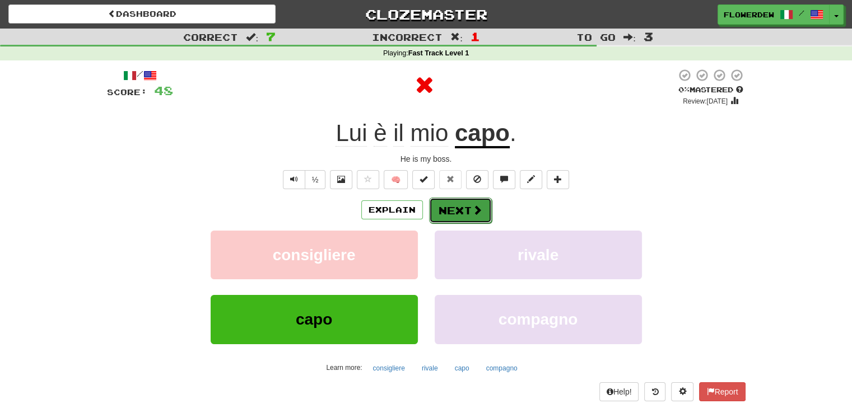
click at [455, 216] on button "Next" at bounding box center [460, 211] width 63 height 26
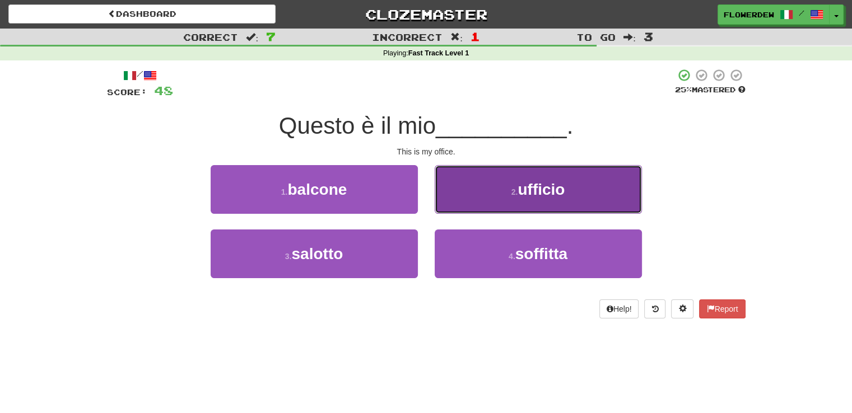
click at [477, 189] on button "2 . ufficio" at bounding box center [538, 189] width 207 height 49
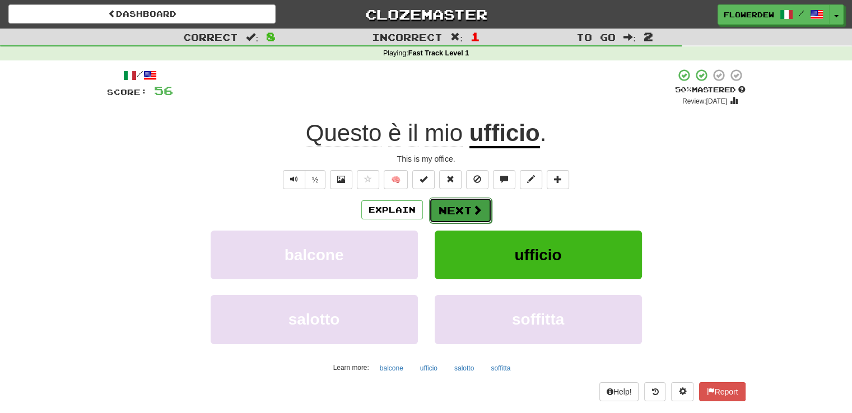
click at [467, 221] on button "Next" at bounding box center [460, 211] width 63 height 26
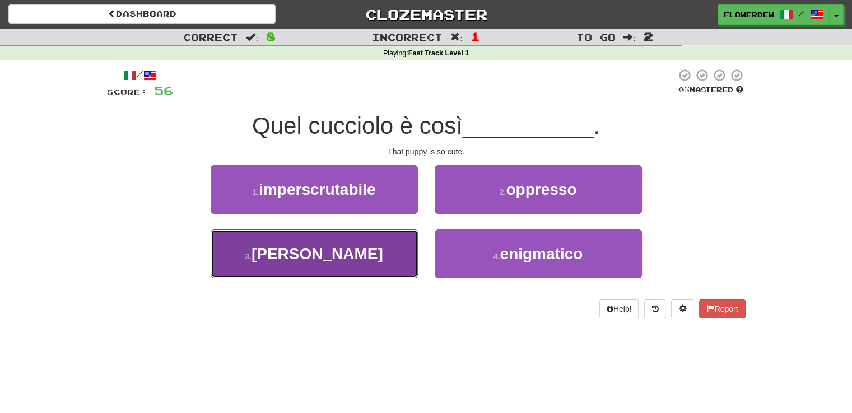
click at [398, 253] on button "3 . carino" at bounding box center [314, 254] width 207 height 49
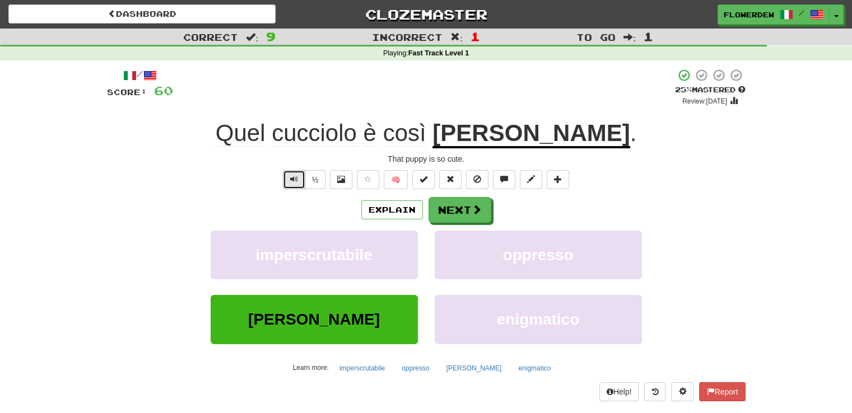
click at [291, 179] on span "Text-to-speech controls" at bounding box center [294, 179] width 8 height 8
click at [464, 208] on button "Next" at bounding box center [460, 211] width 63 height 26
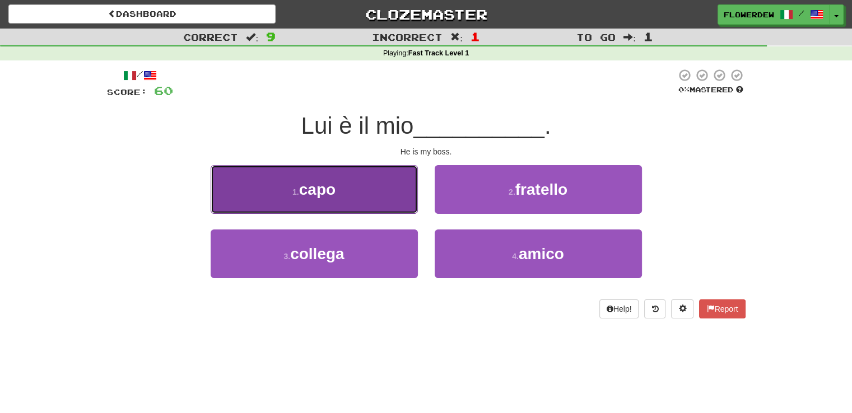
click at [394, 193] on button "1 . capo" at bounding box center [314, 189] width 207 height 49
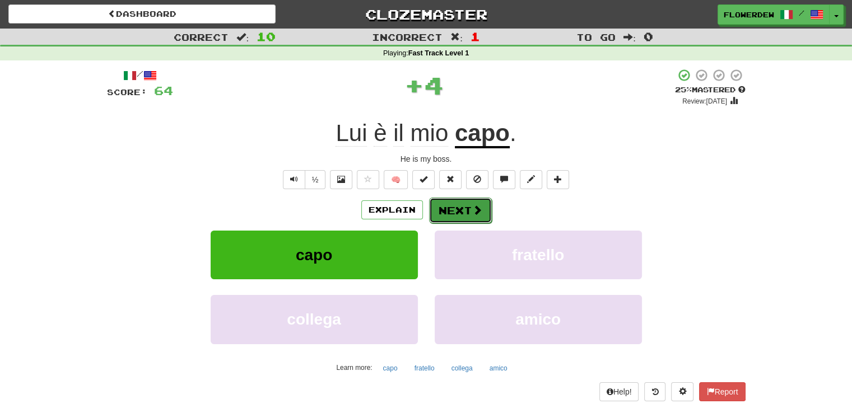
click at [448, 200] on button "Next" at bounding box center [460, 211] width 63 height 26
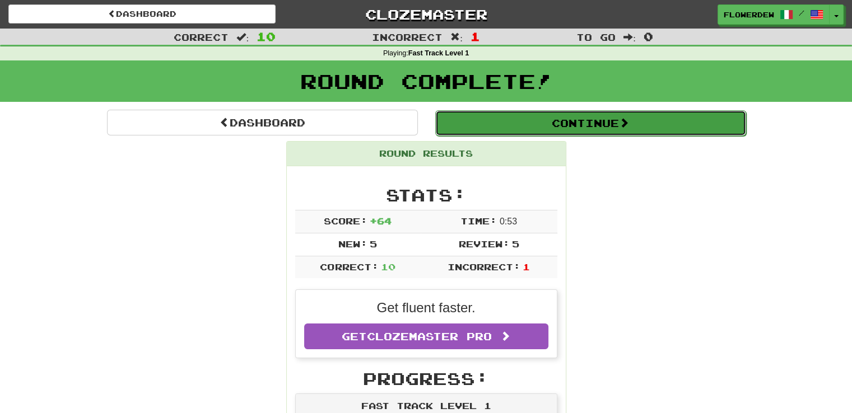
click at [471, 119] on button "Continue" at bounding box center [590, 123] width 311 height 26
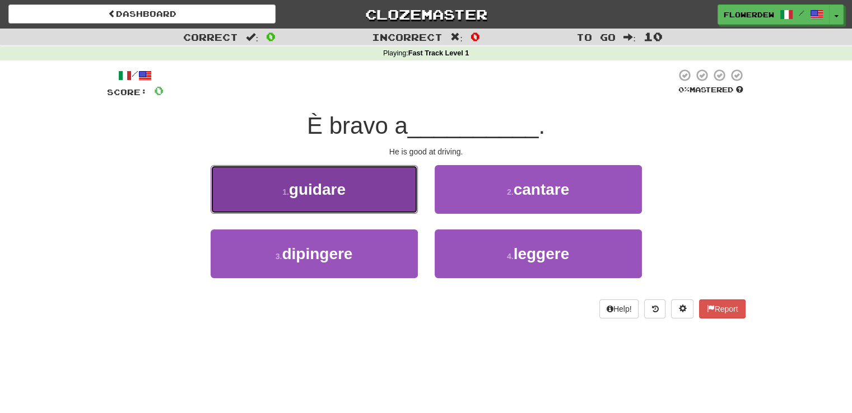
click at [380, 200] on button "1 . guidare" at bounding box center [314, 189] width 207 height 49
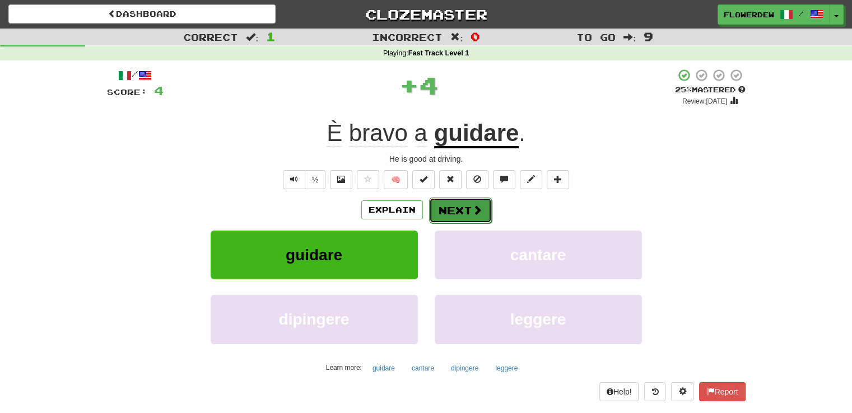
click at [457, 209] on button "Next" at bounding box center [460, 211] width 63 height 26
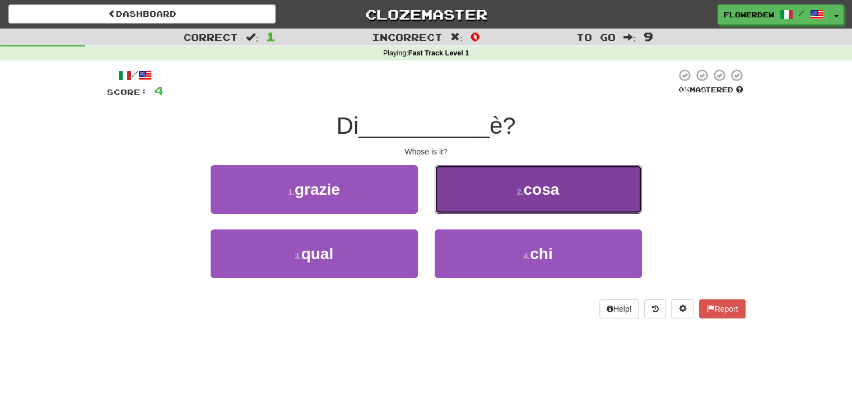
click at [443, 203] on button "2 . cosa" at bounding box center [538, 189] width 207 height 49
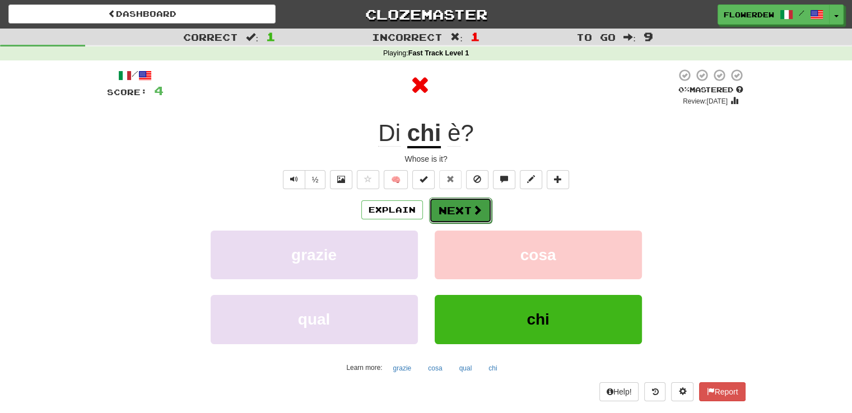
click at [458, 213] on button "Next" at bounding box center [460, 211] width 63 height 26
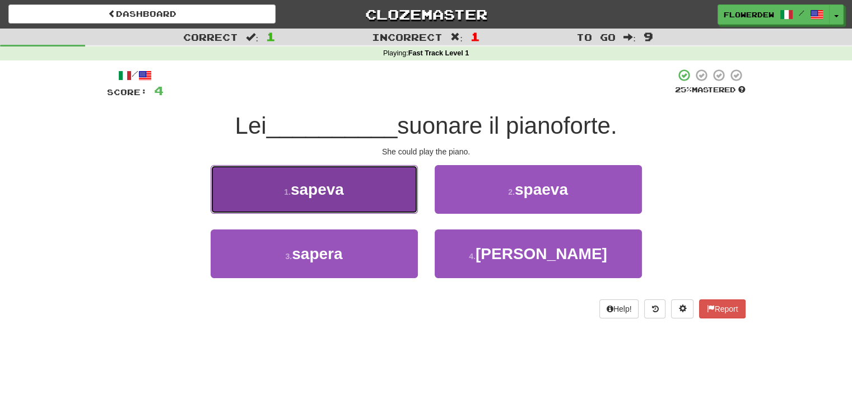
click at [380, 204] on button "1 . sapeva" at bounding box center [314, 189] width 207 height 49
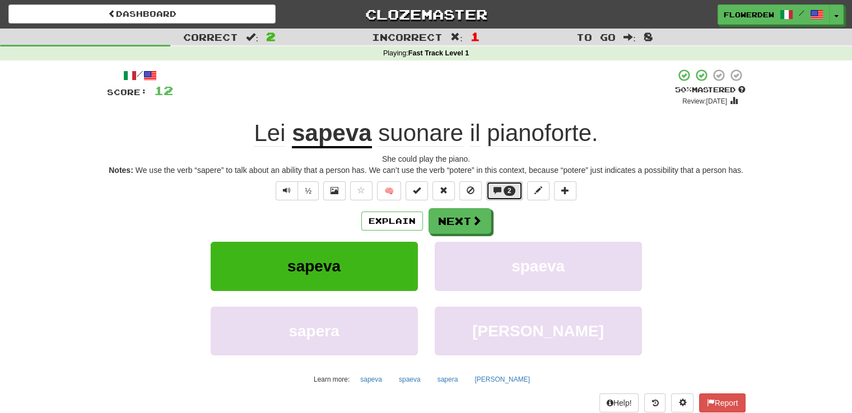
click at [508, 184] on button "2" at bounding box center [504, 191] width 36 height 19
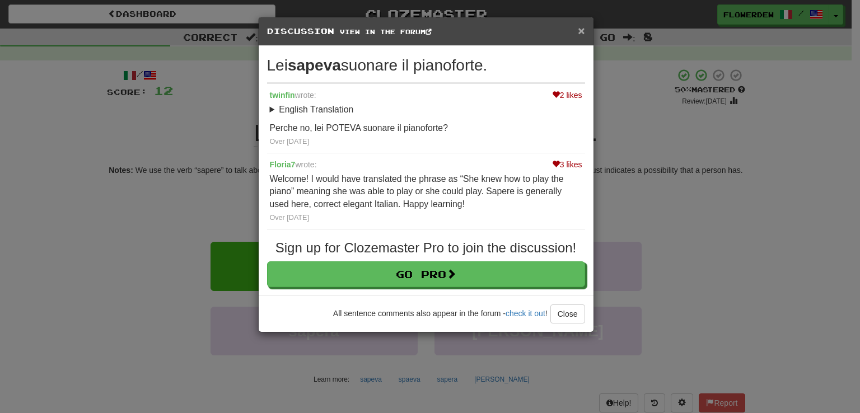
click at [585, 26] on span "×" at bounding box center [581, 30] width 7 height 13
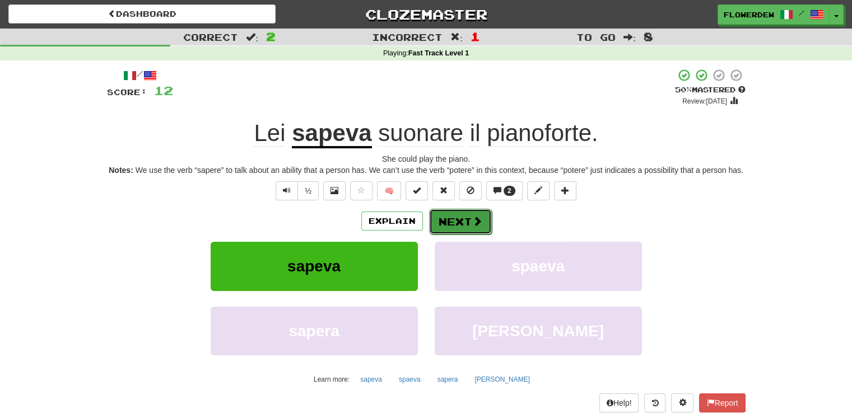
click at [477, 216] on span at bounding box center [477, 221] width 10 height 10
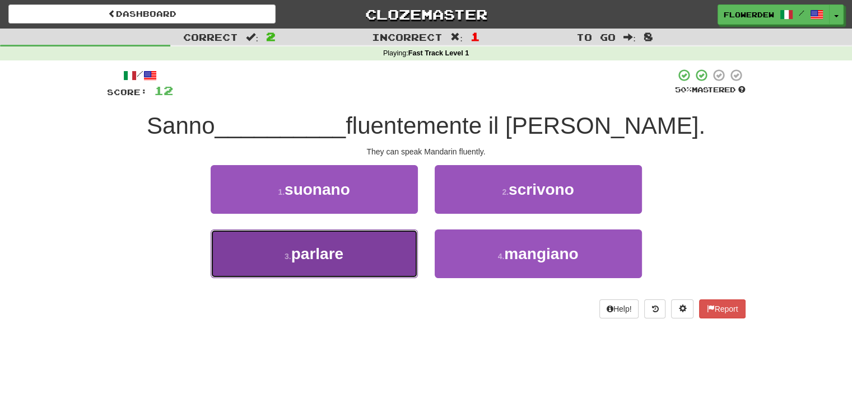
click at [356, 249] on button "3 . parlare" at bounding box center [314, 254] width 207 height 49
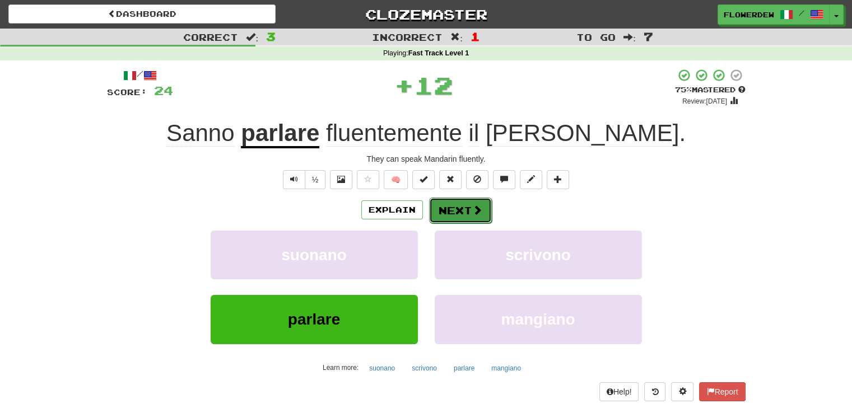
click at [468, 210] on button "Next" at bounding box center [460, 211] width 63 height 26
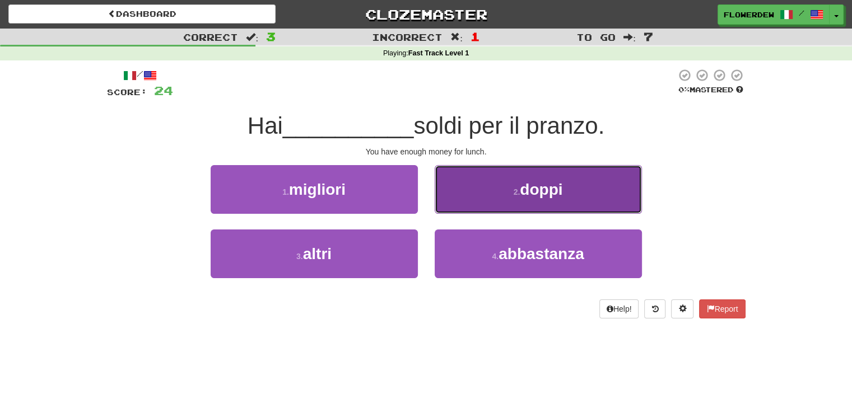
click at [455, 200] on button "2 . doppi" at bounding box center [538, 189] width 207 height 49
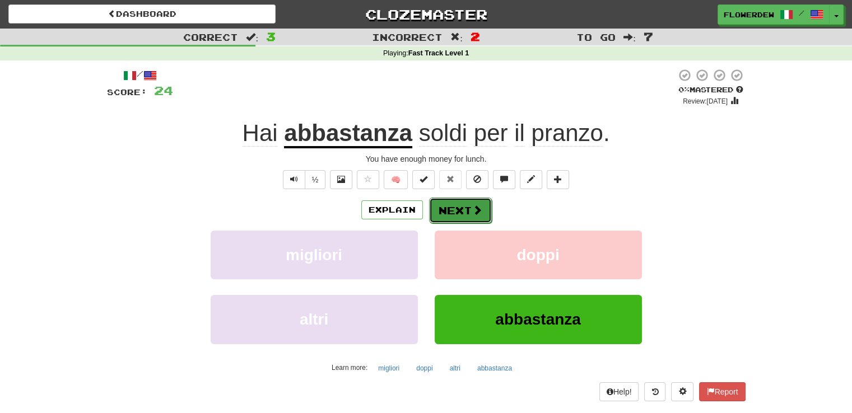
click at [448, 203] on button "Next" at bounding box center [460, 211] width 63 height 26
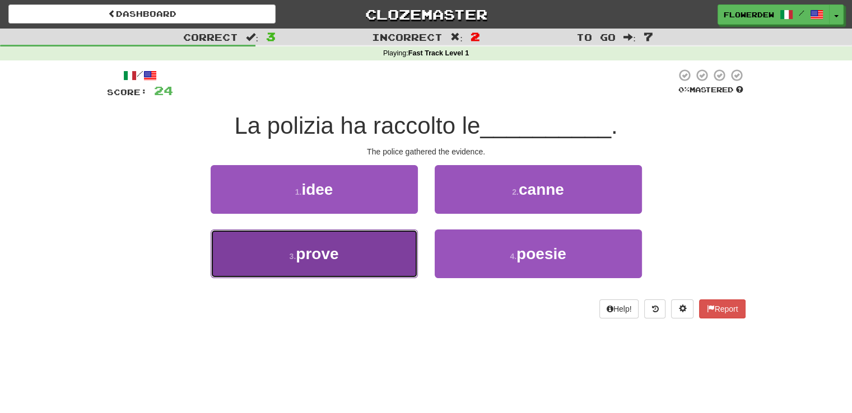
click at [385, 262] on button "3 . prove" at bounding box center [314, 254] width 207 height 49
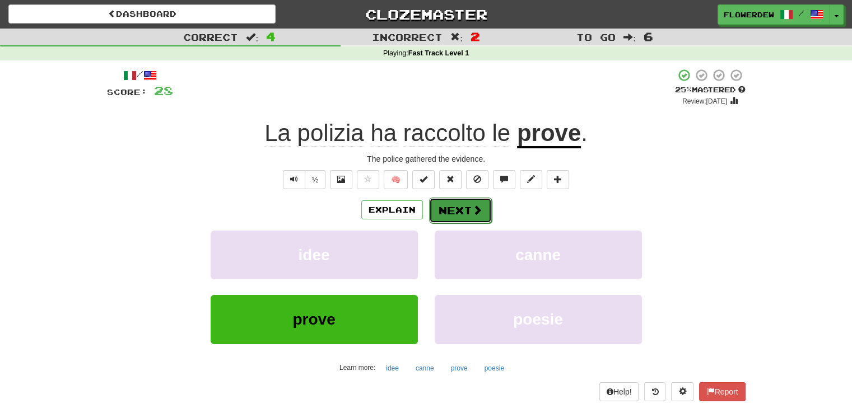
click at [472, 209] on span at bounding box center [477, 210] width 10 height 10
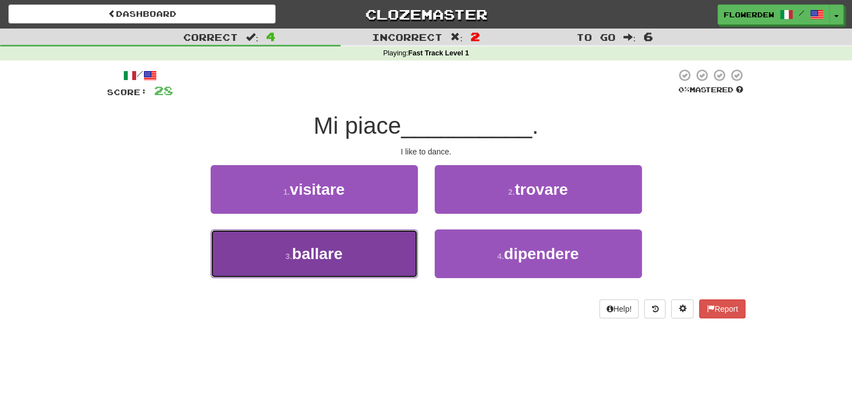
click at [393, 245] on button "3 . ballare" at bounding box center [314, 254] width 207 height 49
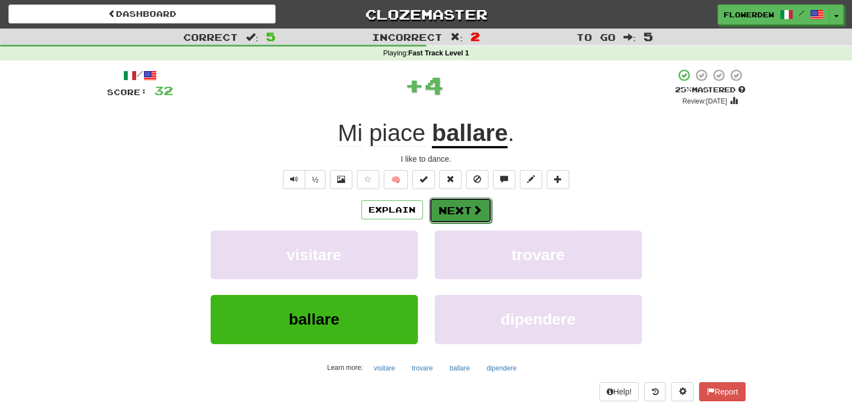
click at [457, 215] on button "Next" at bounding box center [460, 211] width 63 height 26
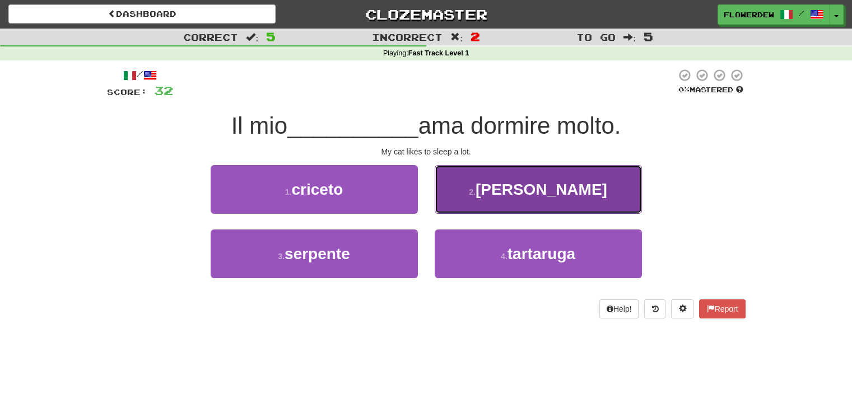
click at [451, 201] on button "2 . gatto" at bounding box center [538, 189] width 207 height 49
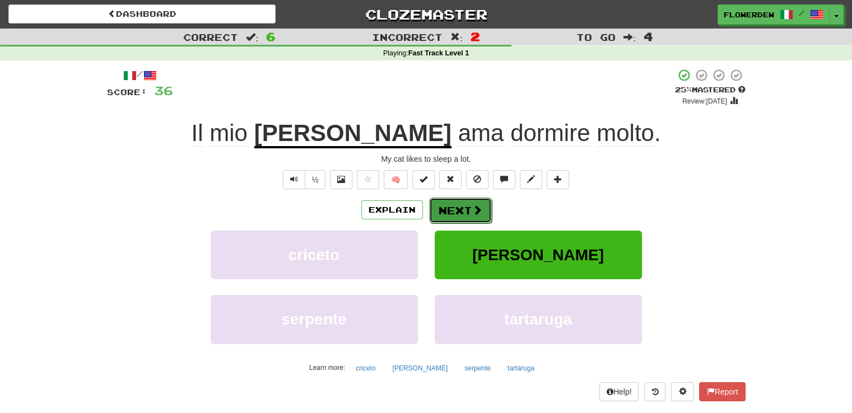
click at [452, 204] on button "Next" at bounding box center [460, 211] width 63 height 26
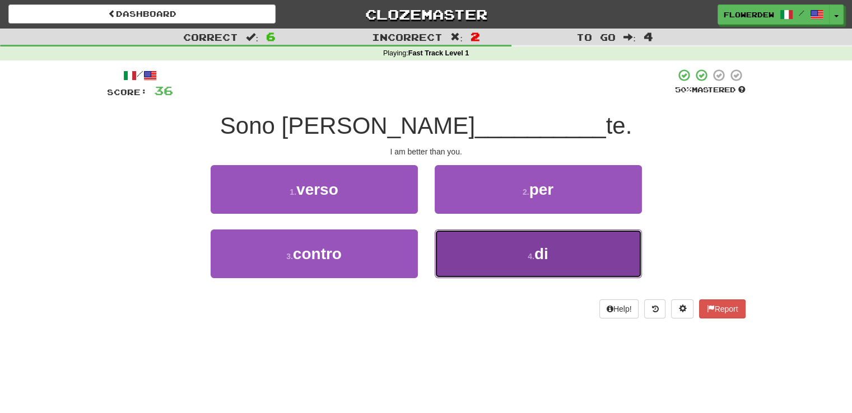
click at [462, 243] on button "4 . di" at bounding box center [538, 254] width 207 height 49
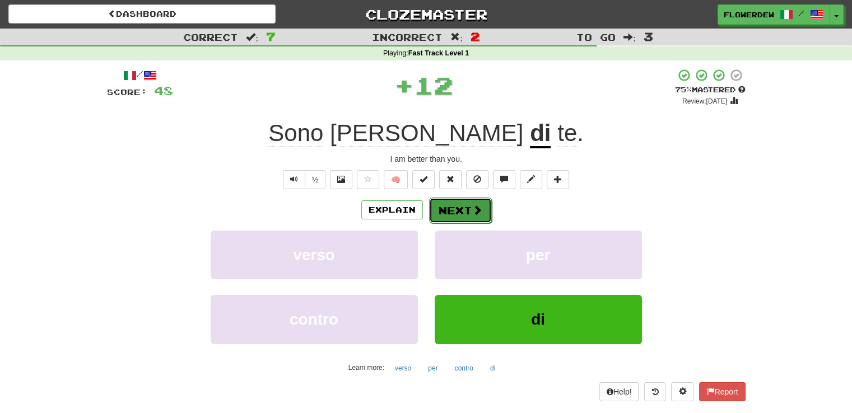
click at [467, 211] on button "Next" at bounding box center [460, 211] width 63 height 26
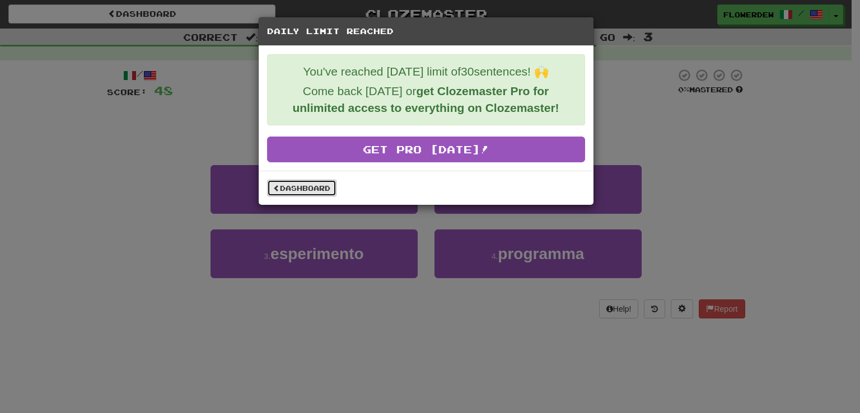
click at [307, 187] on link "Dashboard" at bounding box center [301, 188] width 69 height 17
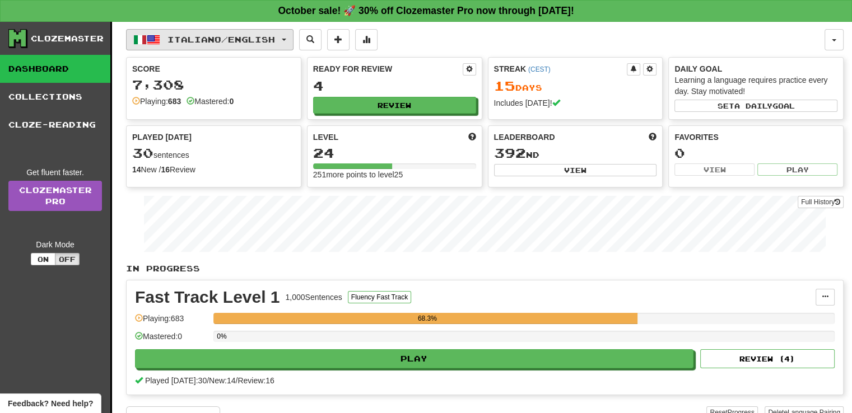
click at [222, 29] on button "Italiano / English" at bounding box center [209, 39] width 167 height 21
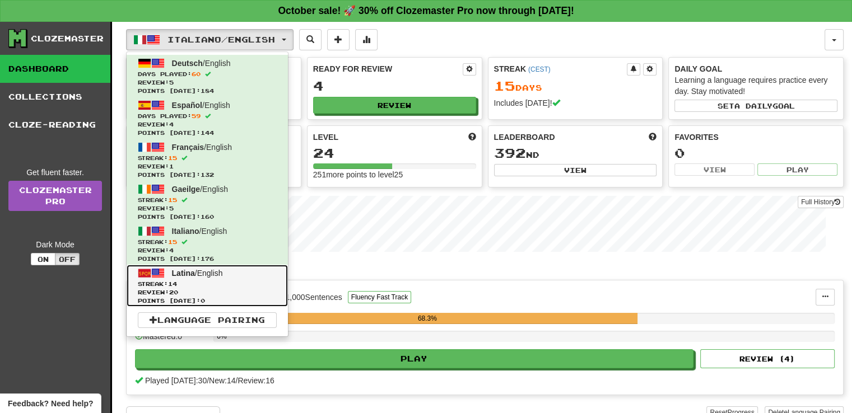
click at [239, 278] on link "Latina / English Streak: 14 Review: 20 Points [DATE]: 0" at bounding box center [207, 286] width 161 height 42
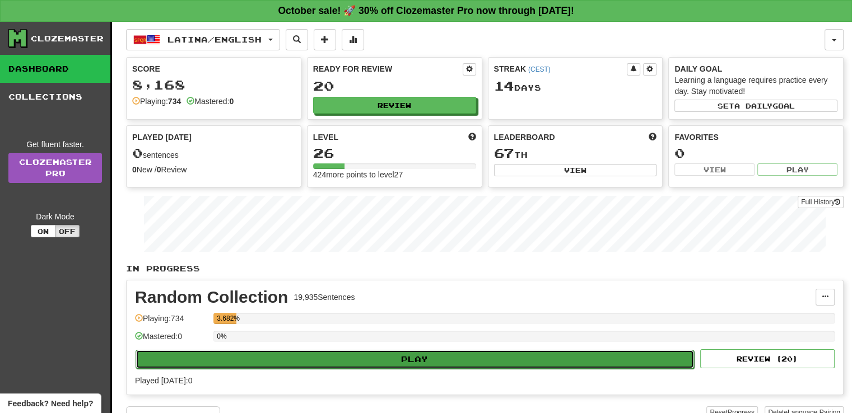
click at [271, 350] on button "Play" at bounding box center [415, 359] width 559 height 19
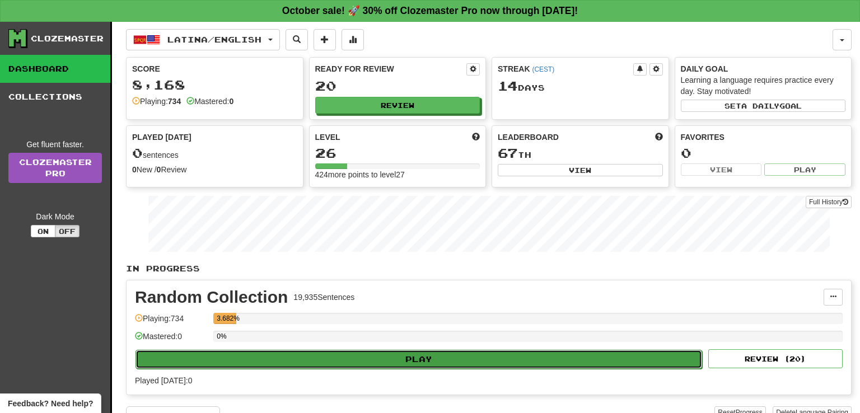
select select "**"
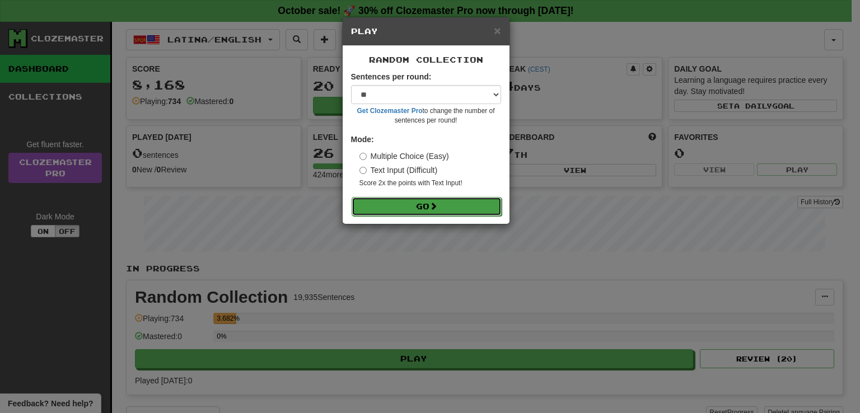
click at [461, 202] on button "Go" at bounding box center [427, 206] width 150 height 19
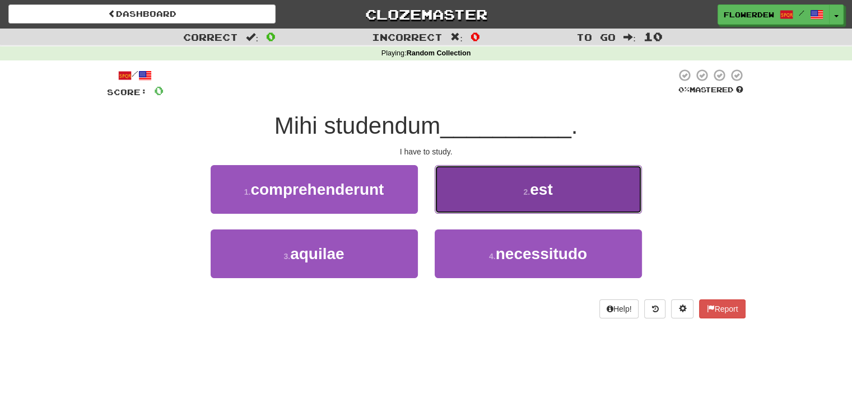
click at [477, 187] on button "2 . est" at bounding box center [538, 189] width 207 height 49
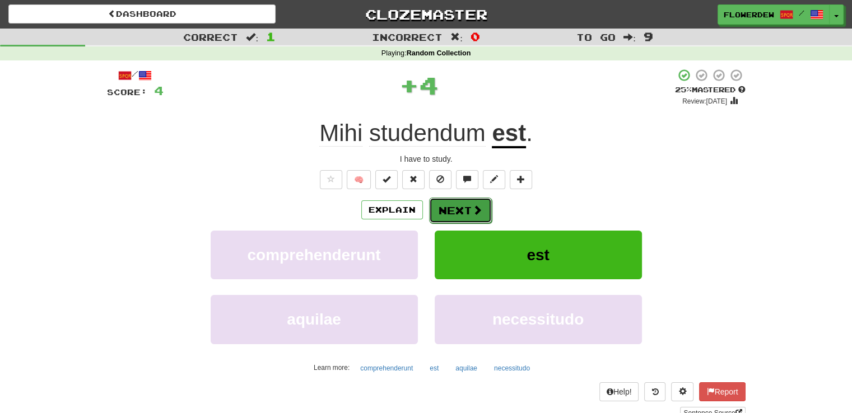
click at [466, 215] on button "Next" at bounding box center [460, 211] width 63 height 26
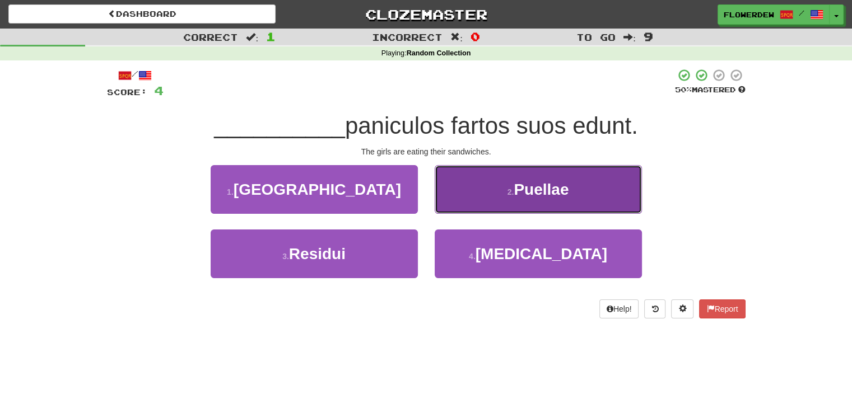
click at [452, 201] on button "2 . Puellae" at bounding box center [538, 189] width 207 height 49
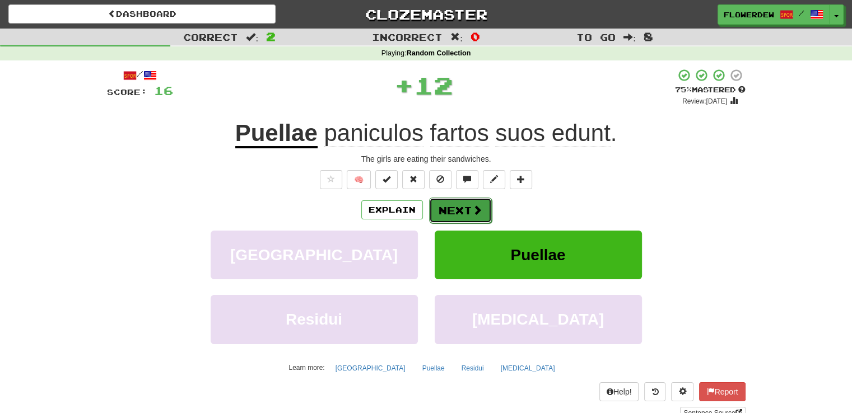
click at [466, 213] on button "Next" at bounding box center [460, 211] width 63 height 26
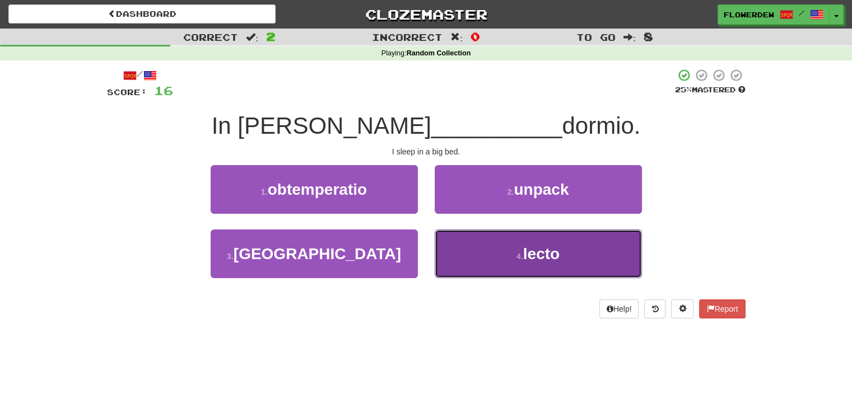
click at [457, 270] on button "4 . lecto" at bounding box center [538, 254] width 207 height 49
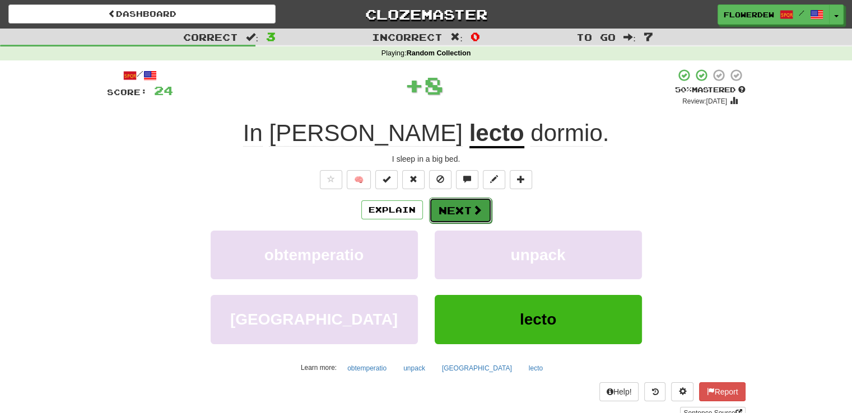
click at [453, 220] on button "Next" at bounding box center [460, 211] width 63 height 26
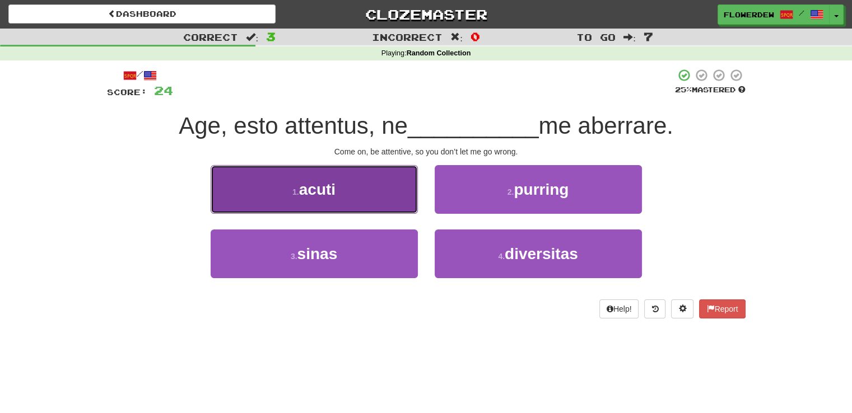
click at [384, 199] on button "1 . acuti" at bounding box center [314, 189] width 207 height 49
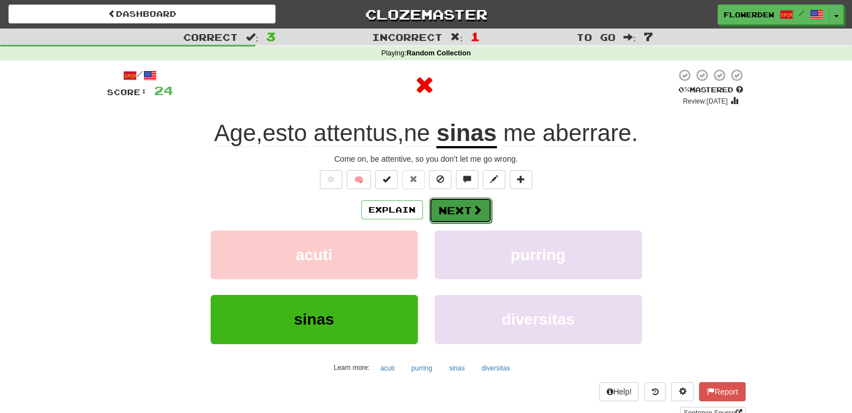
click at [466, 211] on button "Next" at bounding box center [460, 211] width 63 height 26
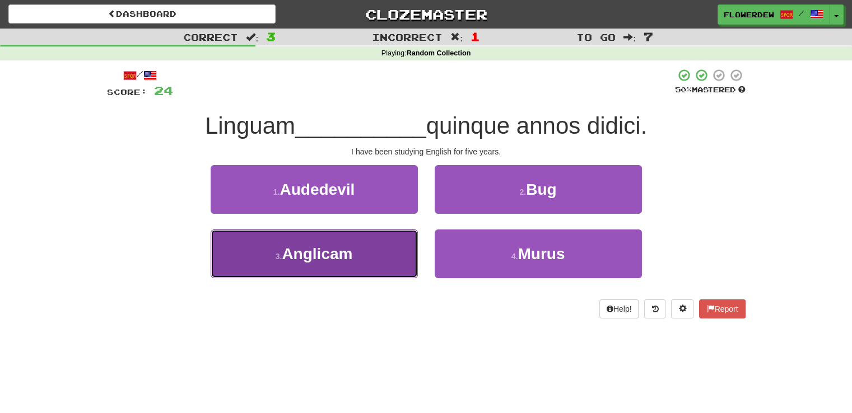
click at [402, 244] on button "3 . Anglicam" at bounding box center [314, 254] width 207 height 49
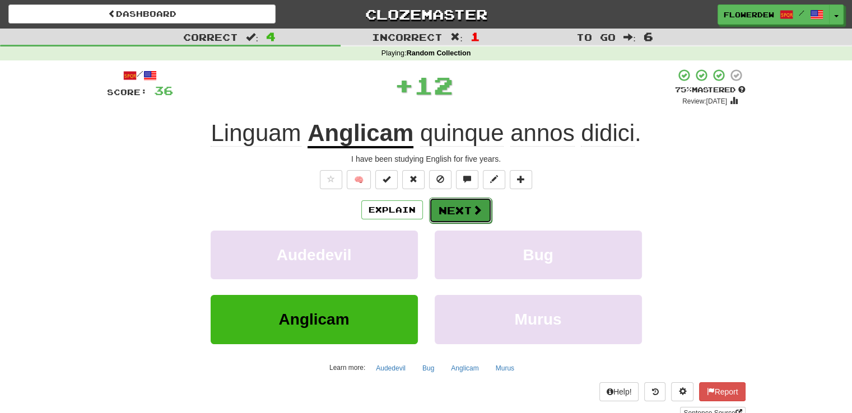
click at [449, 211] on button "Next" at bounding box center [460, 211] width 63 height 26
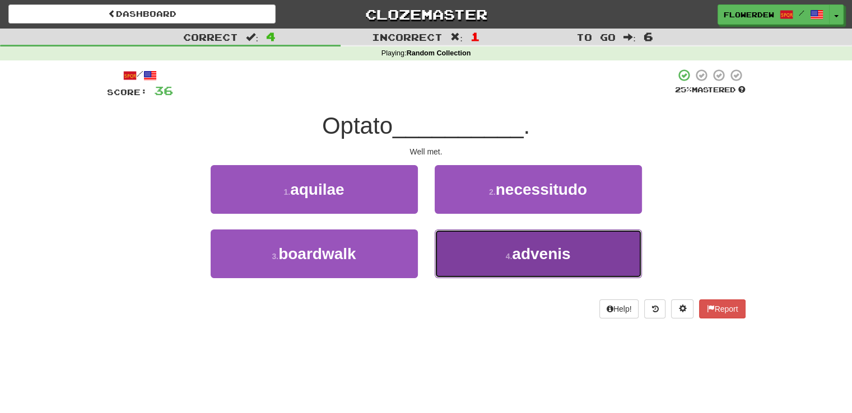
click at [457, 233] on button "4 . advenis" at bounding box center [538, 254] width 207 height 49
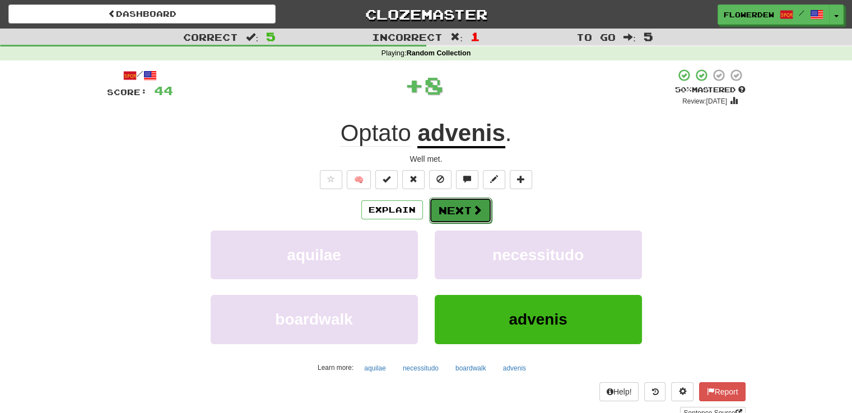
click at [462, 213] on button "Next" at bounding box center [460, 211] width 63 height 26
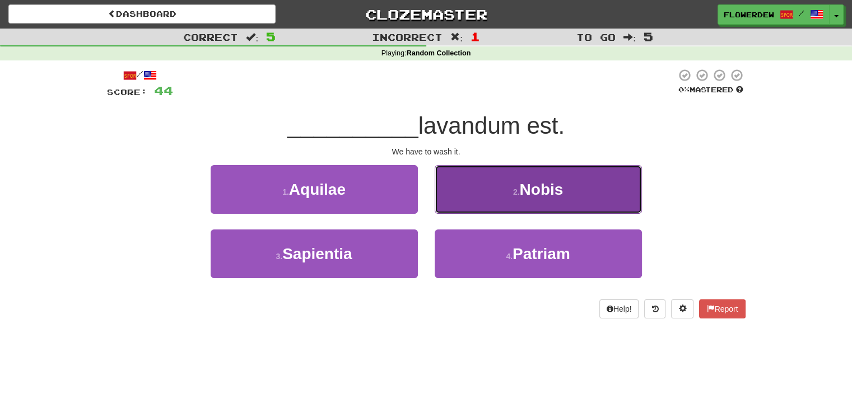
click at [467, 198] on button "2 . Nobis" at bounding box center [538, 189] width 207 height 49
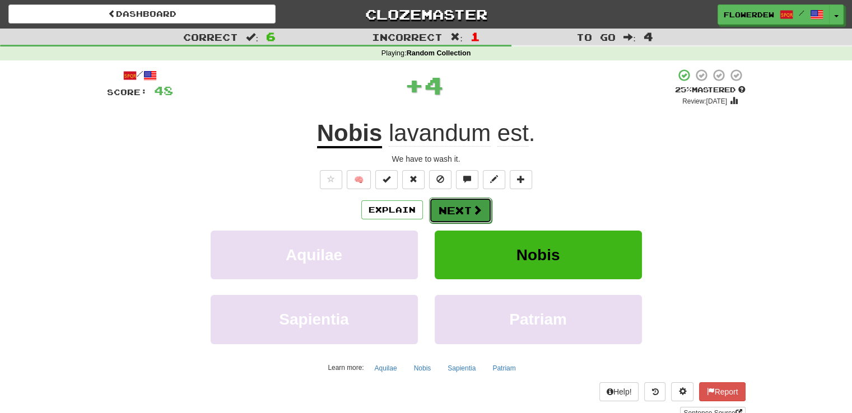
click at [466, 204] on button "Next" at bounding box center [460, 211] width 63 height 26
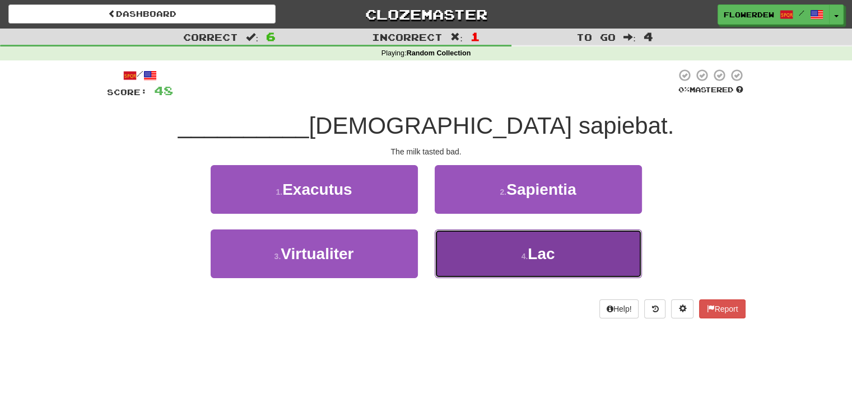
click at [468, 249] on button "4 . Lac" at bounding box center [538, 254] width 207 height 49
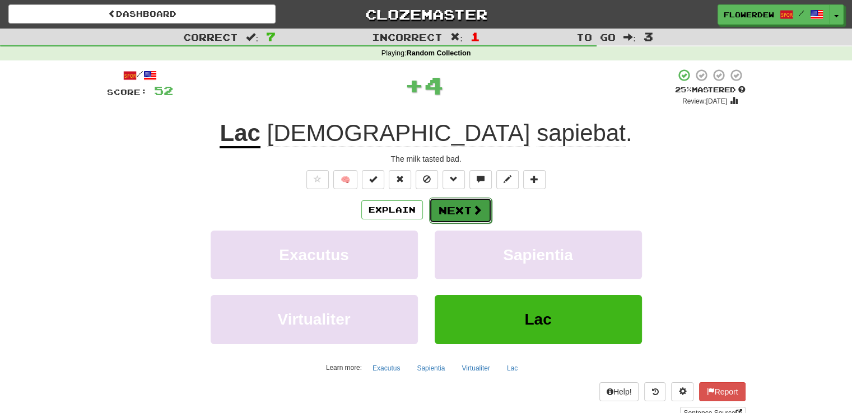
click at [450, 217] on button "Next" at bounding box center [460, 211] width 63 height 26
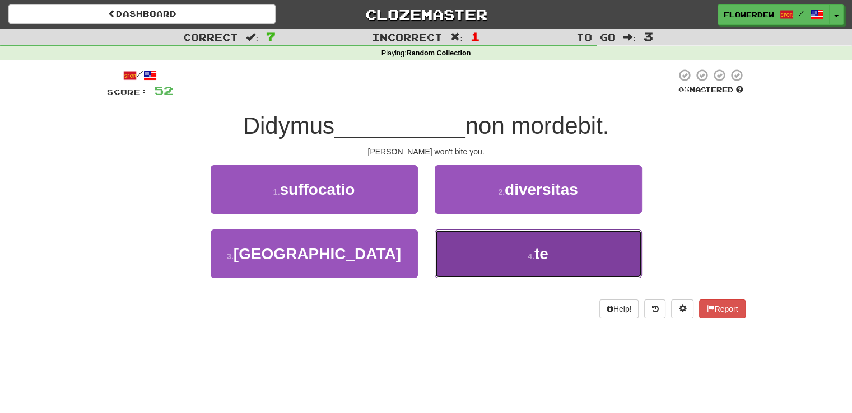
click at [450, 257] on button "4 . te" at bounding box center [538, 254] width 207 height 49
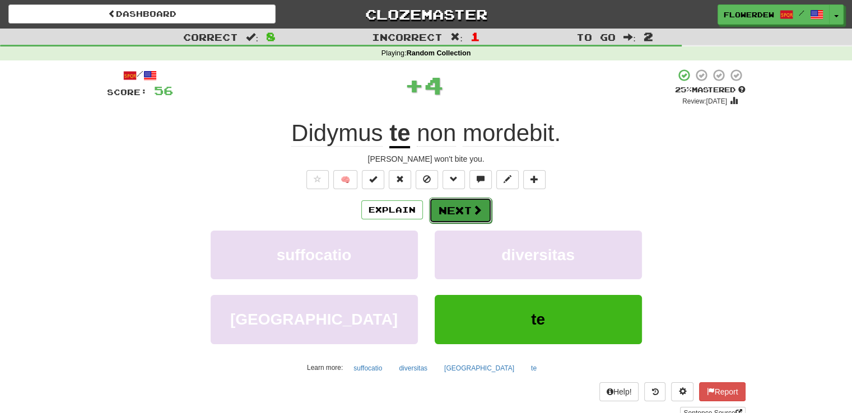
click at [449, 213] on button "Next" at bounding box center [460, 211] width 63 height 26
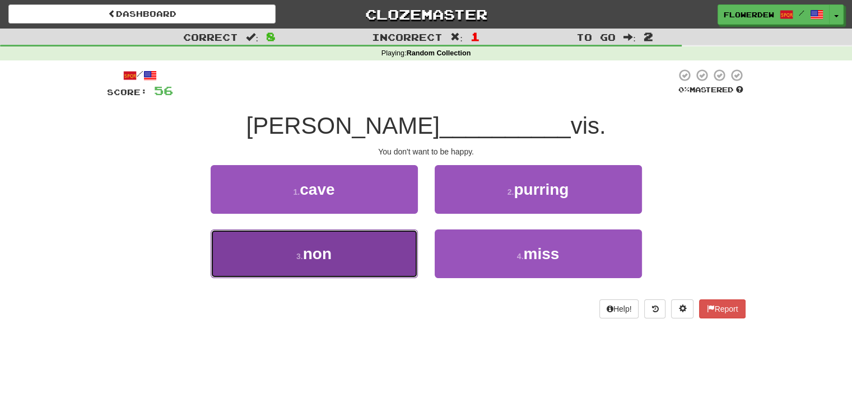
click at [389, 252] on button "3 . non" at bounding box center [314, 254] width 207 height 49
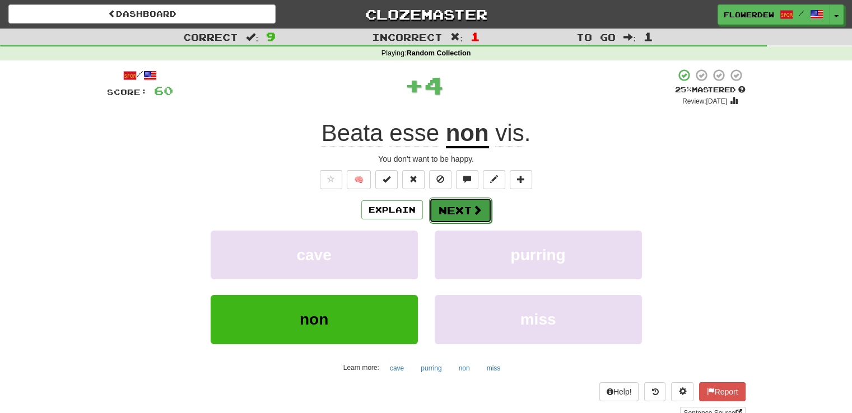
click at [473, 211] on span at bounding box center [477, 210] width 10 height 10
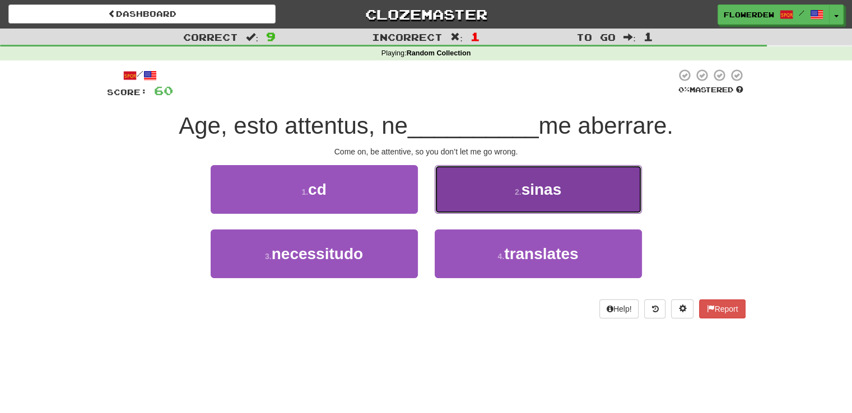
click at [473, 201] on button "2 . sinas" at bounding box center [538, 189] width 207 height 49
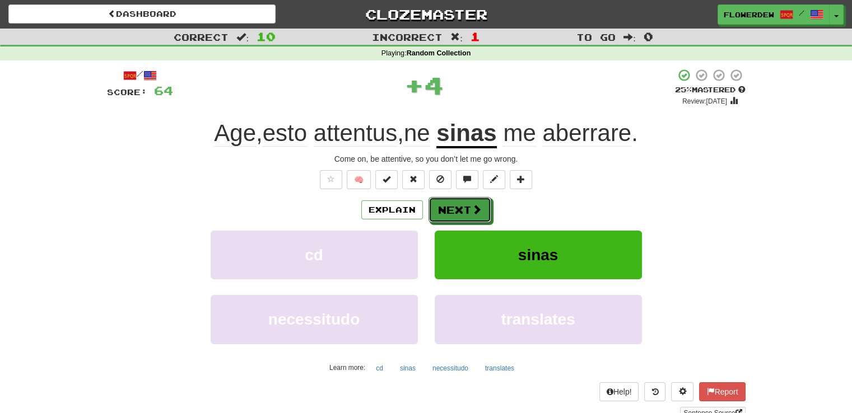
click at [473, 201] on button "Next" at bounding box center [460, 210] width 63 height 26
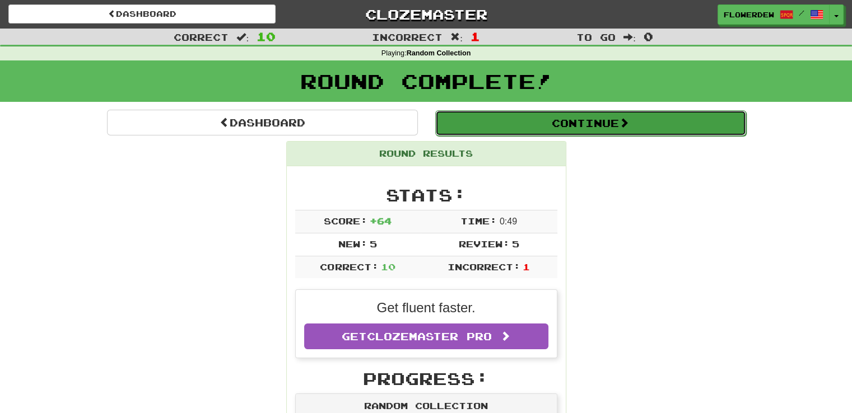
click at [496, 123] on button "Continue" at bounding box center [590, 123] width 311 height 26
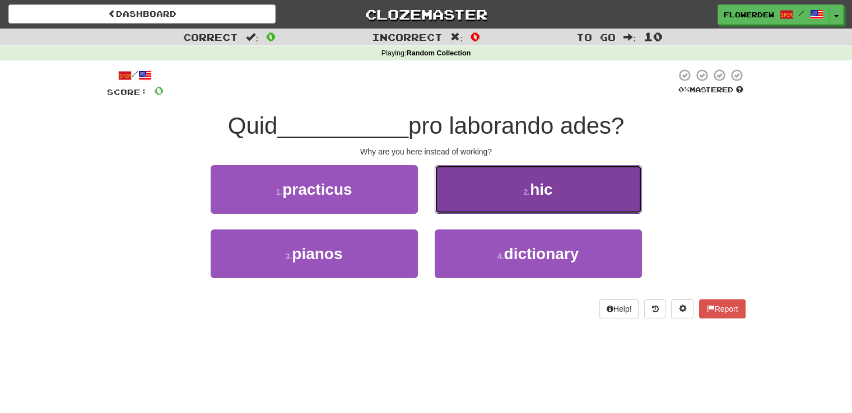
click at [484, 190] on button "2 . hic" at bounding box center [538, 189] width 207 height 49
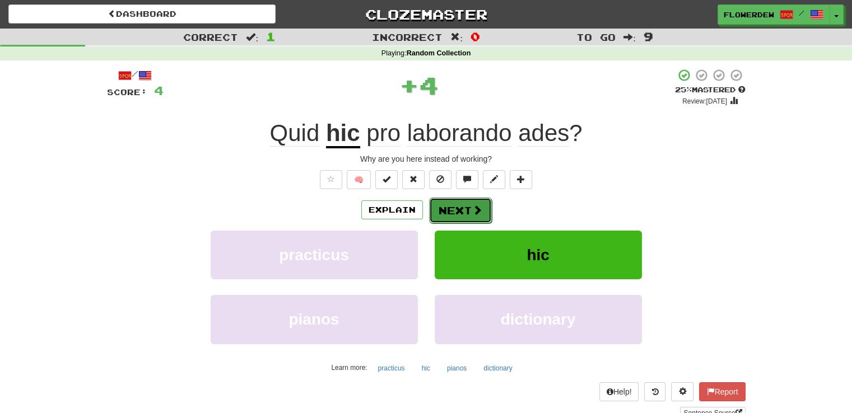
click at [478, 201] on button "Next" at bounding box center [460, 211] width 63 height 26
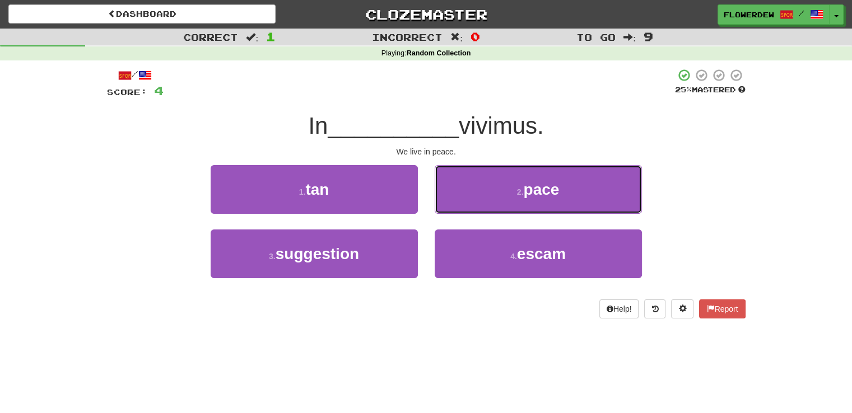
click at [478, 201] on button "2 . pace" at bounding box center [538, 189] width 207 height 49
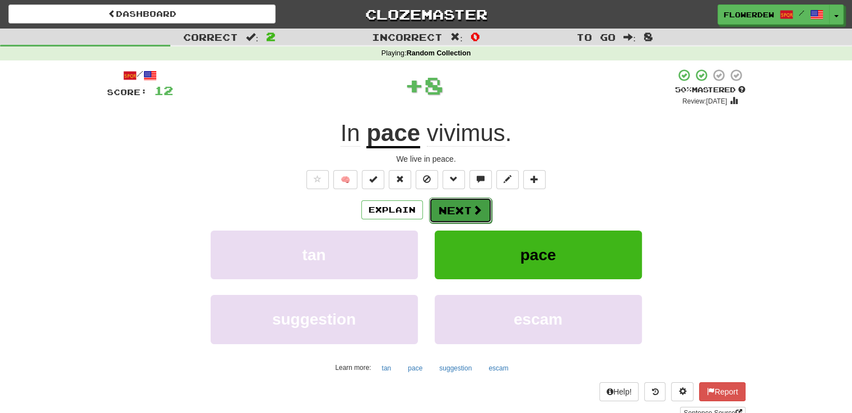
click at [478, 207] on span at bounding box center [477, 210] width 10 height 10
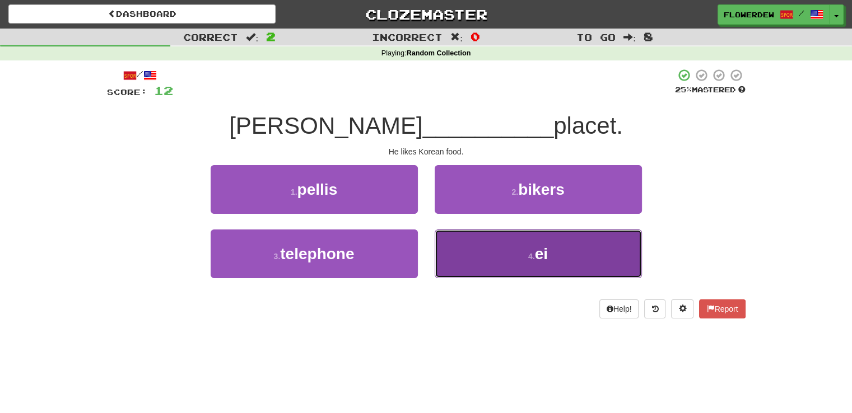
click at [478, 236] on button "4 . ei" at bounding box center [538, 254] width 207 height 49
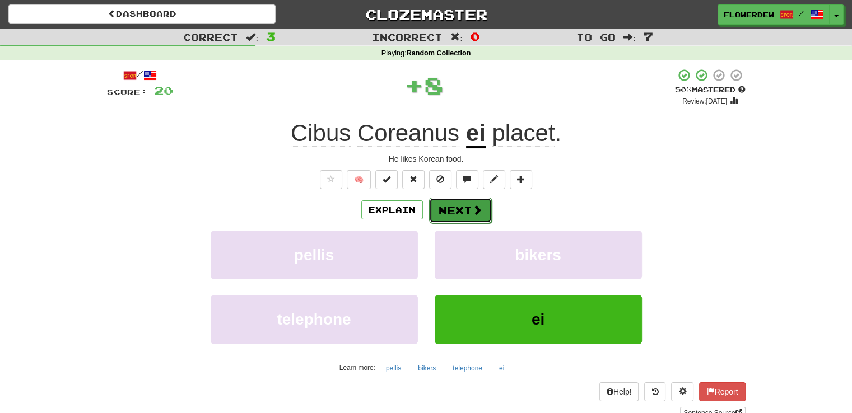
click at [466, 205] on button "Next" at bounding box center [460, 211] width 63 height 26
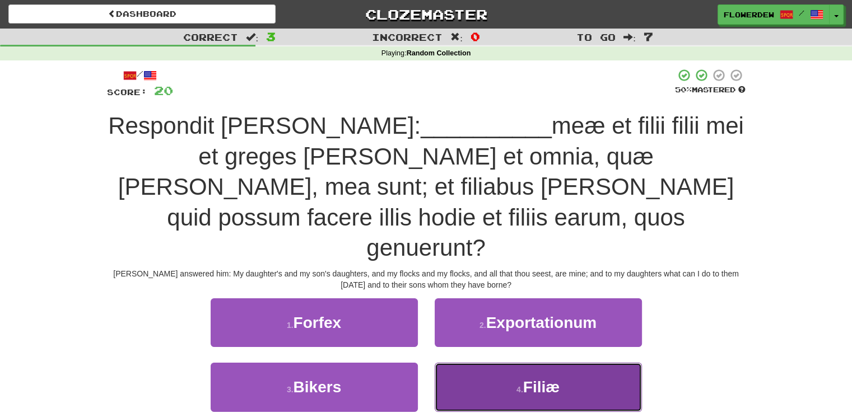
click at [461, 363] on button "4 . Filiæ" at bounding box center [538, 387] width 207 height 49
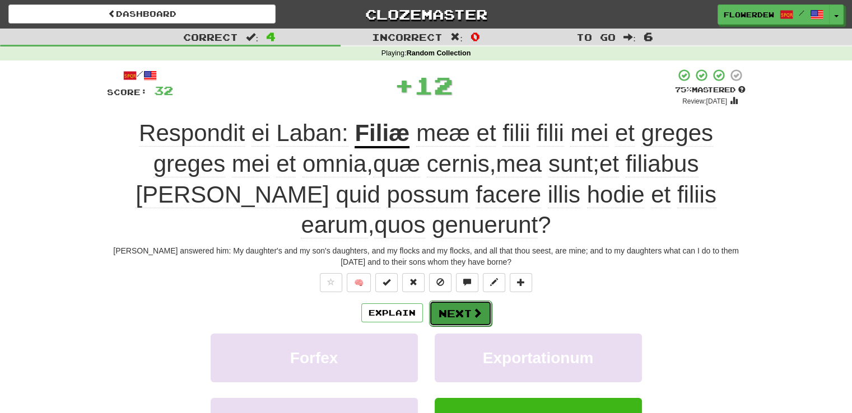
click at [470, 314] on button "Next" at bounding box center [460, 314] width 63 height 26
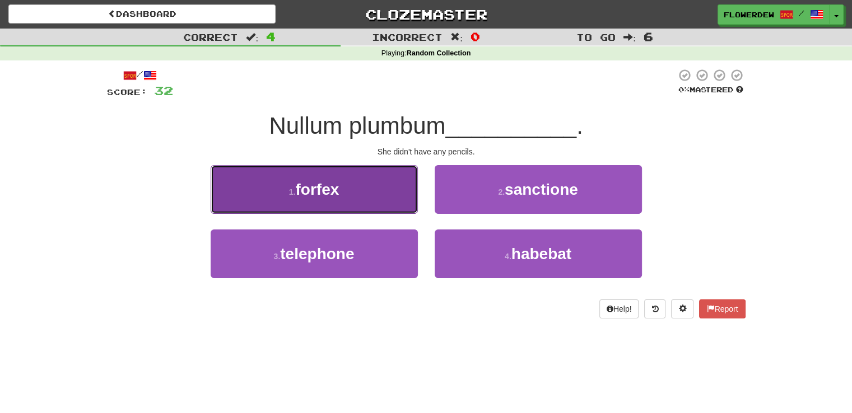
click at [404, 196] on button "1 . forfex" at bounding box center [314, 189] width 207 height 49
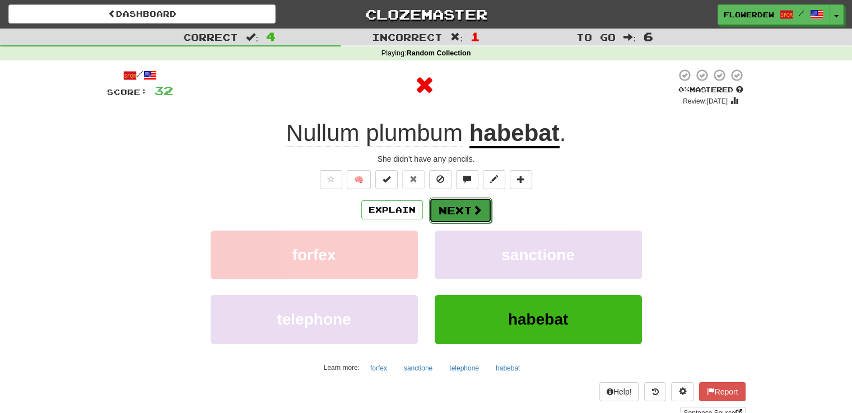
click at [477, 208] on span at bounding box center [477, 210] width 10 height 10
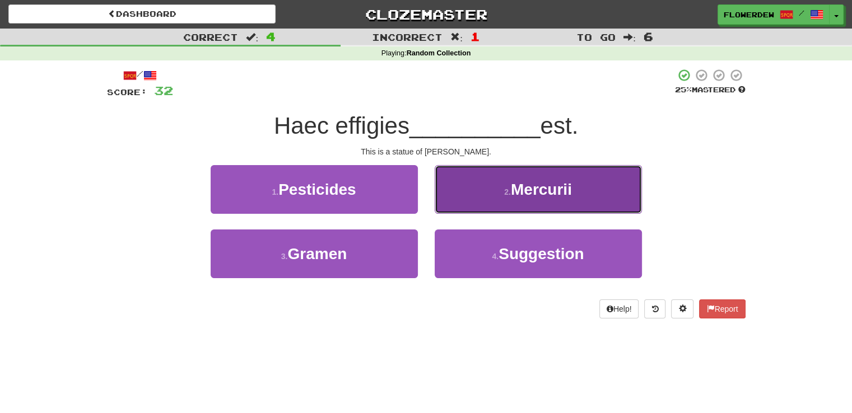
click at [449, 198] on button "2 . Mercurii" at bounding box center [538, 189] width 207 height 49
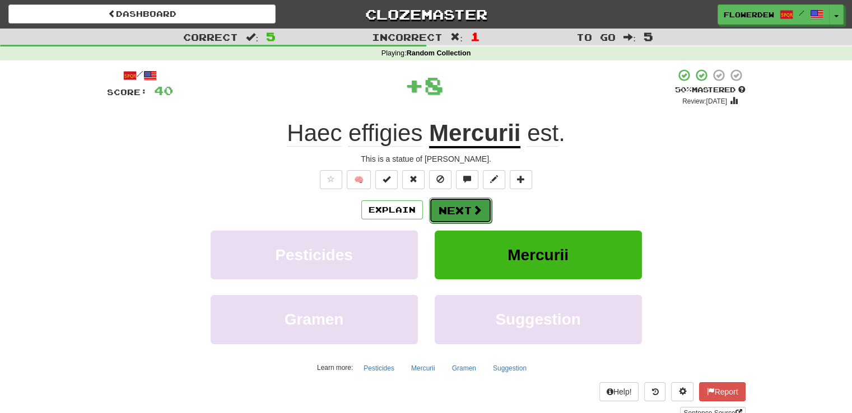
click at [451, 208] on button "Next" at bounding box center [460, 211] width 63 height 26
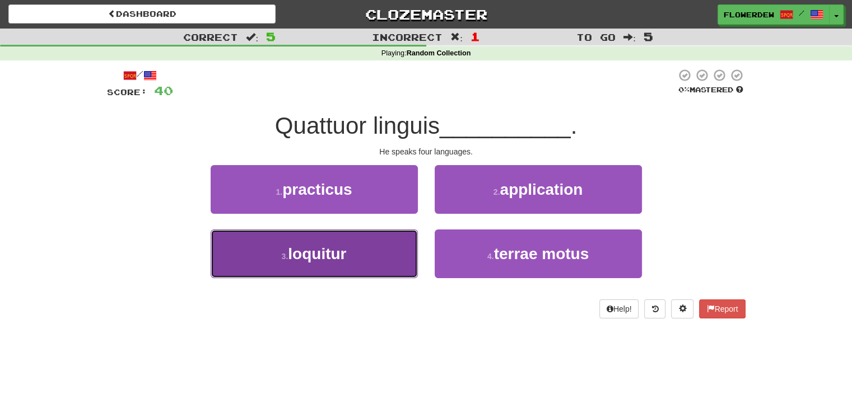
click at [394, 237] on button "3 . loquitur" at bounding box center [314, 254] width 207 height 49
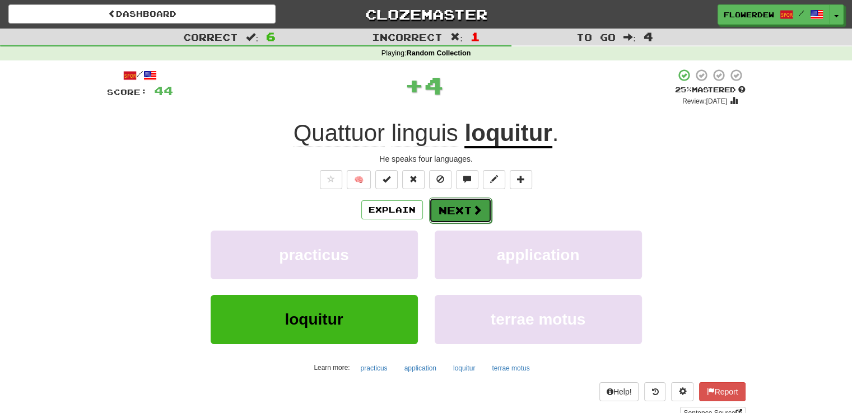
click at [474, 217] on button "Next" at bounding box center [460, 211] width 63 height 26
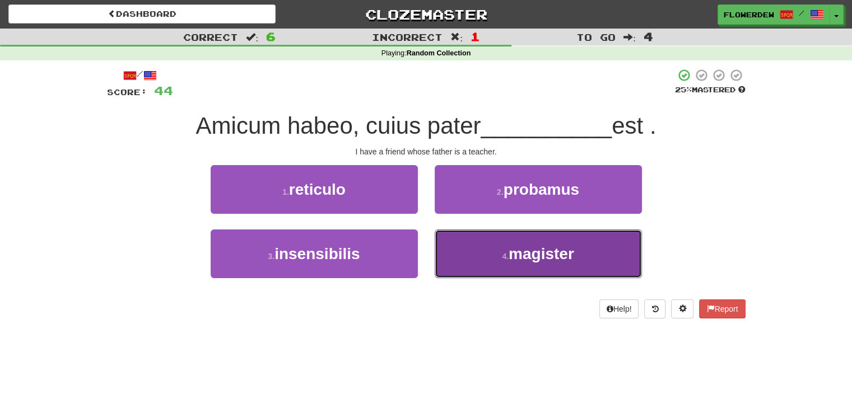
click at [478, 248] on button "4 . magister" at bounding box center [538, 254] width 207 height 49
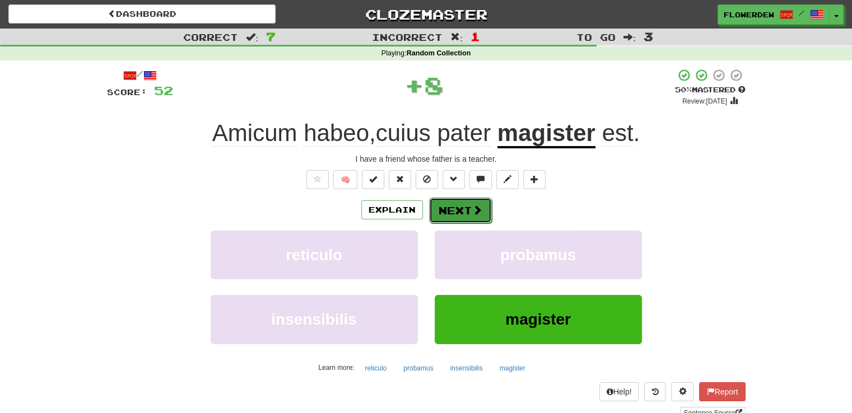
click at [474, 213] on span at bounding box center [477, 210] width 10 height 10
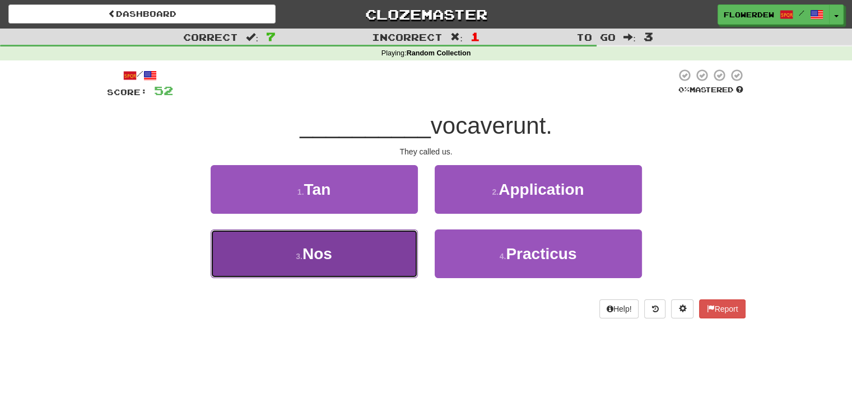
click at [380, 246] on button "3 . Nos" at bounding box center [314, 254] width 207 height 49
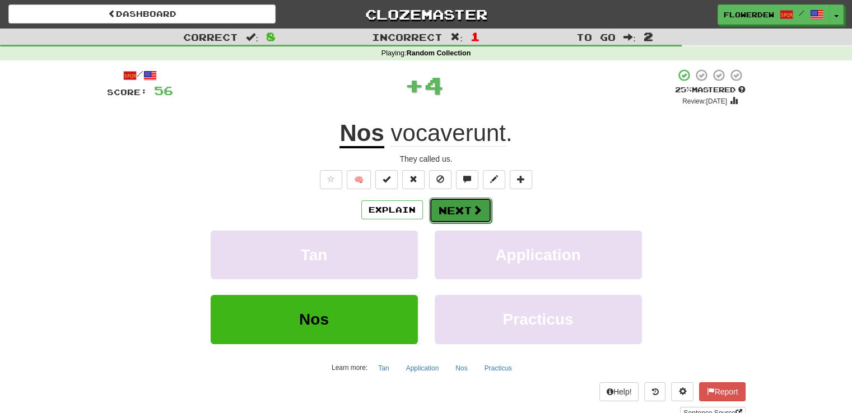
click at [465, 213] on button "Next" at bounding box center [460, 211] width 63 height 26
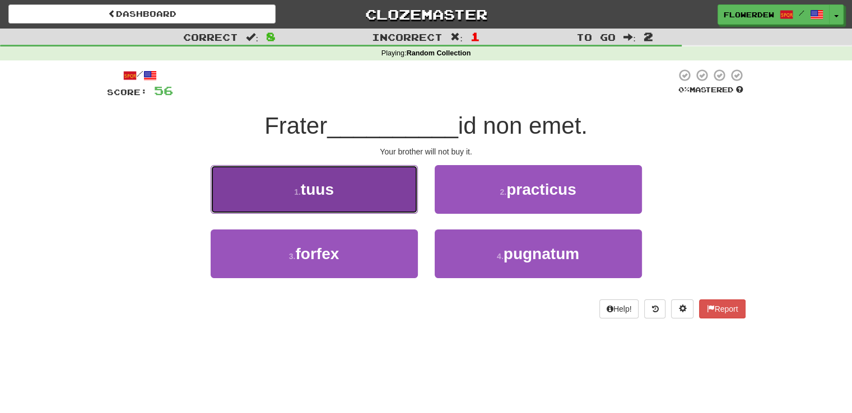
click at [389, 193] on button "1 . tuus" at bounding box center [314, 189] width 207 height 49
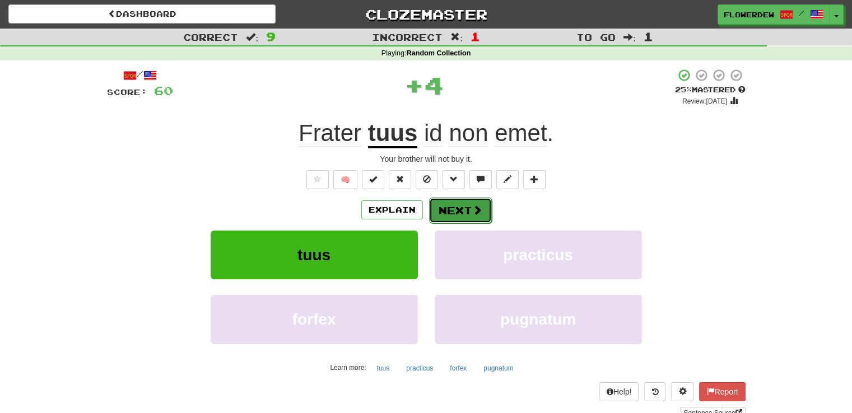
click at [460, 207] on button "Next" at bounding box center [460, 211] width 63 height 26
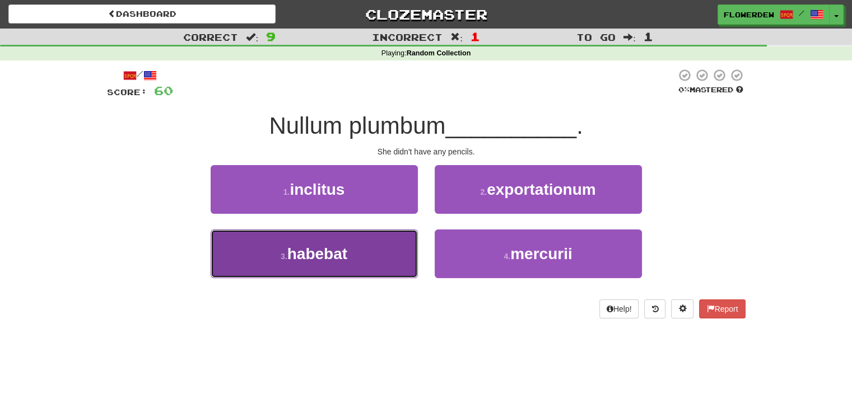
click at [385, 259] on button "3 . habebat" at bounding box center [314, 254] width 207 height 49
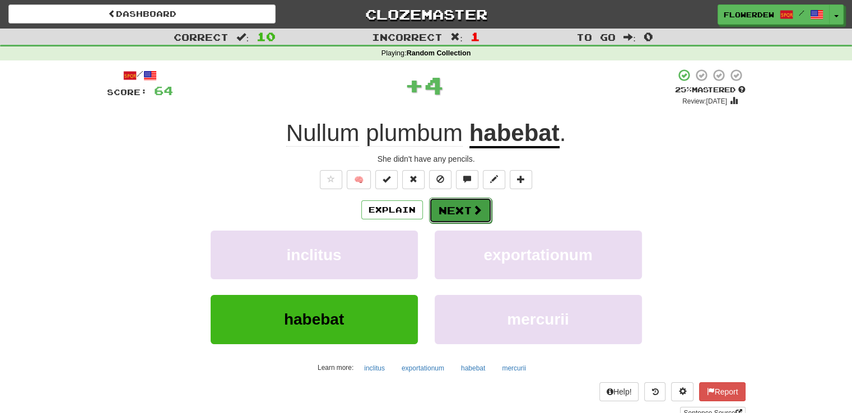
click at [470, 201] on button "Next" at bounding box center [460, 211] width 63 height 26
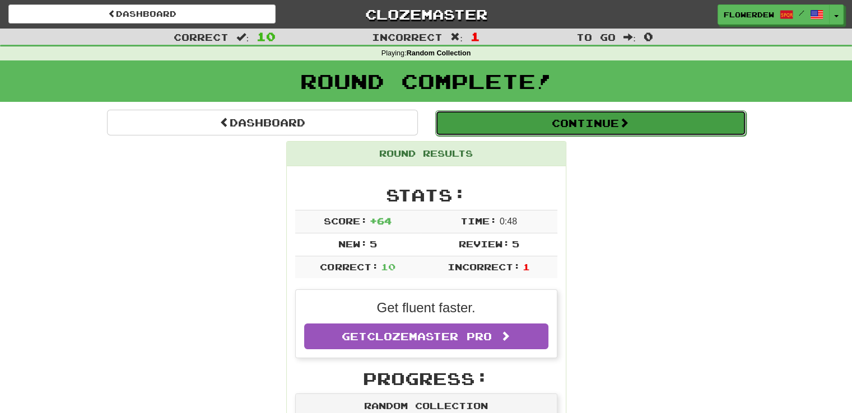
click at [493, 121] on button "Continue" at bounding box center [590, 123] width 311 height 26
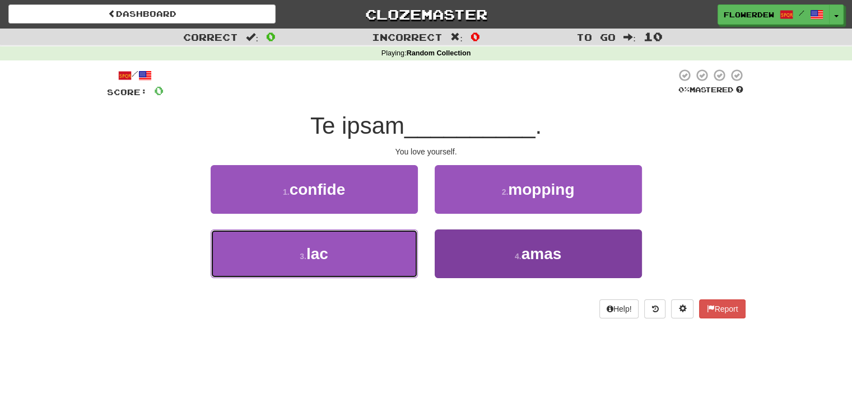
drag, startPoint x: 363, startPoint y: 271, endPoint x: 439, endPoint y: 268, distance: 76.2
click at [439, 268] on div "3 . lac 4 . amas" at bounding box center [426, 262] width 672 height 64
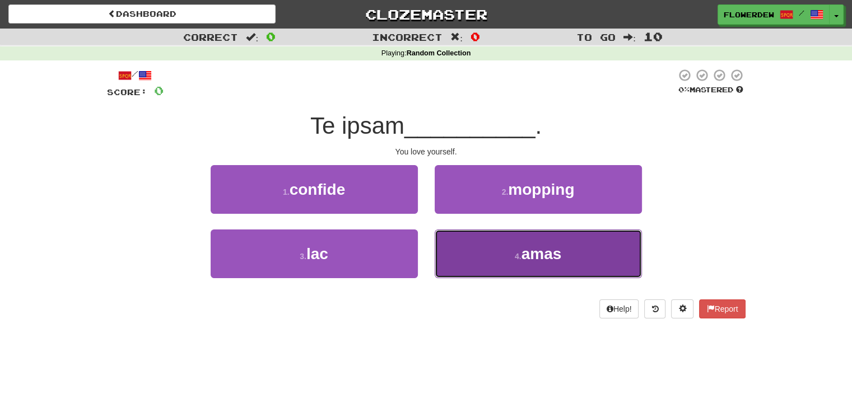
click at [439, 268] on button "4 . amas" at bounding box center [538, 254] width 207 height 49
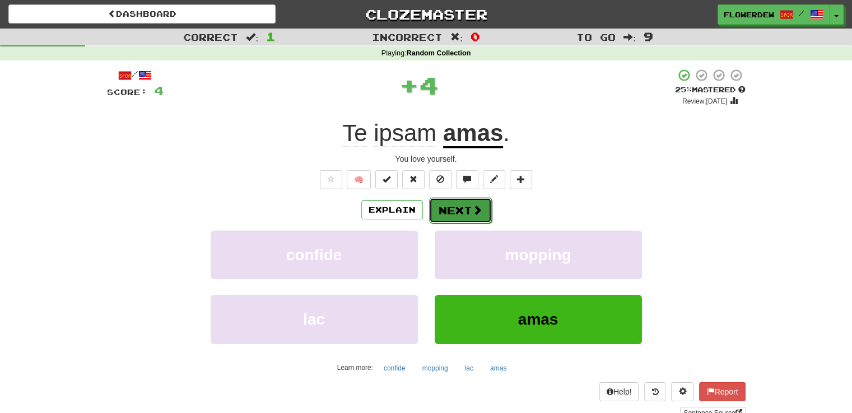
click at [446, 217] on button "Next" at bounding box center [460, 211] width 63 height 26
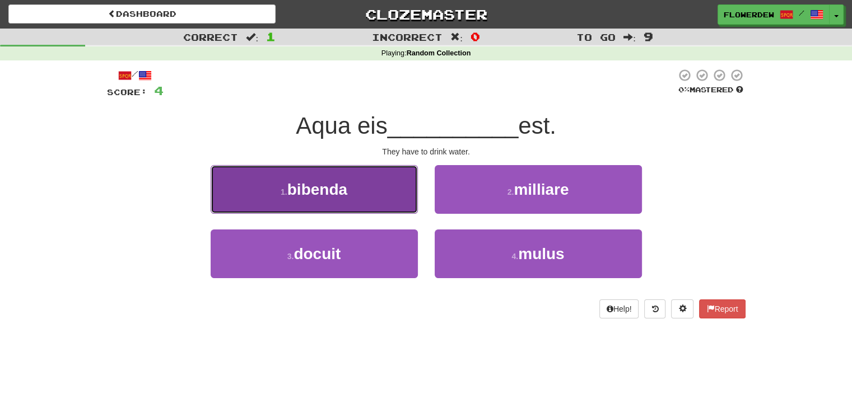
click at [366, 183] on button "1 . bibenda" at bounding box center [314, 189] width 207 height 49
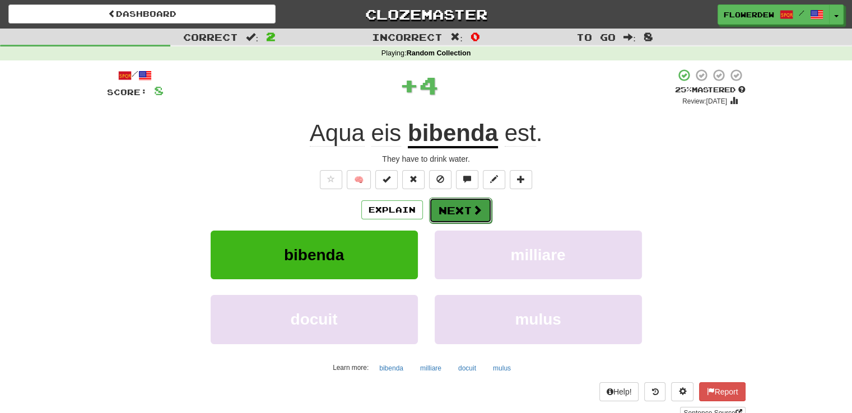
click at [482, 211] on button "Next" at bounding box center [460, 211] width 63 height 26
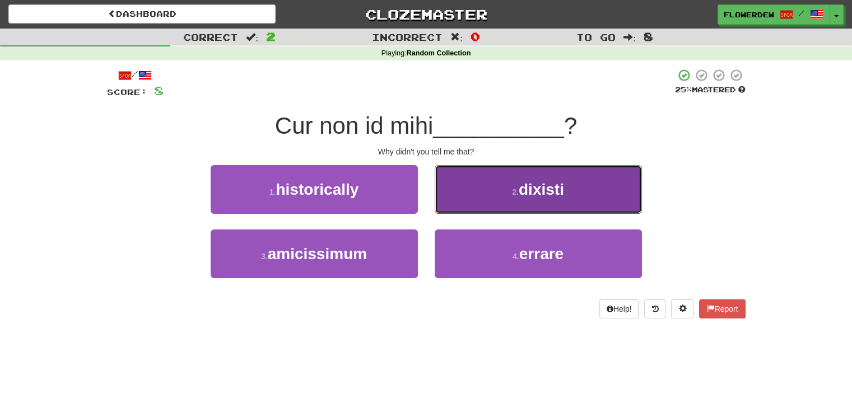
click at [480, 210] on button "2 . dixisti" at bounding box center [538, 189] width 207 height 49
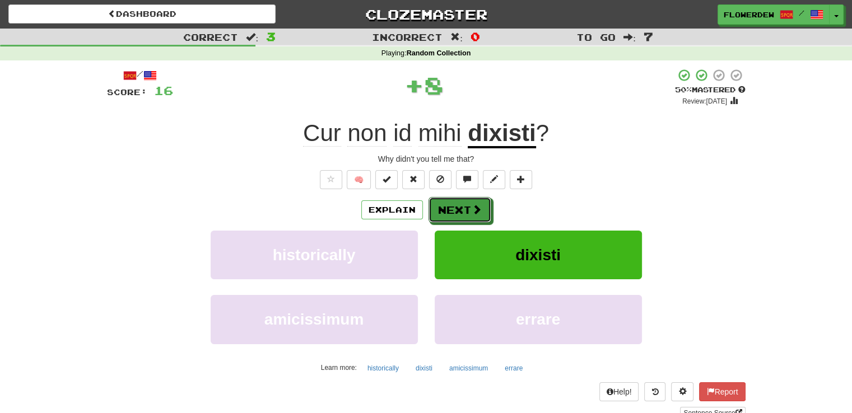
click at [480, 210] on span at bounding box center [477, 209] width 10 height 10
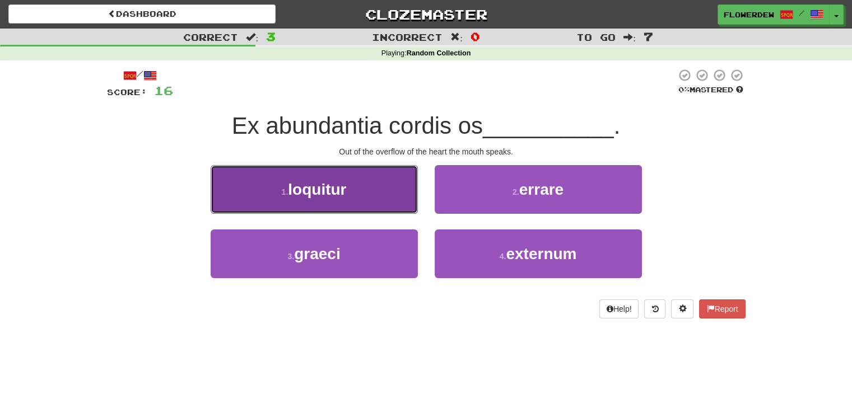
click at [387, 199] on button "1 . loquitur" at bounding box center [314, 189] width 207 height 49
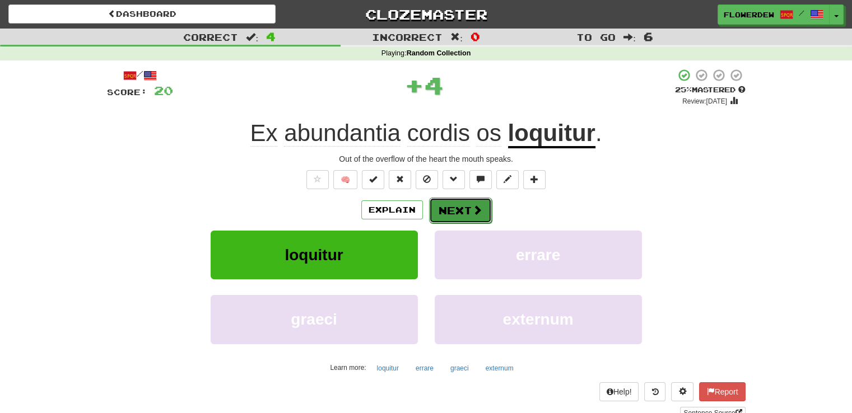
click at [465, 198] on button "Next" at bounding box center [460, 211] width 63 height 26
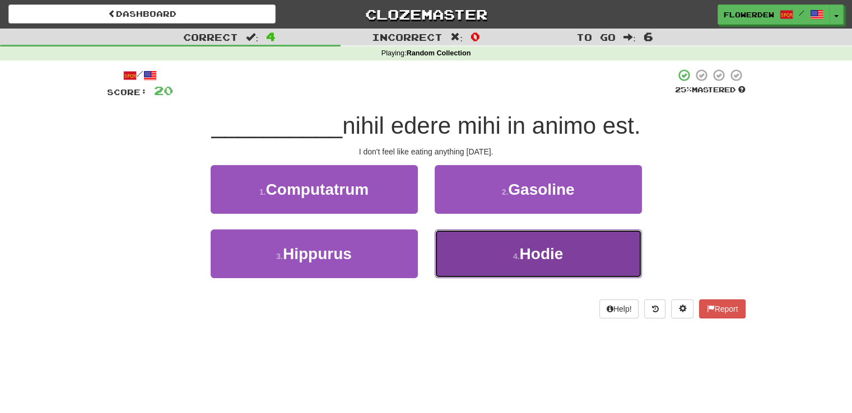
click at [488, 252] on button "4 . Hodie" at bounding box center [538, 254] width 207 height 49
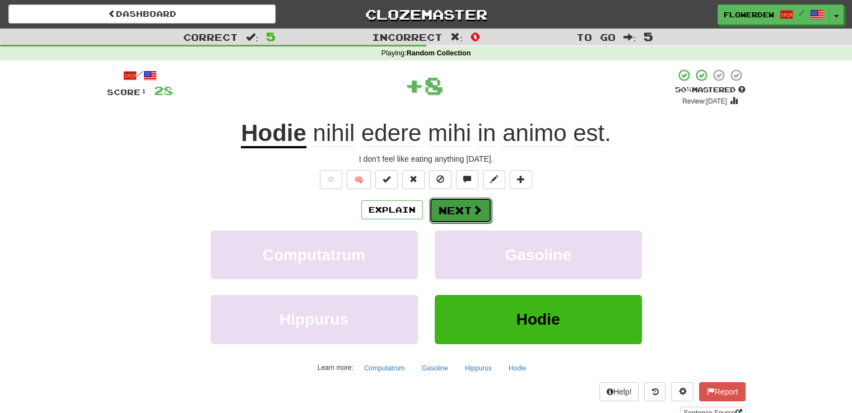
click at [473, 216] on button "Next" at bounding box center [460, 211] width 63 height 26
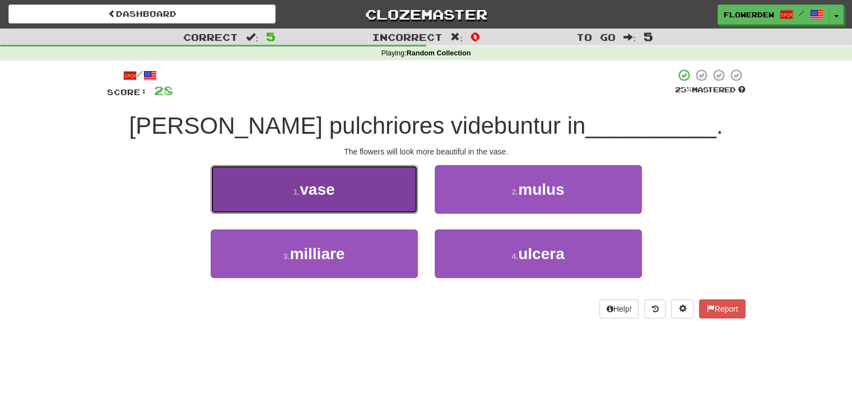
click at [385, 192] on button "1 . vase" at bounding box center [314, 189] width 207 height 49
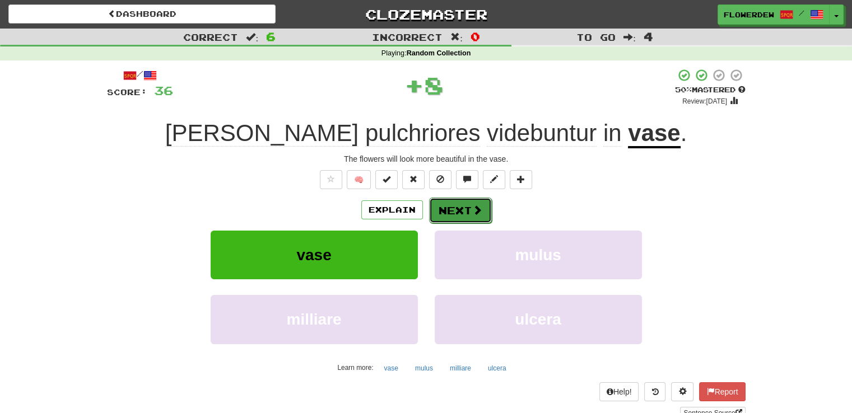
click at [459, 220] on button "Next" at bounding box center [460, 211] width 63 height 26
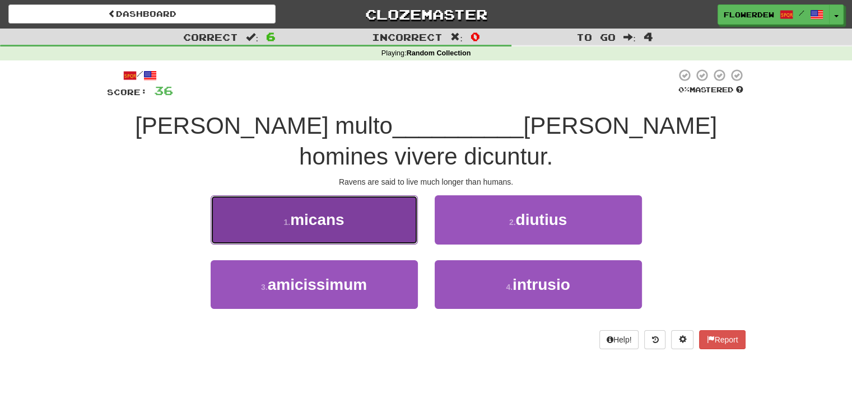
click at [393, 202] on button "1 . micans" at bounding box center [314, 220] width 207 height 49
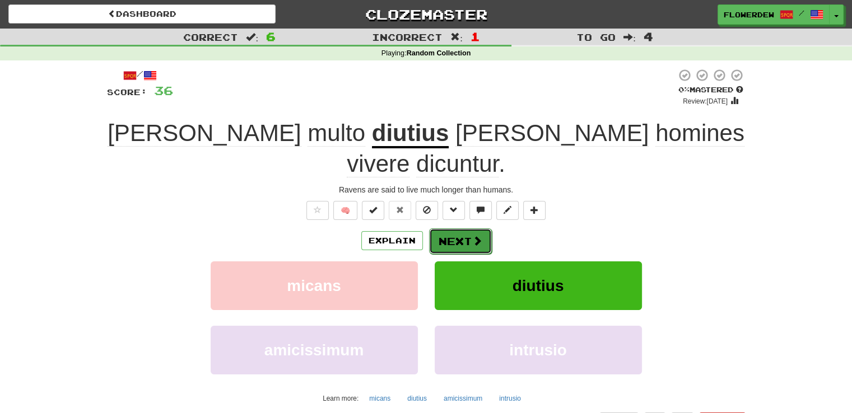
click at [450, 229] on button "Next" at bounding box center [460, 242] width 63 height 26
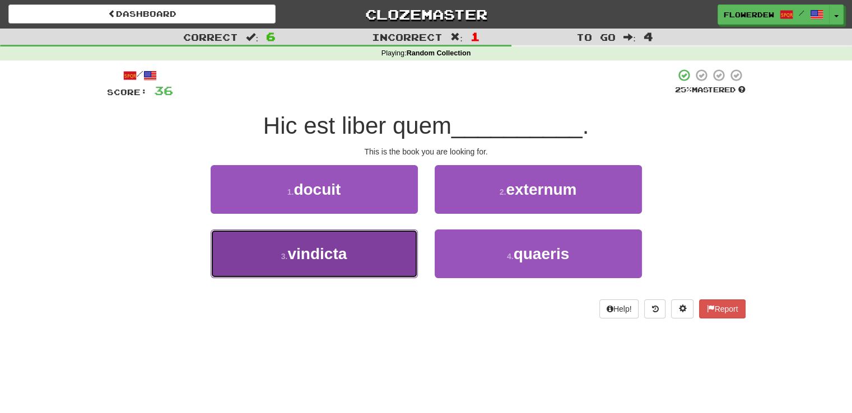
click at [394, 239] on button "3 . vindicta" at bounding box center [314, 254] width 207 height 49
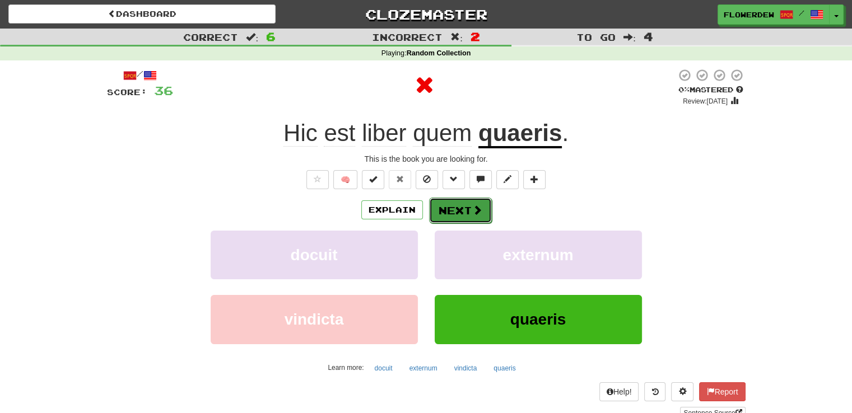
click at [472, 211] on span at bounding box center [477, 210] width 10 height 10
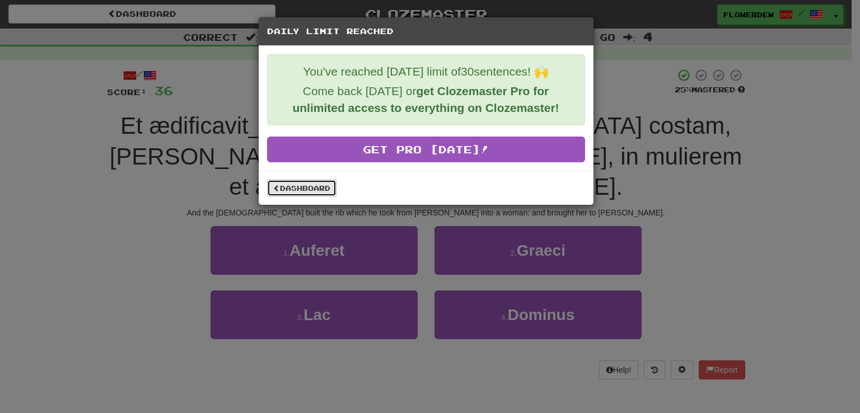
click at [327, 193] on link "Dashboard" at bounding box center [301, 188] width 69 height 17
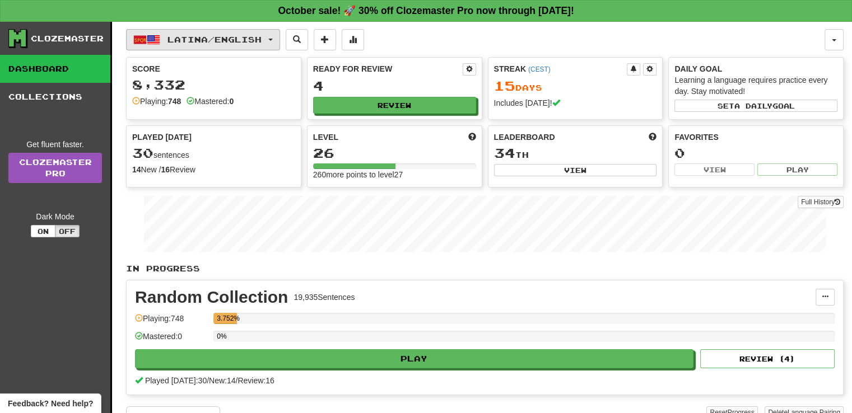
click at [225, 49] on button "Latina / English" at bounding box center [203, 39] width 154 height 21
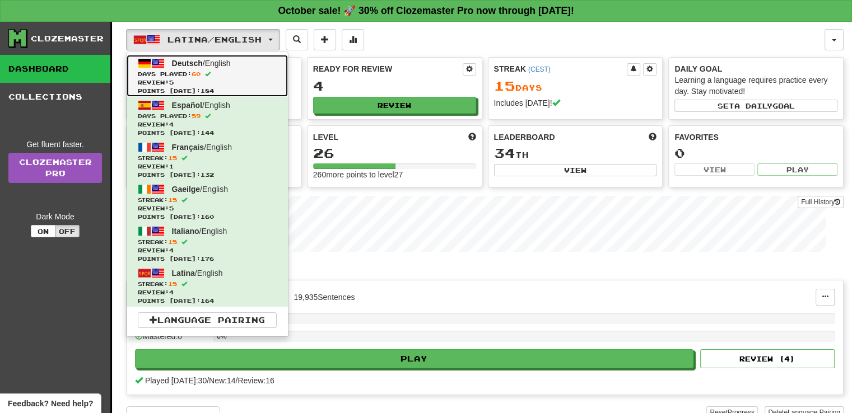
click at [204, 68] on link "Deutsch / English Days Played: 60 Review: 5 Points [DATE]: 184" at bounding box center [207, 76] width 161 height 42
